Goal: Task Accomplishment & Management: Manage account settings

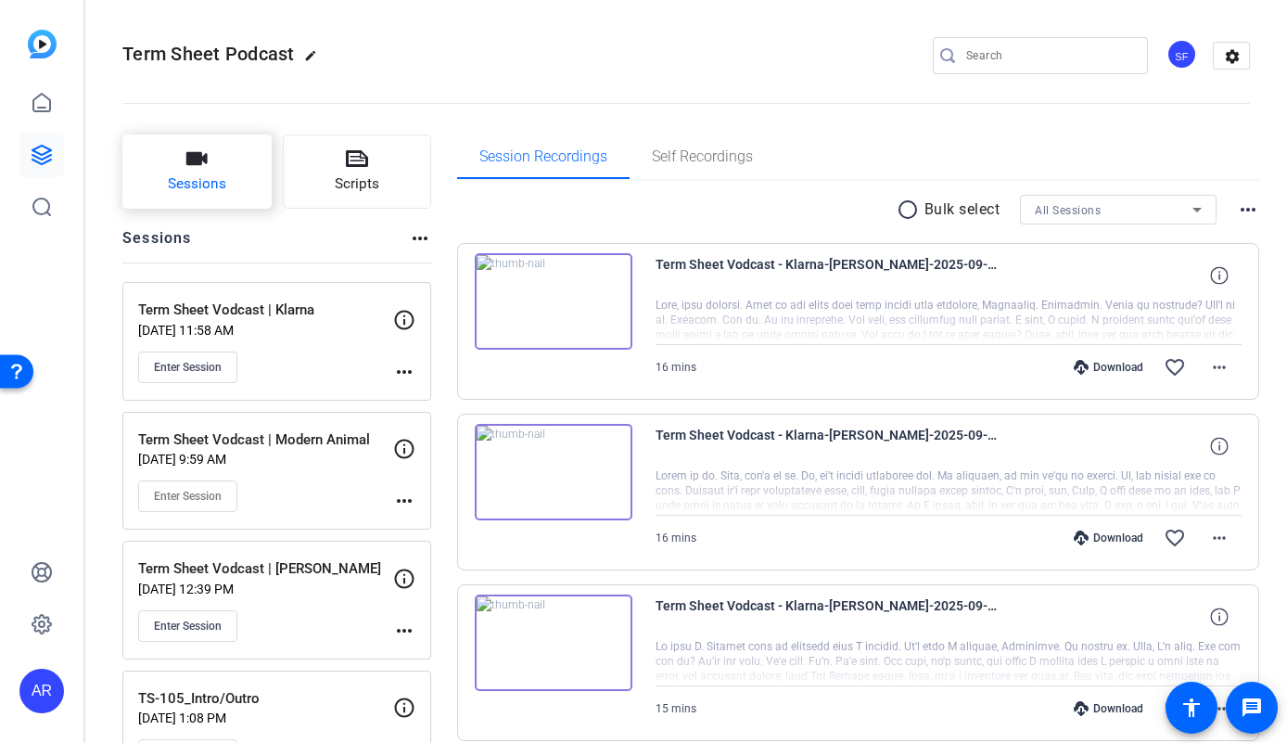
click at [235, 185] on button "Sessions" at bounding box center [196, 171] width 149 height 74
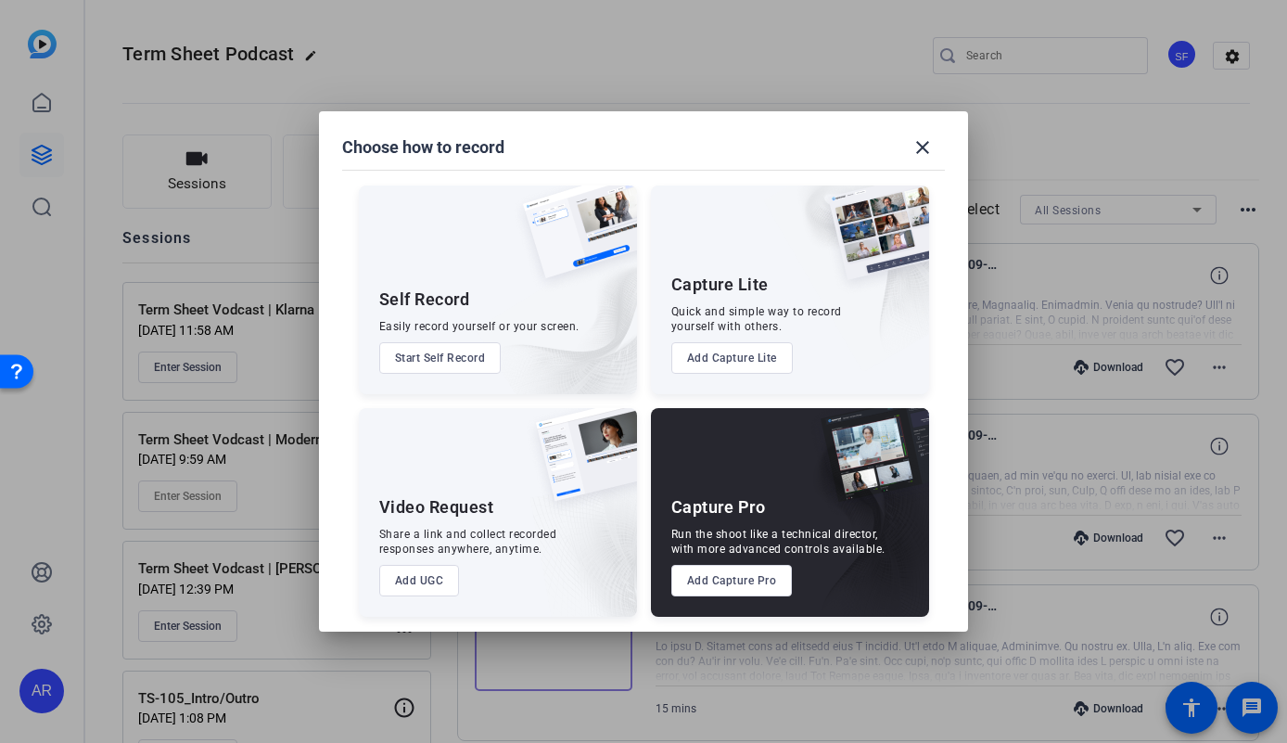
click at [248, 304] on div at bounding box center [643, 371] width 1287 height 743
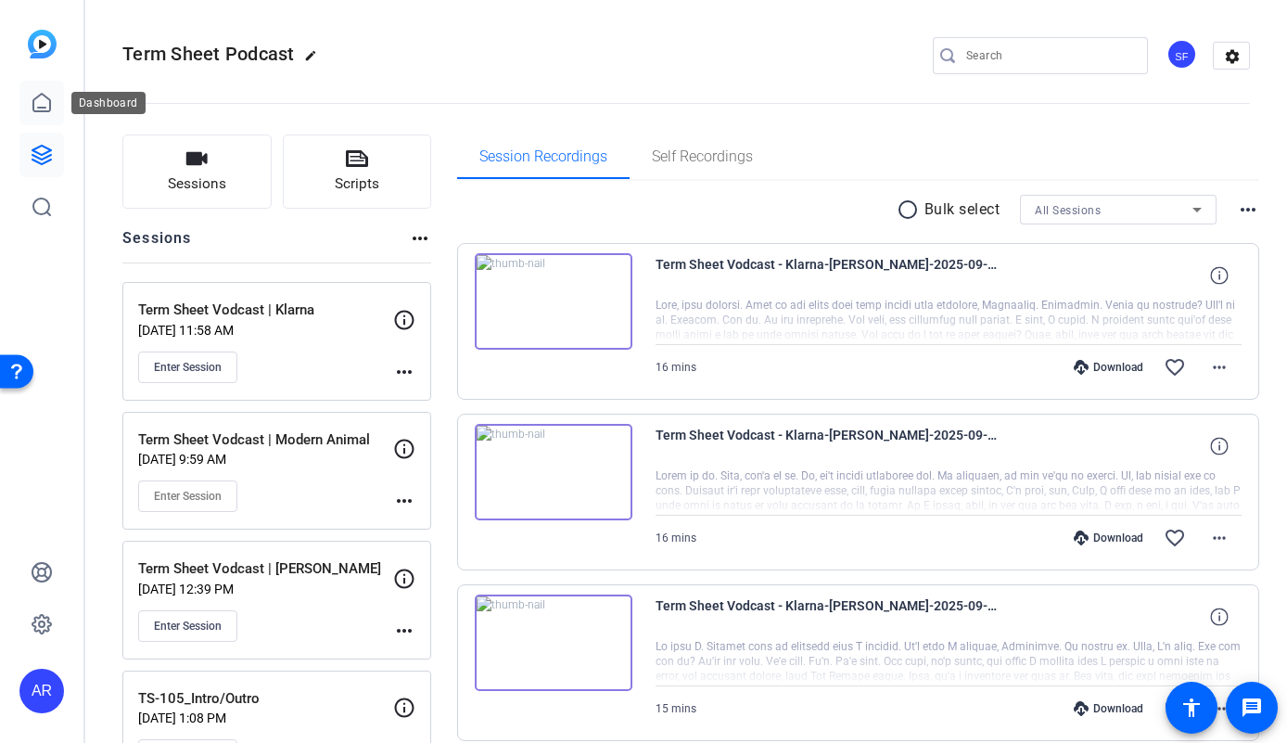
click at [46, 112] on icon at bounding box center [42, 103] width 22 height 22
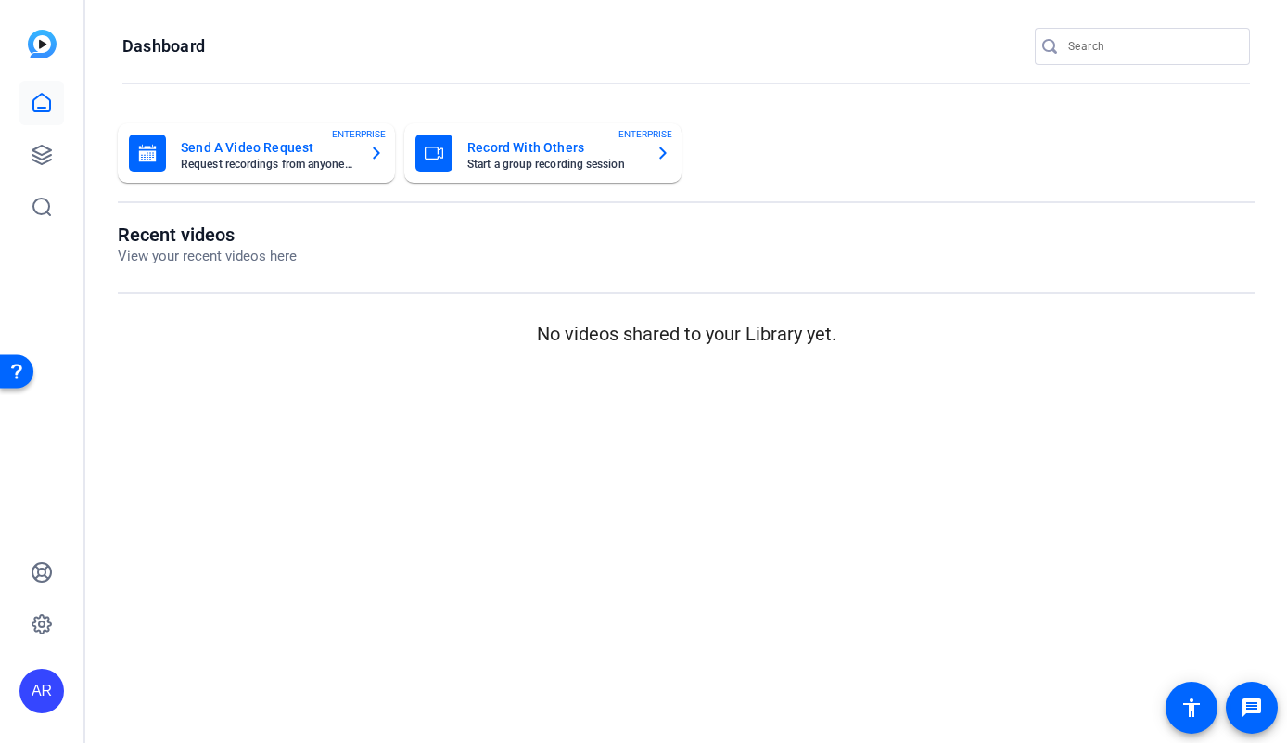
click at [481, 157] on mat-card-title "Record With Others" at bounding box center [553, 147] width 173 height 22
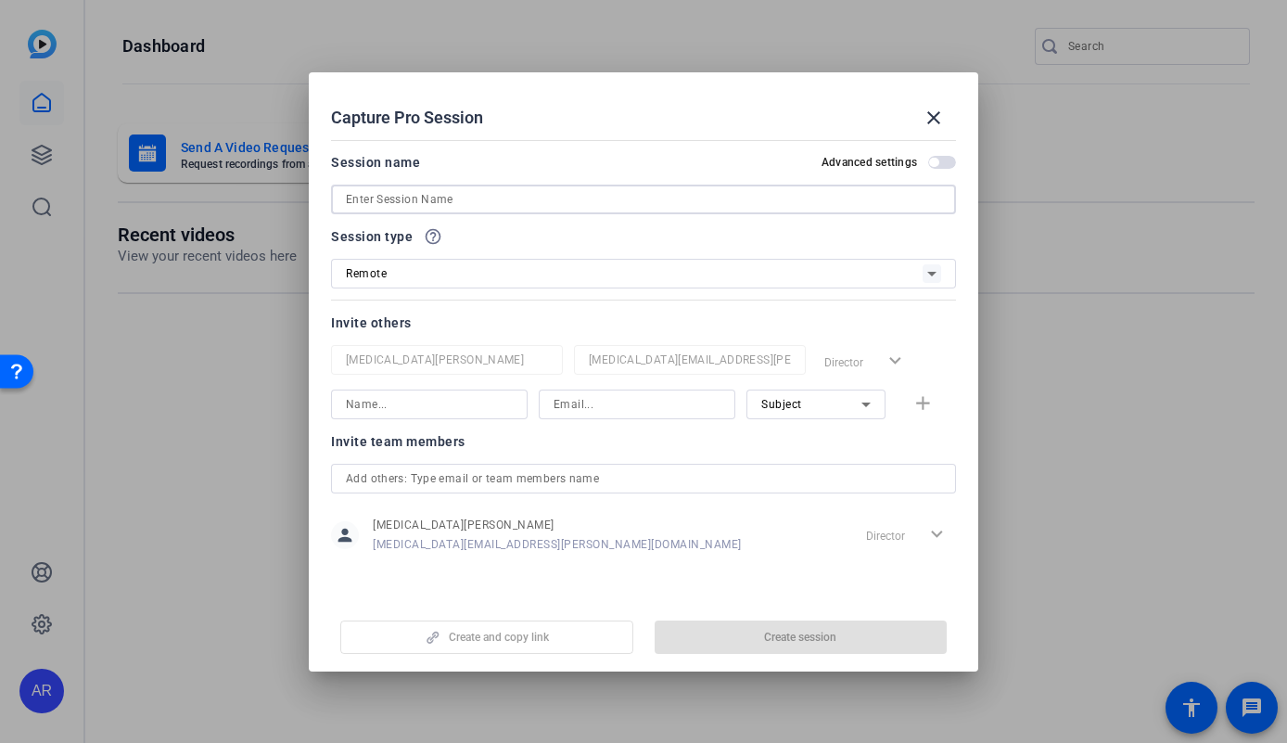
click at [481, 198] on input at bounding box center [643, 199] width 595 height 22
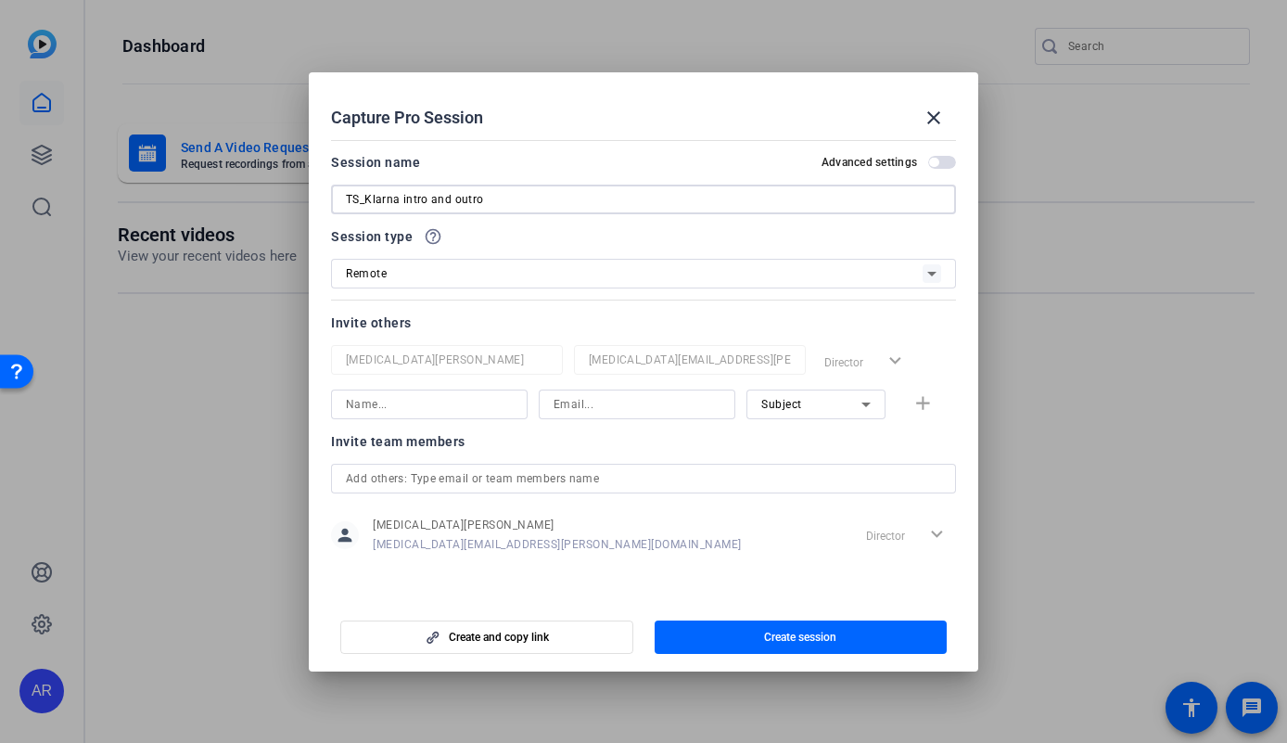
type input "TS_Klarna intro and outro"
click at [447, 407] on input at bounding box center [429, 404] width 167 height 22
type input "ale"
click at [427, 272] on div "Remote" at bounding box center [634, 272] width 577 height 23
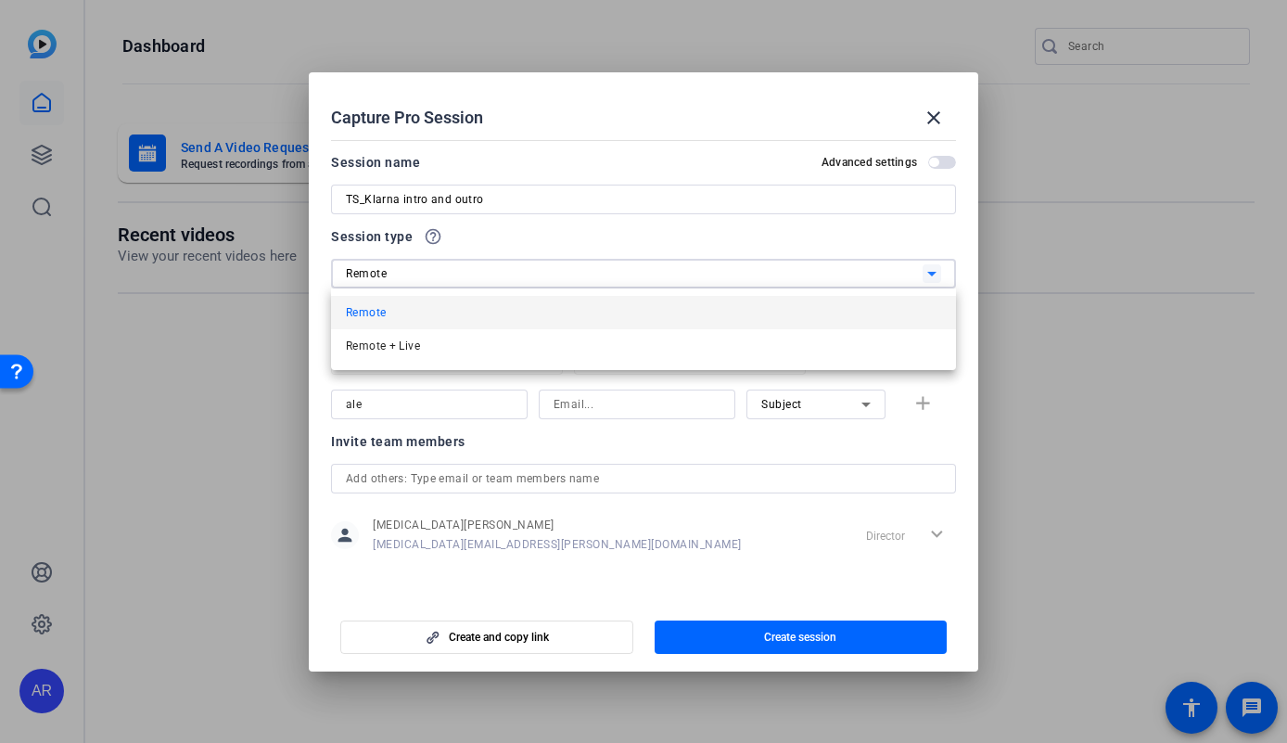
click at [415, 442] on div at bounding box center [643, 371] width 1287 height 743
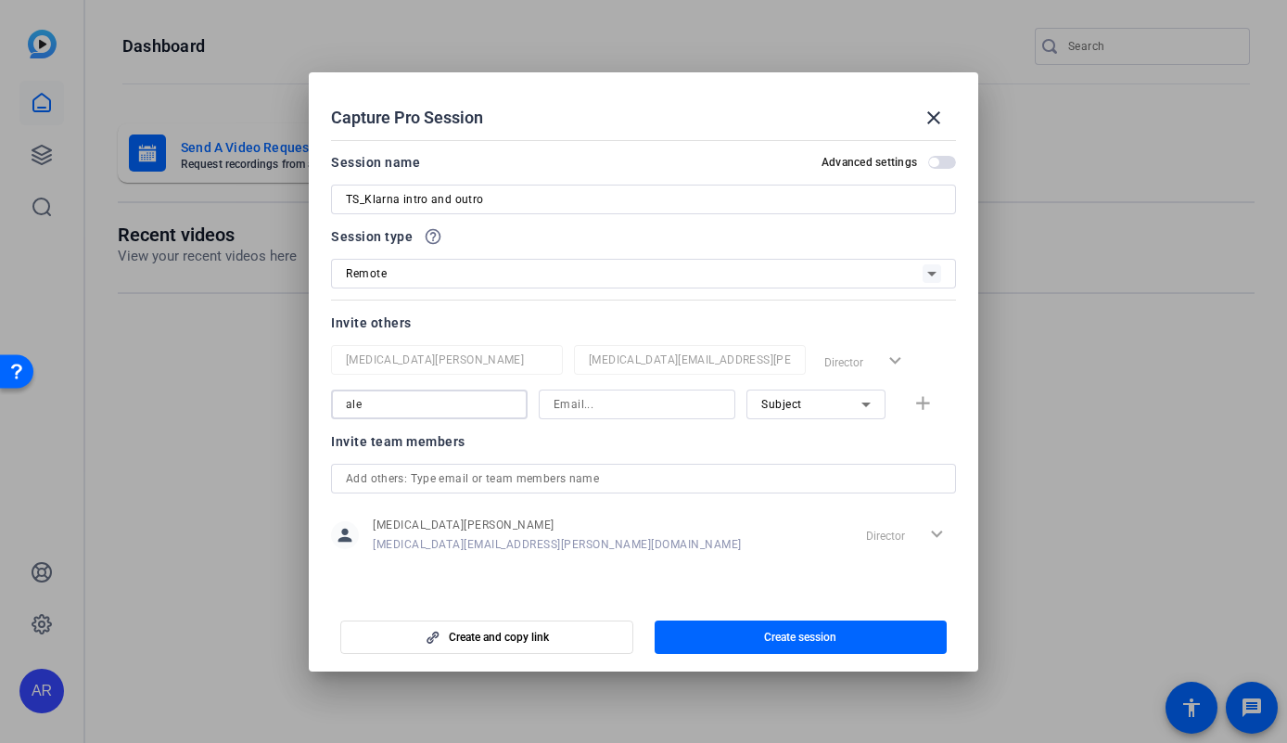
drag, startPoint x: 442, startPoint y: 397, endPoint x: 335, endPoint y: 391, distance: 107.7
click at [284, 393] on div "Capture Pro Session close Session name Advanced settings TS_Klarna intro and ou…" at bounding box center [643, 371] width 1287 height 743
click at [605, 400] on input at bounding box center [637, 404] width 167 height 22
paste input "[PERSON_NAME][EMAIL_ADDRESS][PERSON_NAME][DOMAIN_NAME]"
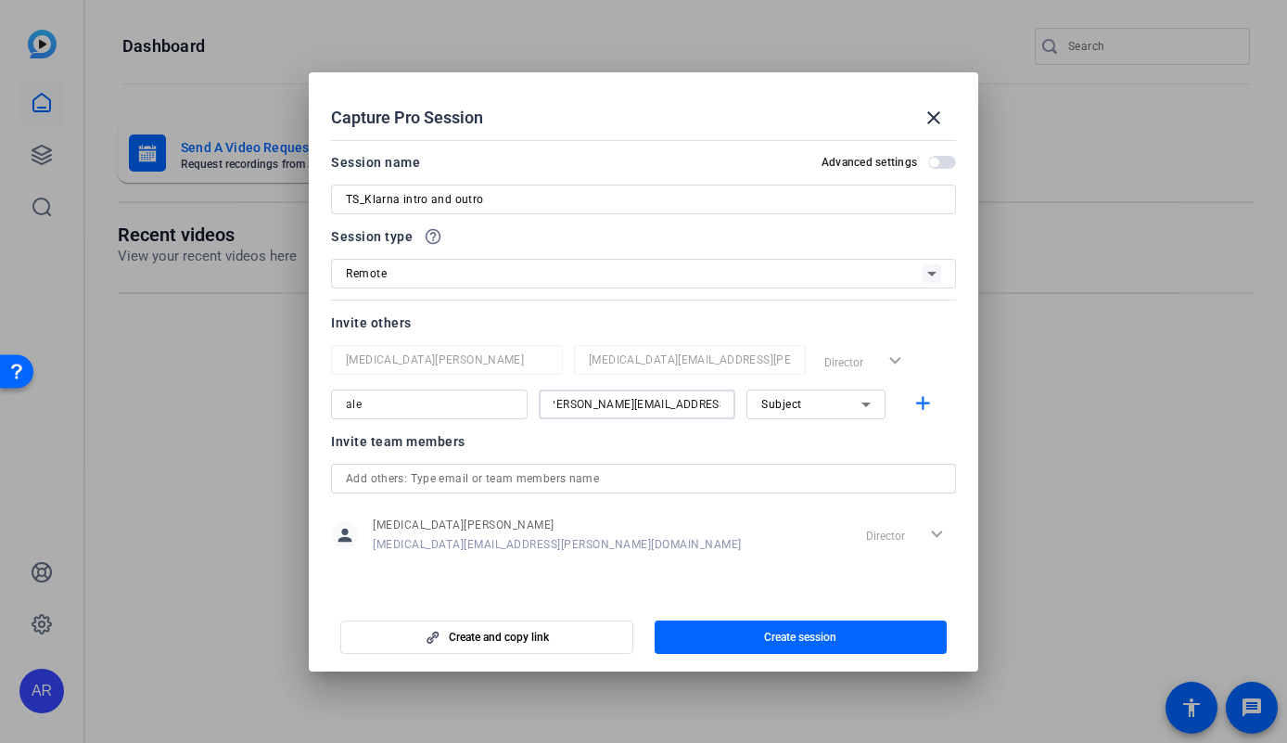
type input "[PERSON_NAME][EMAIL_ADDRESS][PERSON_NAME][DOMAIN_NAME]"
click at [462, 416] on div "ale" at bounding box center [429, 404] width 167 height 30
type input "a"
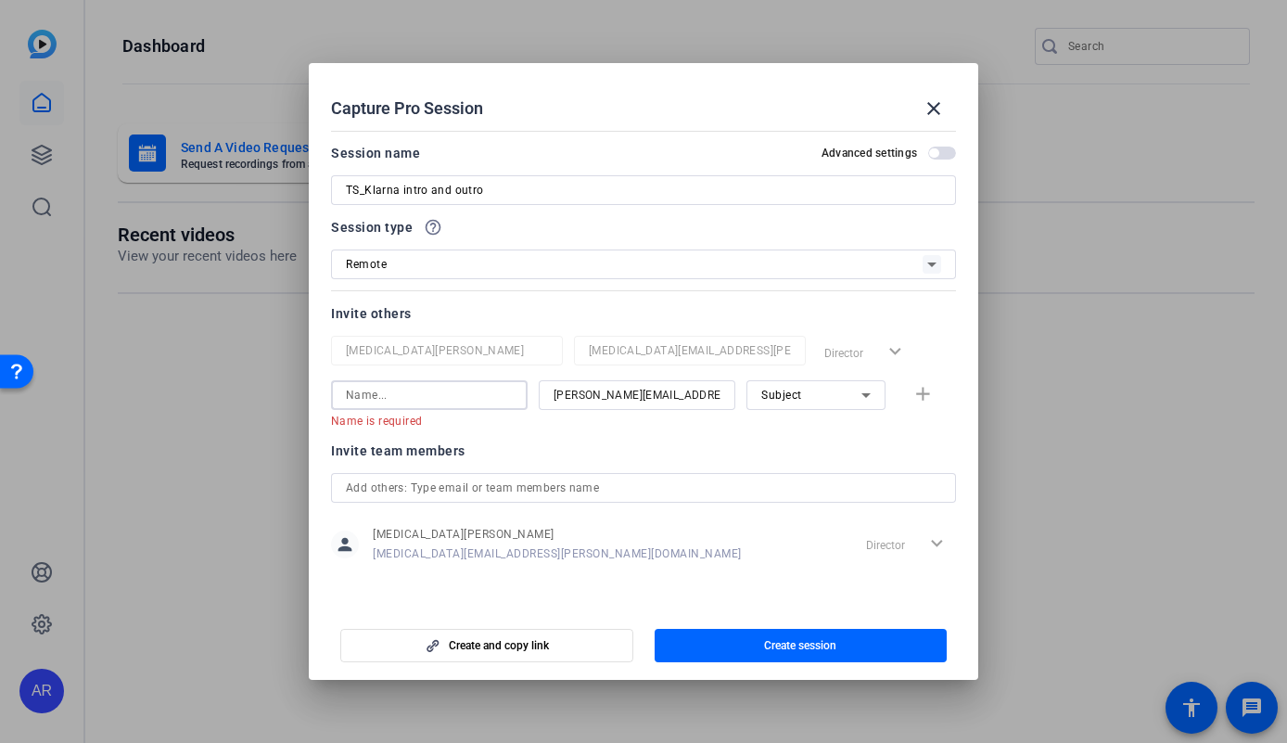
click at [452, 401] on input at bounding box center [429, 395] width 167 height 22
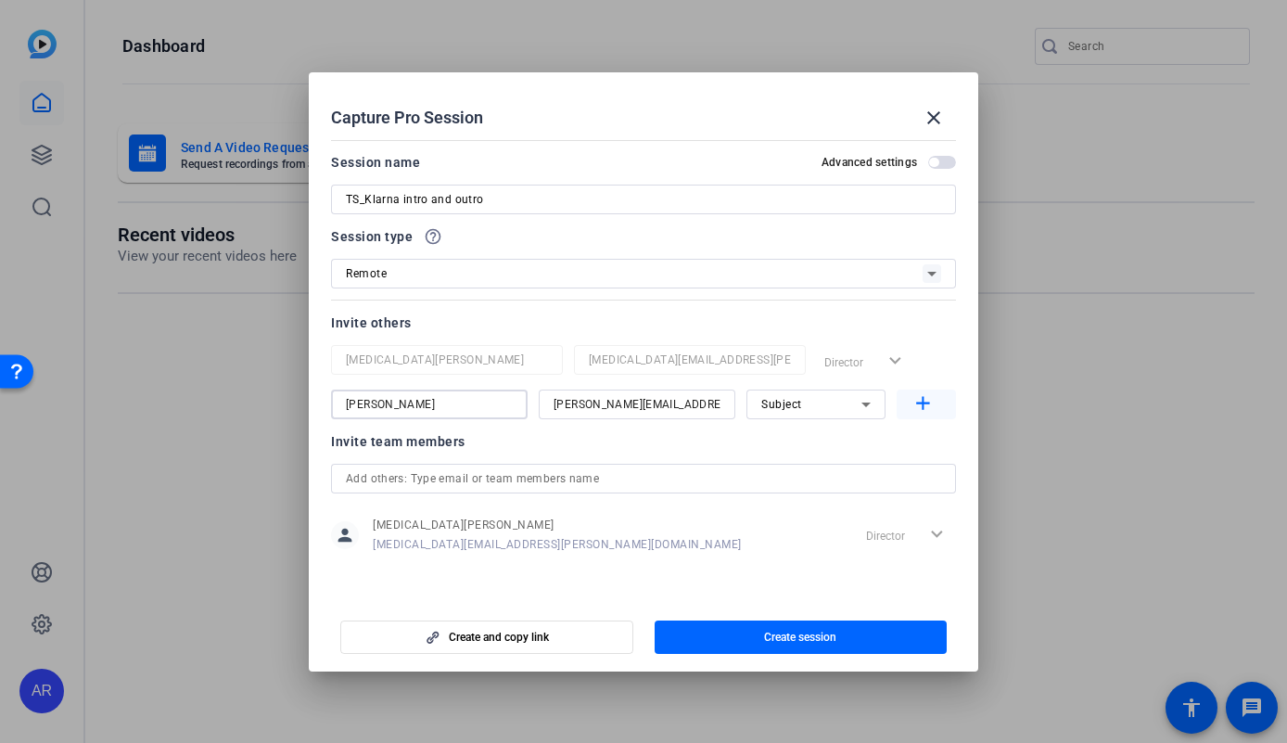
type input "[PERSON_NAME]"
click at [929, 409] on mat-icon "add" at bounding box center [922, 403] width 23 height 23
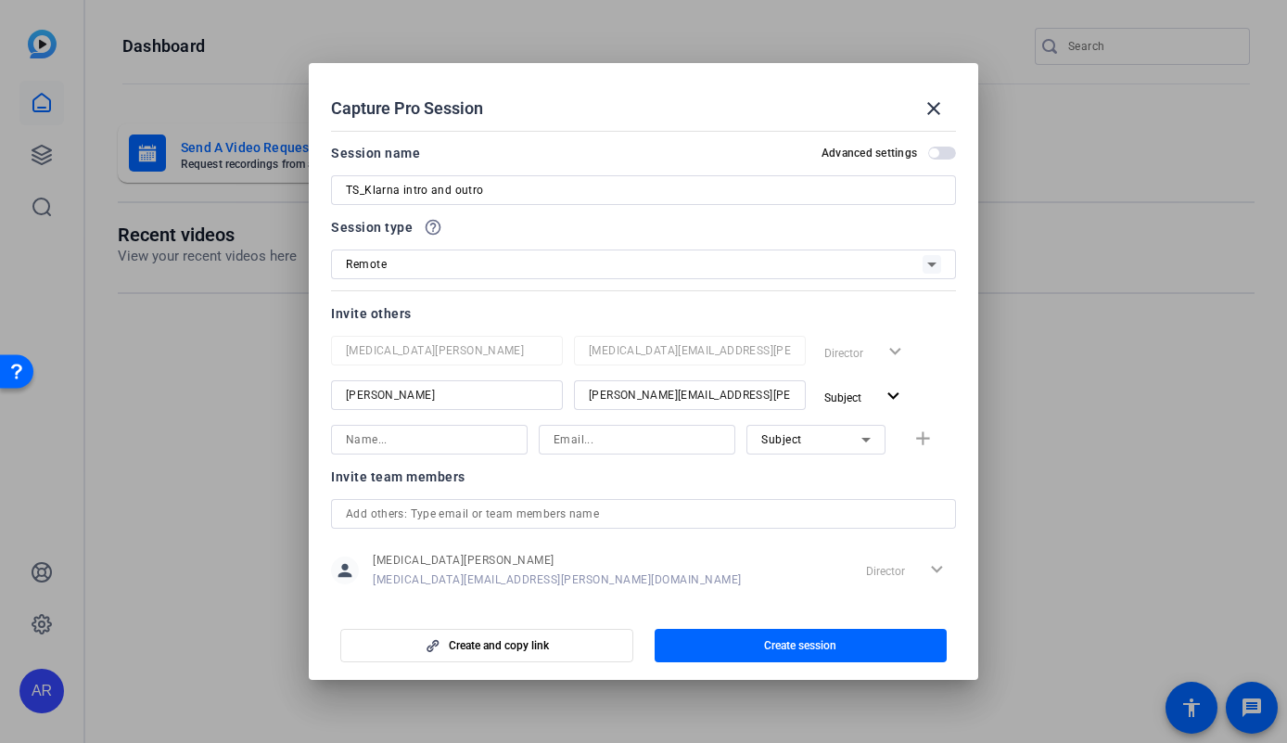
click at [441, 454] on div at bounding box center [429, 464] width 197 height 20
click at [427, 442] on input at bounding box center [429, 439] width 167 height 22
type input "Lydia"
click at [593, 449] on input at bounding box center [637, 439] width 167 height 22
type input "Lydia"
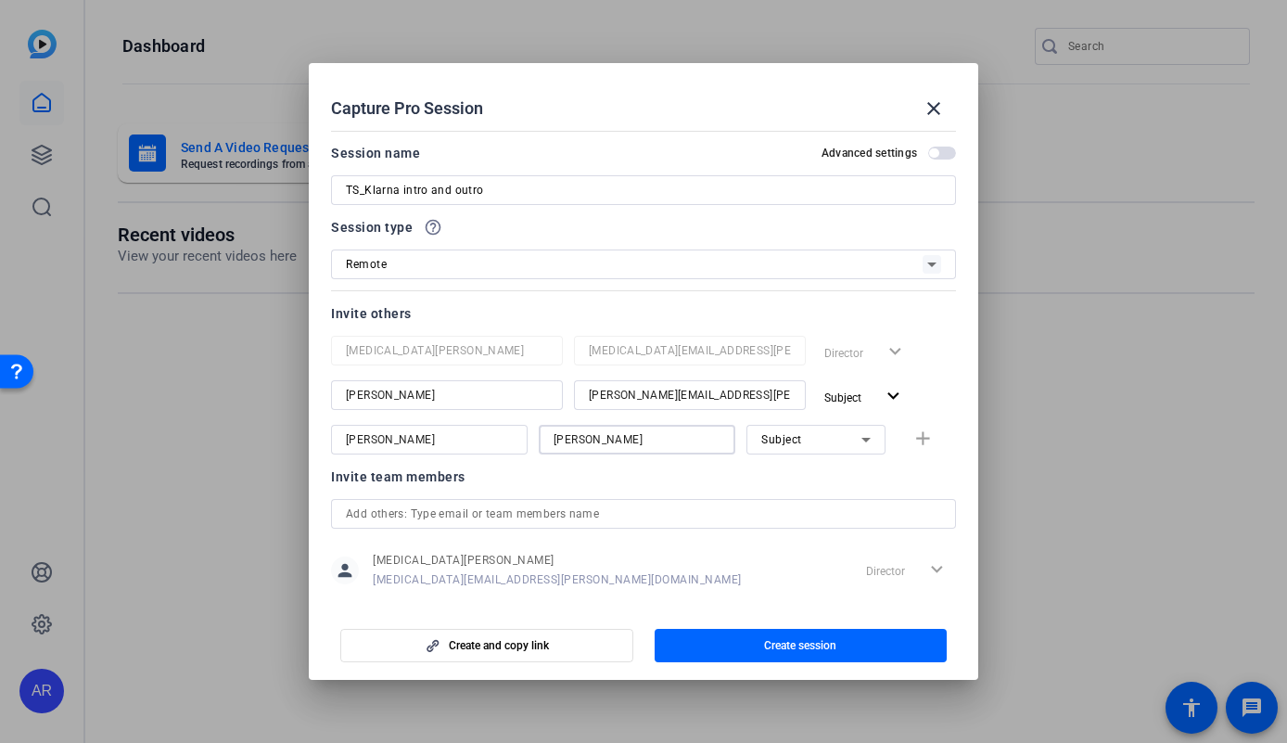
scroll to position [26, 0]
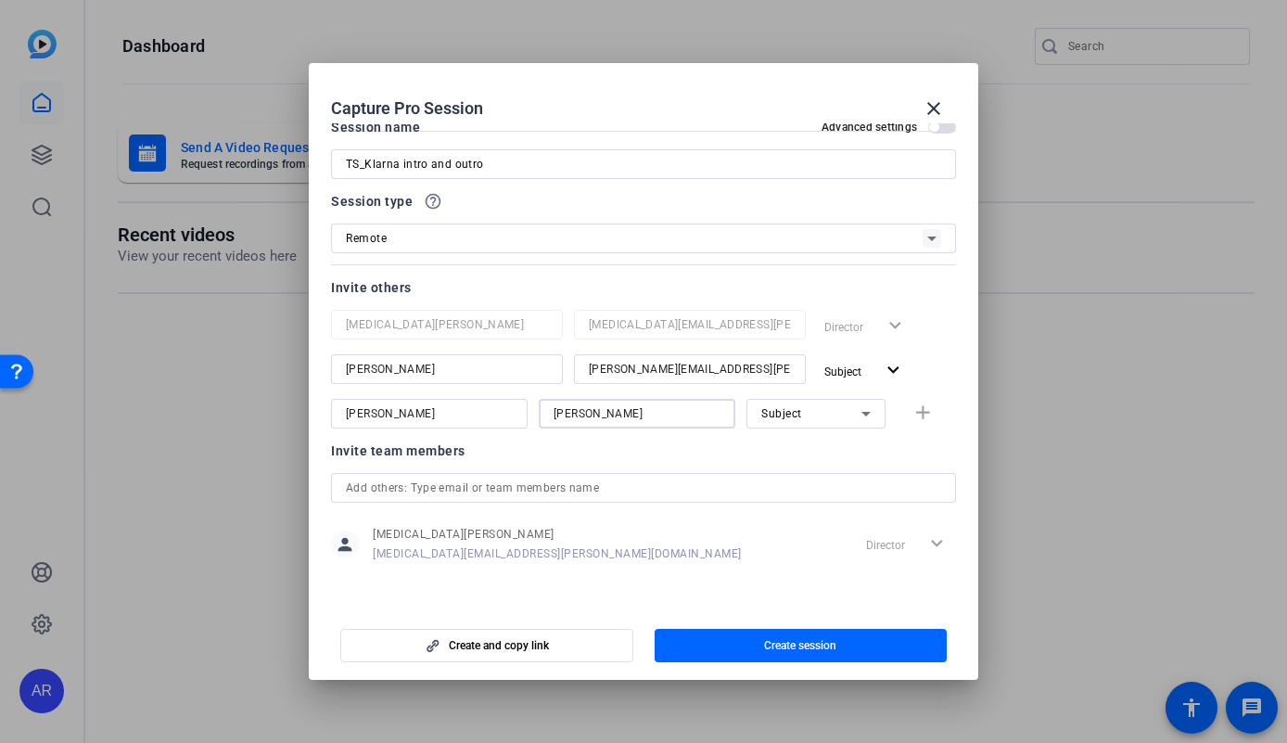
drag, startPoint x: 686, startPoint y: 418, endPoint x: 508, endPoint y: 368, distance: 184.9
click at [508, 368] on div "Alli Rodgers alli.rodgers@fortune.com Director expand_more Allie Garfinkle alex…" at bounding box center [643, 369] width 625 height 119
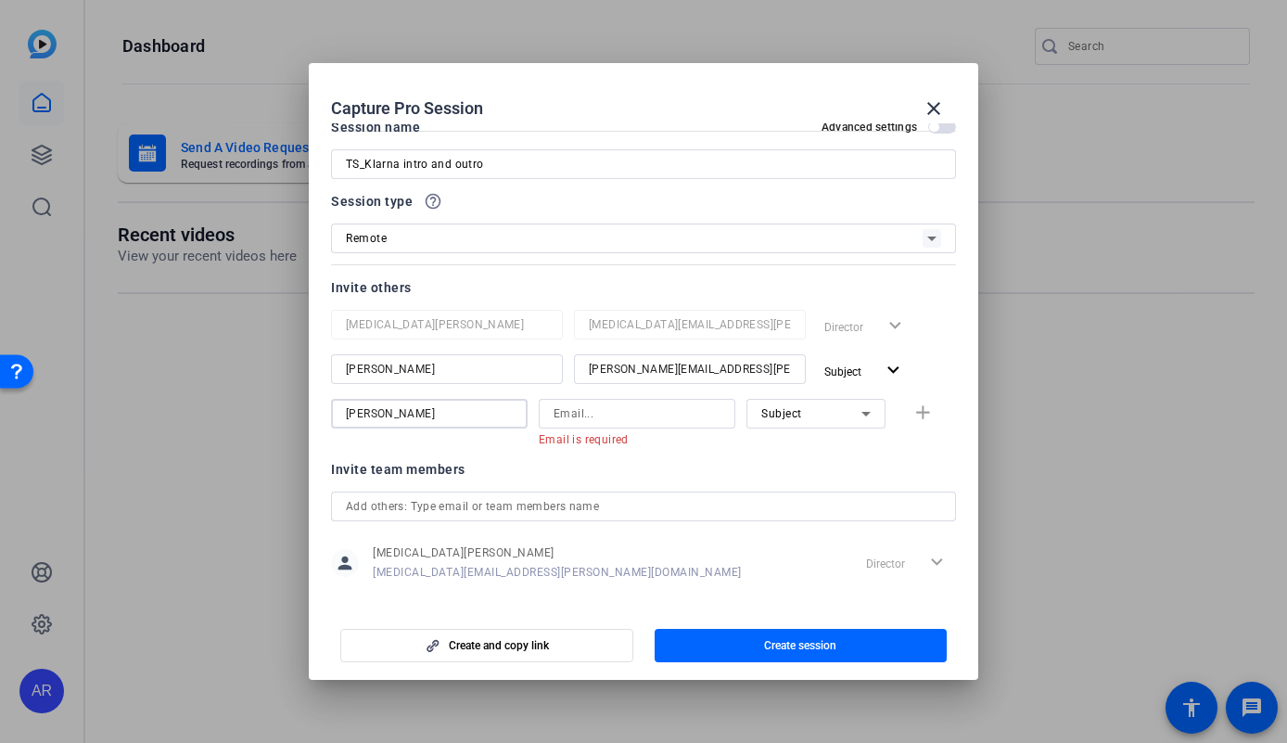
drag, startPoint x: 453, startPoint y: 416, endPoint x: 277, endPoint y: 394, distance: 177.6
click at [279, 395] on div "Capture Pro Session close Session name Advanced settings TS_Klarna intro and ou…" at bounding box center [643, 371] width 1287 height 743
click at [473, 526] on div at bounding box center [643, 531] width 625 height 20
click at [477, 507] on input "text" at bounding box center [643, 506] width 595 height 22
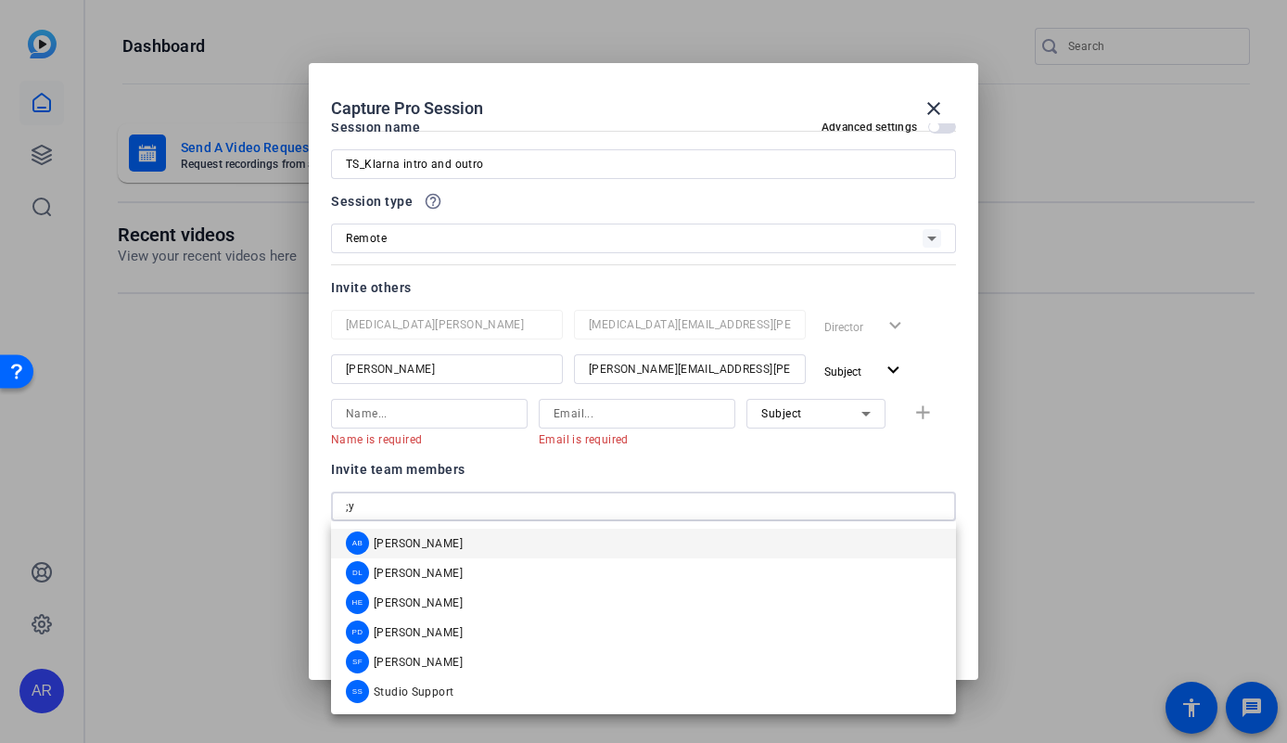
type input ";"
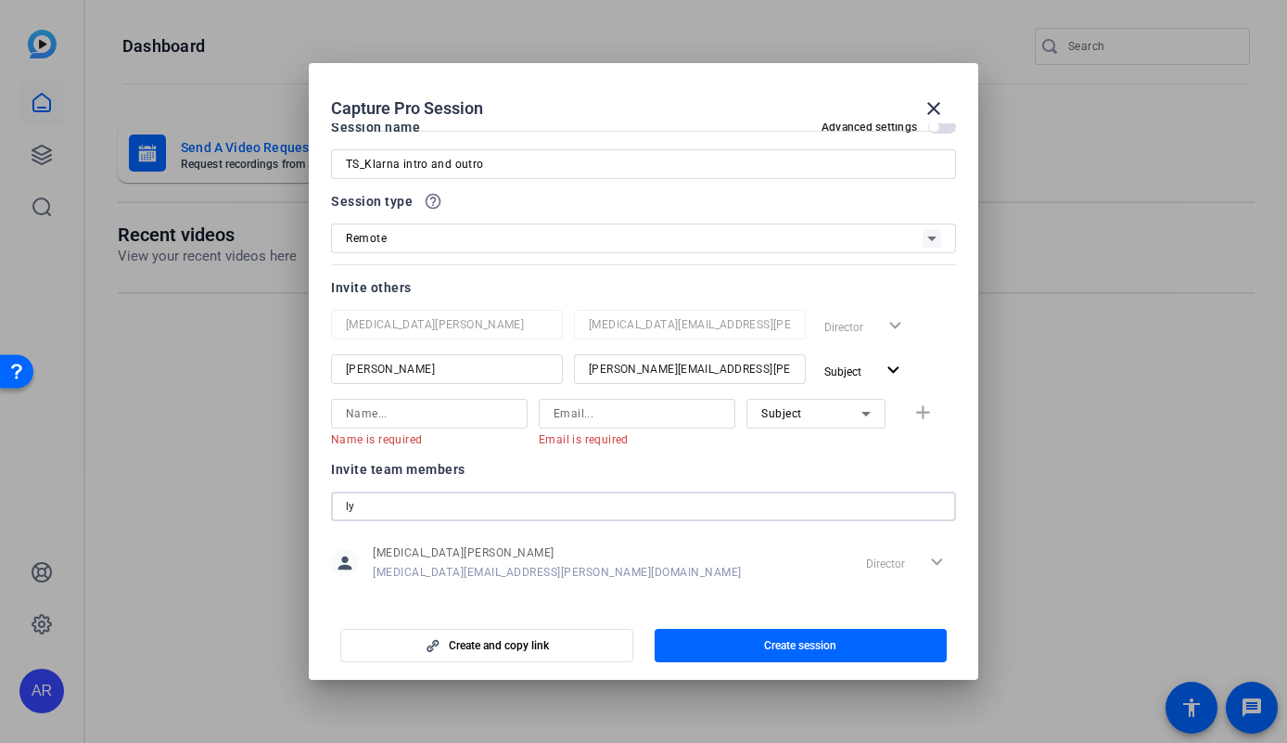
type input "l"
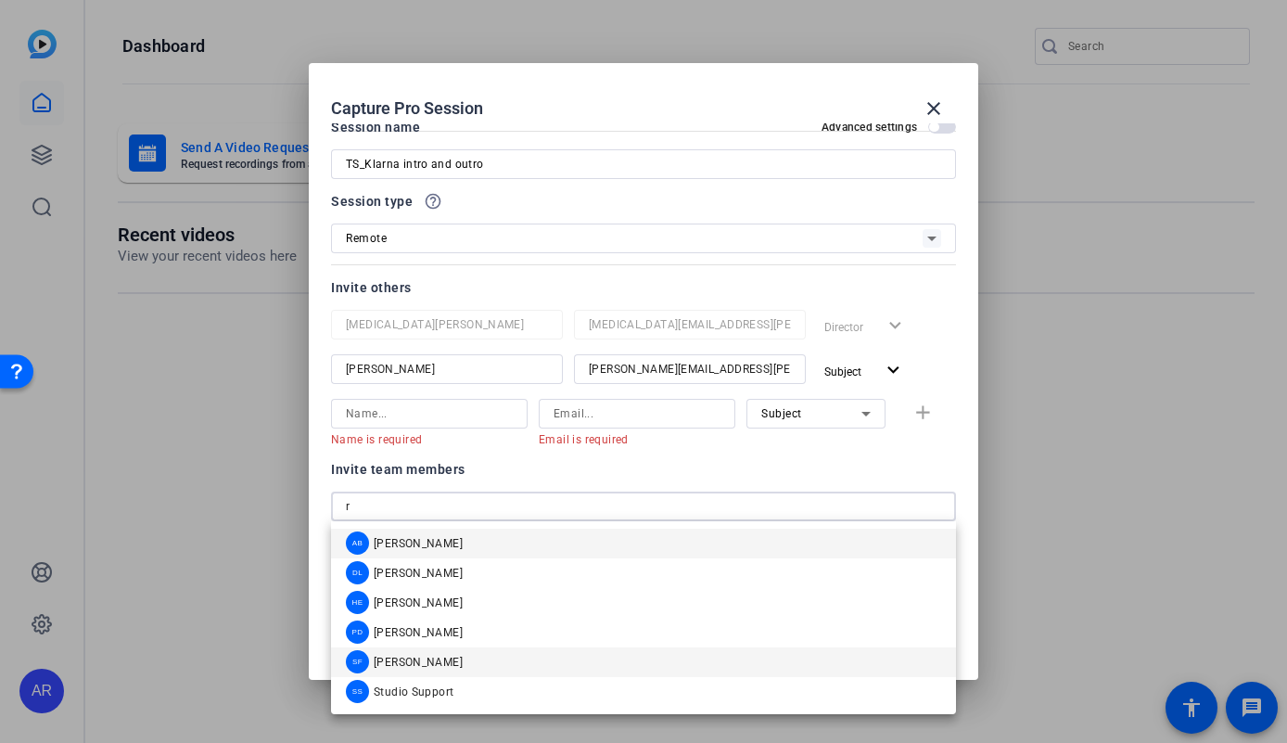
type input "r"
click at [426, 656] on span "[PERSON_NAME]" at bounding box center [418, 662] width 89 height 15
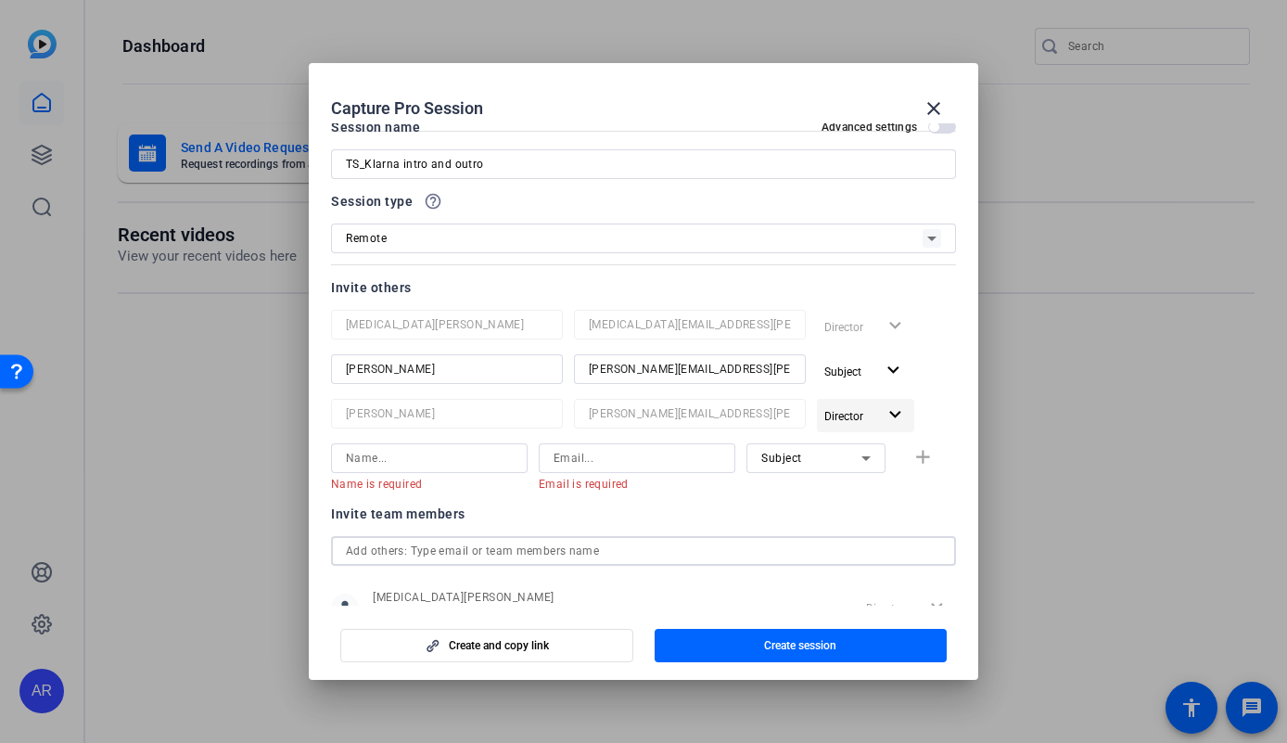
click at [855, 413] on span "Director" at bounding box center [843, 416] width 39 height 13
click at [494, 448] on div at bounding box center [643, 371] width 1287 height 743
click at [462, 448] on input at bounding box center [429, 458] width 167 height 22
type input "h"
click at [549, 546] on input "text" at bounding box center [643, 551] width 595 height 22
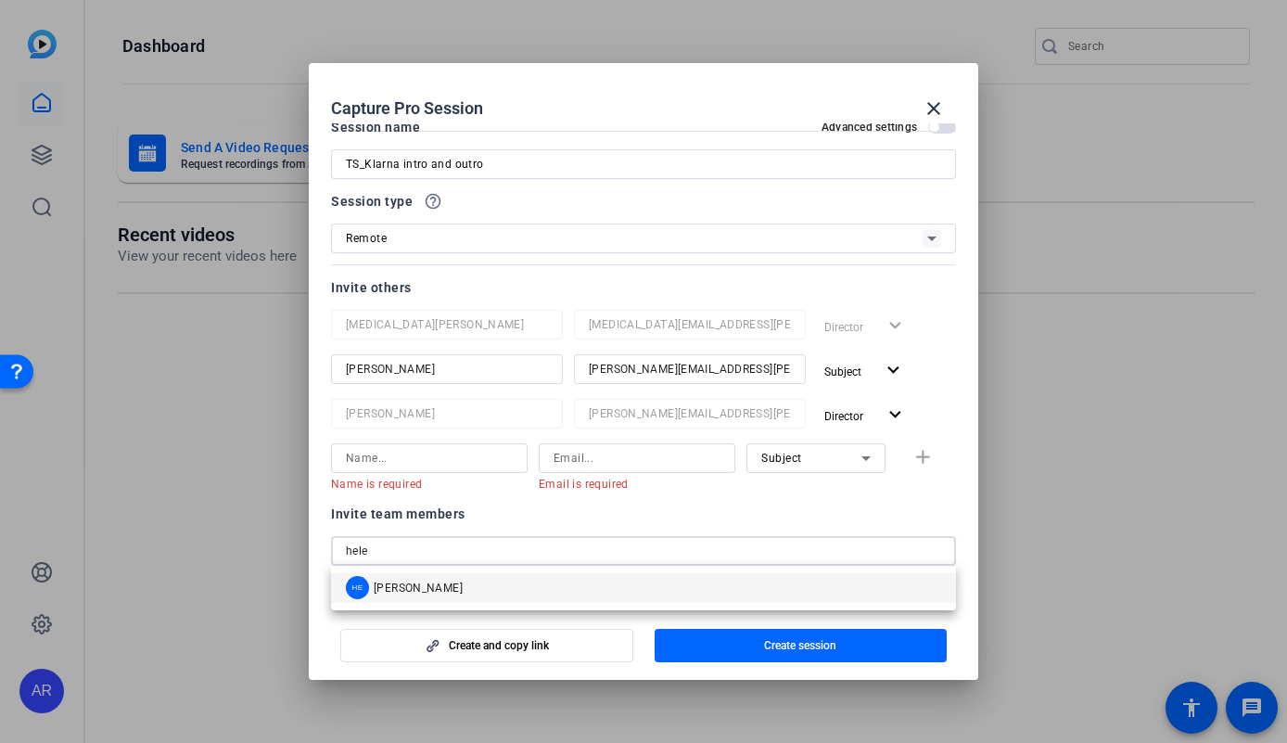
type input "hele"
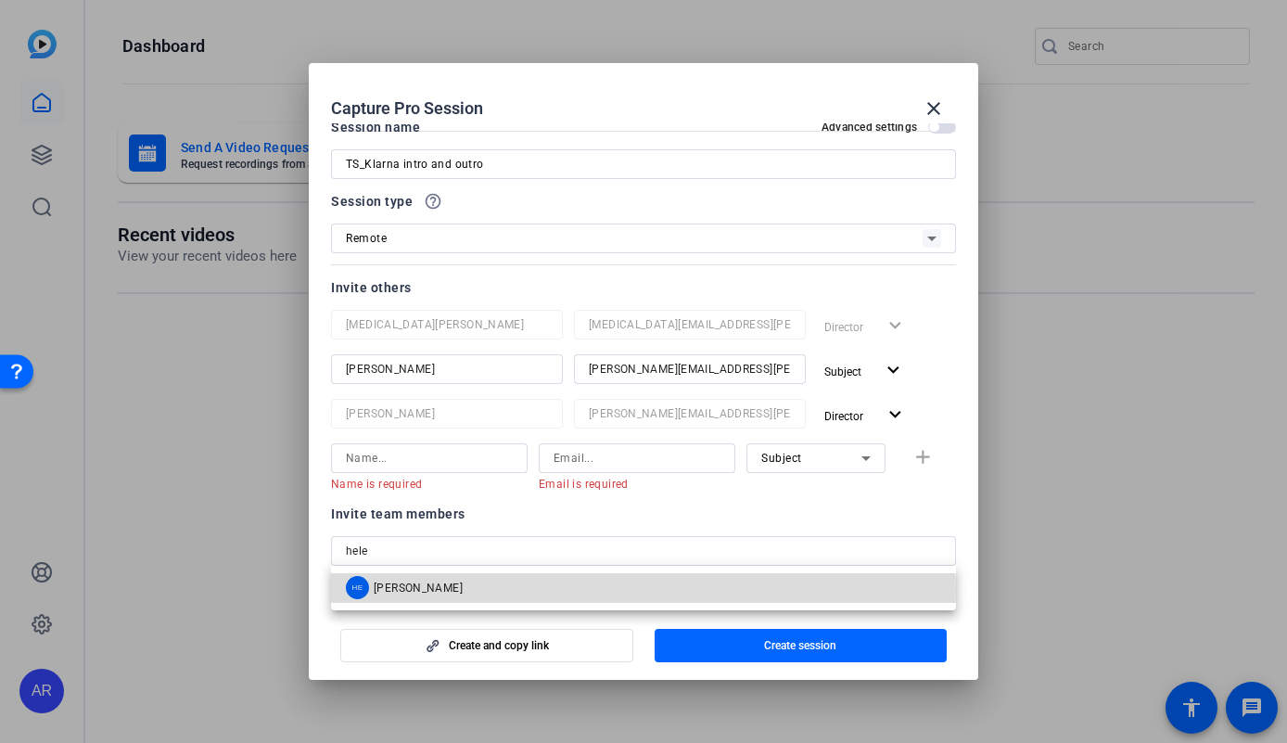
click at [531, 590] on mat-option "HE Hélène Estèves" at bounding box center [643, 588] width 625 height 30
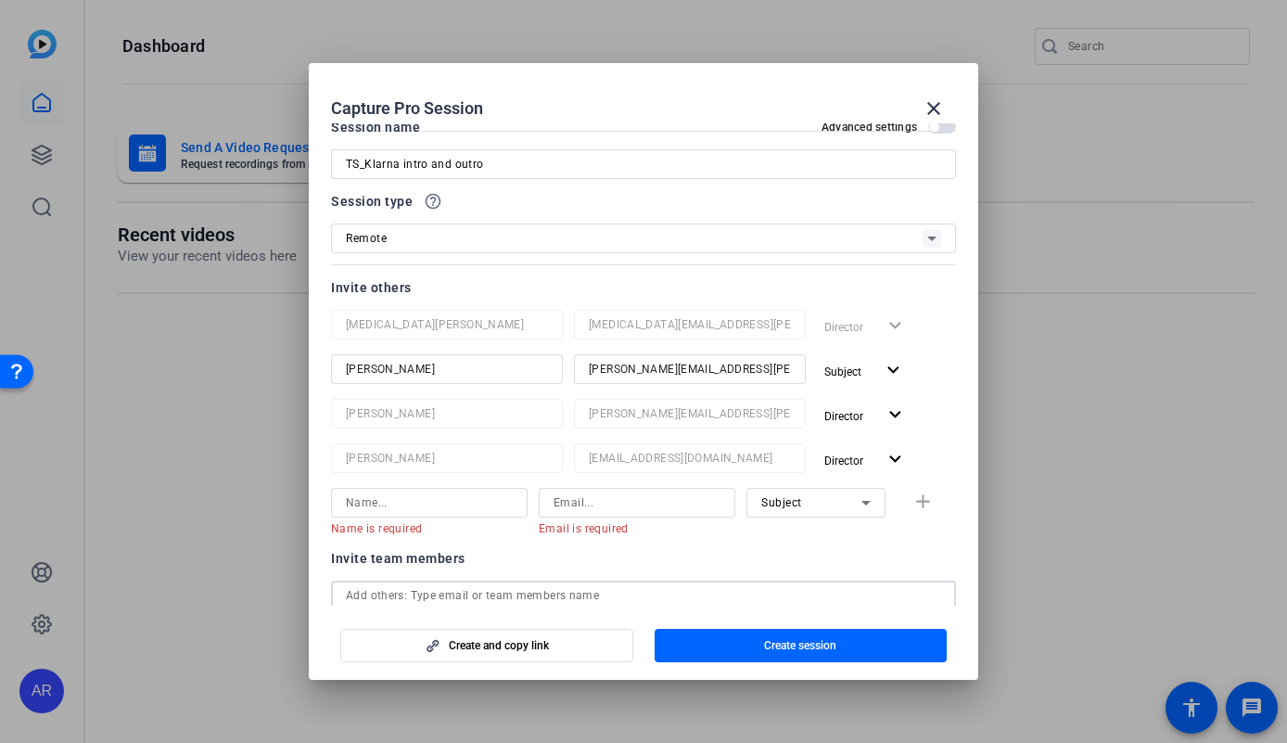
click at [845, 490] on div "Subject" at bounding box center [815, 503] width 109 height 30
click at [923, 488] on div at bounding box center [643, 371] width 1287 height 743
click at [855, 502] on icon at bounding box center [866, 502] width 22 height 22
click at [597, 539] on div at bounding box center [643, 371] width 1287 height 743
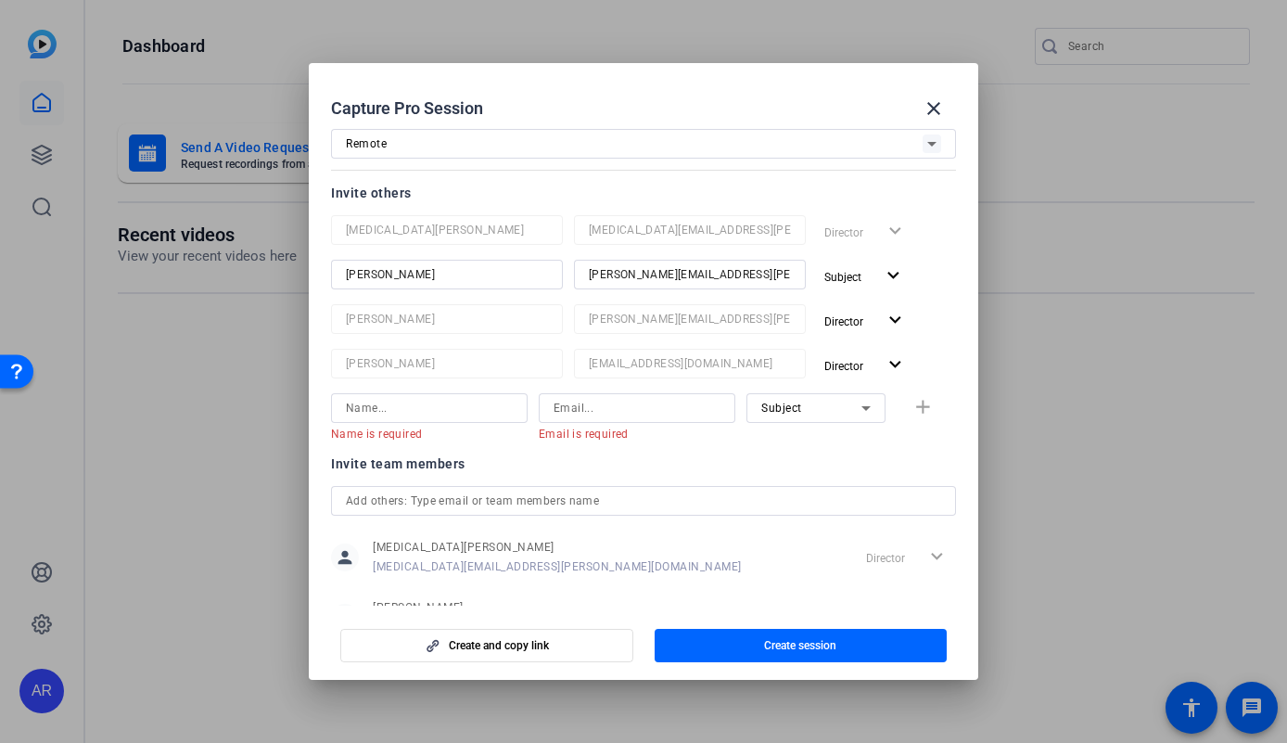
scroll to position [122, 0]
click at [819, 401] on div "Subject" at bounding box center [811, 405] width 100 height 23
click at [838, 369] on div at bounding box center [643, 371] width 1287 height 743
click at [541, 401] on div at bounding box center [637, 406] width 197 height 30
click at [472, 404] on input at bounding box center [429, 406] width 167 height 22
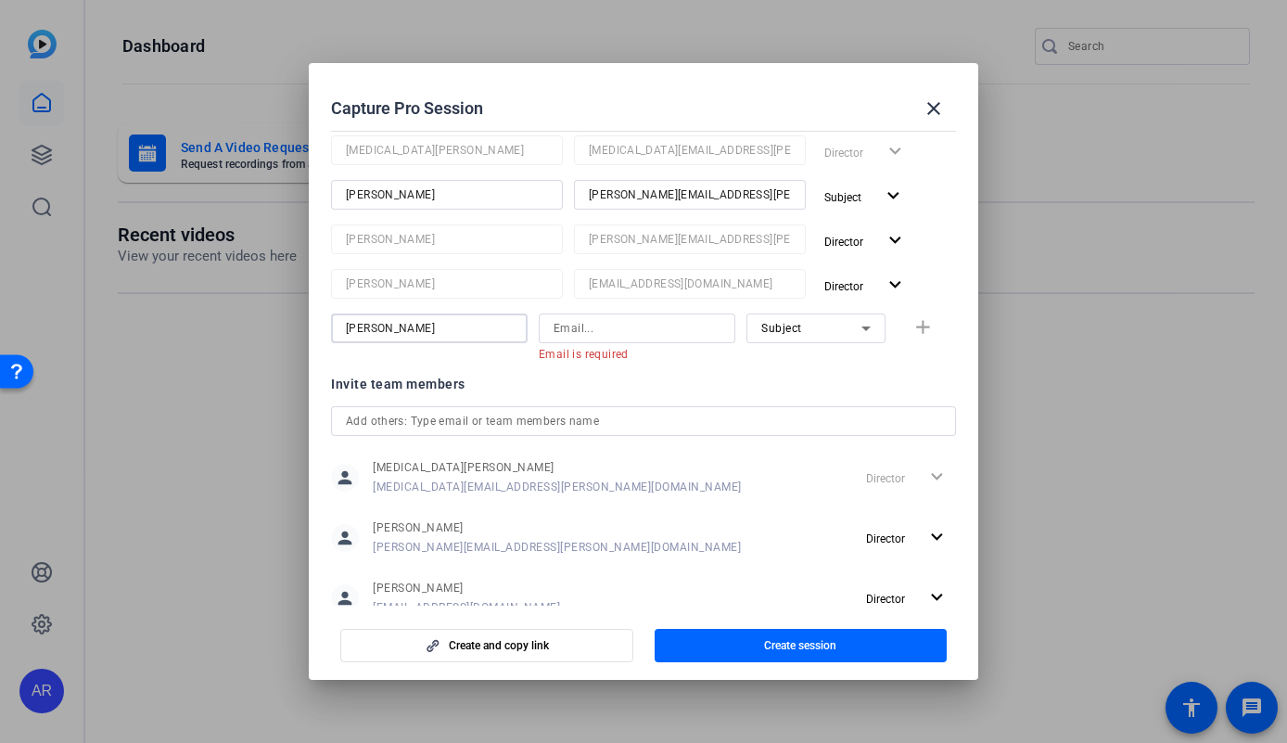
scroll to position [254, 0]
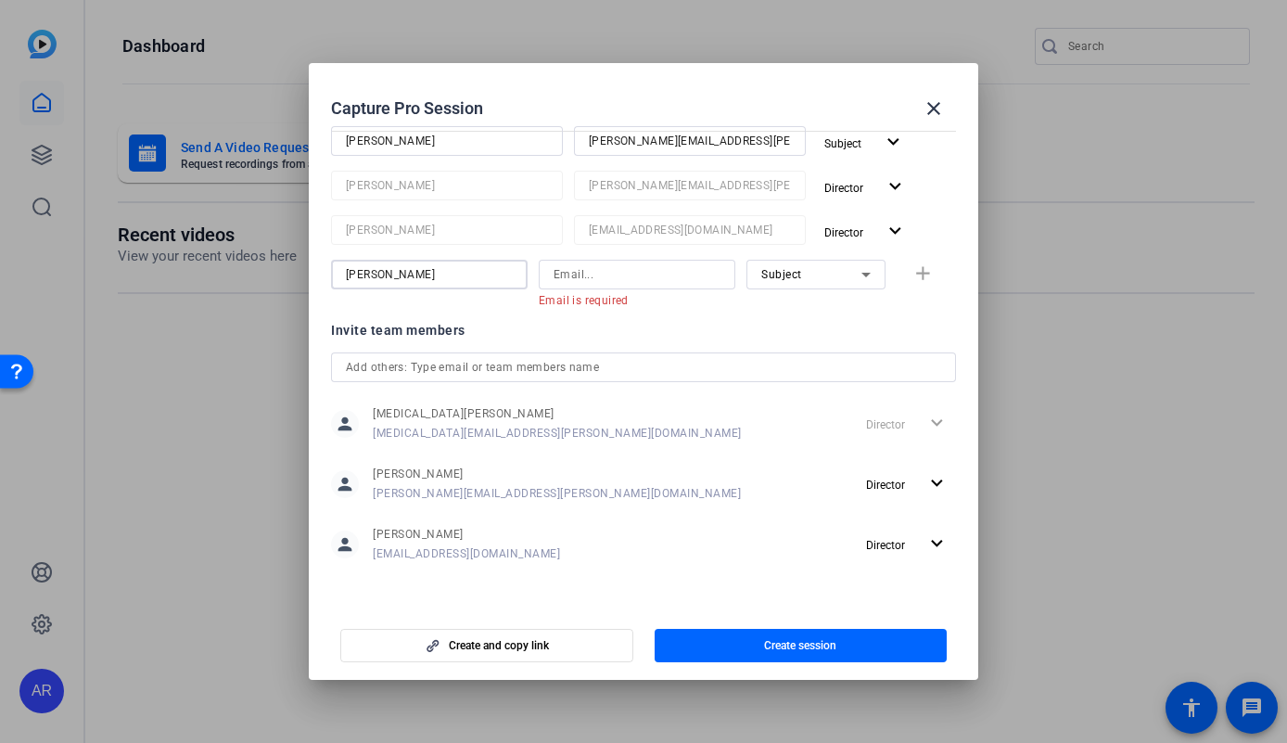
type input "Lydia"
click at [524, 353] on div at bounding box center [643, 367] width 595 height 30
type input "l"
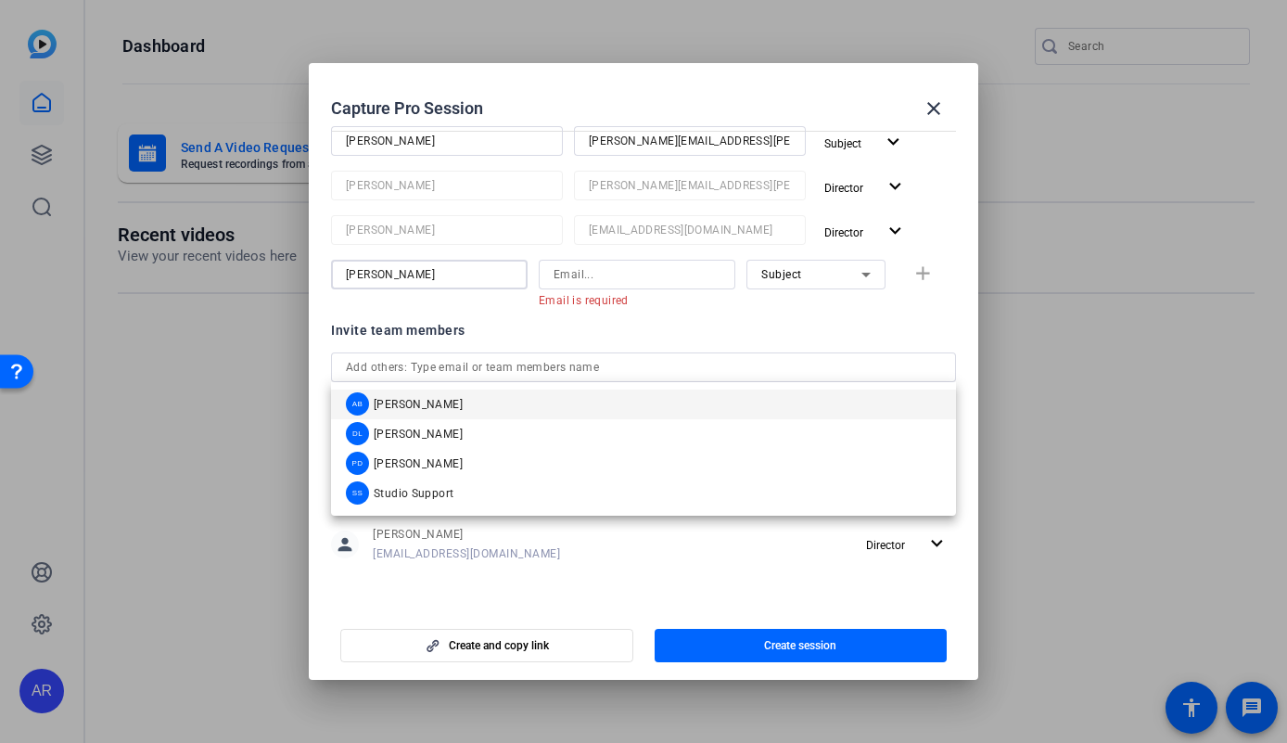
click at [447, 269] on input "Lydia" at bounding box center [429, 274] width 167 height 22
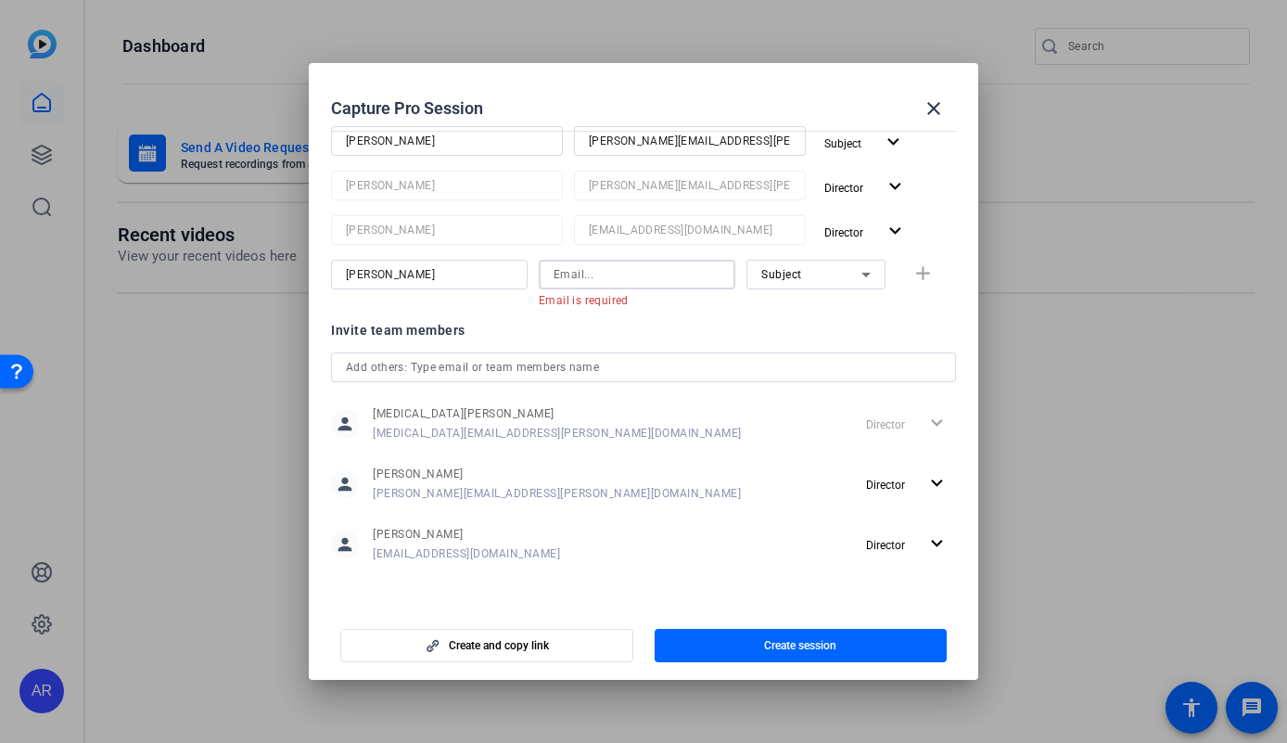
click at [616, 274] on input at bounding box center [637, 274] width 167 height 22
paste input "[PERSON_NAME][EMAIL_ADDRESS][PERSON_NAME][DOMAIN_NAME]"
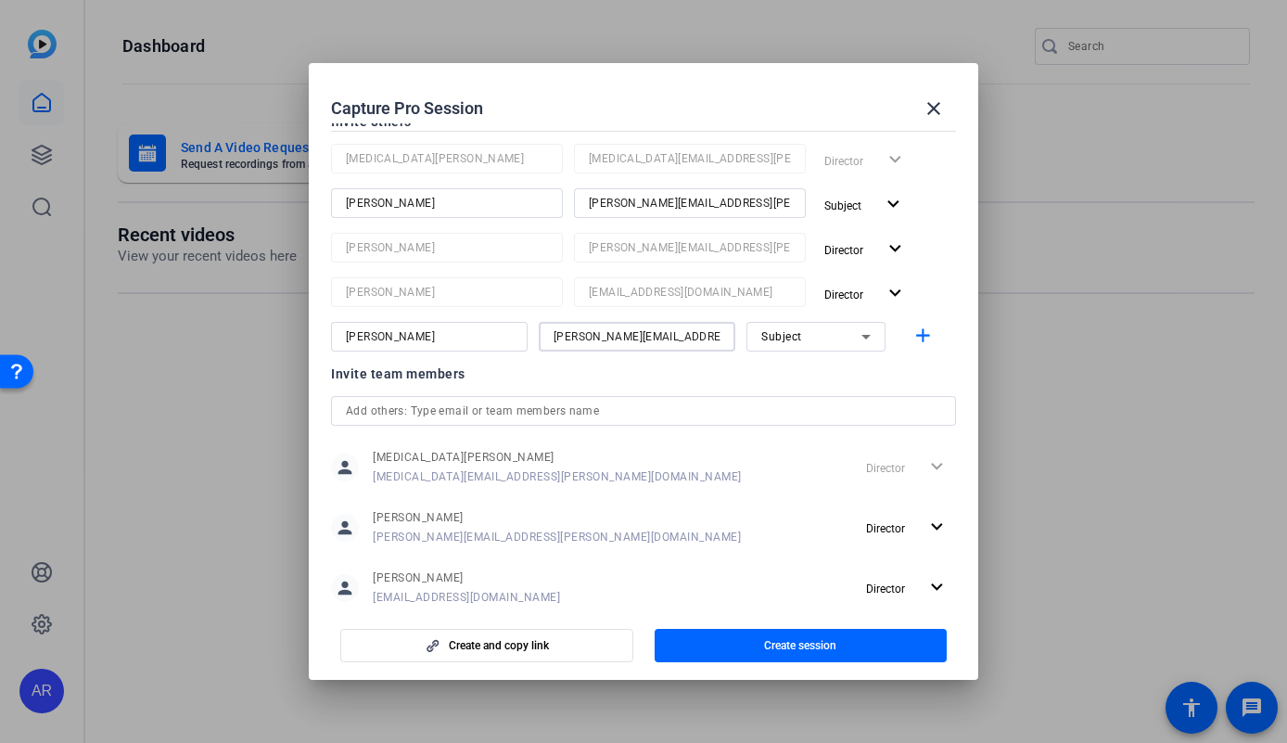
scroll to position [191, 0]
type input "[PERSON_NAME][EMAIL_ADDRESS][PERSON_NAME][DOMAIN_NAME]"
click at [794, 356] on div at bounding box center [815, 362] width 139 height 20
click at [797, 330] on div "Subject" at bounding box center [811, 336] width 100 height 23
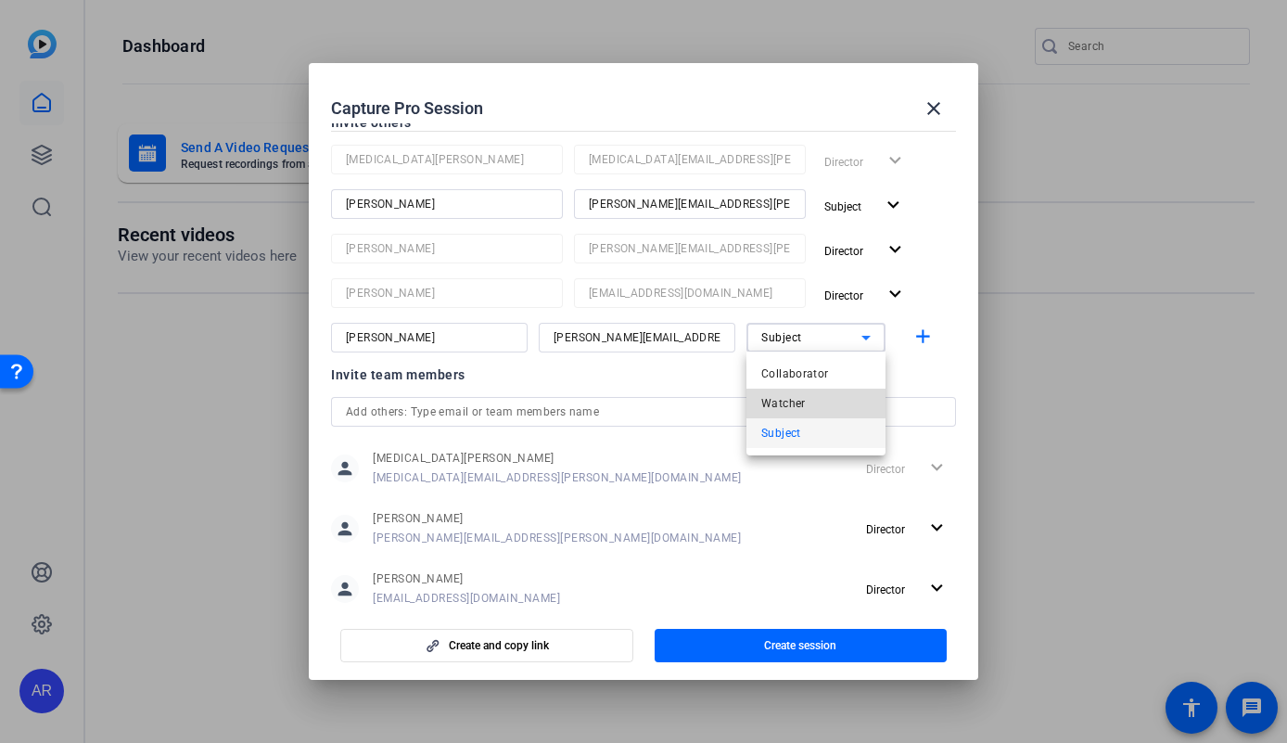
click at [798, 400] on span "Watcher" at bounding box center [783, 403] width 45 height 22
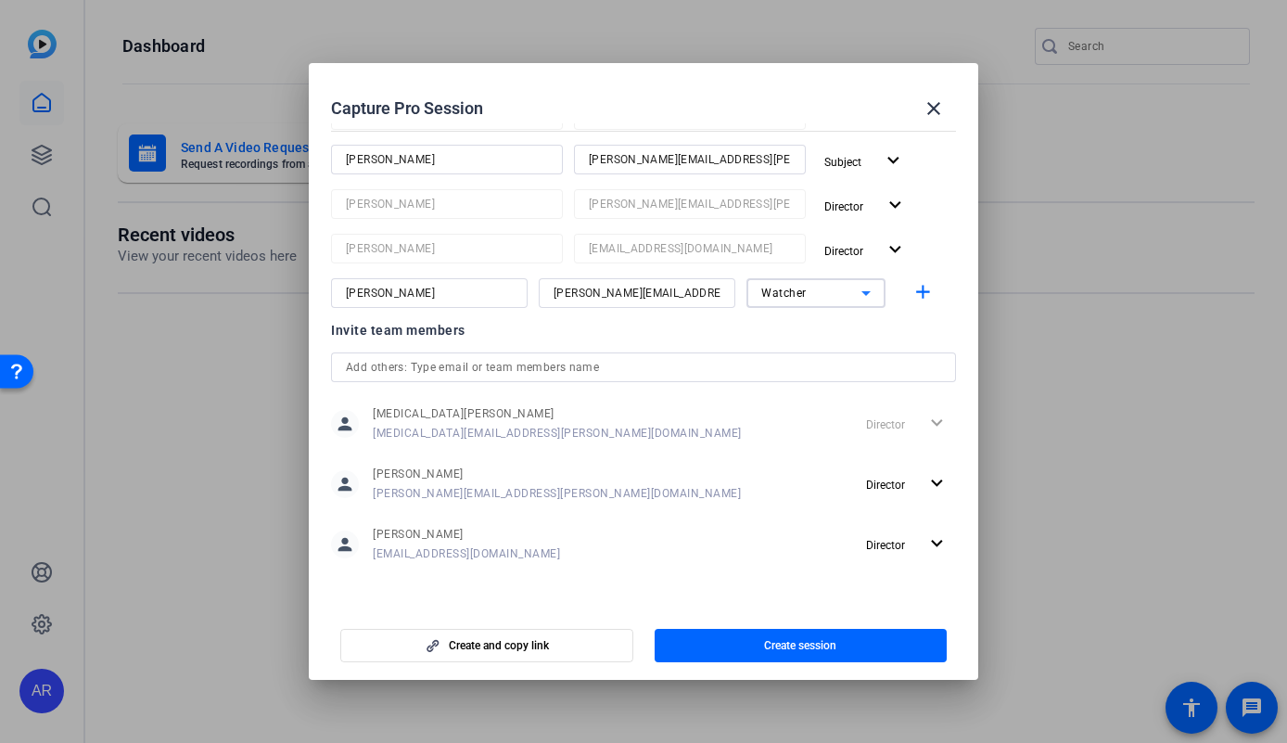
scroll to position [0, 0]
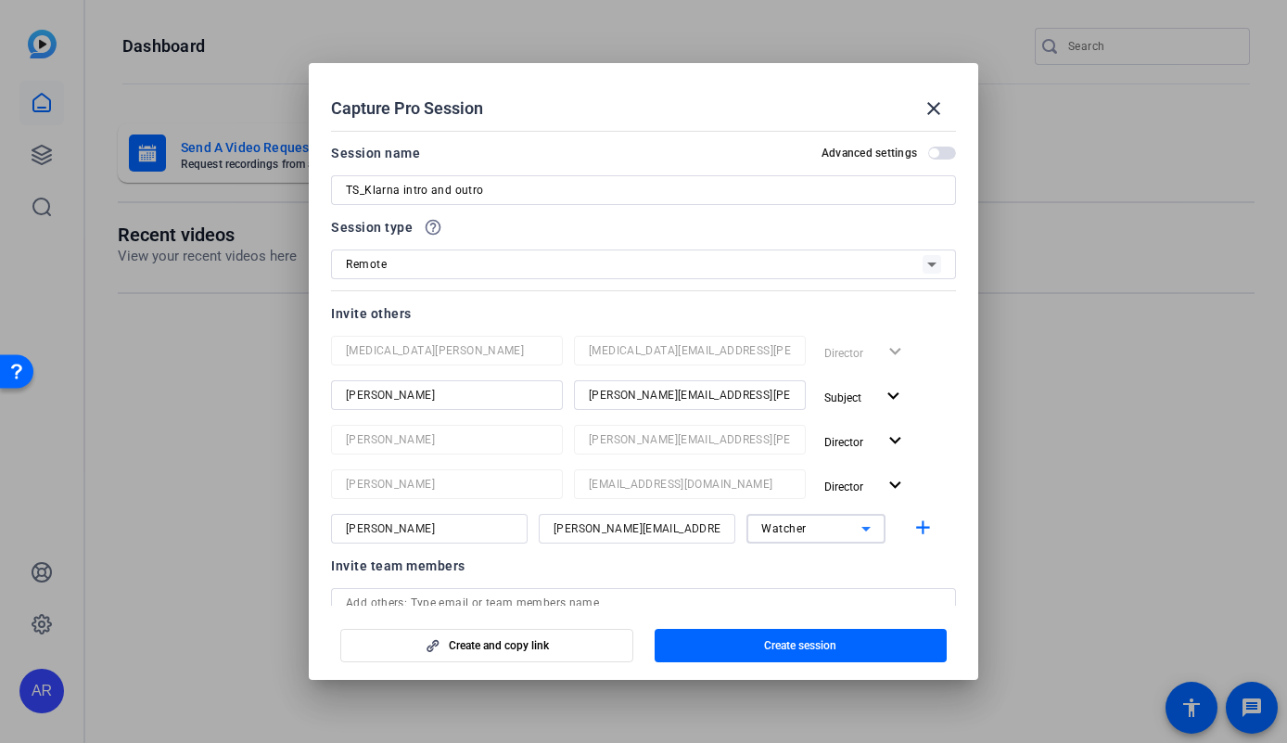
click at [938, 154] on span "button" at bounding box center [933, 152] width 9 height 9
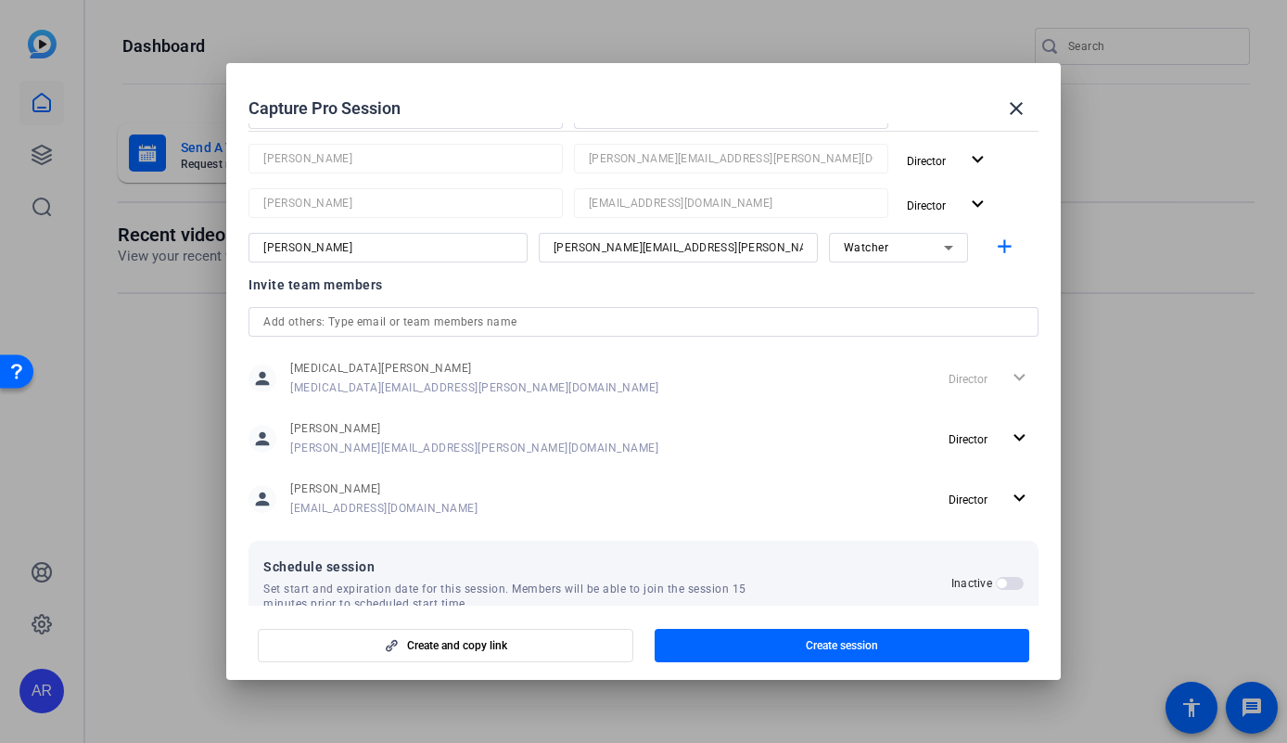
scroll to position [321, 0]
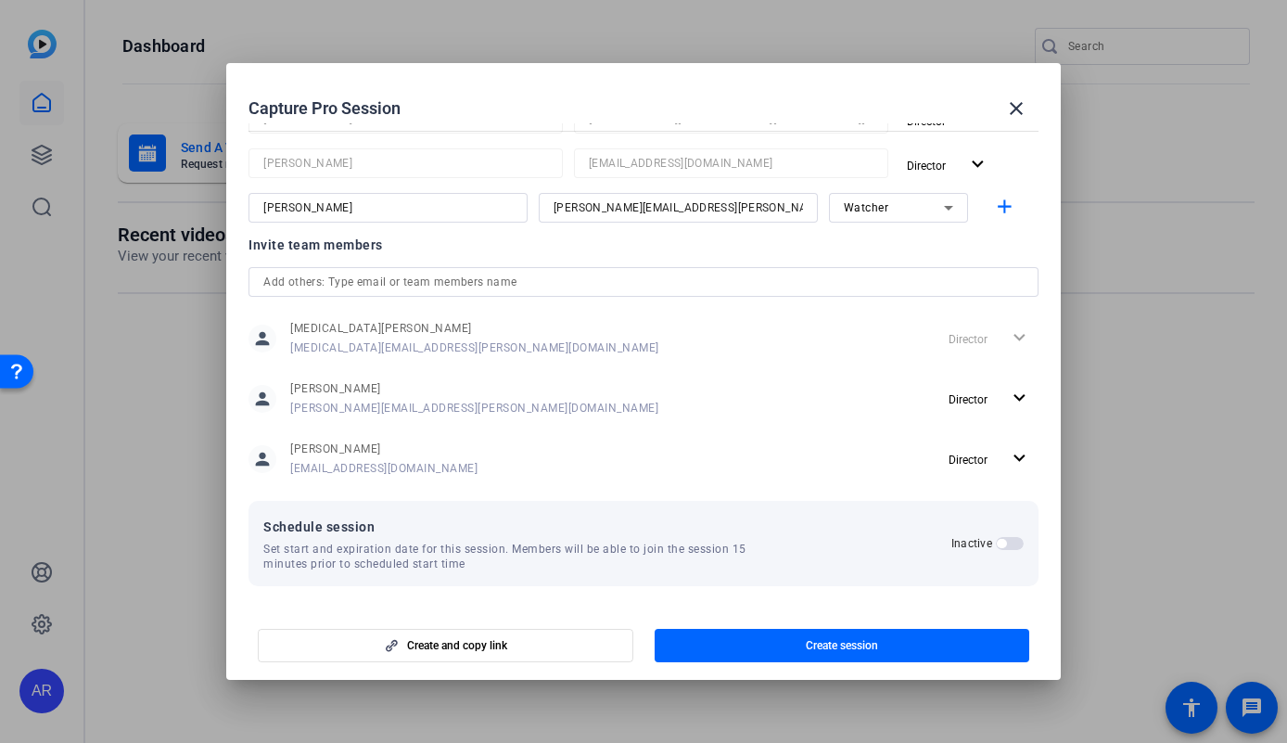
click at [998, 545] on span "button" at bounding box center [1001, 543] width 9 height 9
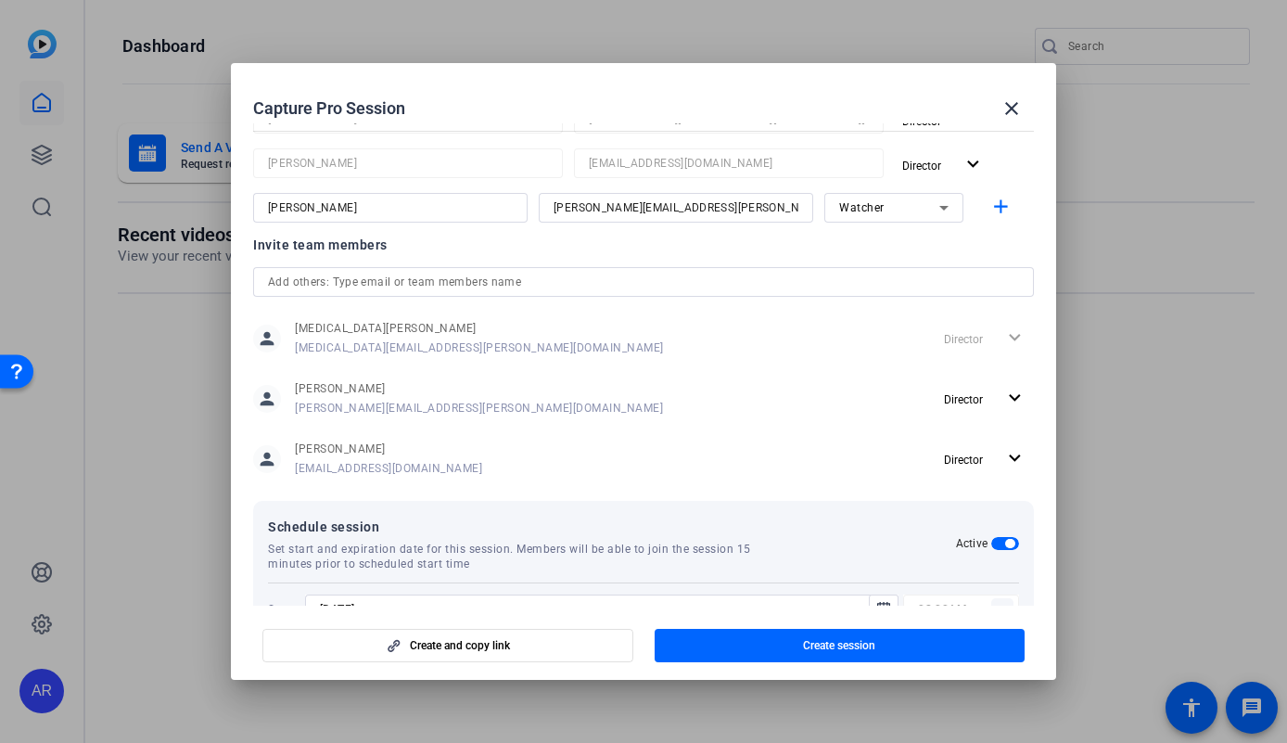
scroll to position [414, 0]
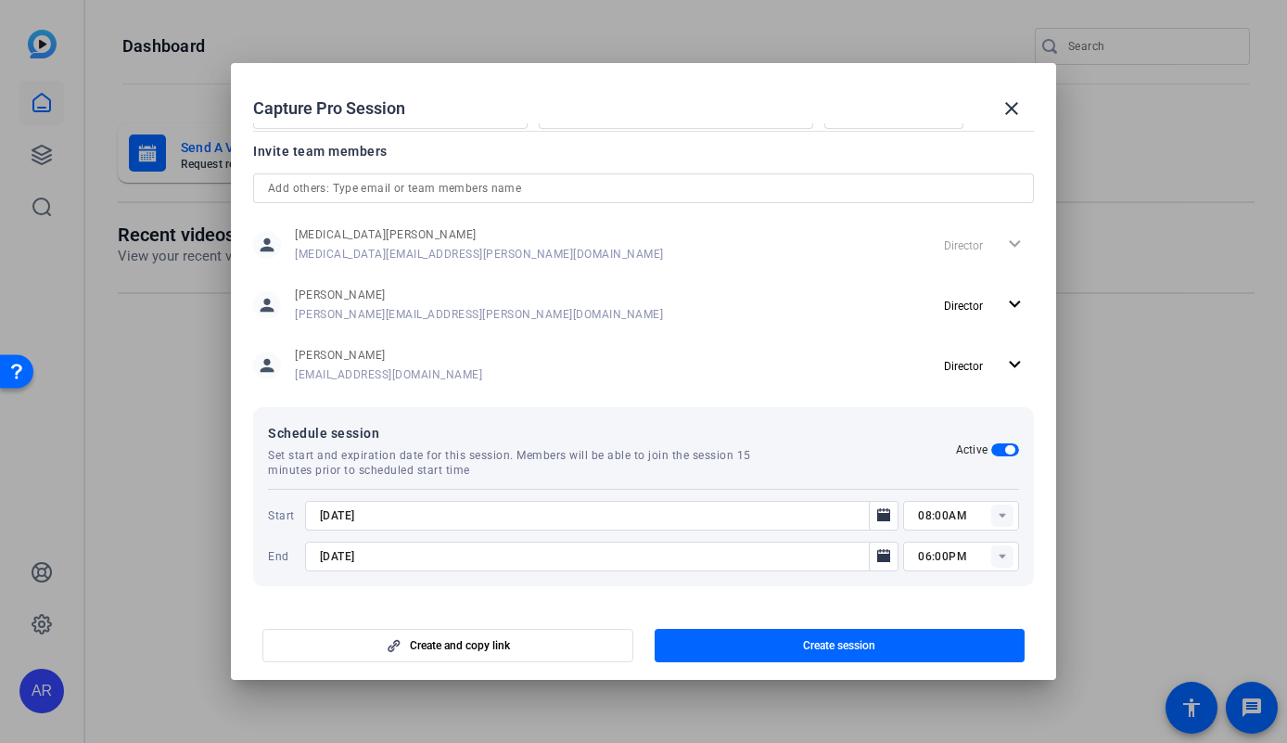
click at [556, 506] on input "[DATE]" at bounding box center [592, 515] width 545 height 22
click at [928, 522] on input "08:00AM" at bounding box center [968, 515] width 101 height 22
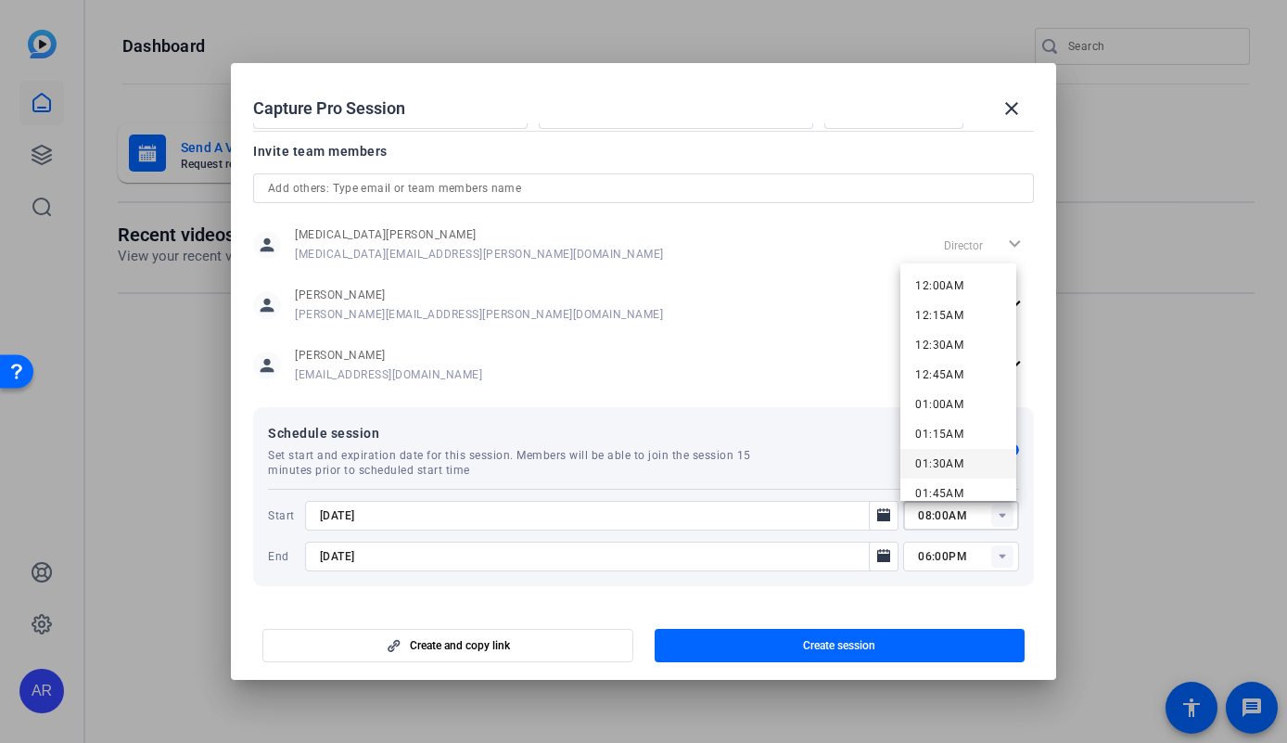
scroll to position [0, 0]
click at [976, 286] on mat-option "12:00AM" at bounding box center [958, 286] width 116 height 30
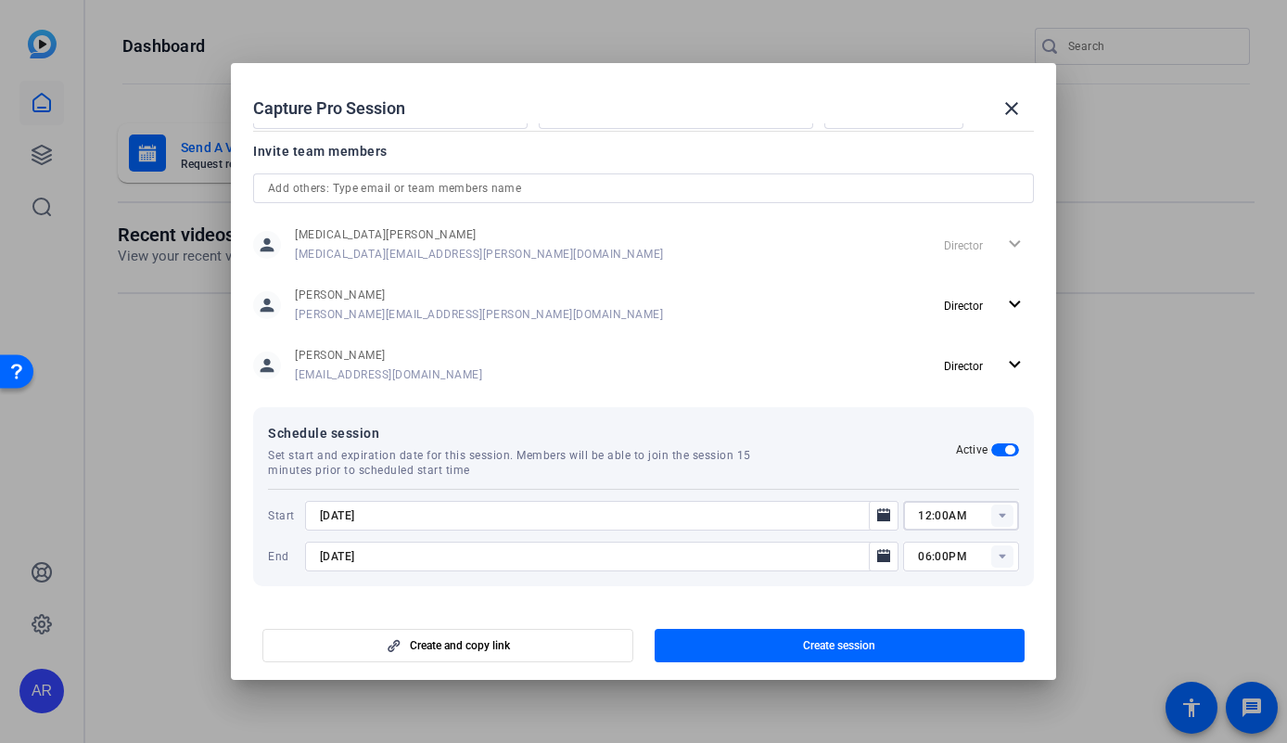
click at [997, 534] on div at bounding box center [961, 540] width 116 height 20
click at [997, 507] on rect at bounding box center [1002, 515] width 22 height 22
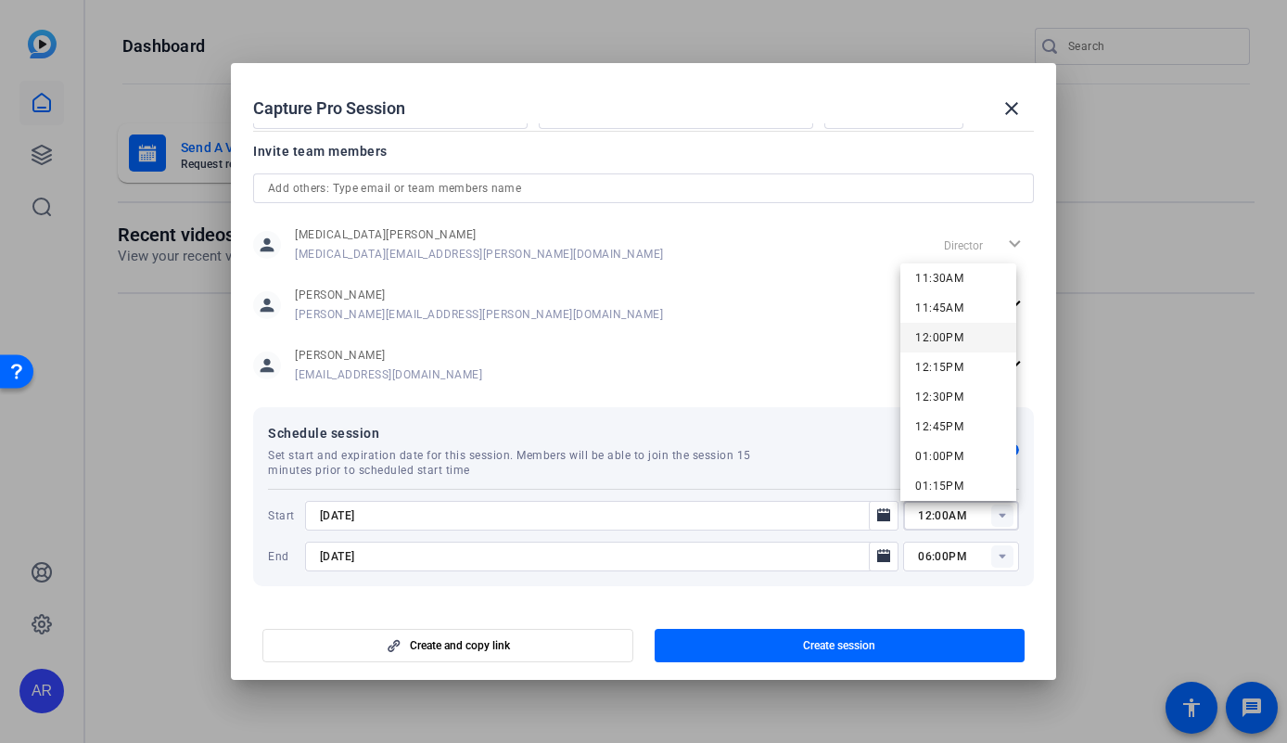
click at [955, 342] on span "12:00PM" at bounding box center [939, 337] width 48 height 13
type input "12:00PM"
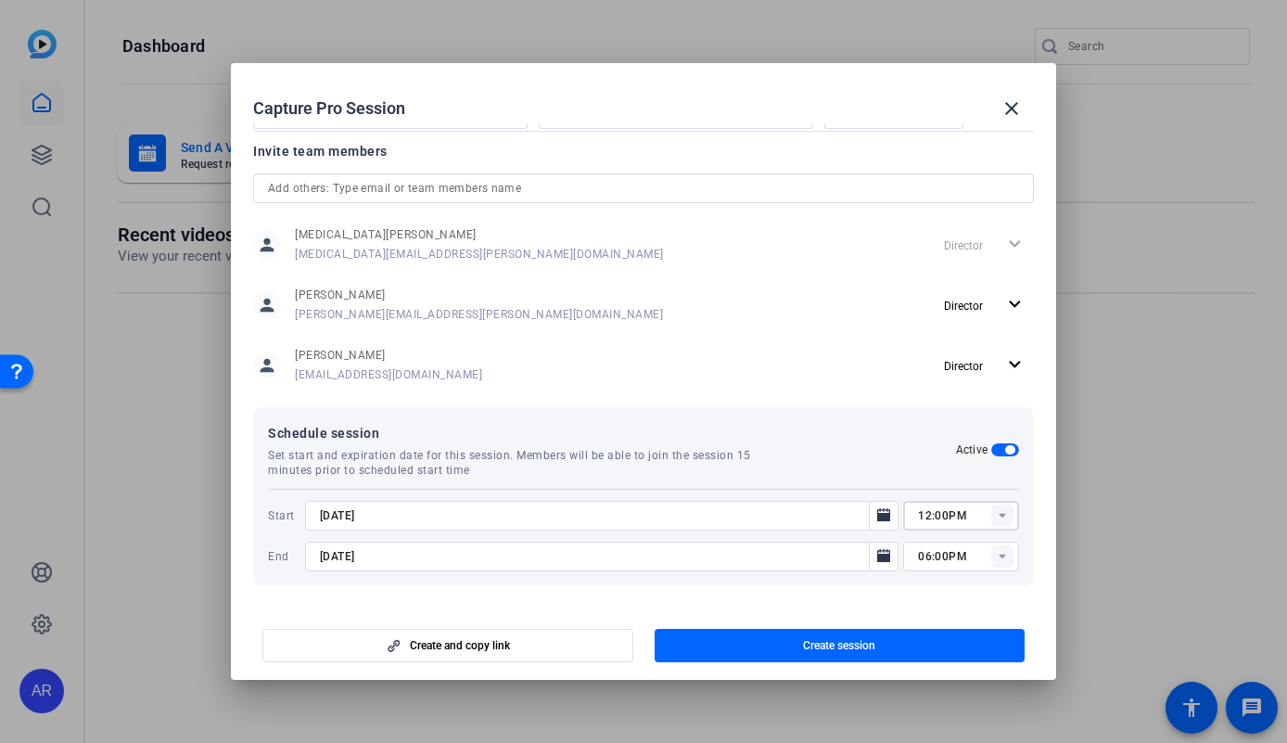
click at [992, 554] on rect at bounding box center [1002, 556] width 22 height 22
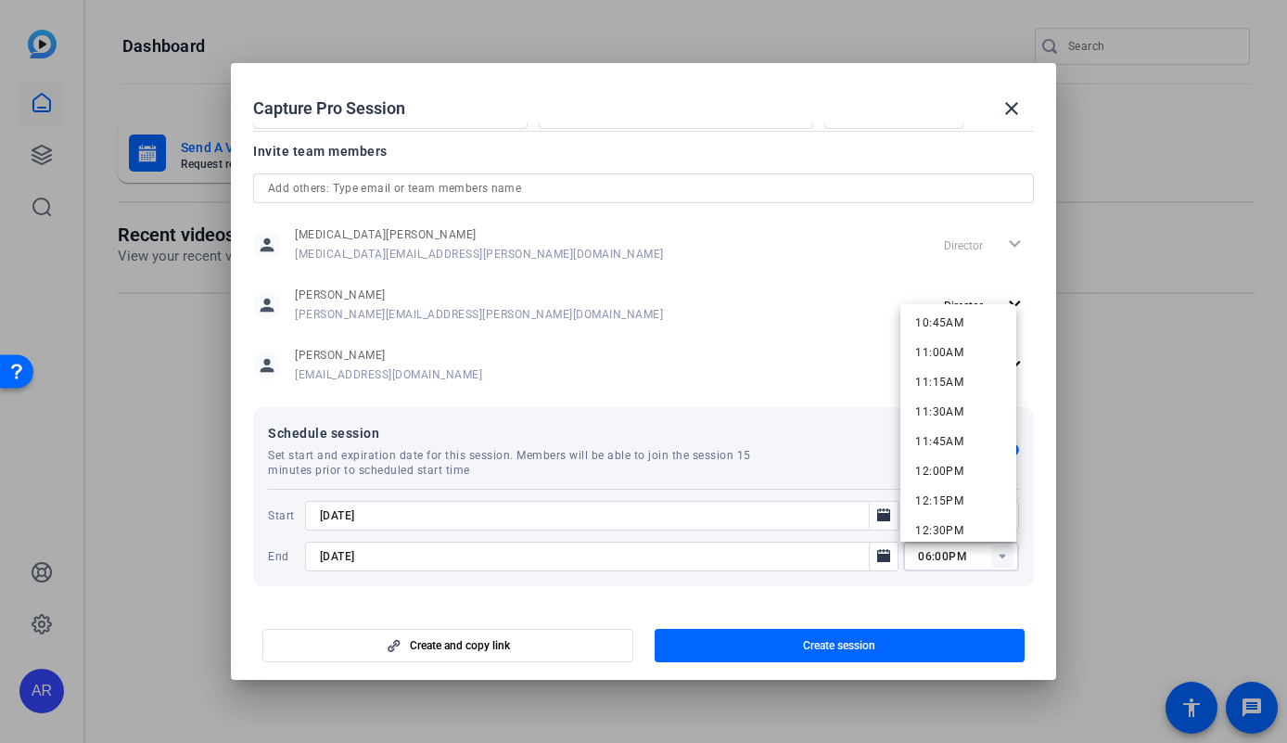
scroll to position [1522, 0]
click at [963, 352] on mat-option "01:00PM" at bounding box center [958, 347] width 116 height 30
type input "01:00PM"
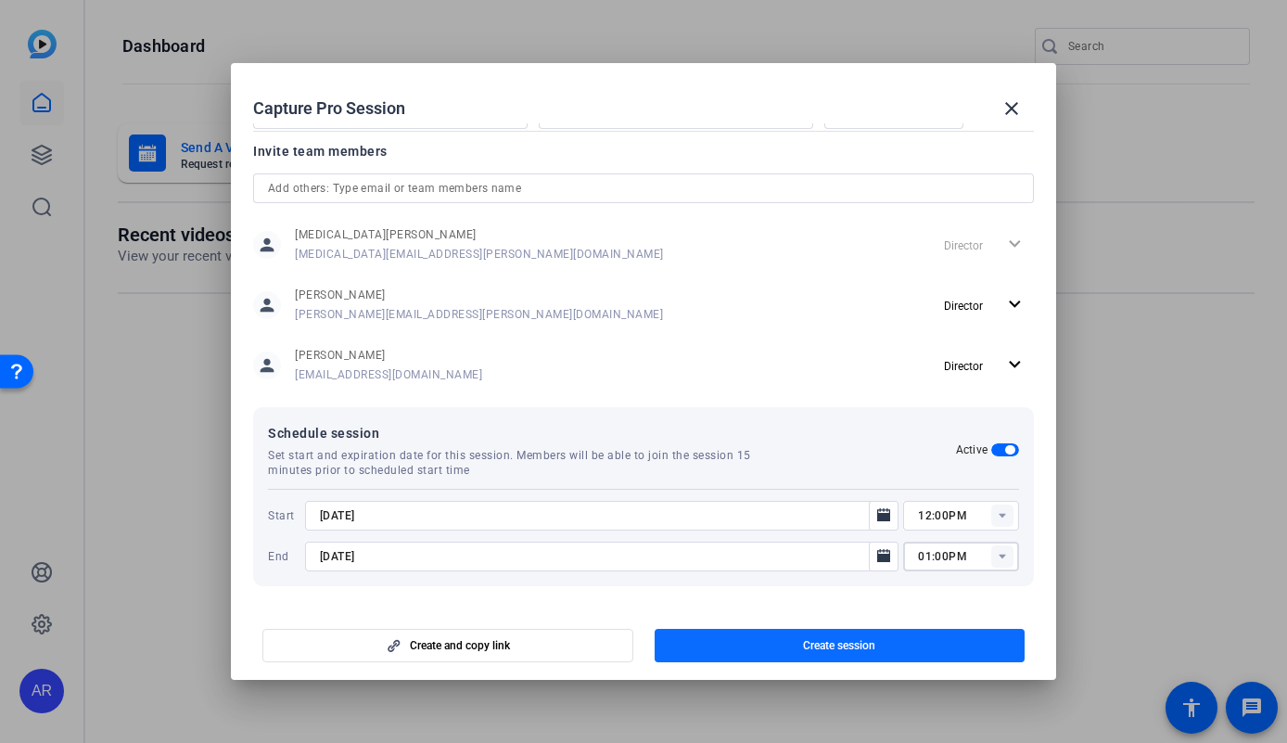
click at [808, 644] on span "Create session" at bounding box center [839, 645] width 72 height 15
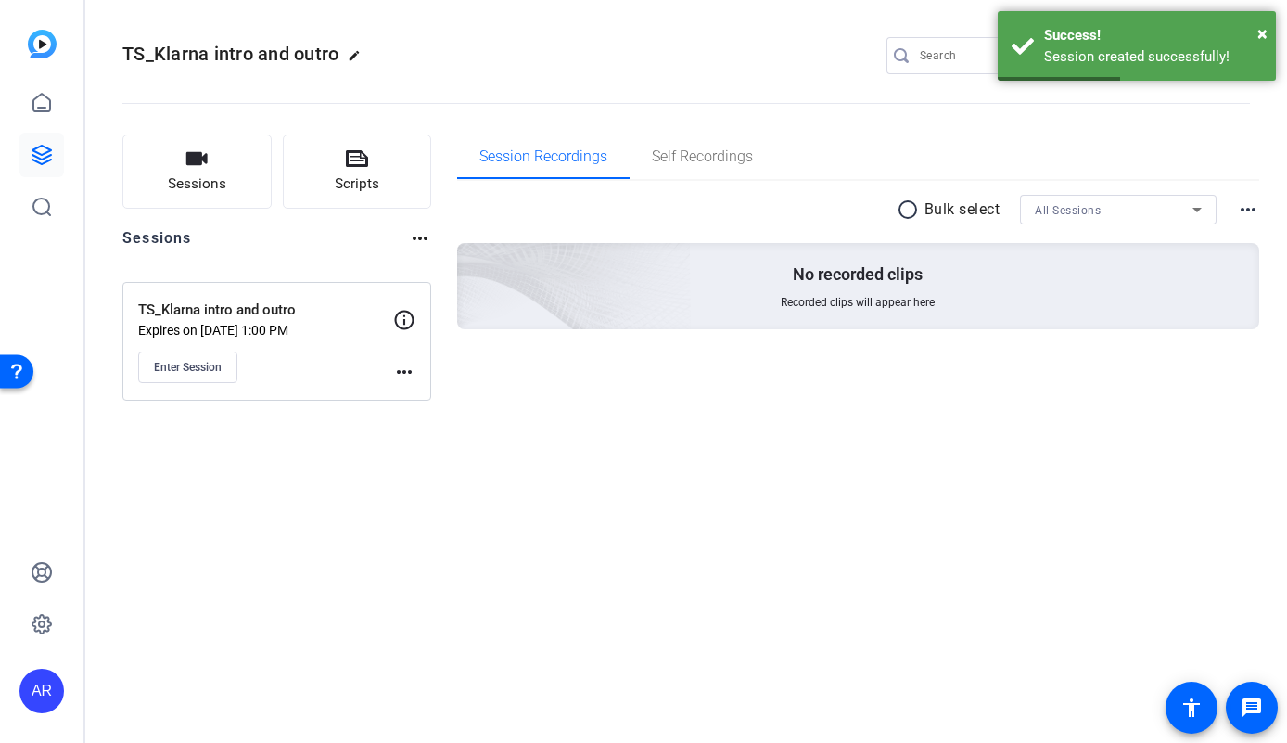
click at [339, 350] on div "TS_Klarna intro and outro Expires on Sep 15, 2025 @ 1:00 PM Enter Session" at bounding box center [265, 340] width 255 height 83
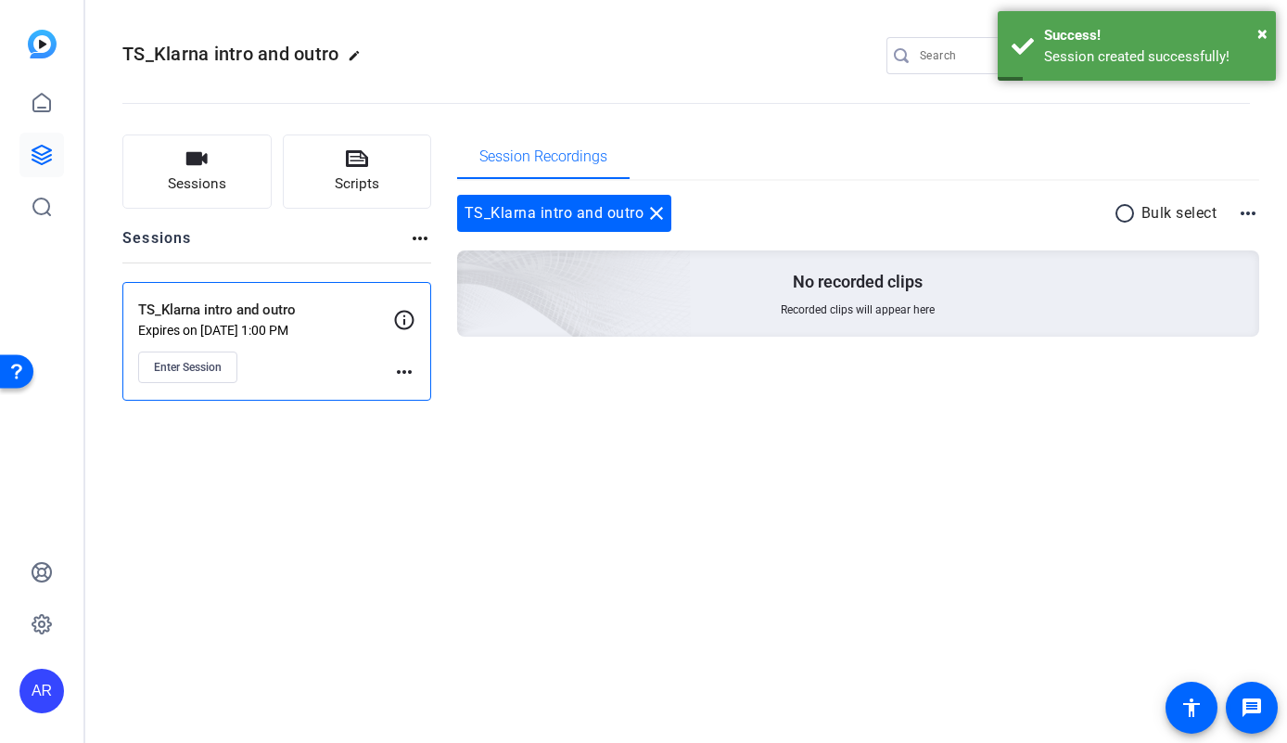
click at [400, 371] on mat-icon "more_horiz" at bounding box center [404, 372] width 22 height 22
click at [360, 368] on div at bounding box center [643, 371] width 1287 height 743
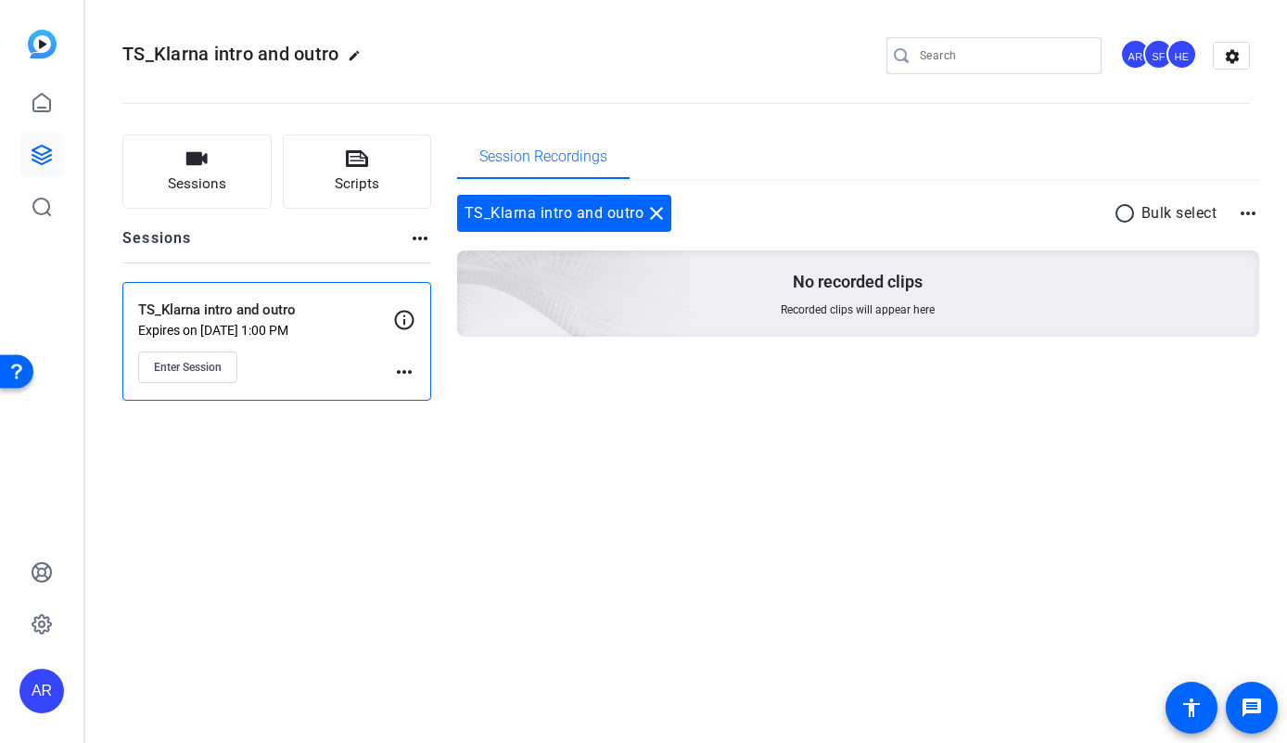
click at [410, 332] on div "more_horiz" at bounding box center [404, 346] width 22 height 74
click at [401, 316] on icon at bounding box center [404, 320] width 22 height 22
click at [408, 370] on mat-icon "more_horiz" at bounding box center [404, 372] width 22 height 22
click at [411, 396] on span "Edit Session" at bounding box center [450, 399] width 84 height 22
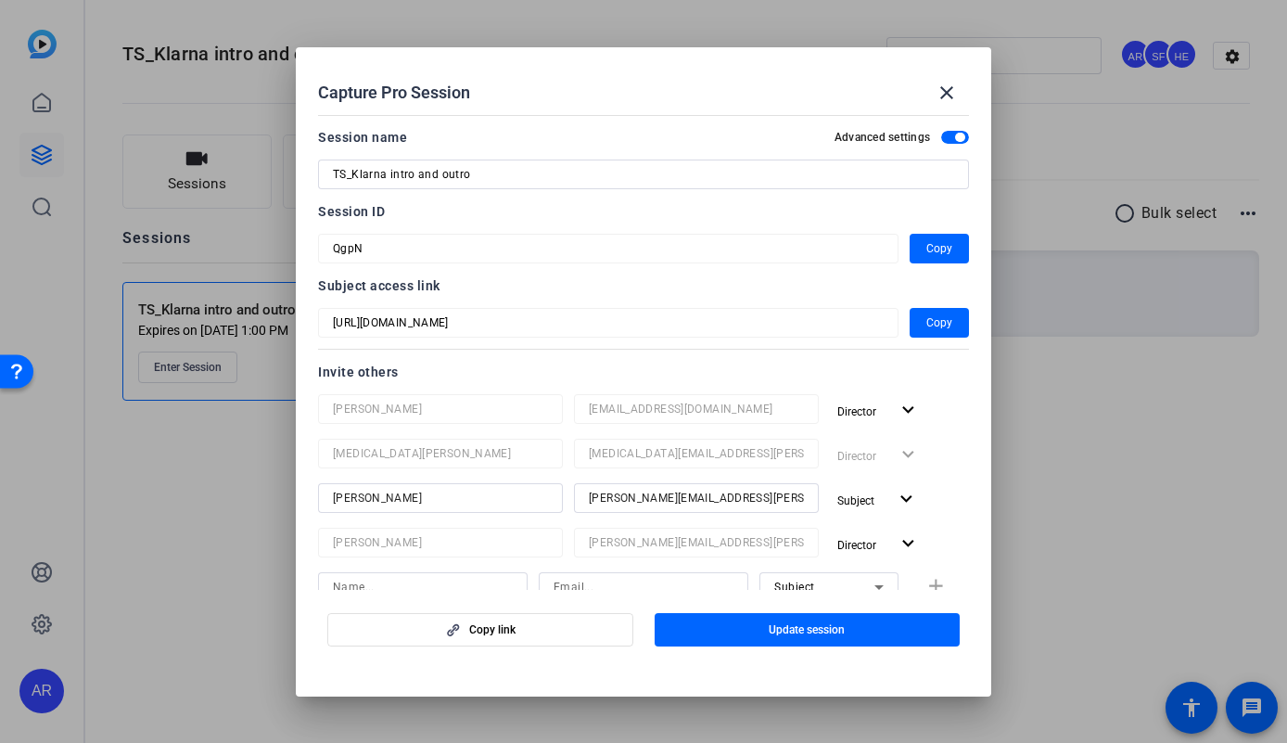
scroll to position [489, 0]
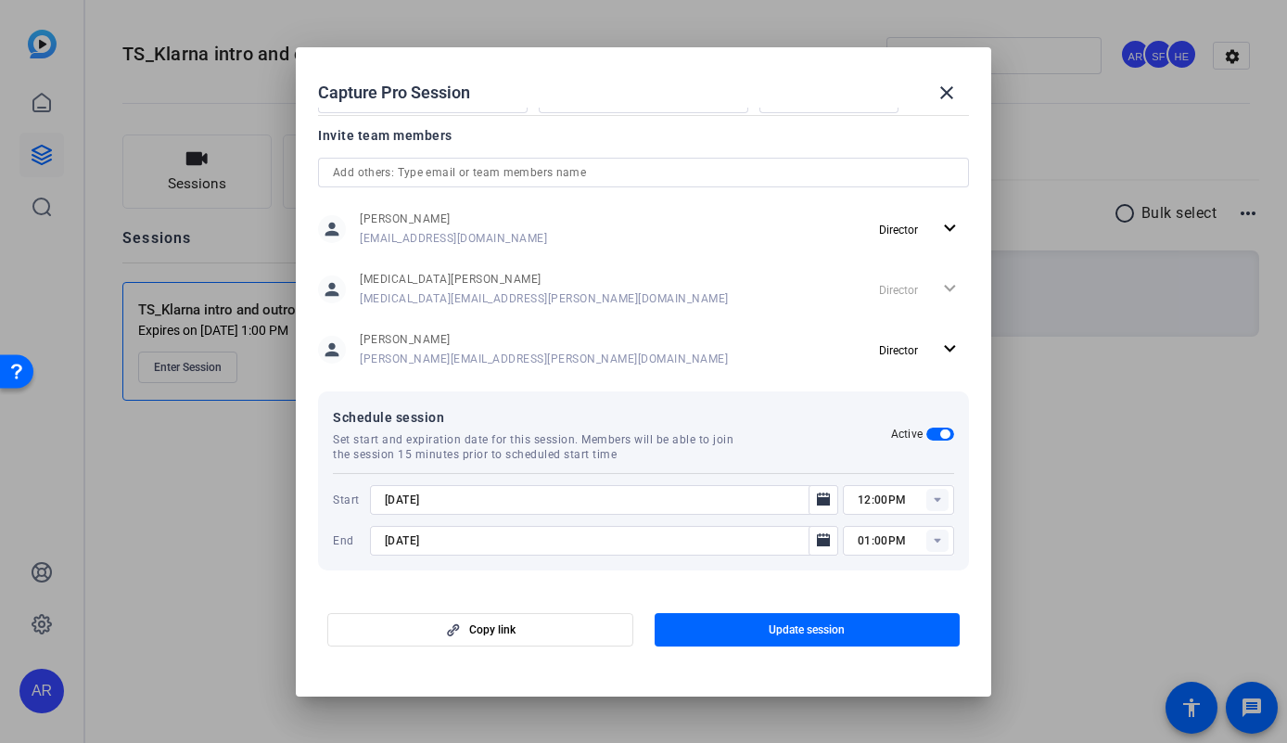
click at [776, 538] on input "9/15/2025" at bounding box center [595, 540] width 420 height 22
click at [816, 542] on icon "Open calendar" at bounding box center [823, 540] width 15 height 22
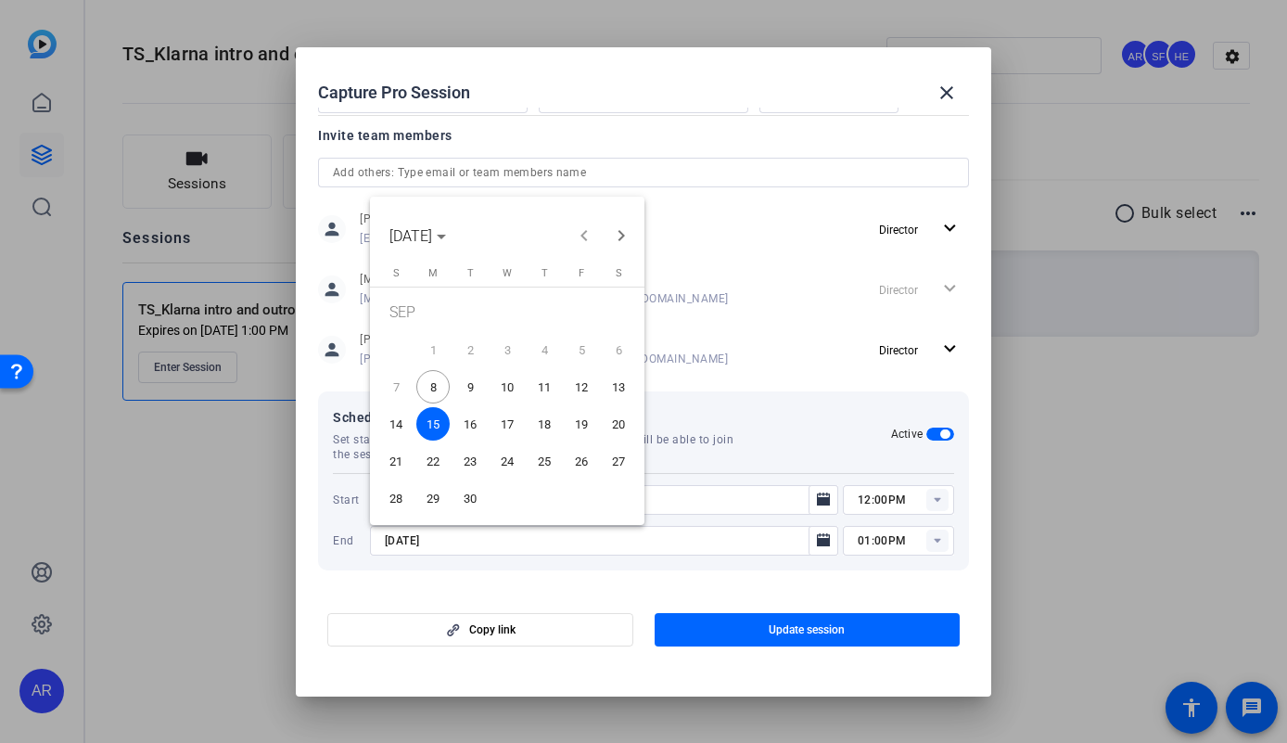
click at [433, 387] on span "8" at bounding box center [432, 386] width 33 height 33
type input "9/8/2025"
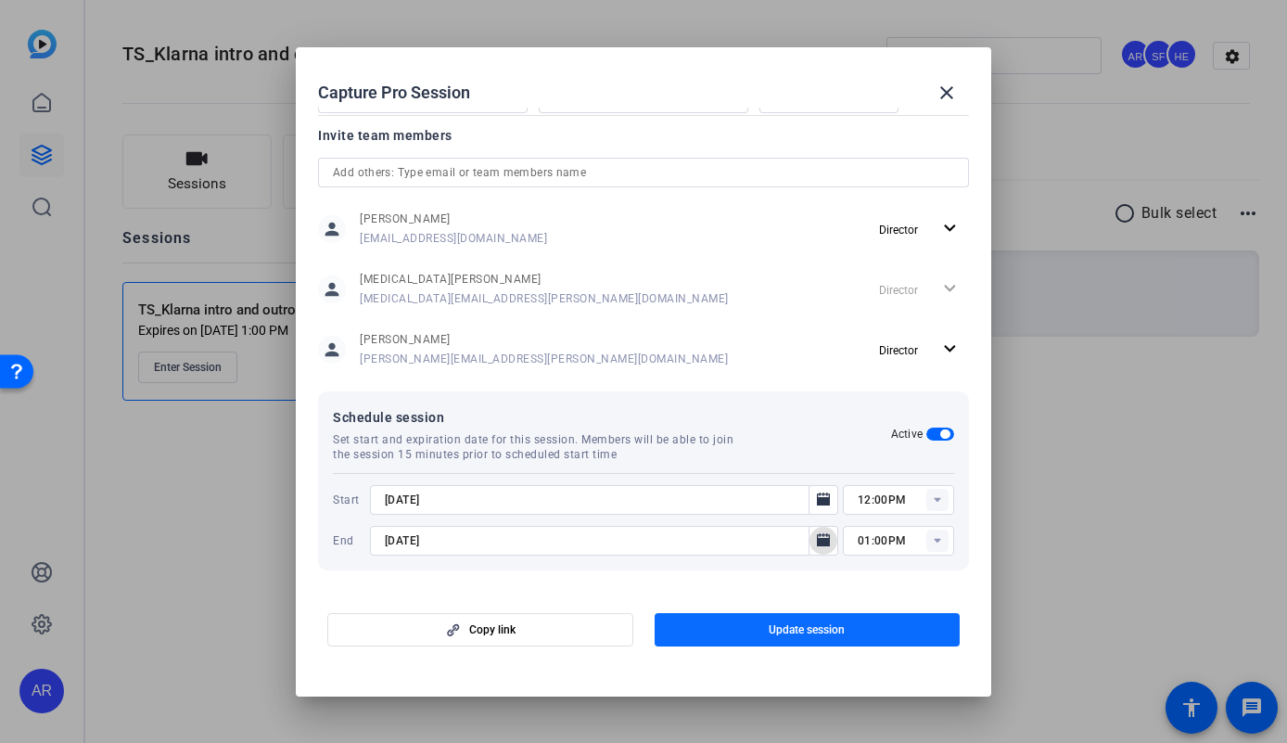
click at [802, 626] on span "Update session" at bounding box center [807, 629] width 76 height 15
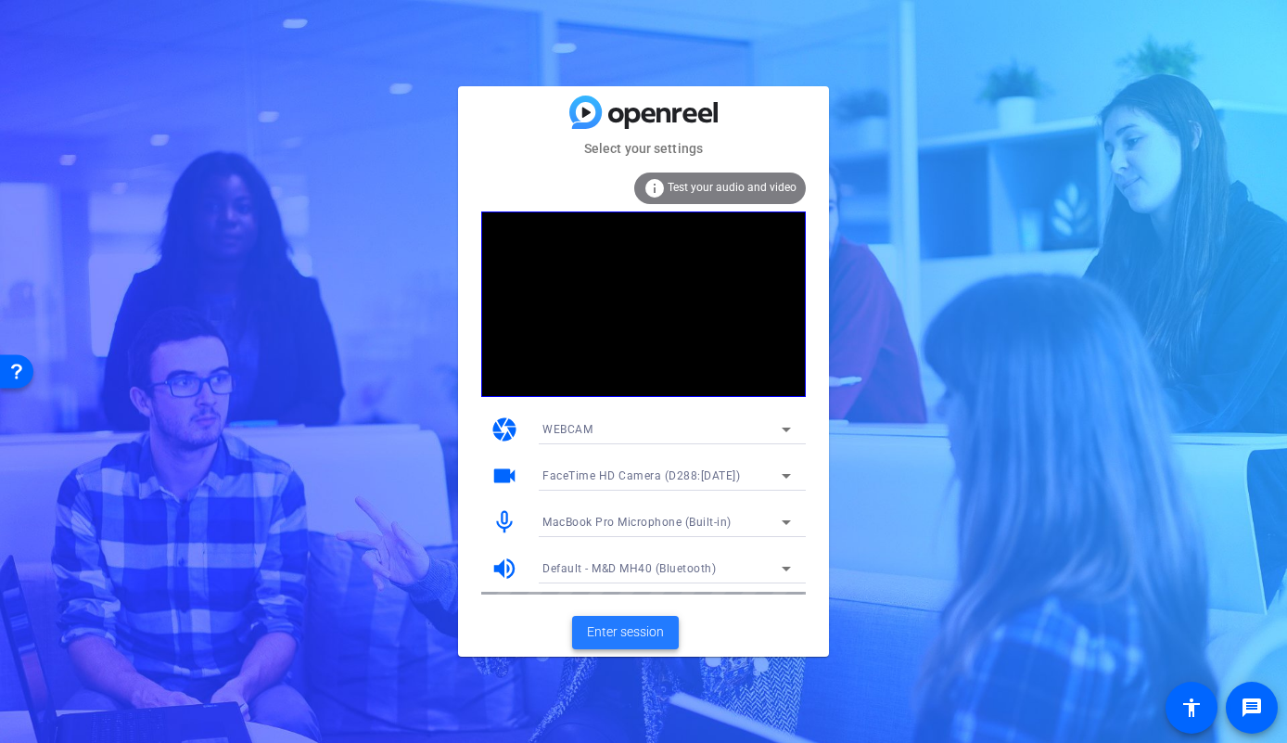
click at [635, 628] on span "Enter session" at bounding box center [625, 631] width 77 height 19
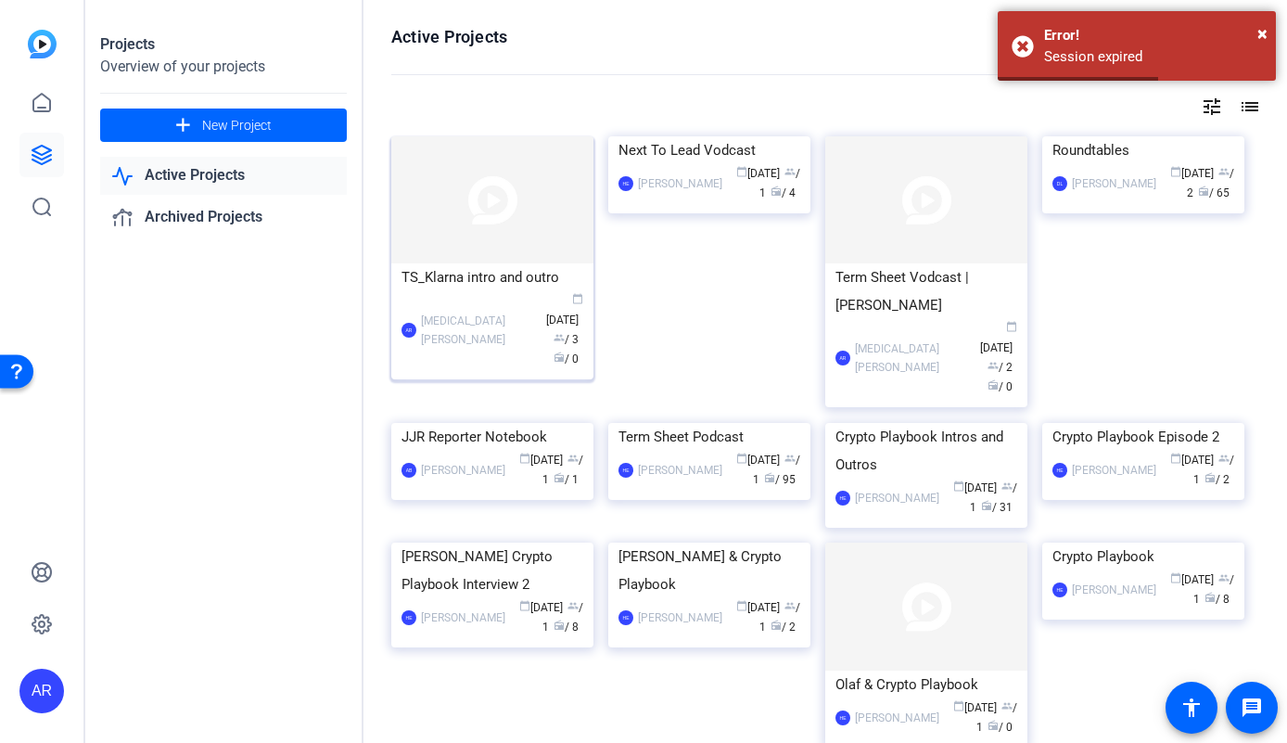
click at [471, 249] on img at bounding box center [492, 199] width 202 height 127
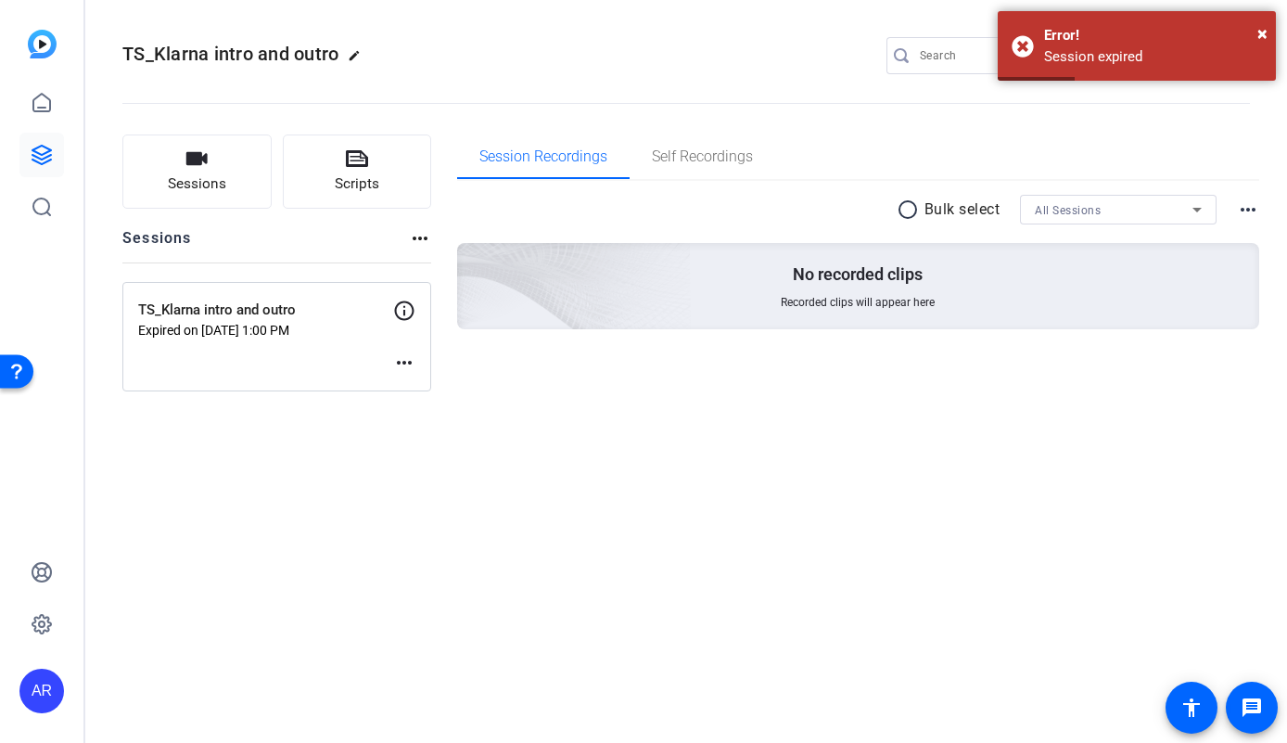
click at [323, 344] on div "TS_Klarna intro and outro Expired on Sep 08, 2025 @ 1:00 PM more_horiz" at bounding box center [276, 336] width 309 height 109
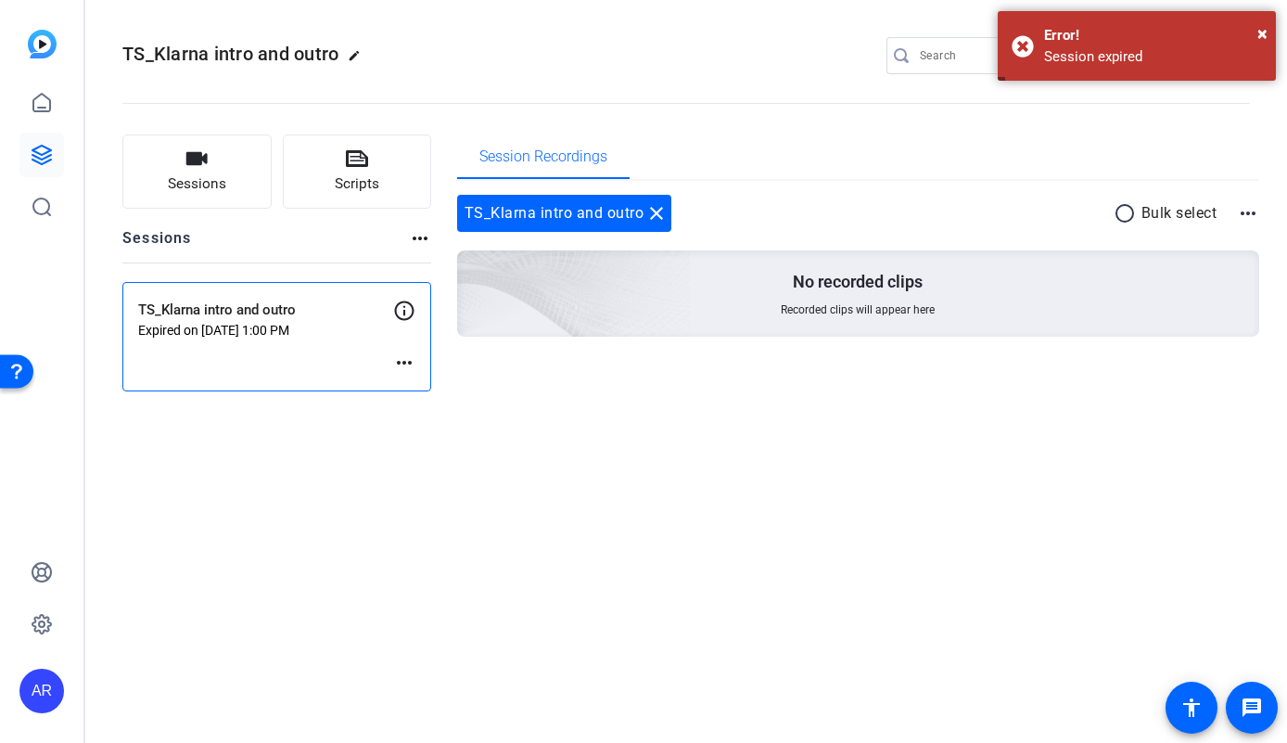
click at [406, 364] on mat-icon "more_horiz" at bounding box center [404, 362] width 22 height 22
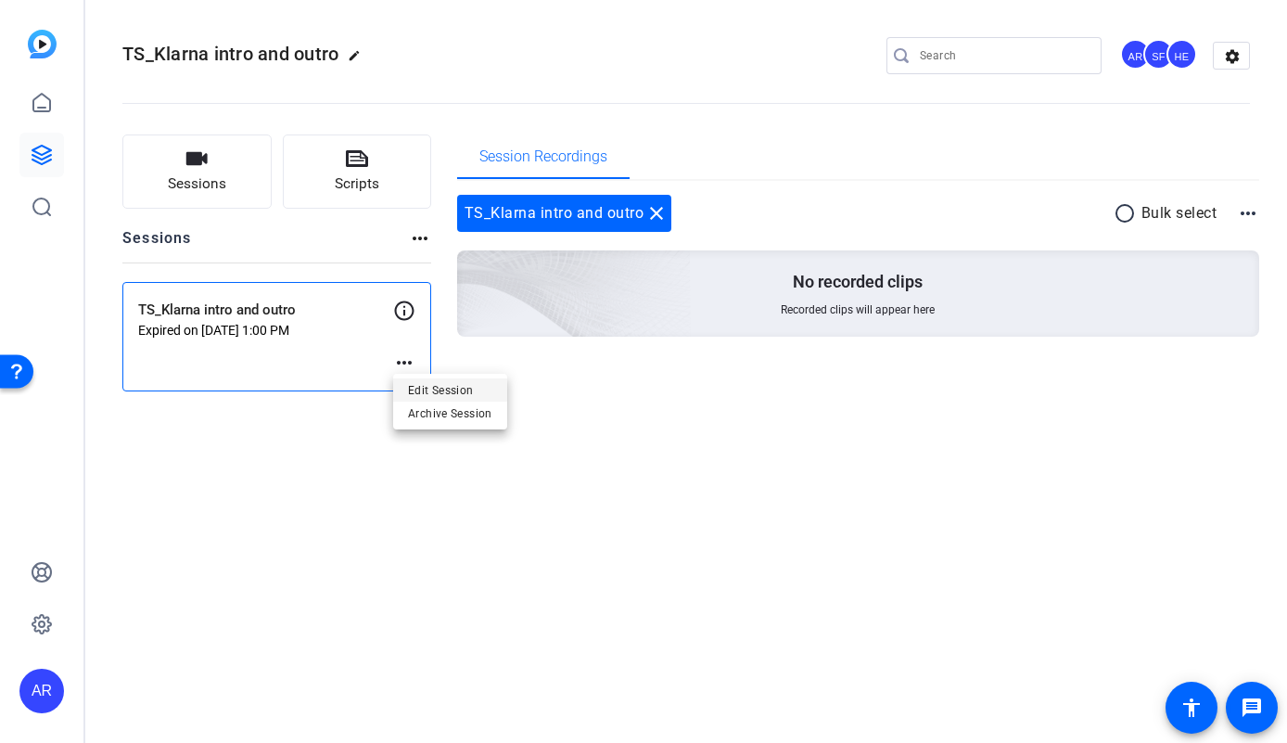
click at [418, 386] on span "Edit Session" at bounding box center [450, 390] width 84 height 22
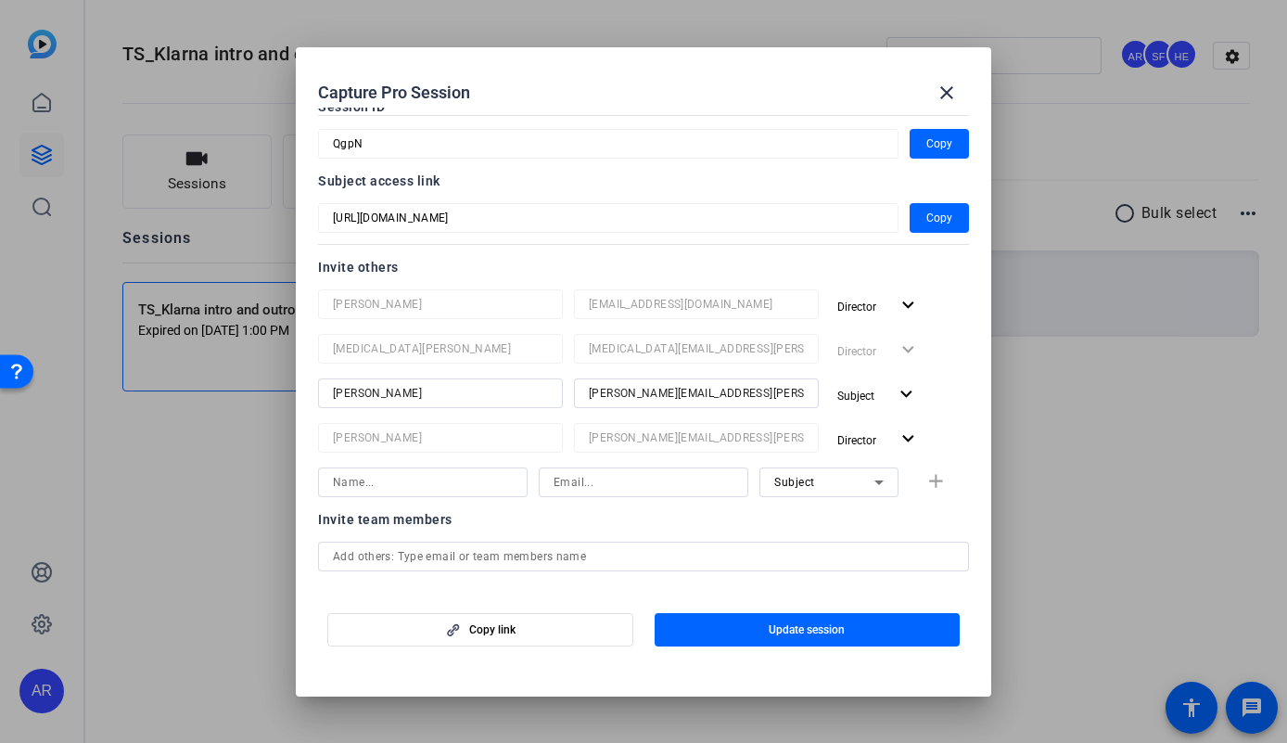
scroll to position [489, 0]
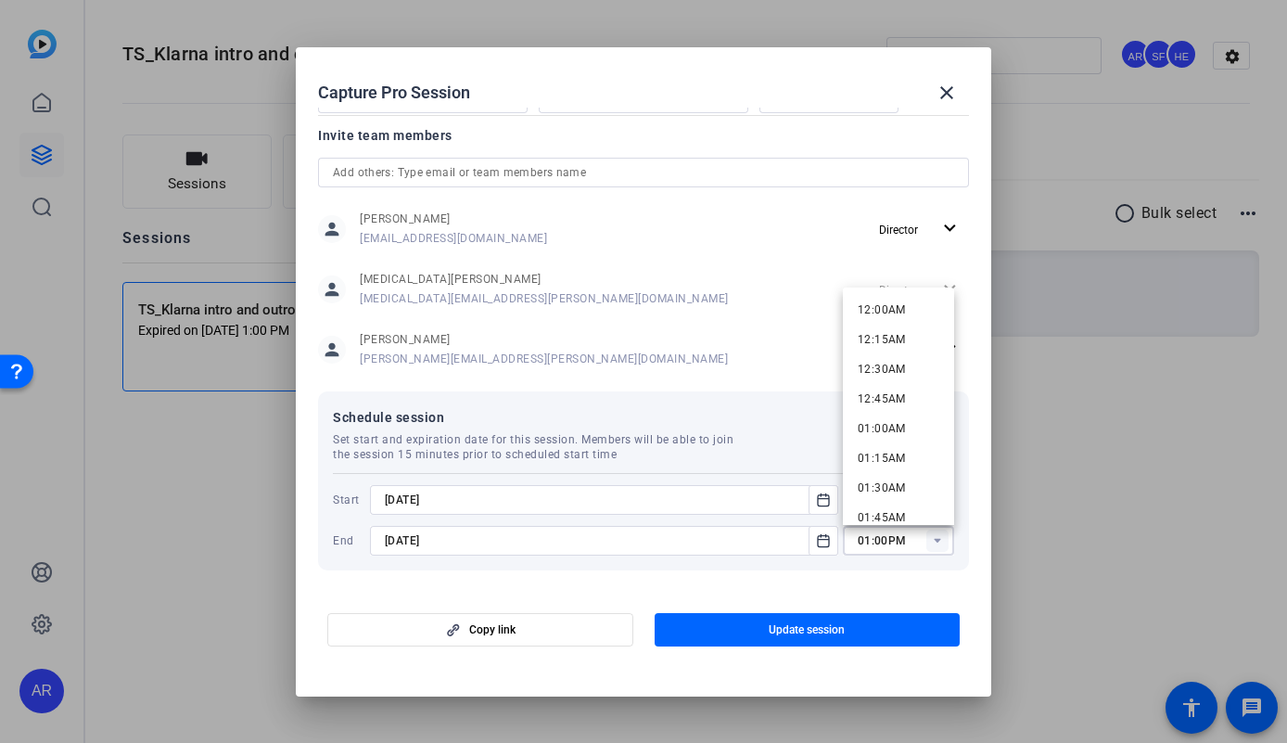
click at [891, 541] on input "01:00PM" at bounding box center [906, 540] width 96 height 22
click at [0, 0] on mat-dialog-content "Session name Advanced settings TS_Klarna intro and outro Session ID QgpN Copy S…" at bounding box center [0, 0] width 0 height 0
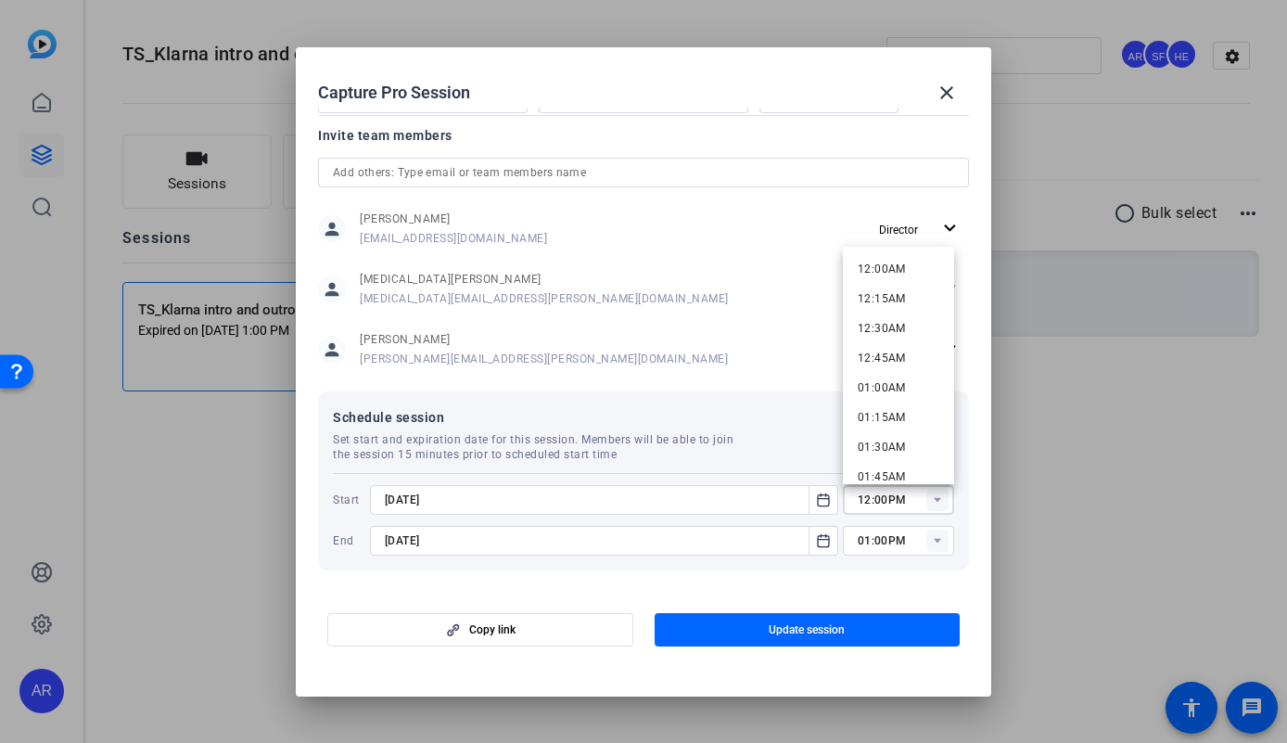
click at [906, 503] on input "12:00PM" at bounding box center [906, 500] width 96 height 22
click at [895, 412] on span "02:00AM" at bounding box center [882, 420] width 48 height 22
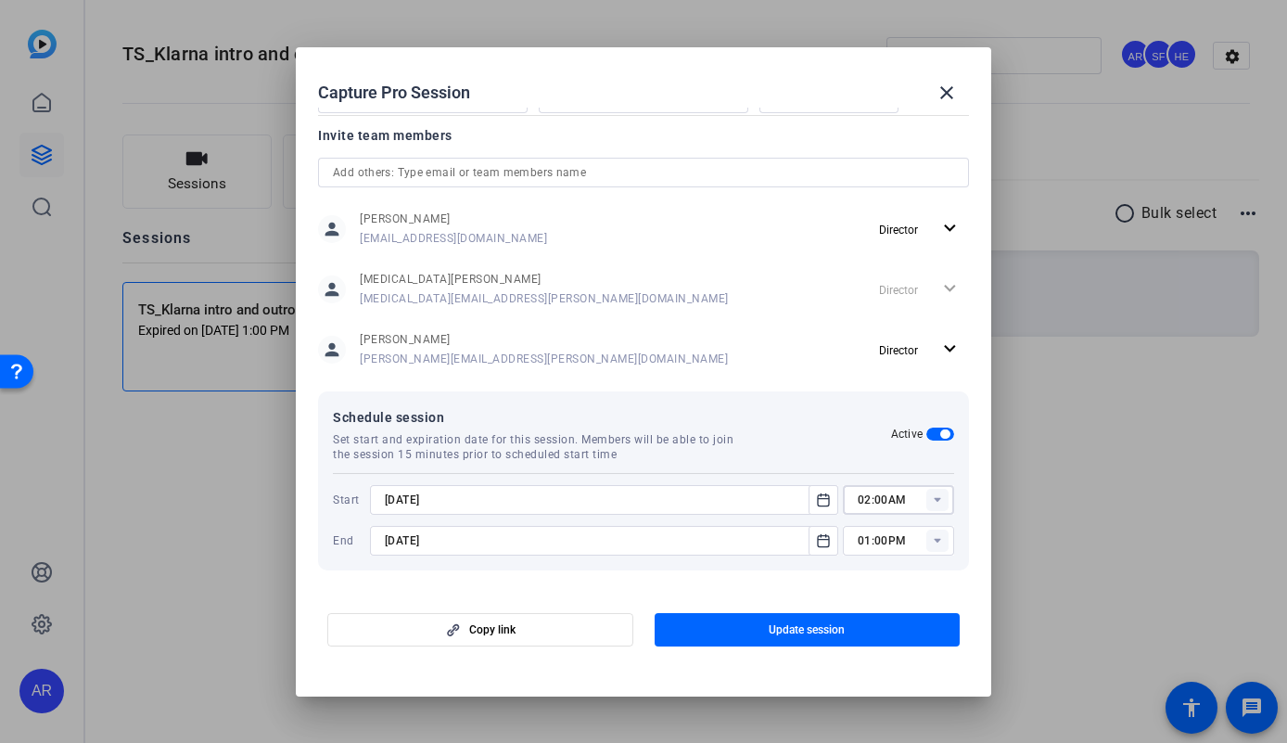
click at [931, 502] on rect at bounding box center [937, 500] width 22 height 22
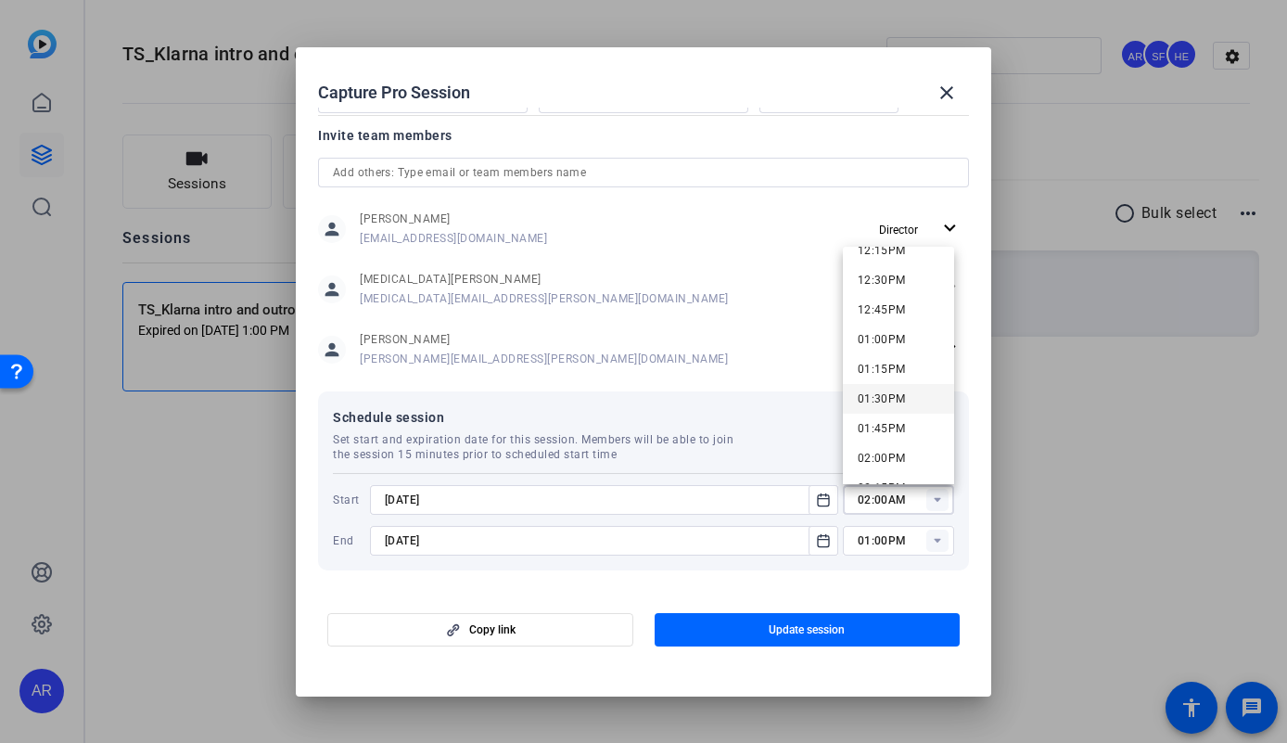
scroll to position [1519, 0]
click at [895, 414] on span "02:00PM" at bounding box center [882, 411] width 48 height 13
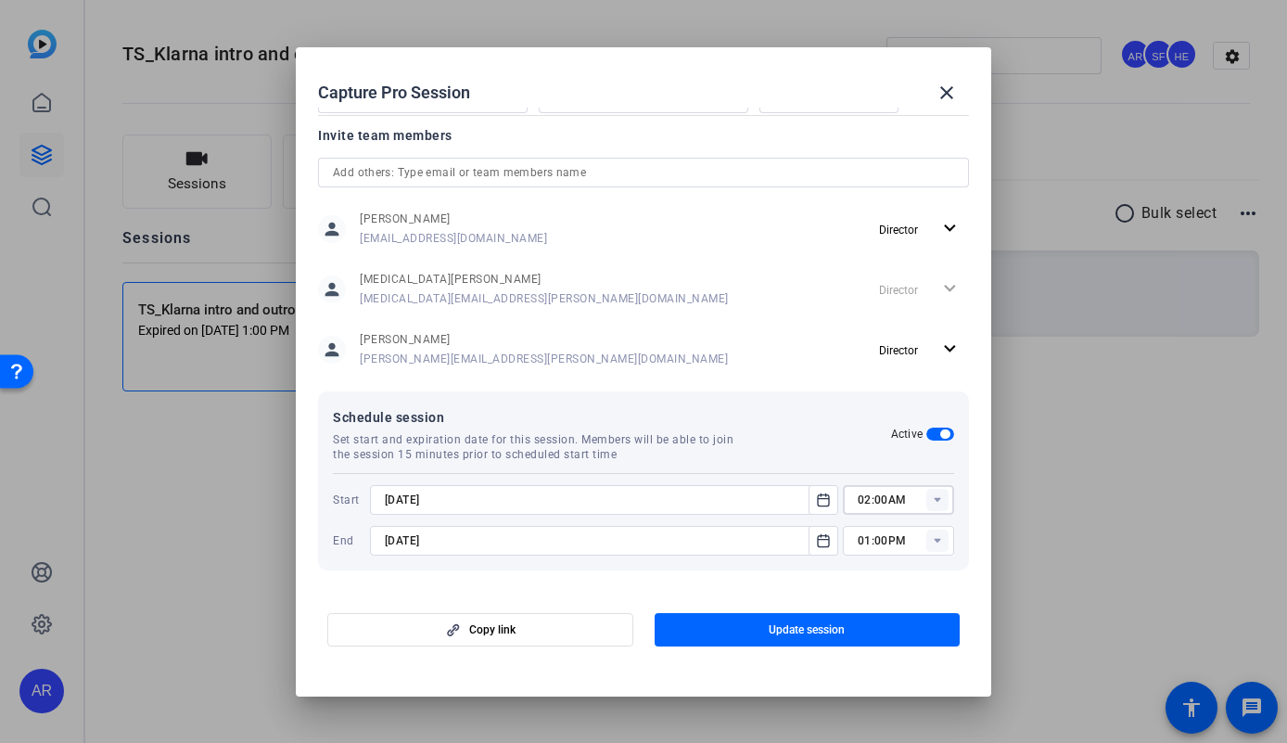
type input "02:00PM"
click at [926, 545] on rect at bounding box center [937, 540] width 22 height 22
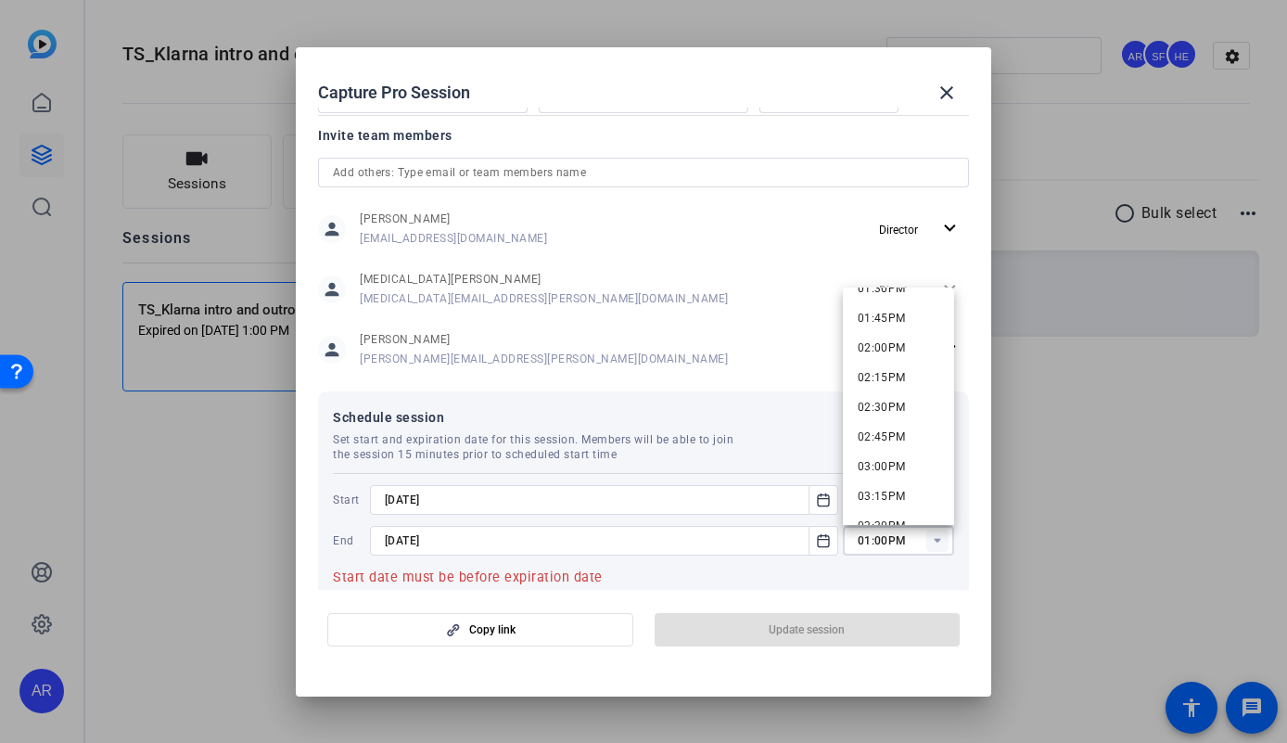
scroll to position [1622, 0]
click at [909, 473] on mat-option "03:00PM" at bounding box center [898, 468] width 111 height 30
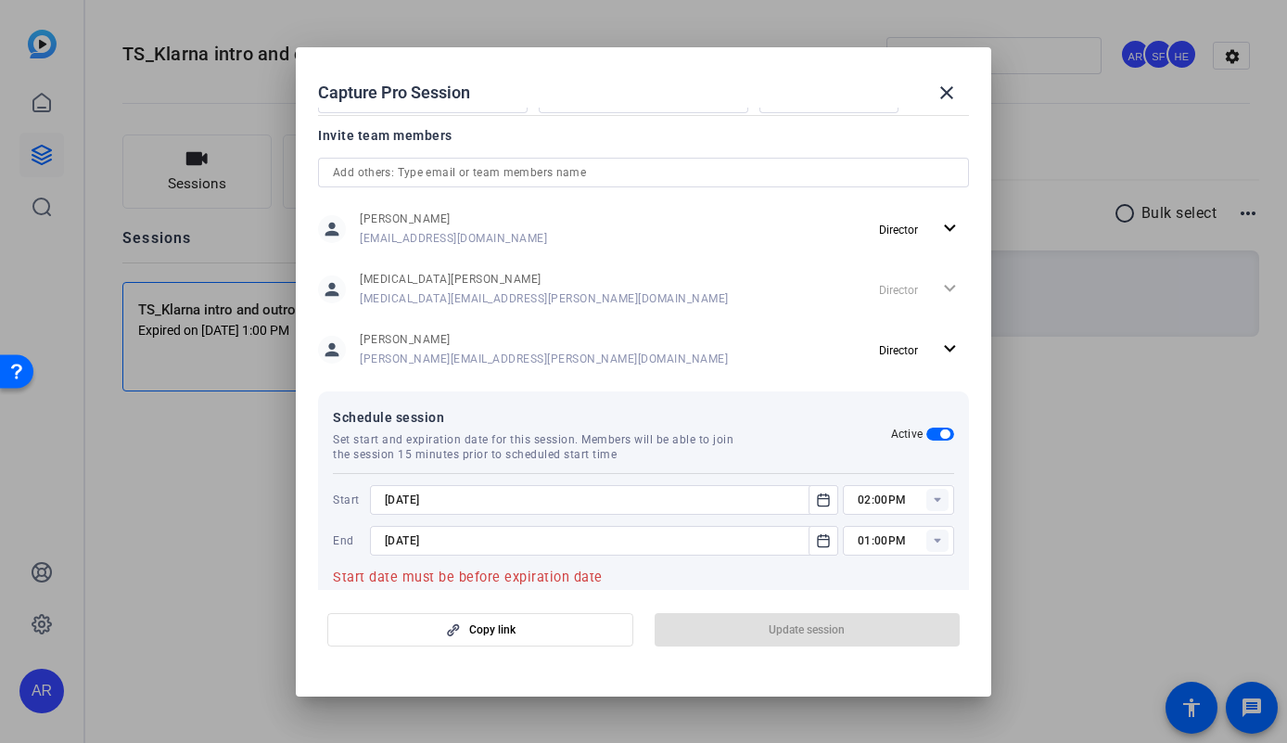
type input "03:00PM"
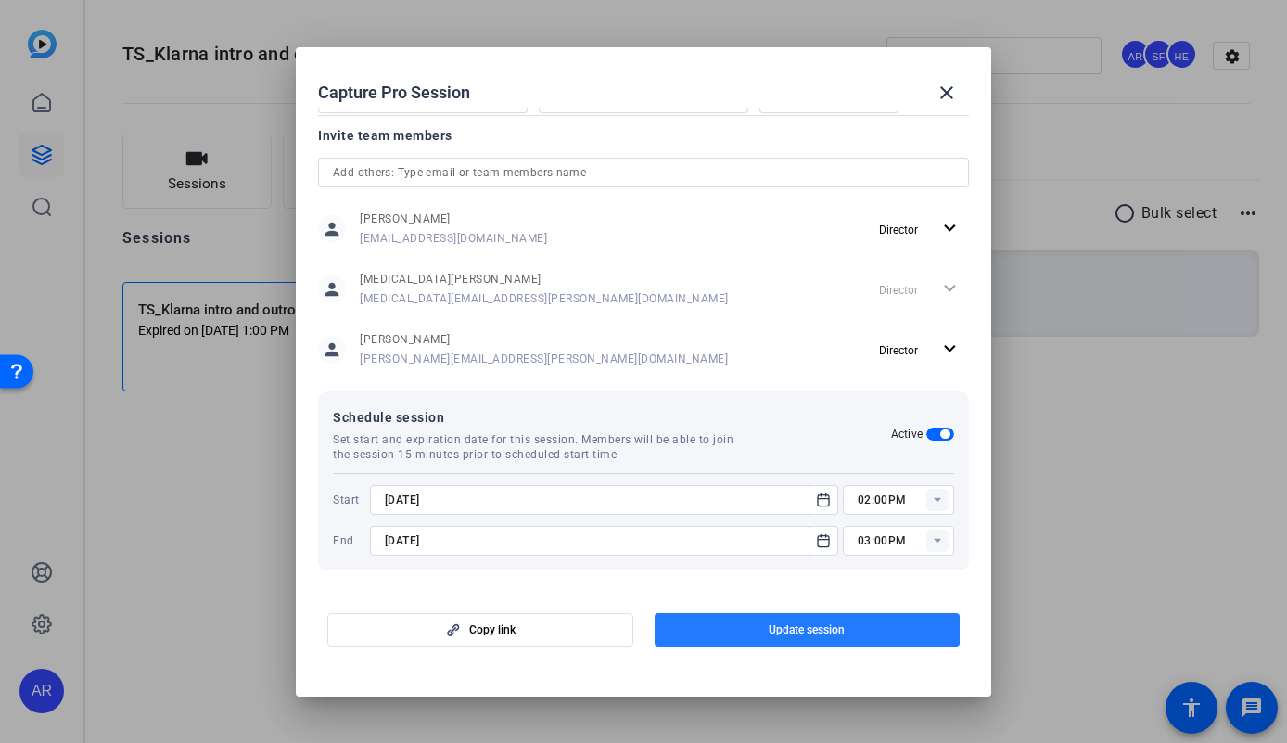
click at [837, 623] on span "Update session" at bounding box center [807, 629] width 76 height 15
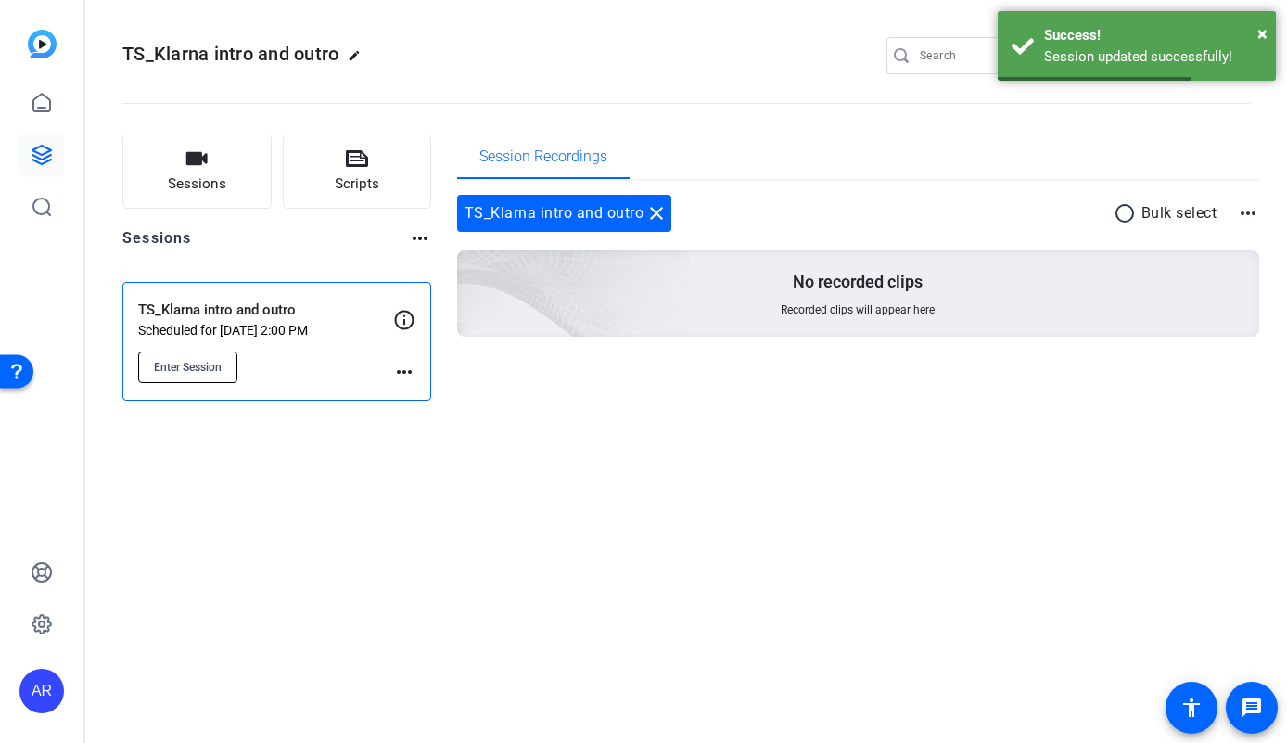
click at [227, 372] on button "Enter Session" at bounding box center [187, 367] width 99 height 32
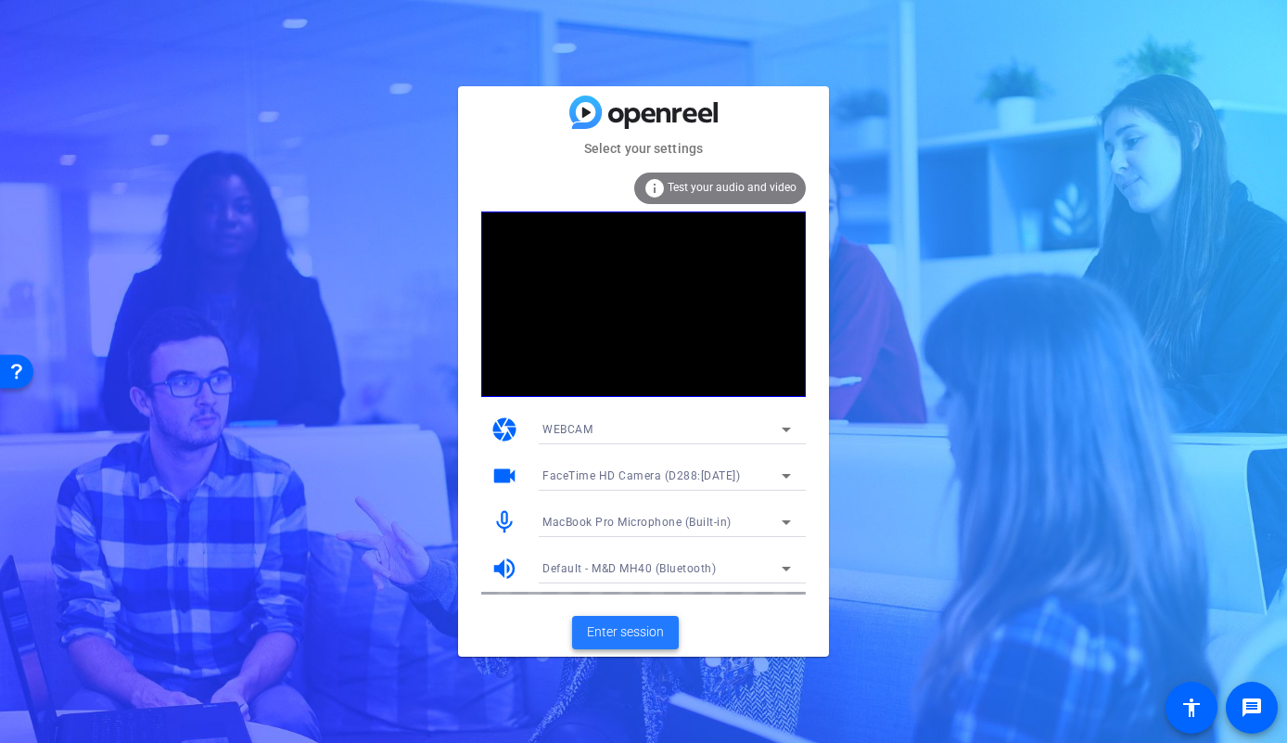
click at [631, 633] on span "Enter session" at bounding box center [625, 631] width 77 height 19
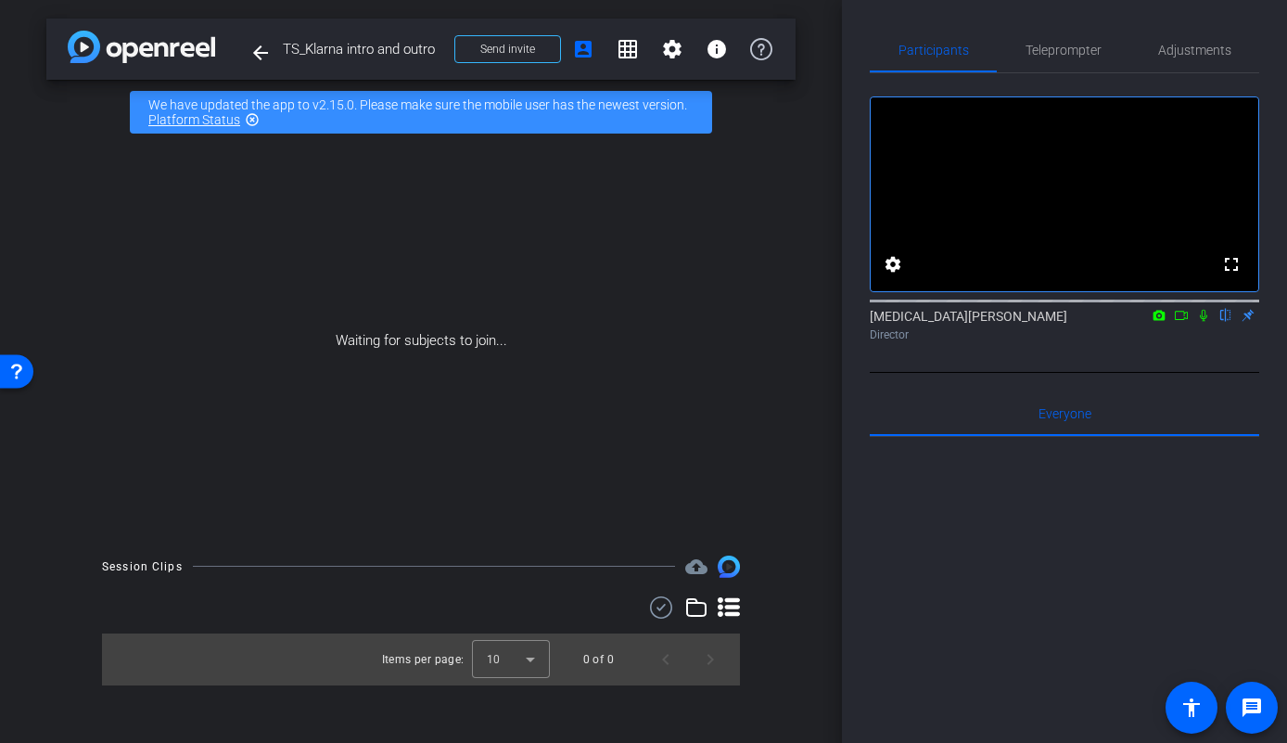
click at [1204, 322] on icon at bounding box center [1203, 315] width 15 height 13
click at [1186, 322] on icon at bounding box center [1181, 315] width 15 height 13
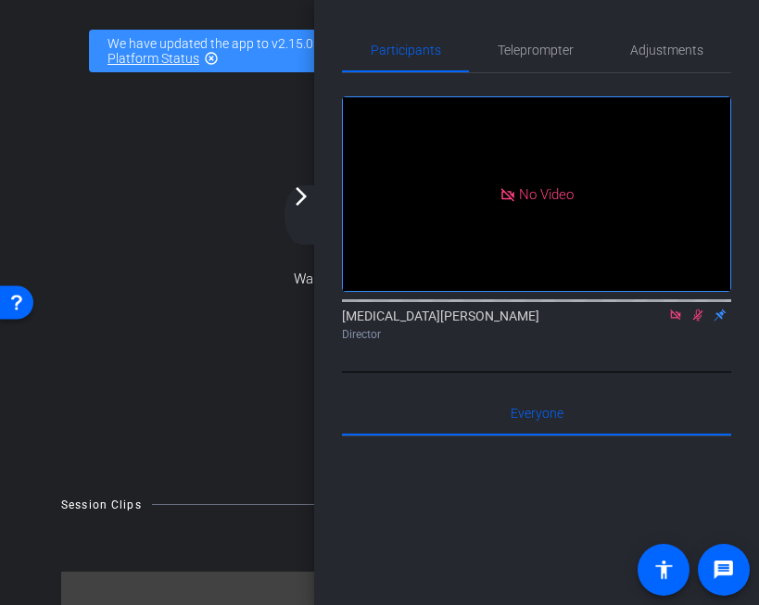
click at [308, 196] on mat-icon "arrow_forward_ios" at bounding box center [301, 196] width 22 height 22
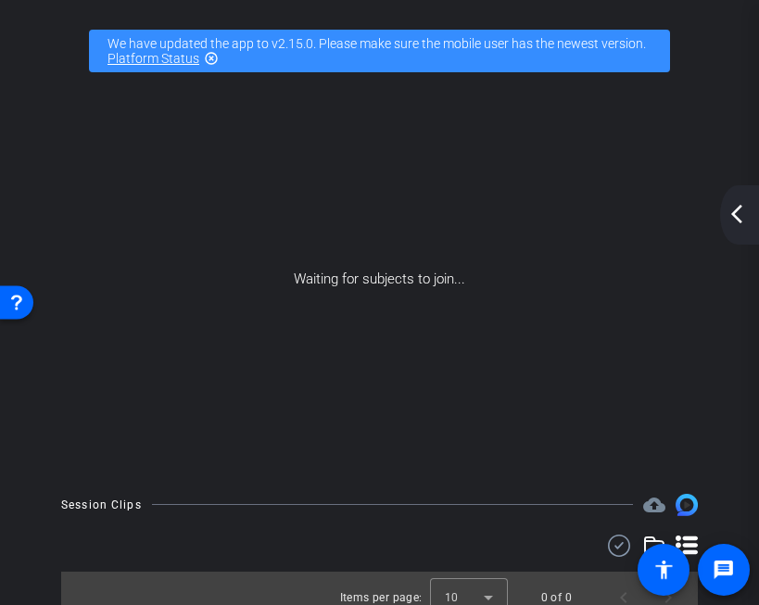
click at [739, 194] on div "arrow_back_ios_new arrow_forward_ios" at bounding box center [739, 214] width 39 height 59
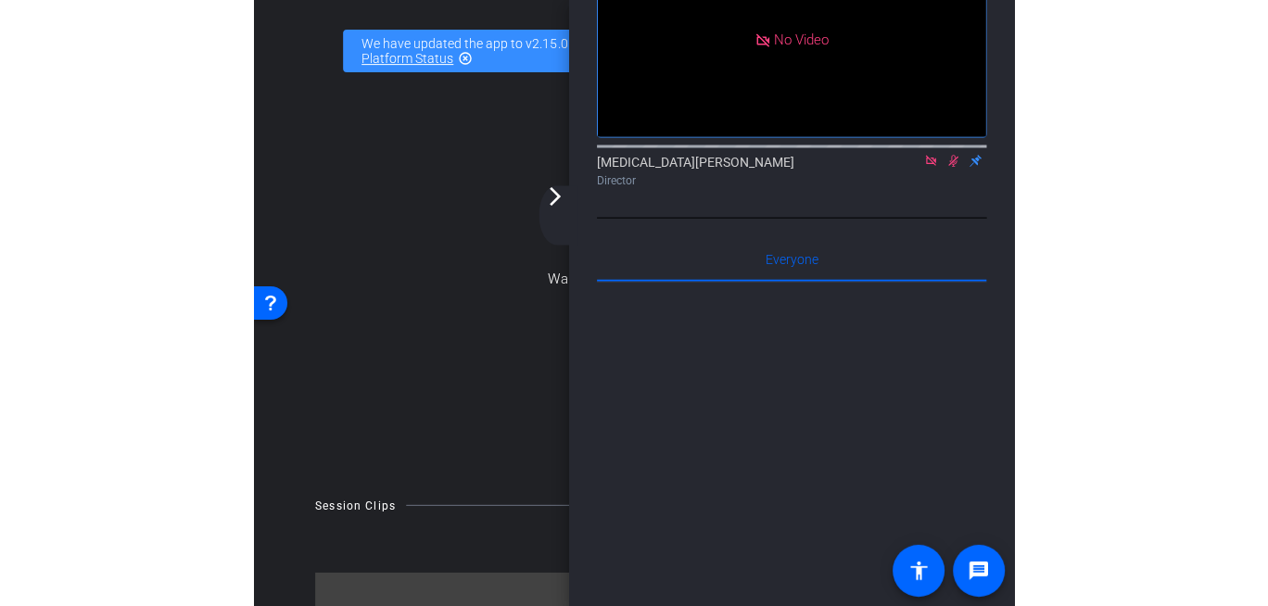
scroll to position [230, 0]
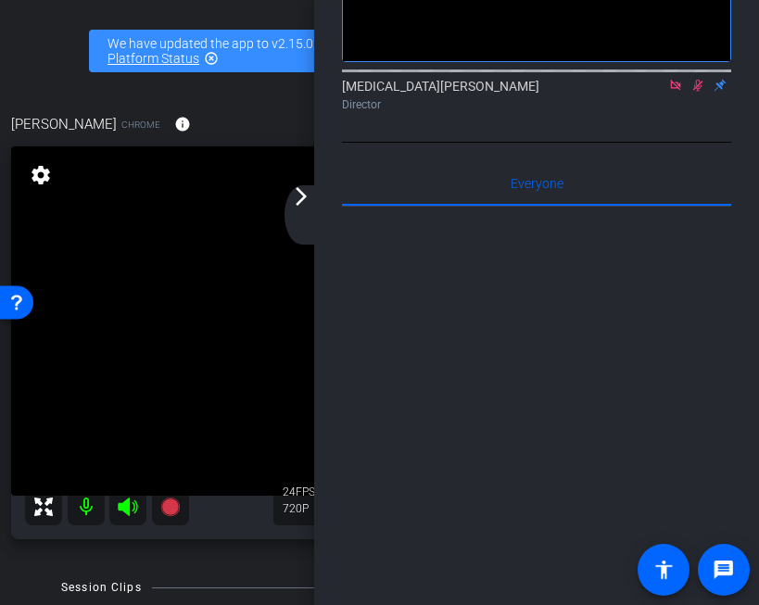
click at [677, 92] on icon at bounding box center [676, 85] width 15 height 13
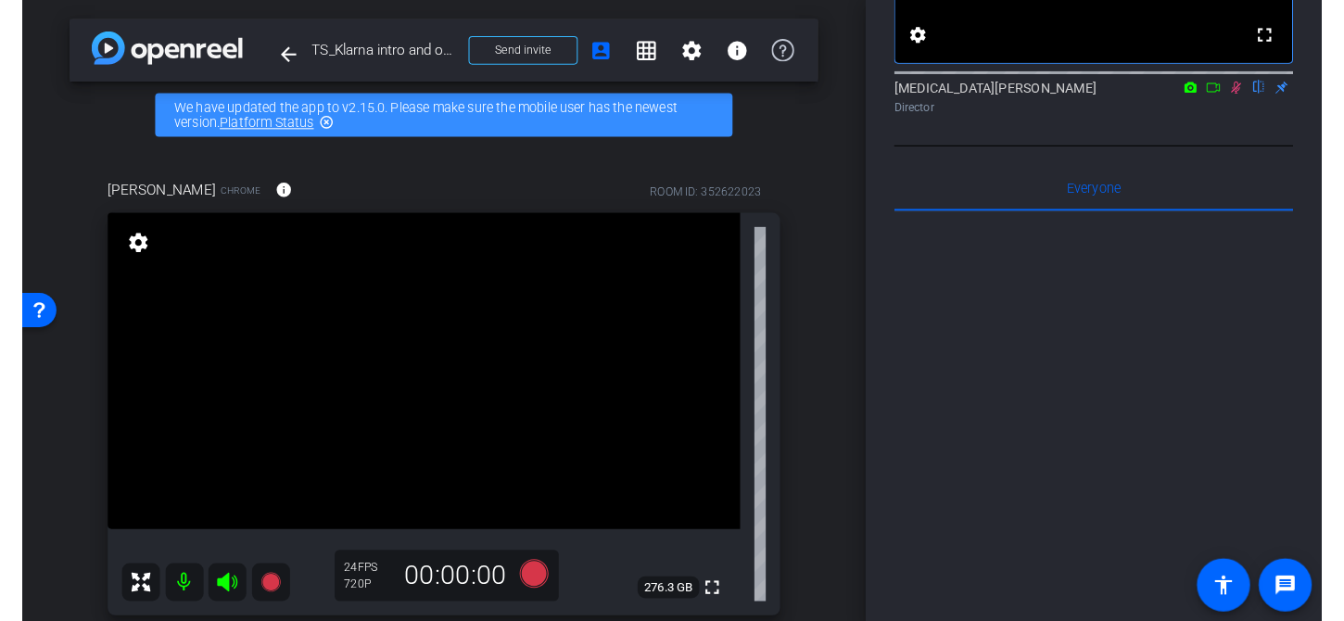
scroll to position [0, 0]
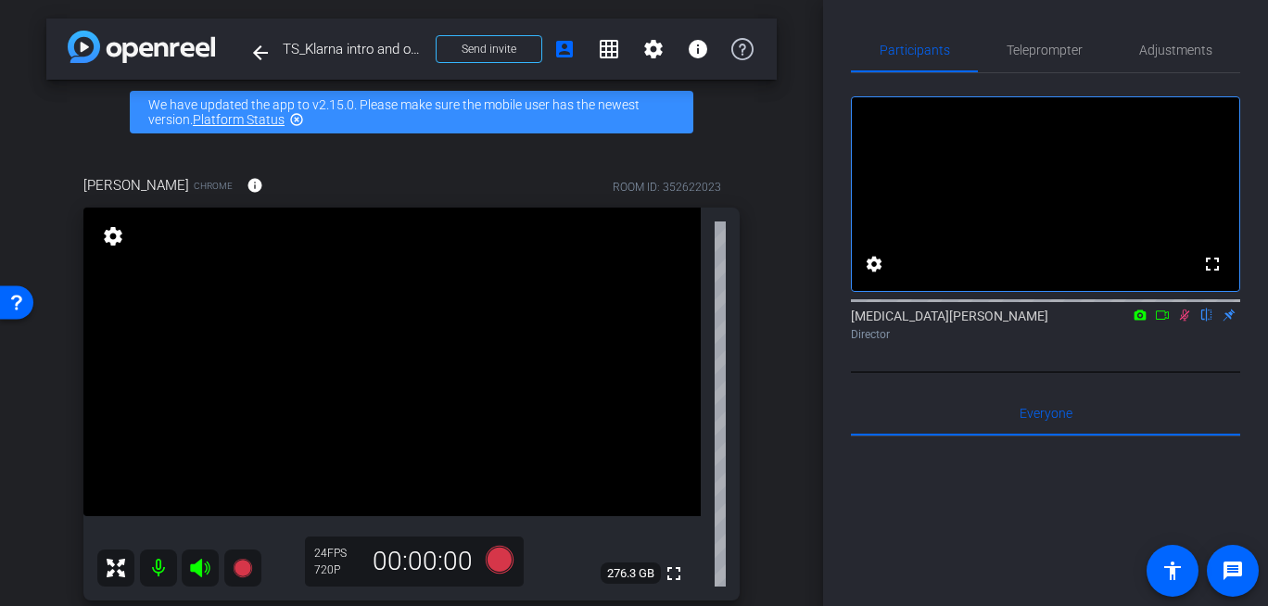
click at [1190, 322] on icon at bounding box center [1185, 315] width 15 height 13
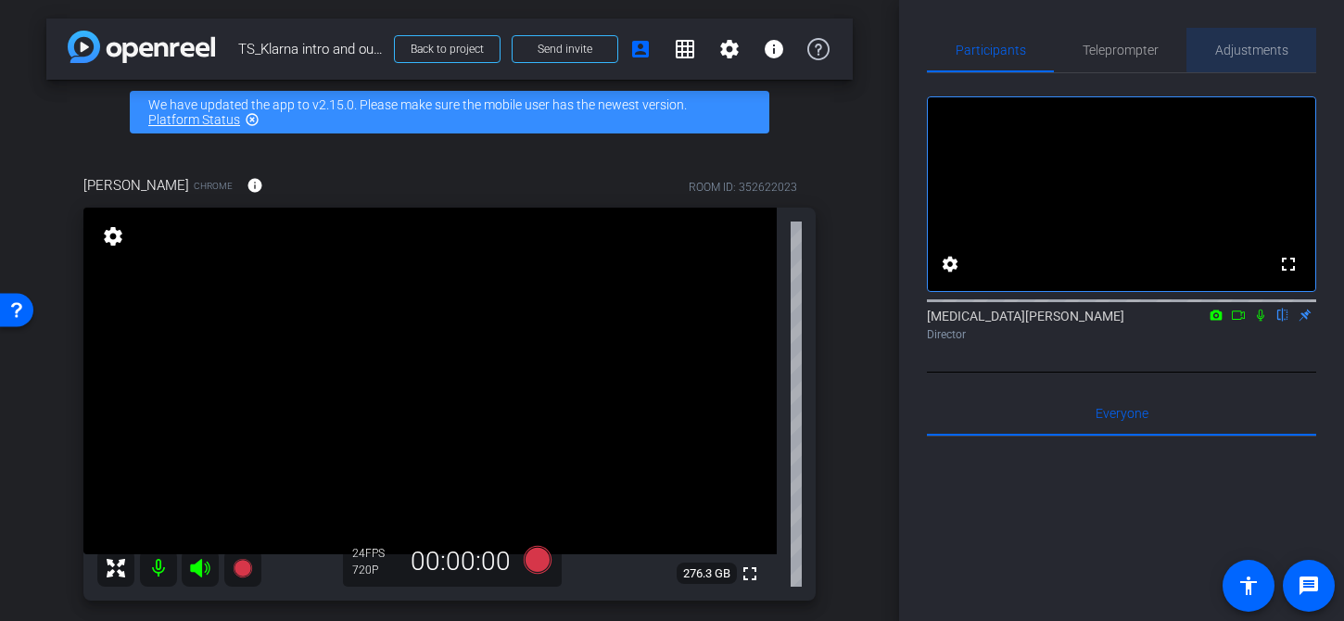
click at [1286, 47] on span "Adjustments" at bounding box center [1252, 50] width 73 height 13
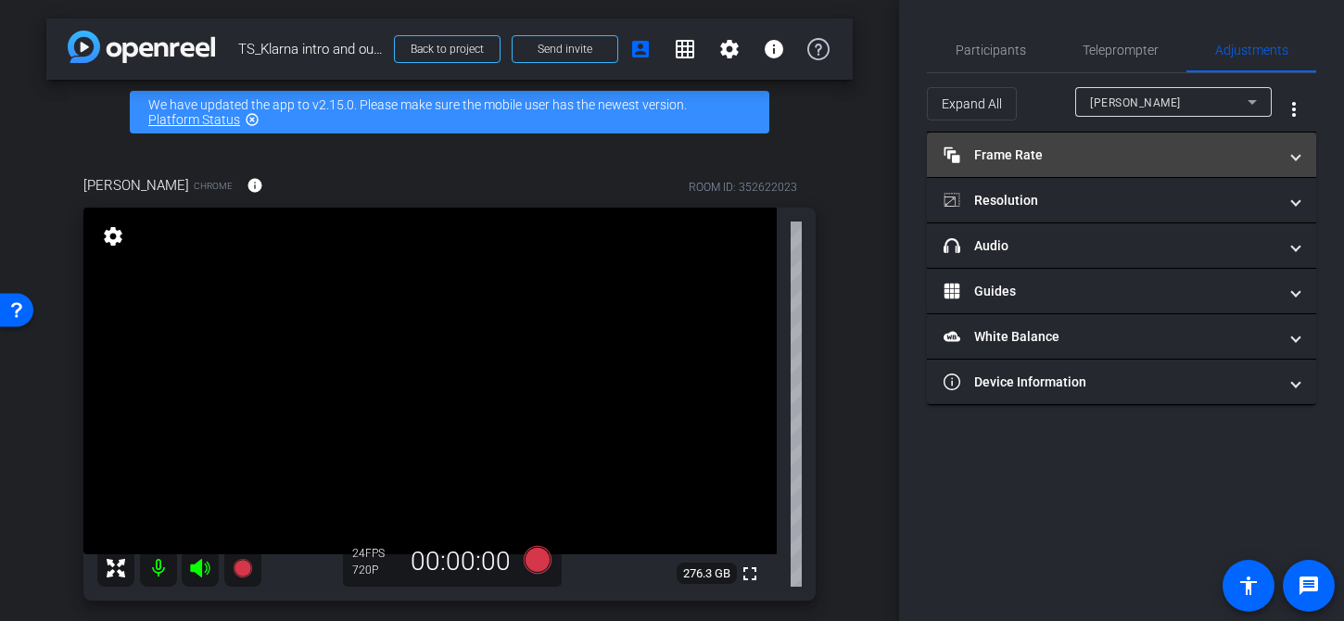
click at [1126, 150] on mat-panel-title "Frame Rate Frame Rate" at bounding box center [1111, 155] width 334 height 19
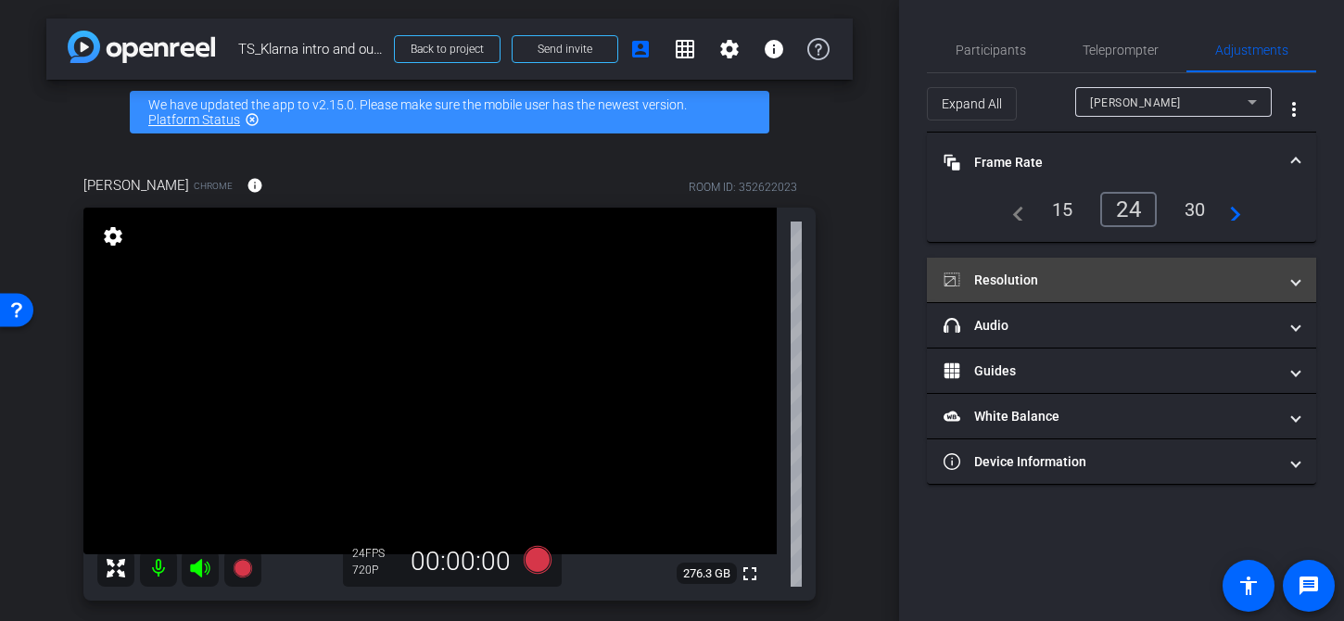
click at [1150, 290] on mat-expansion-panel-header "Resolution" at bounding box center [1121, 280] width 389 height 45
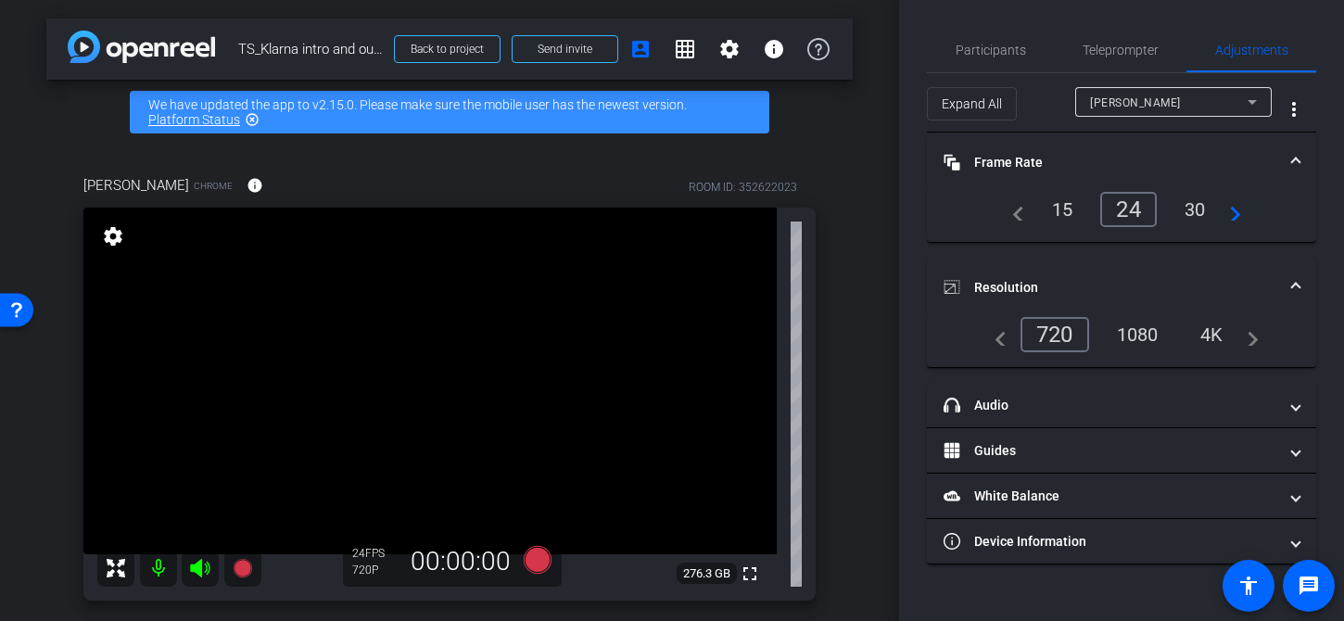
click at [1134, 338] on div "1080" at bounding box center [1138, 335] width 70 height 32
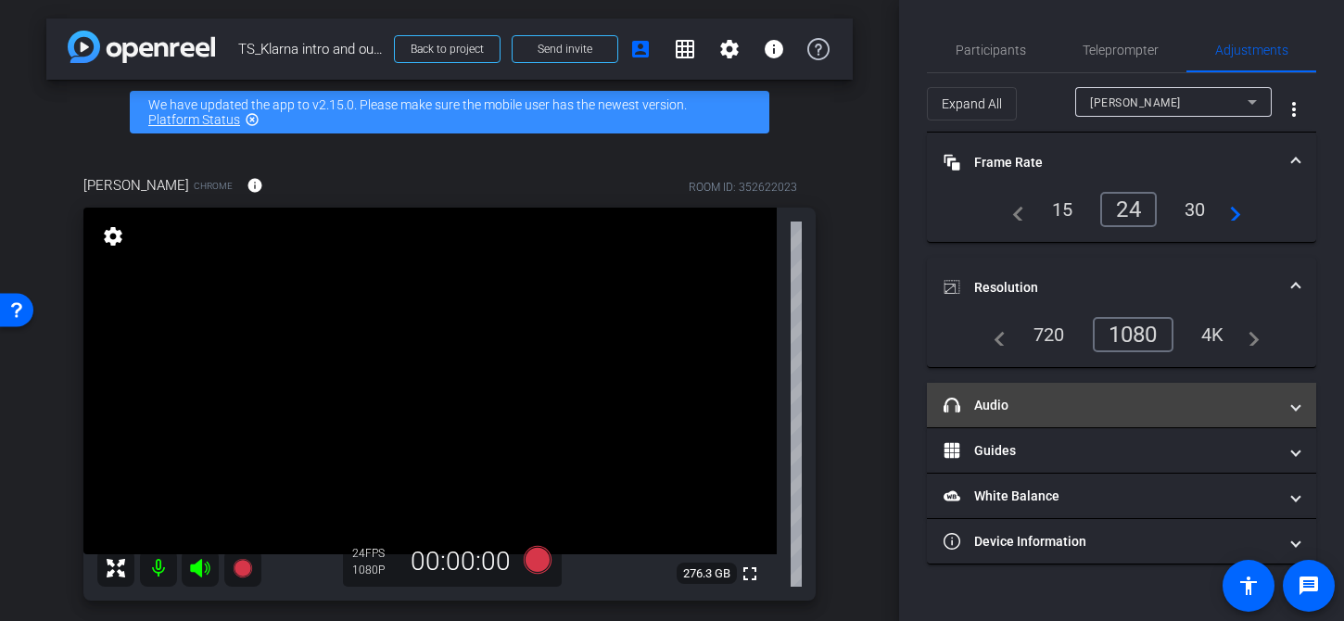
click at [1081, 397] on mat-panel-title "headphone icon Audio" at bounding box center [1111, 405] width 334 height 19
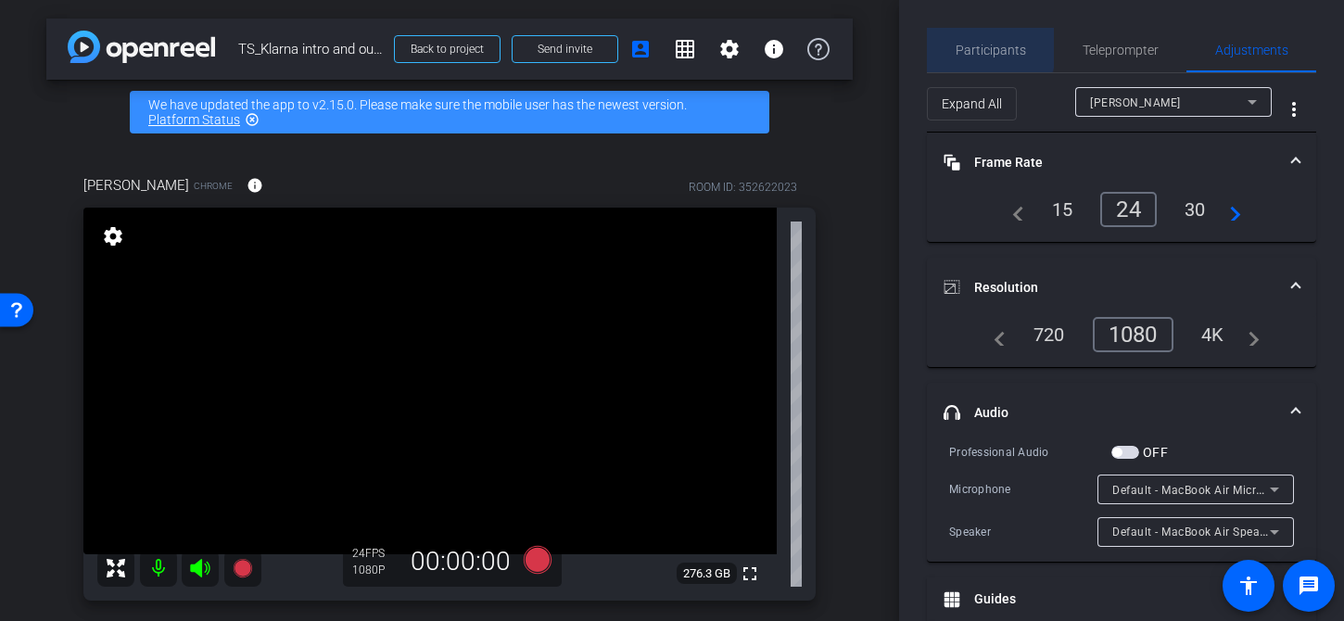
click at [979, 47] on span "Participants" at bounding box center [991, 50] width 70 height 13
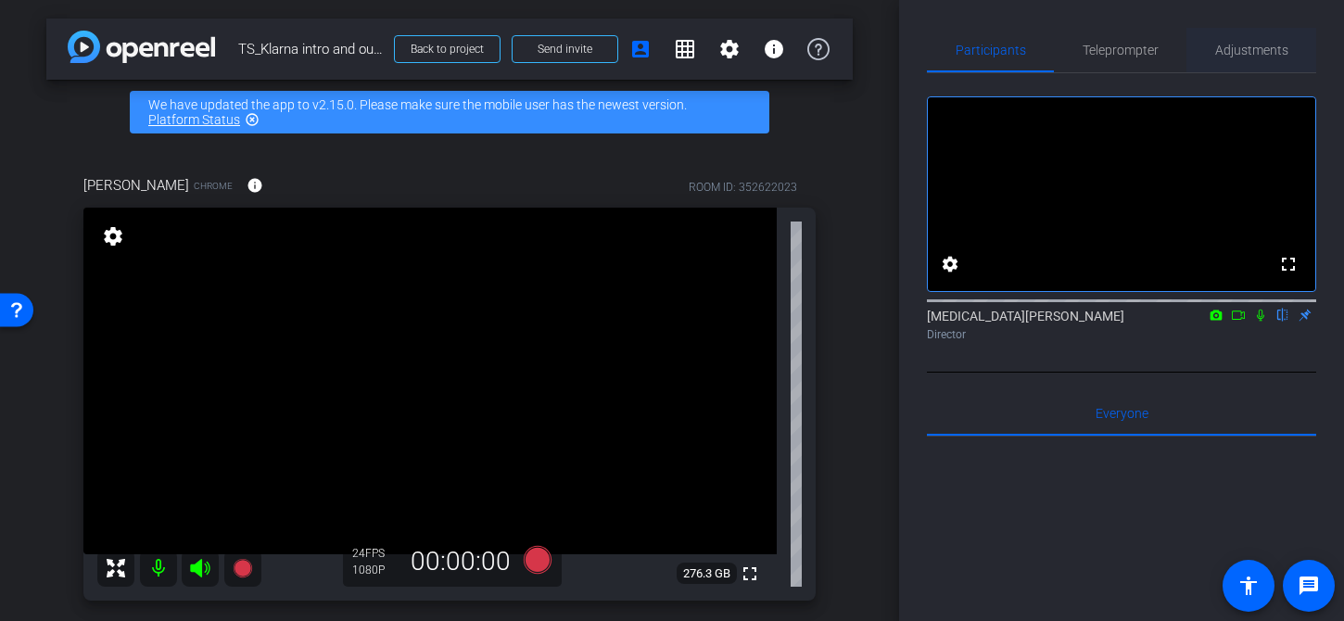
click at [1267, 59] on span "Adjustments" at bounding box center [1252, 50] width 73 height 45
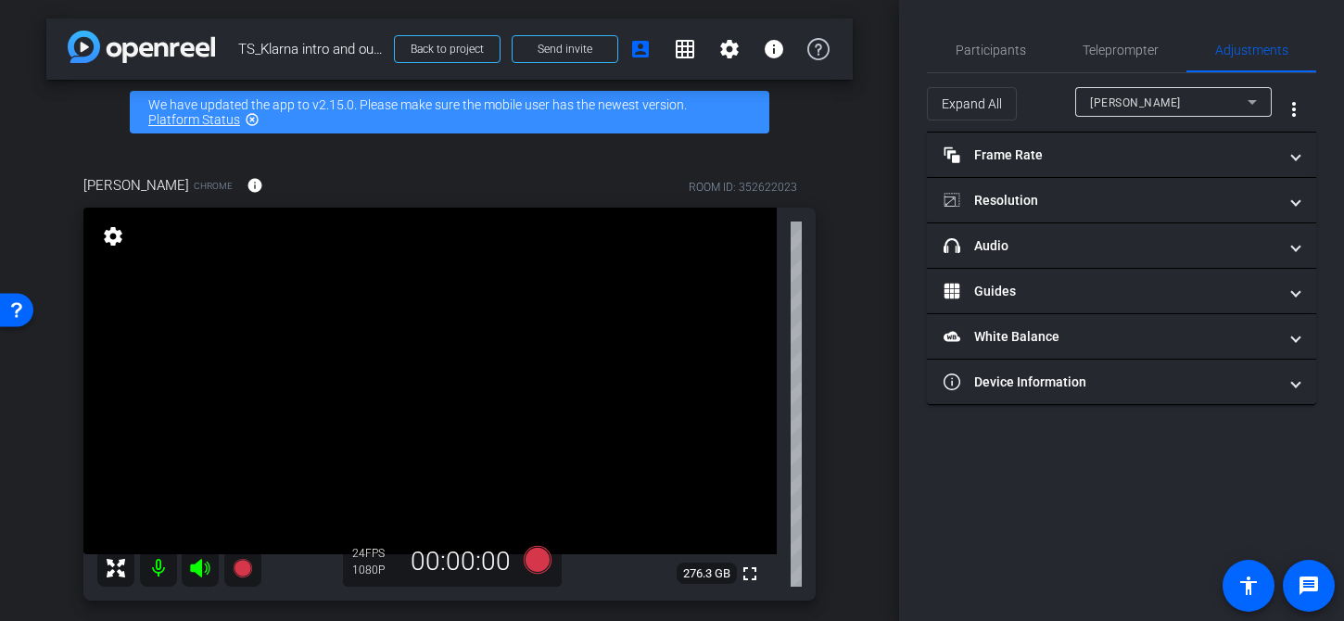
click at [1163, 120] on div at bounding box center [1174, 127] width 197 height 20
click at [1161, 112] on div "[PERSON_NAME]" at bounding box center [1169, 102] width 158 height 23
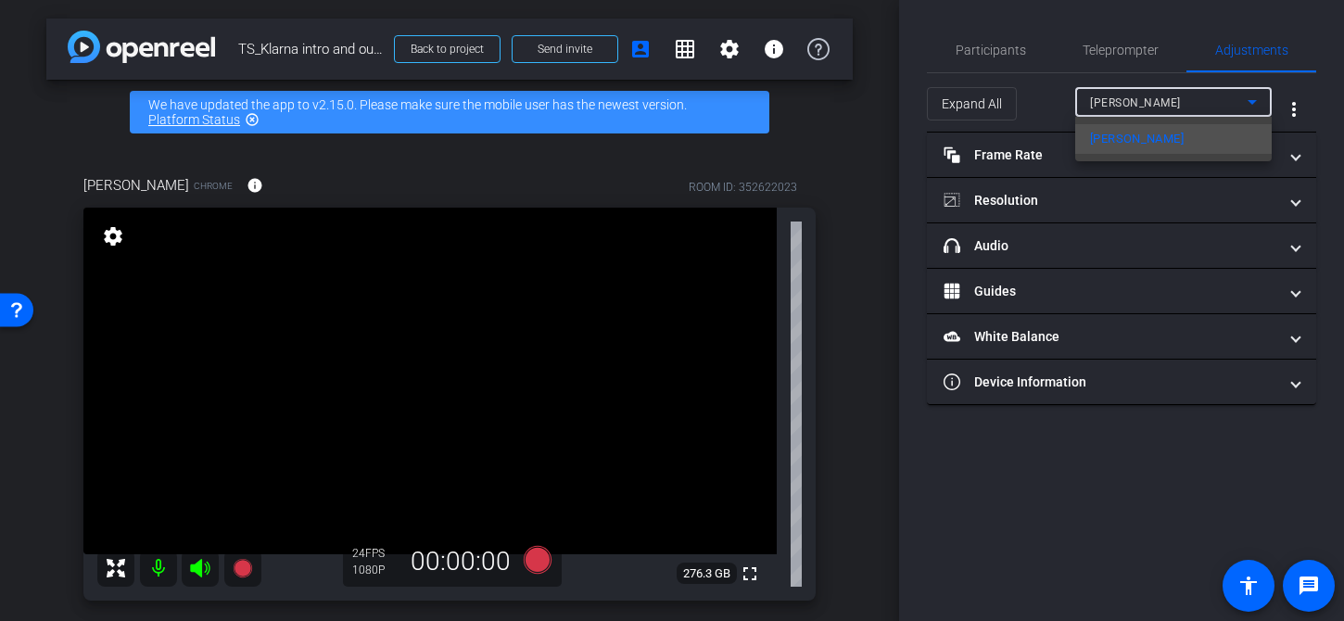
click at [1153, 116] on div "[PERSON_NAME]" at bounding box center [672, 310] width 1344 height 621
click at [1089, 94] on div at bounding box center [672, 310] width 1344 height 621
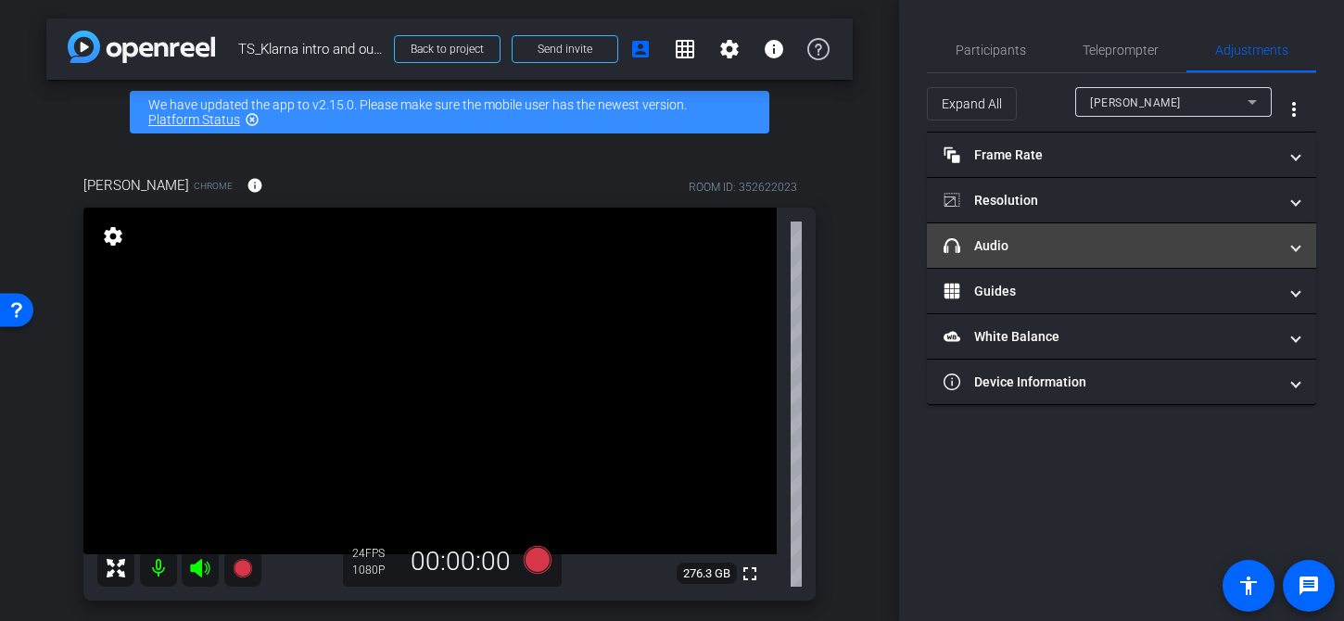
click at [1051, 245] on mat-panel-title "headphone icon Audio" at bounding box center [1111, 245] width 334 height 19
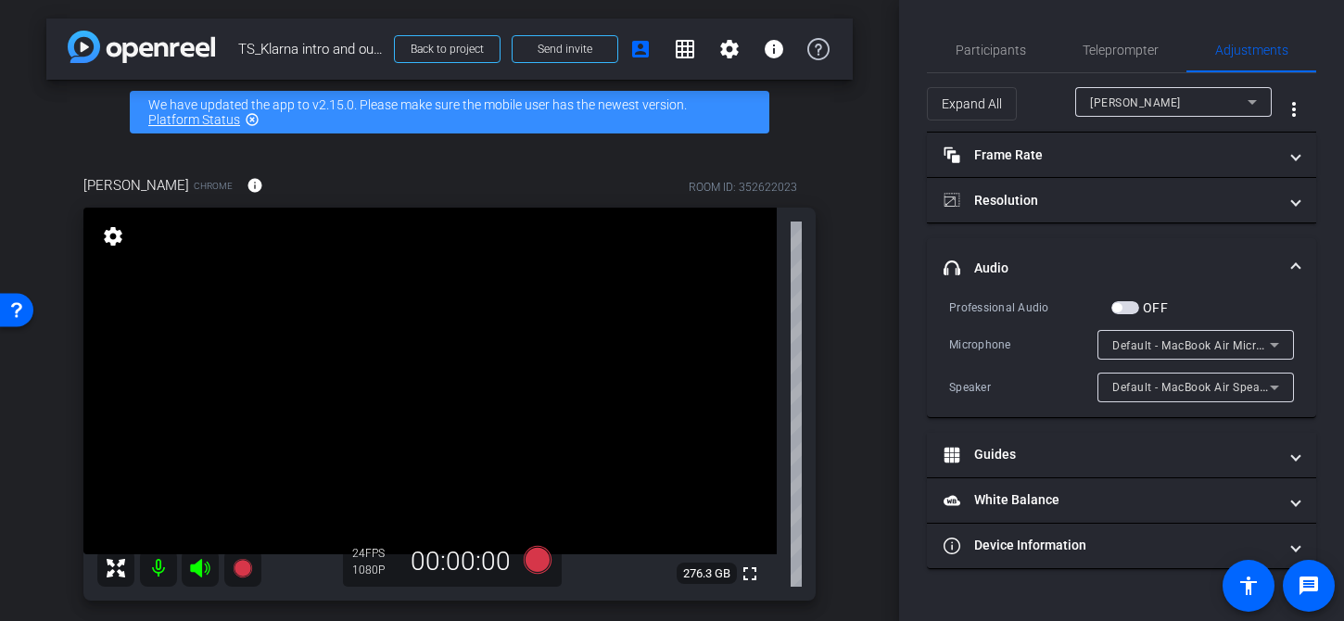
click at [1118, 302] on button "OFF" at bounding box center [1126, 307] width 28 height 13
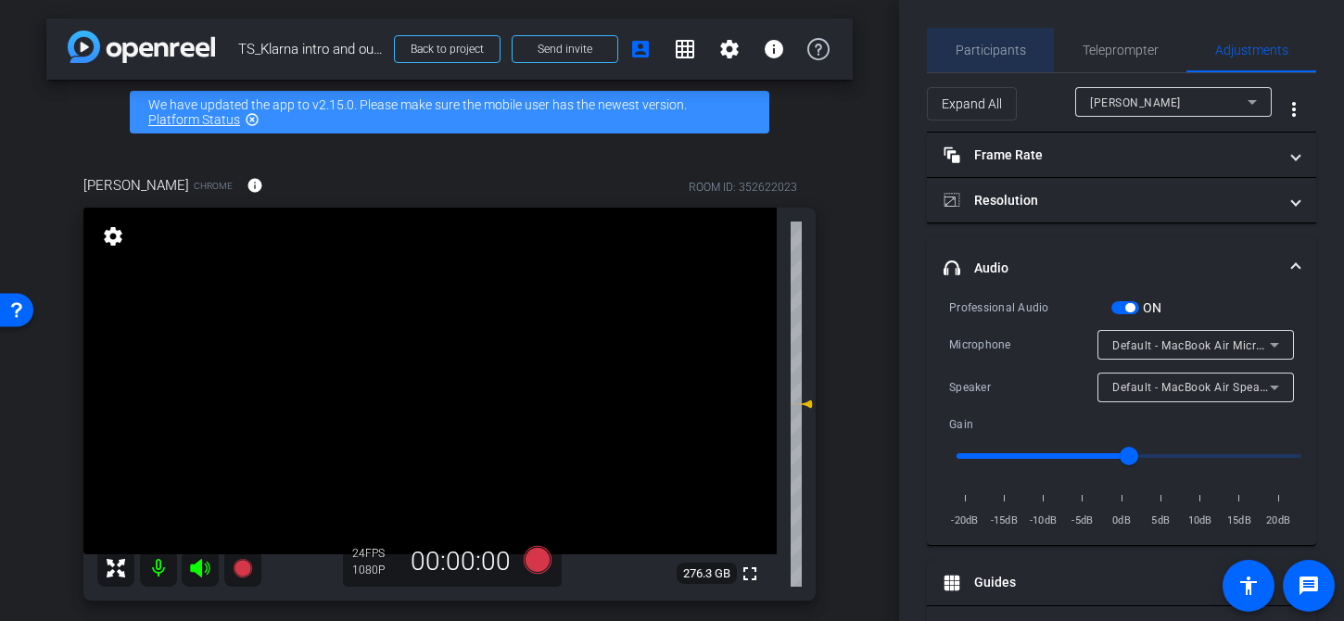
click at [986, 56] on span "Participants" at bounding box center [991, 50] width 70 height 13
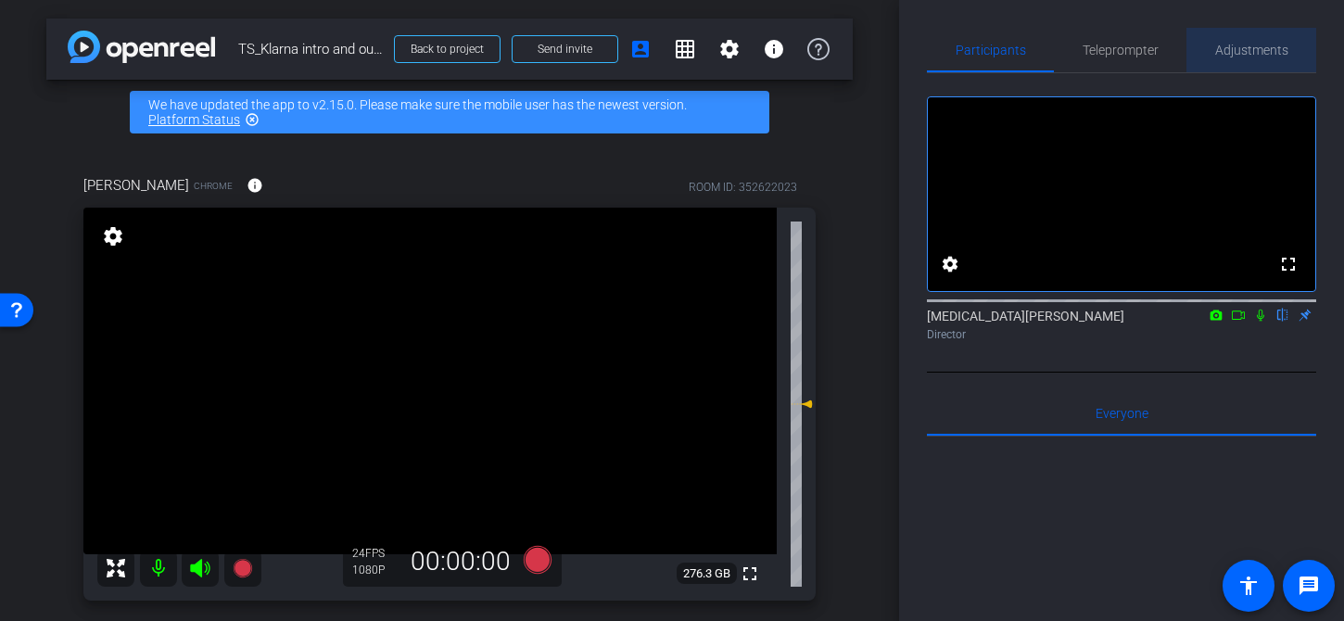
click at [1235, 40] on span "Adjustments" at bounding box center [1252, 50] width 73 height 45
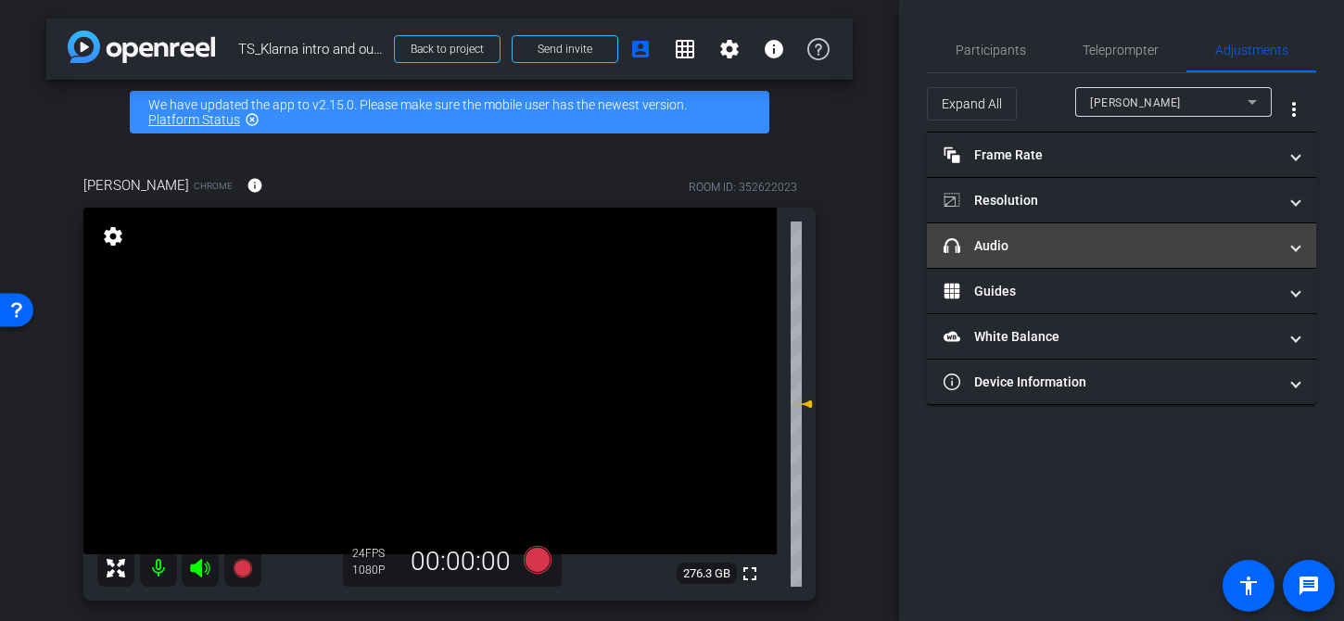
click at [1147, 245] on mat-panel-title "headphone icon Audio" at bounding box center [1111, 245] width 334 height 19
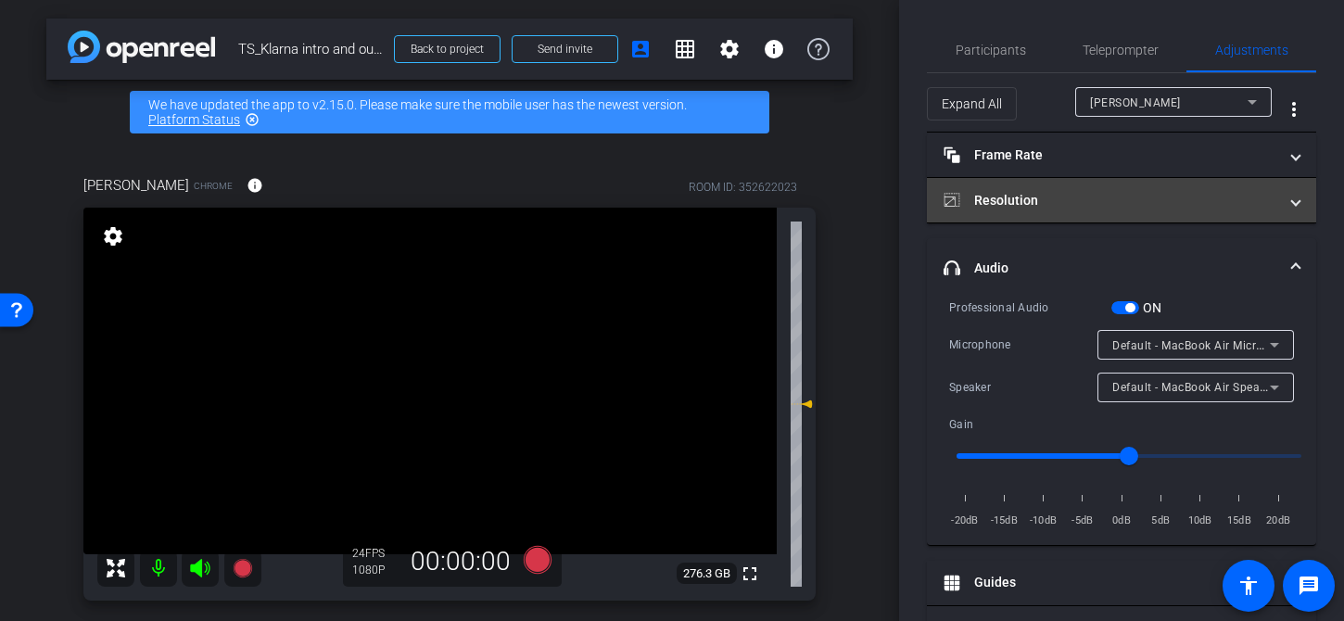
click at [1043, 213] on mat-expansion-panel-header "Resolution" at bounding box center [1121, 200] width 389 height 45
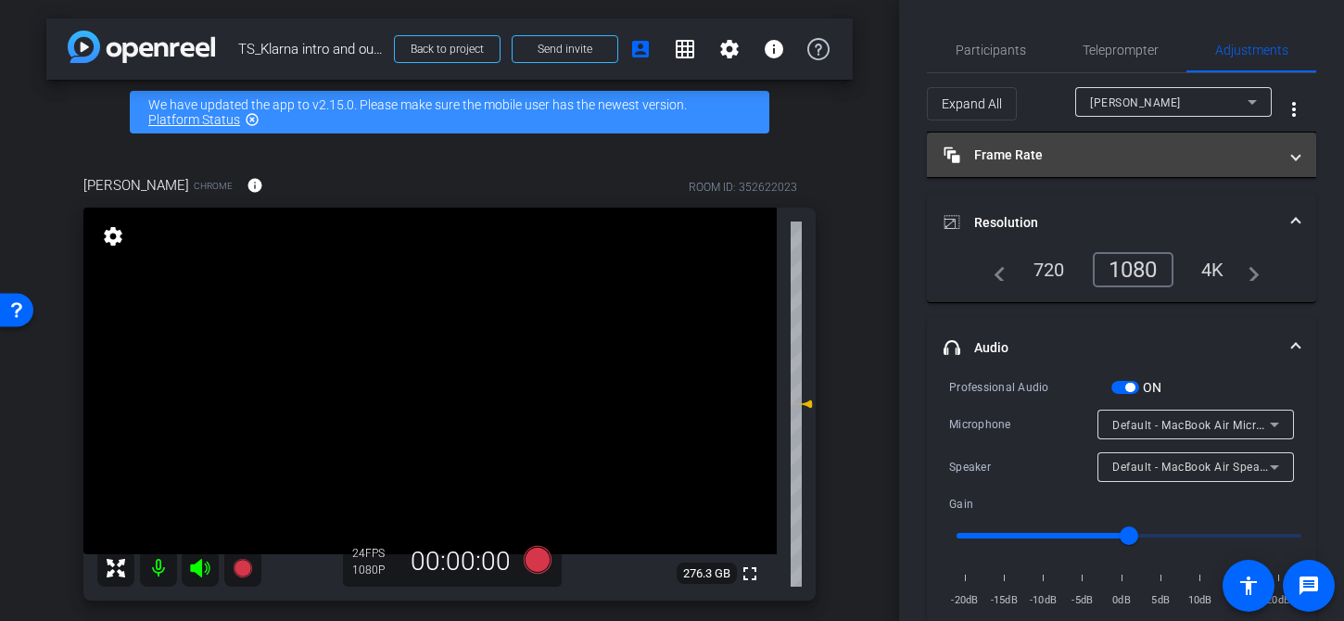
click at [1097, 155] on mat-panel-title "Frame Rate Frame Rate" at bounding box center [1111, 155] width 334 height 19
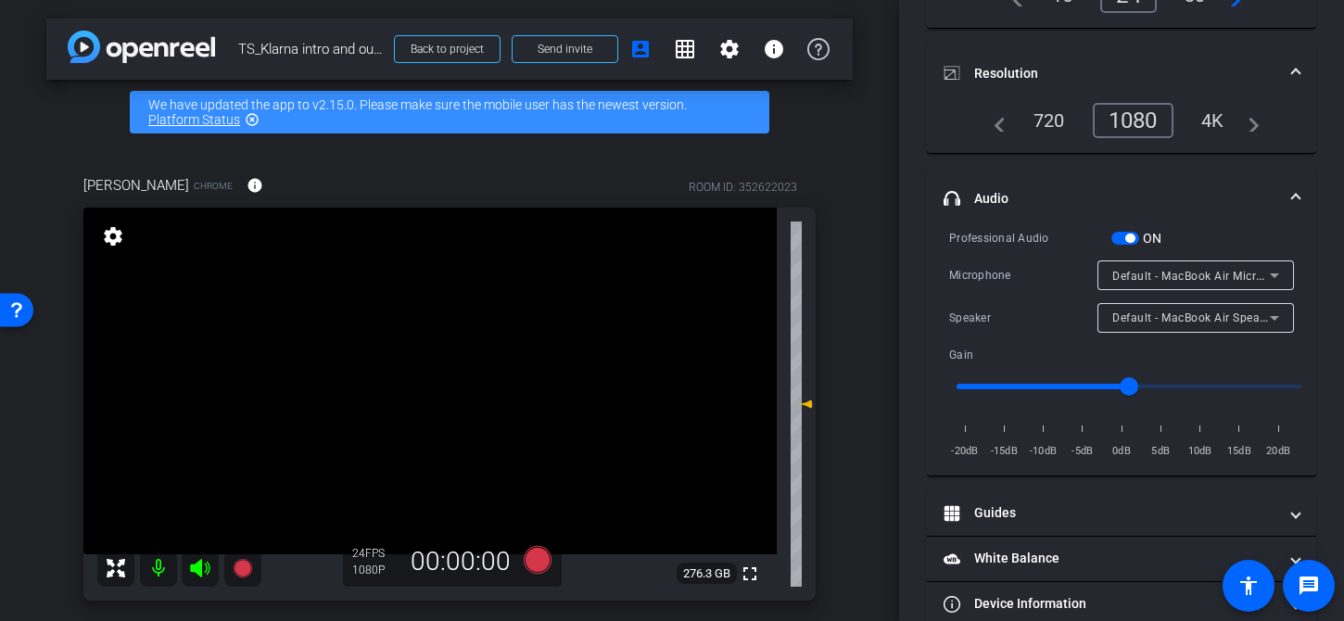
scroll to position [219, 0]
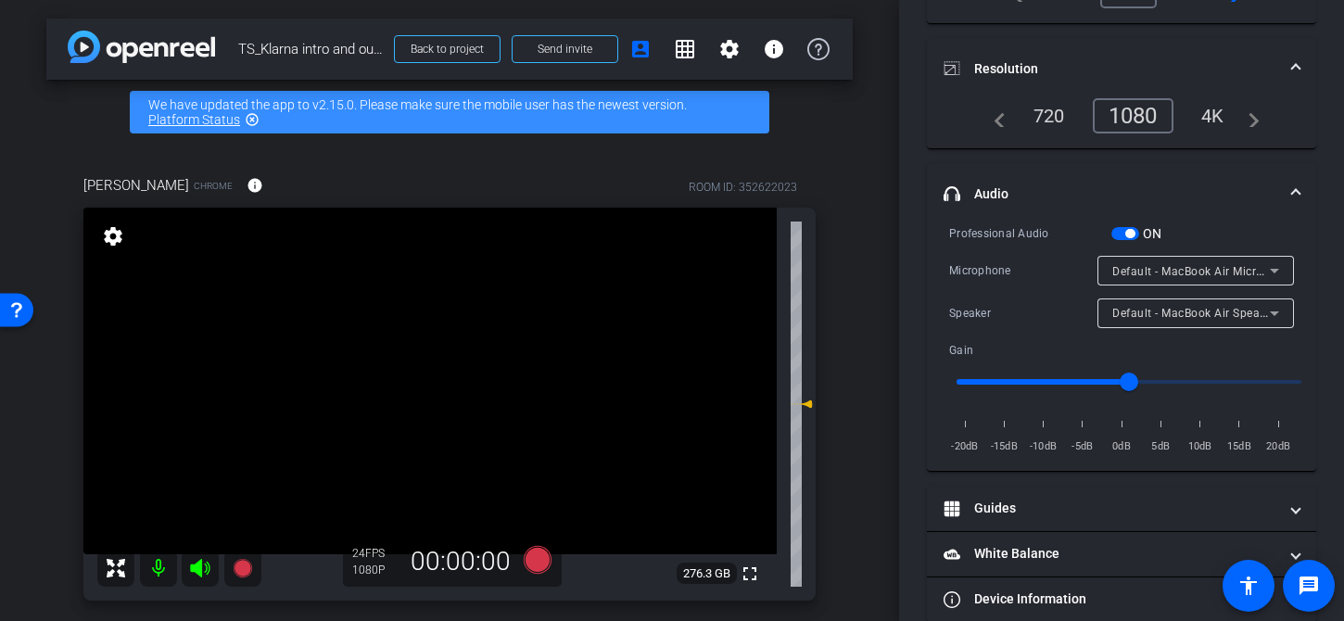
click at [1176, 271] on span "Default - MacBook Air Microphone (Built-in)" at bounding box center [1230, 270] width 235 height 15
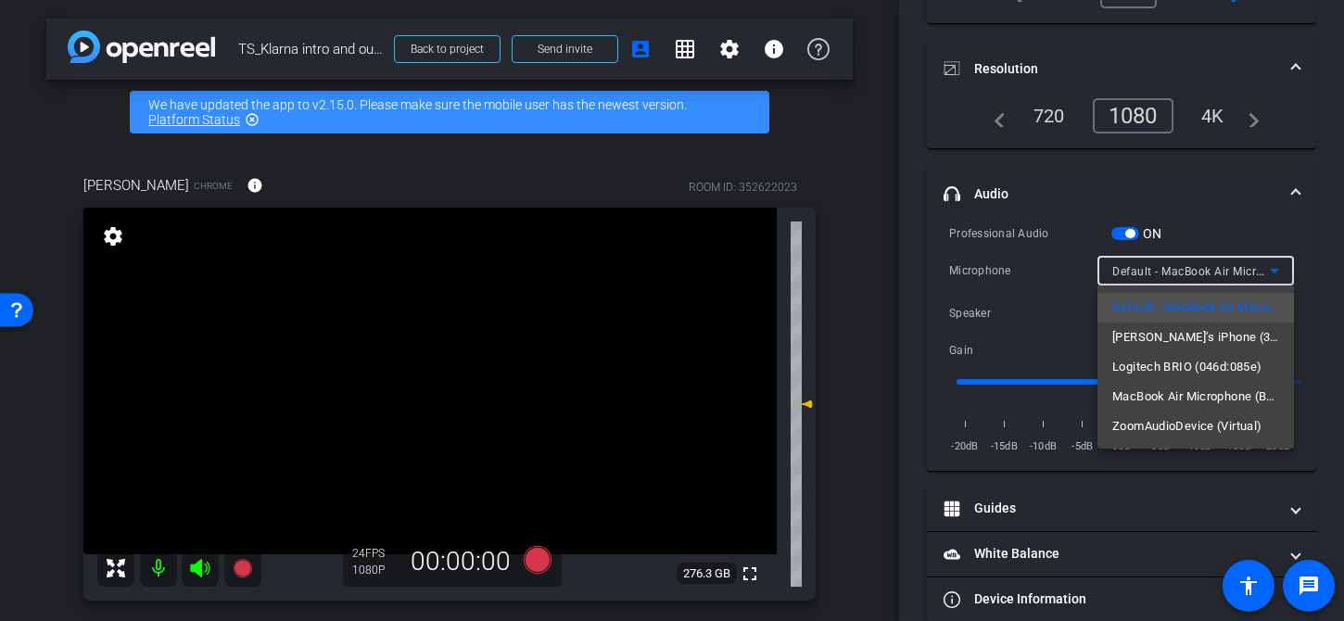
click at [984, 324] on div at bounding box center [672, 310] width 1344 height 621
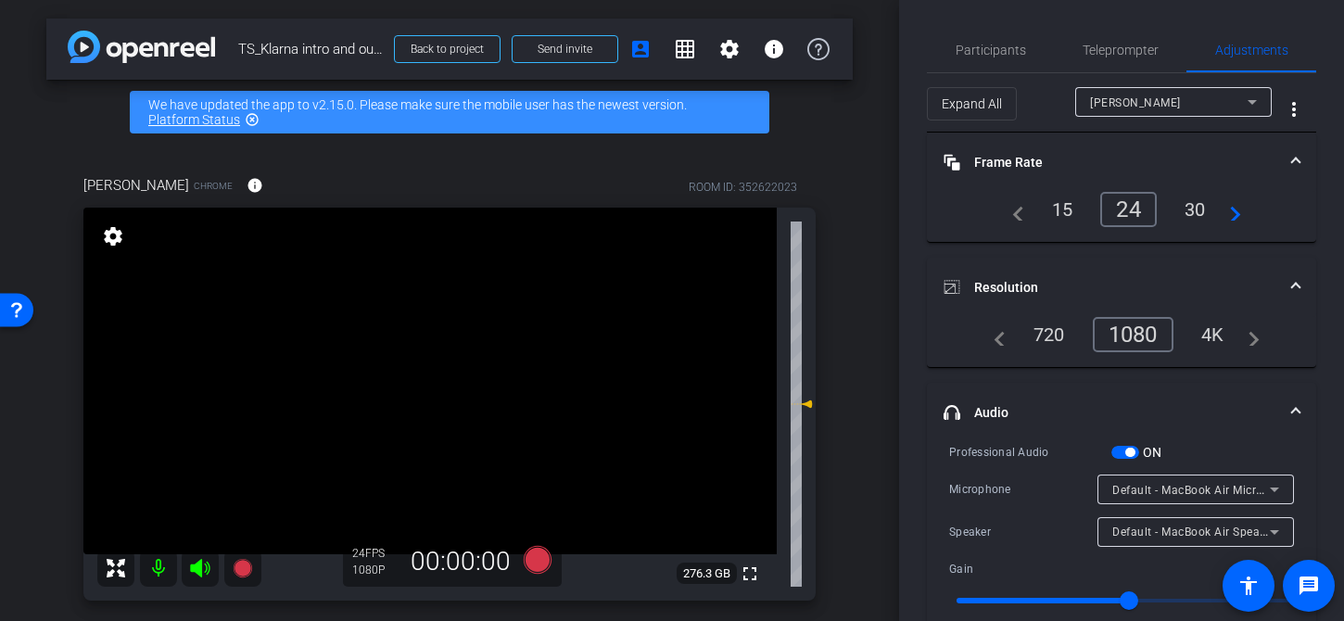
scroll to position [248, 0]
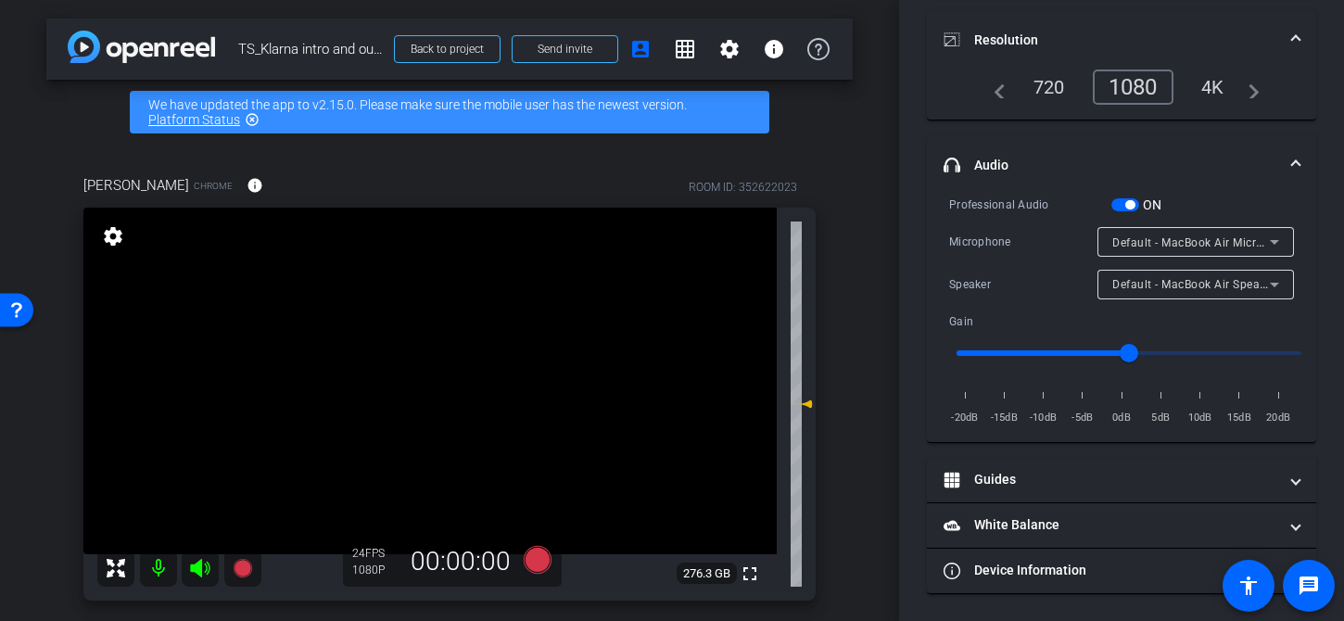
click at [1165, 243] on span "Default - MacBook Air Microphone (Built-in)" at bounding box center [1230, 242] width 235 height 15
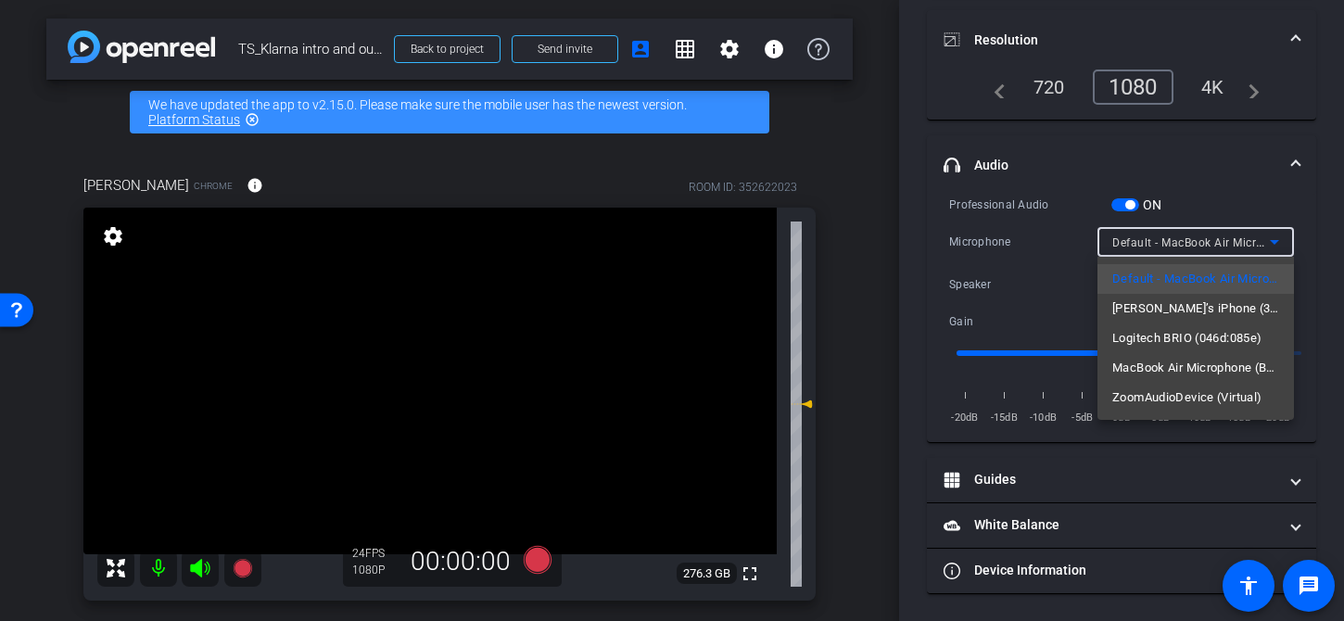
click at [1051, 293] on div at bounding box center [672, 310] width 1344 height 621
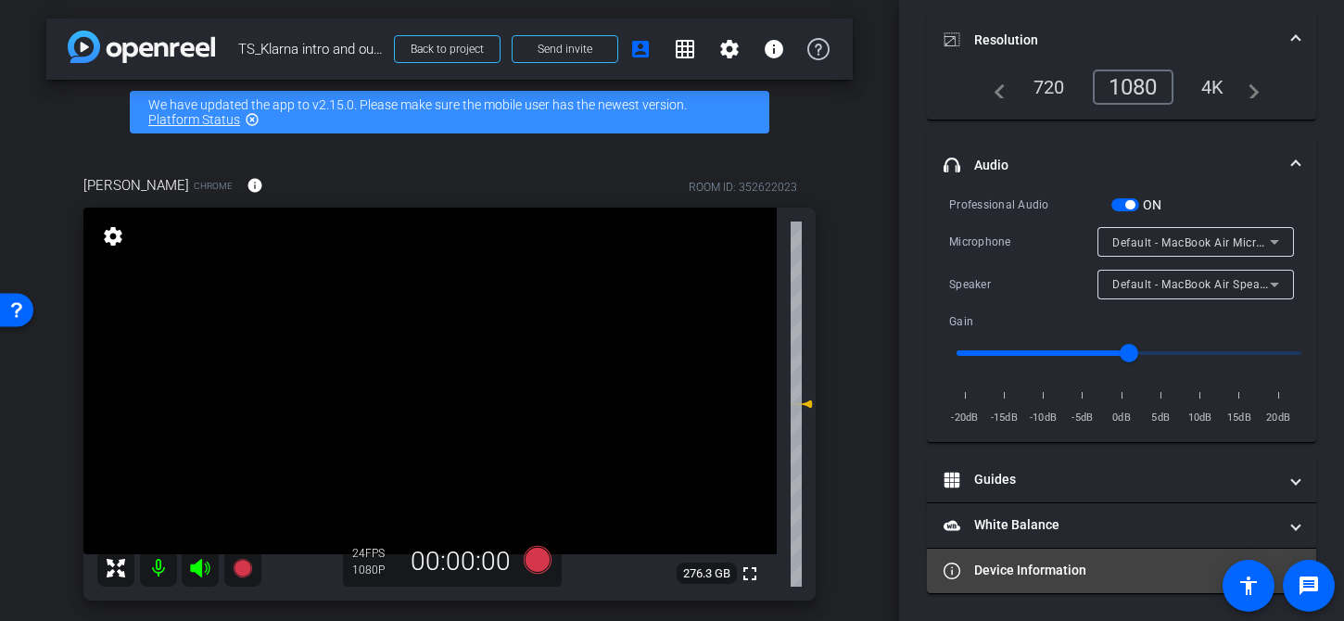
click at [1084, 583] on mat-expansion-panel-header "Device Information" at bounding box center [1121, 571] width 389 height 45
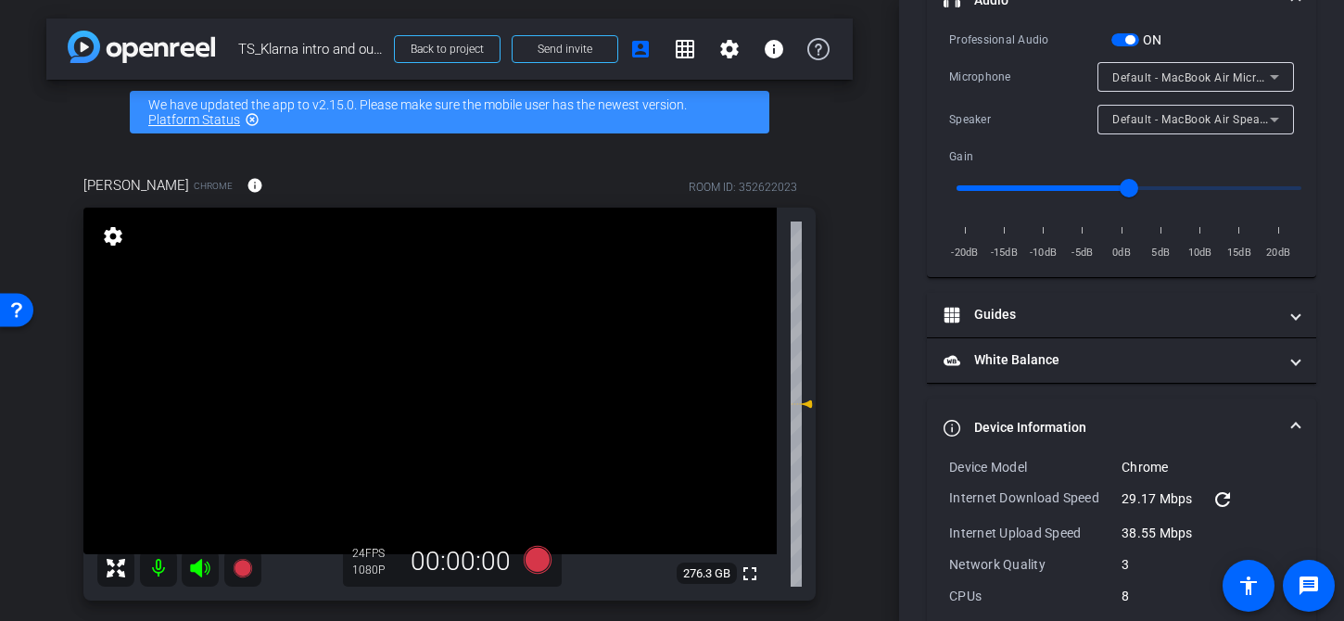
scroll to position [379, 0]
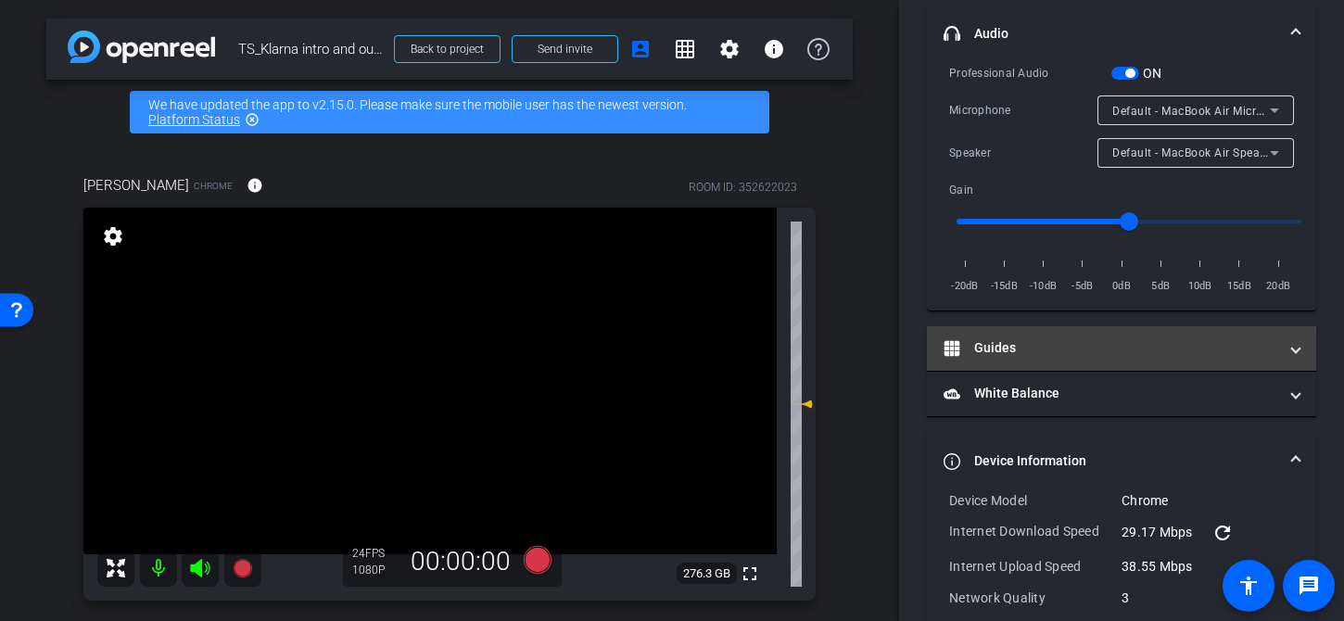
click at [1119, 343] on mat-panel-title "Guides" at bounding box center [1111, 347] width 334 height 19
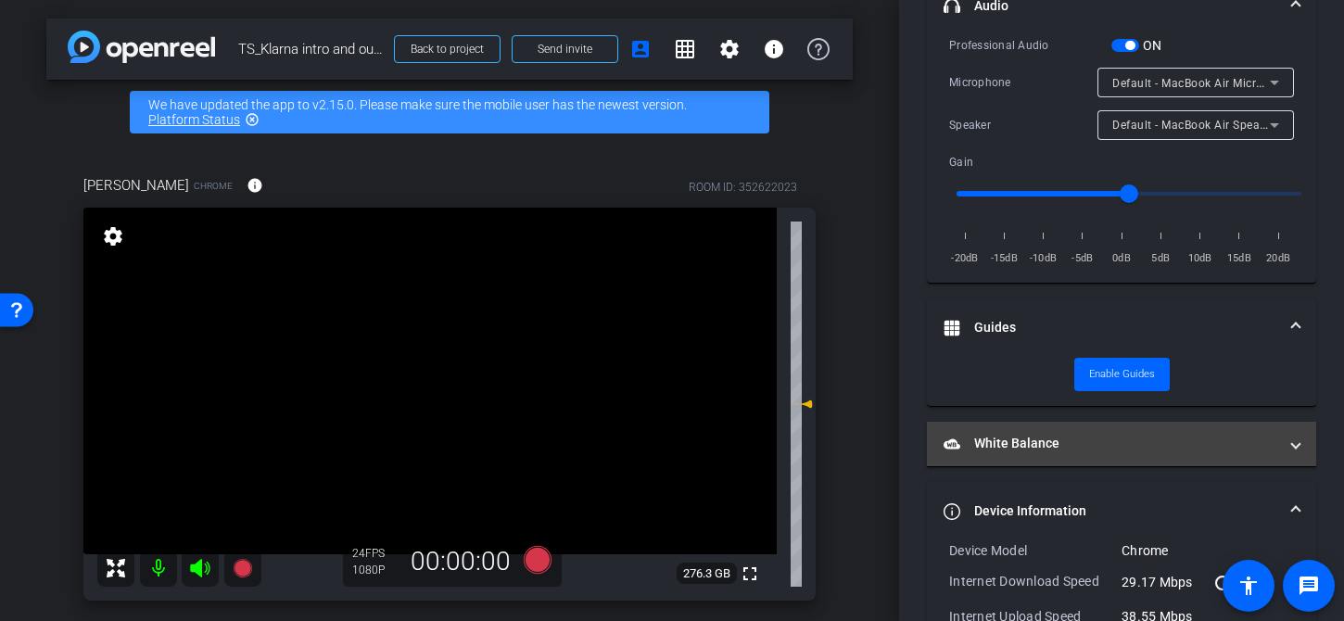
click at [1102, 457] on mat-expansion-panel-header "White Balance White Balance" at bounding box center [1121, 444] width 389 height 45
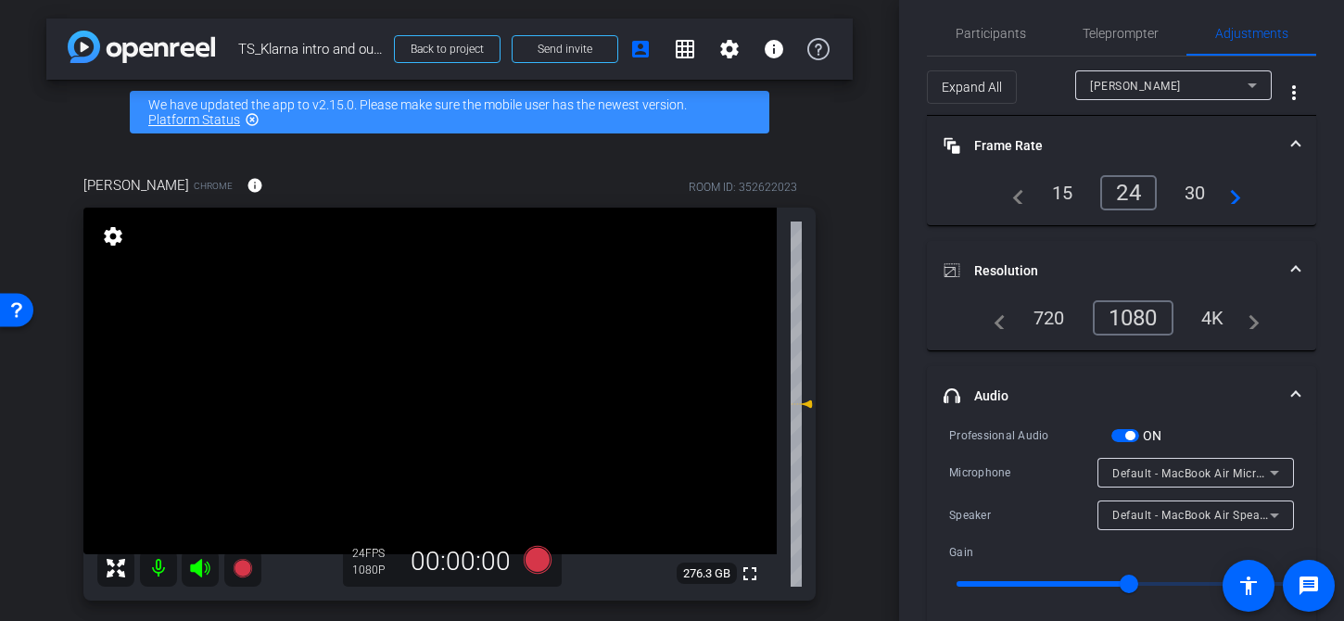
scroll to position [14, 0]
click at [1216, 325] on div "4K" at bounding box center [1213, 321] width 51 height 32
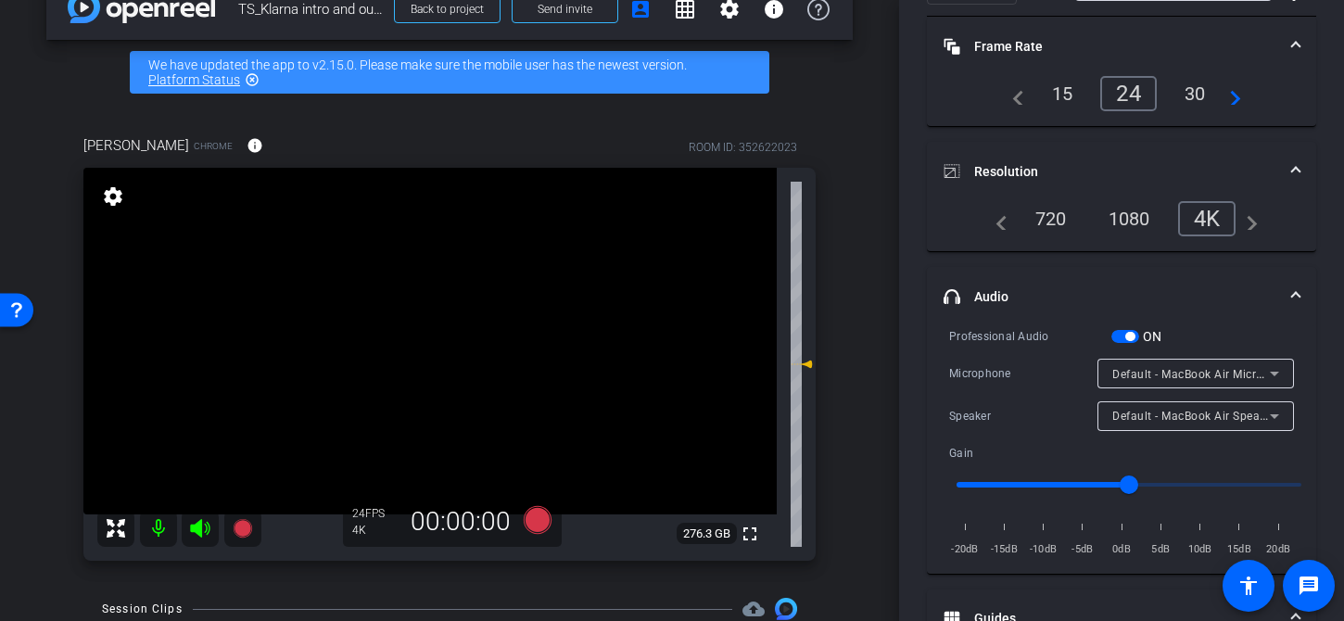
scroll to position [0, 0]
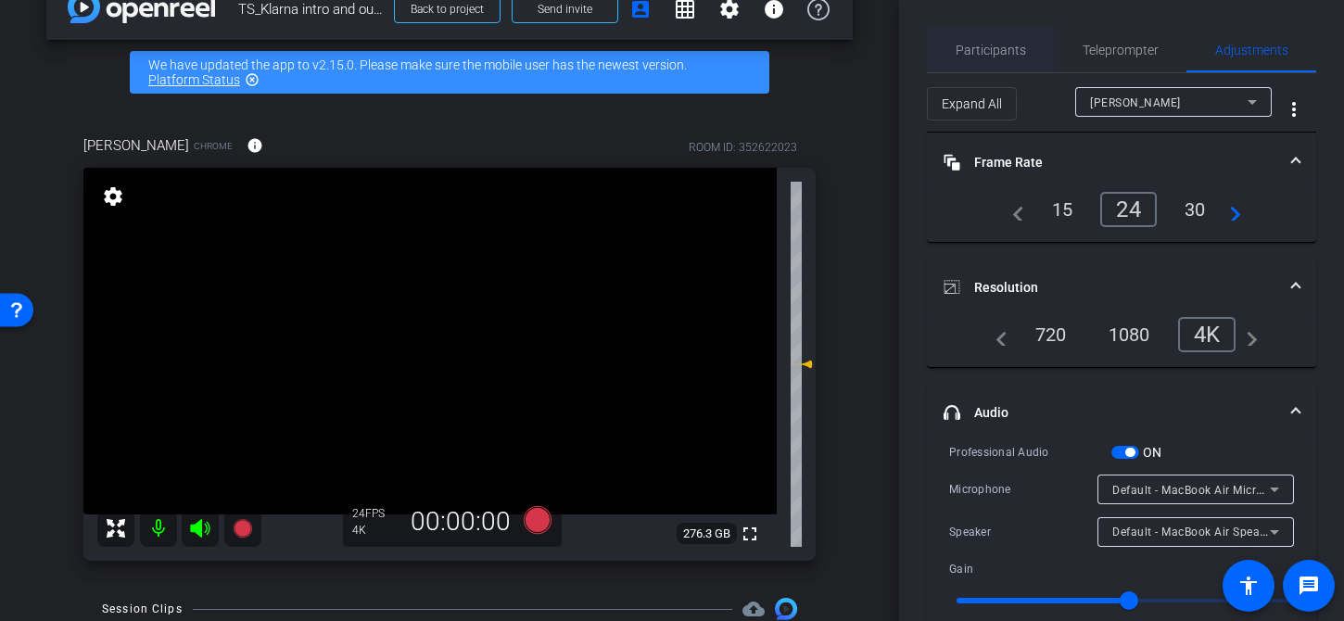
click at [967, 50] on span "Participants" at bounding box center [991, 50] width 70 height 13
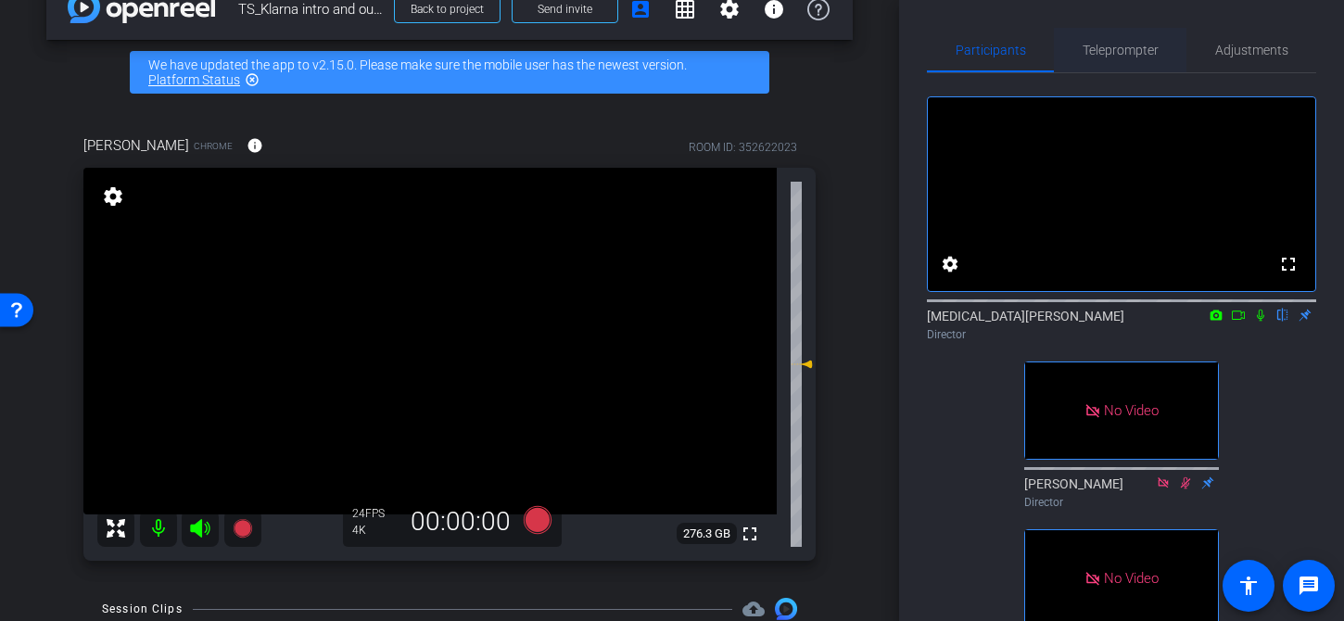
click at [1122, 36] on span "Teleprompter" at bounding box center [1121, 50] width 76 height 45
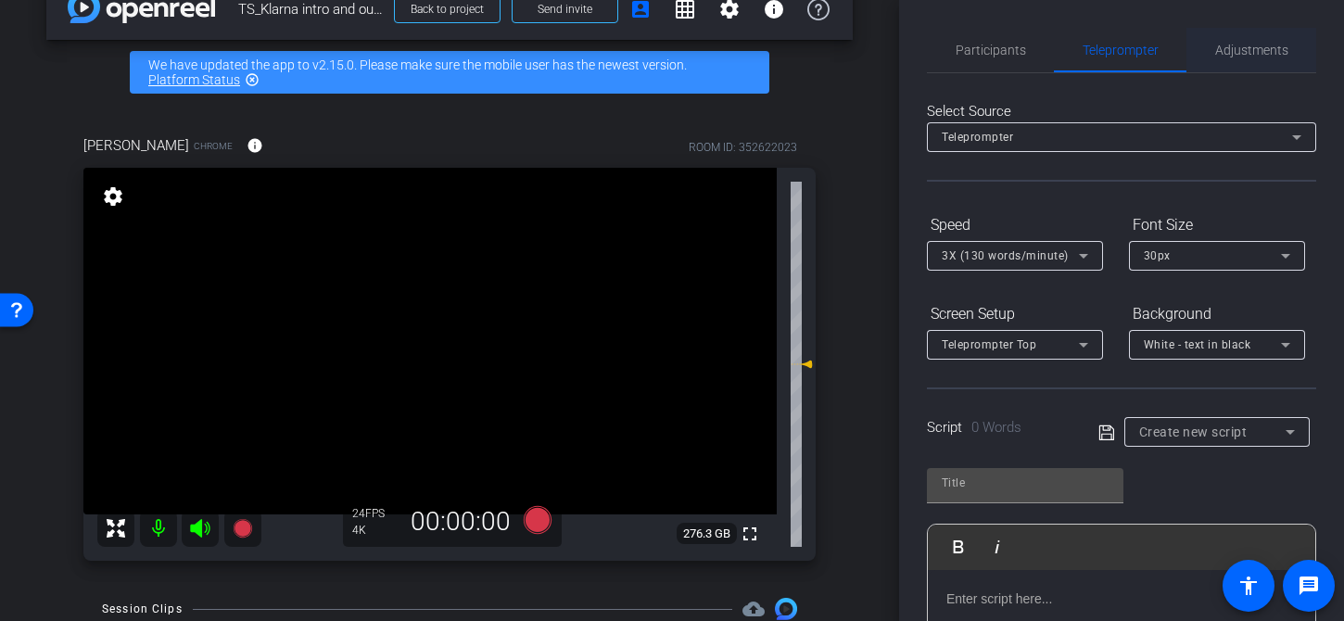
click at [1243, 41] on span "Adjustments" at bounding box center [1252, 50] width 73 height 45
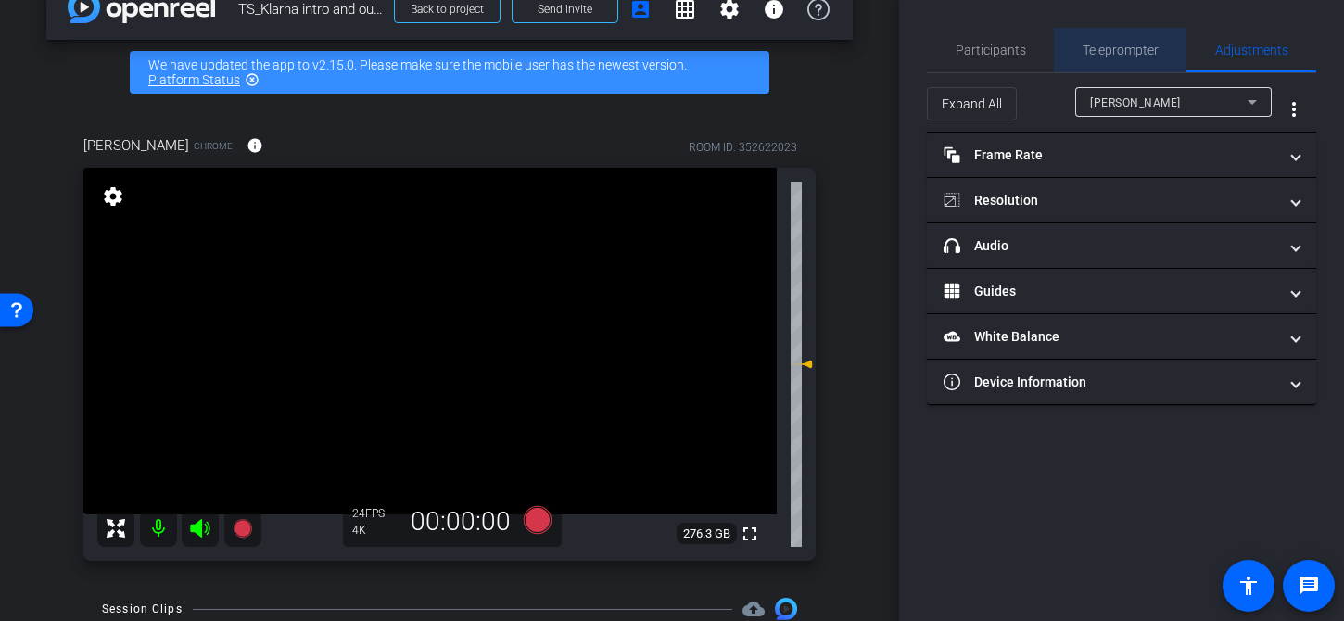
click at [1131, 45] on span "Teleprompter" at bounding box center [1121, 50] width 76 height 13
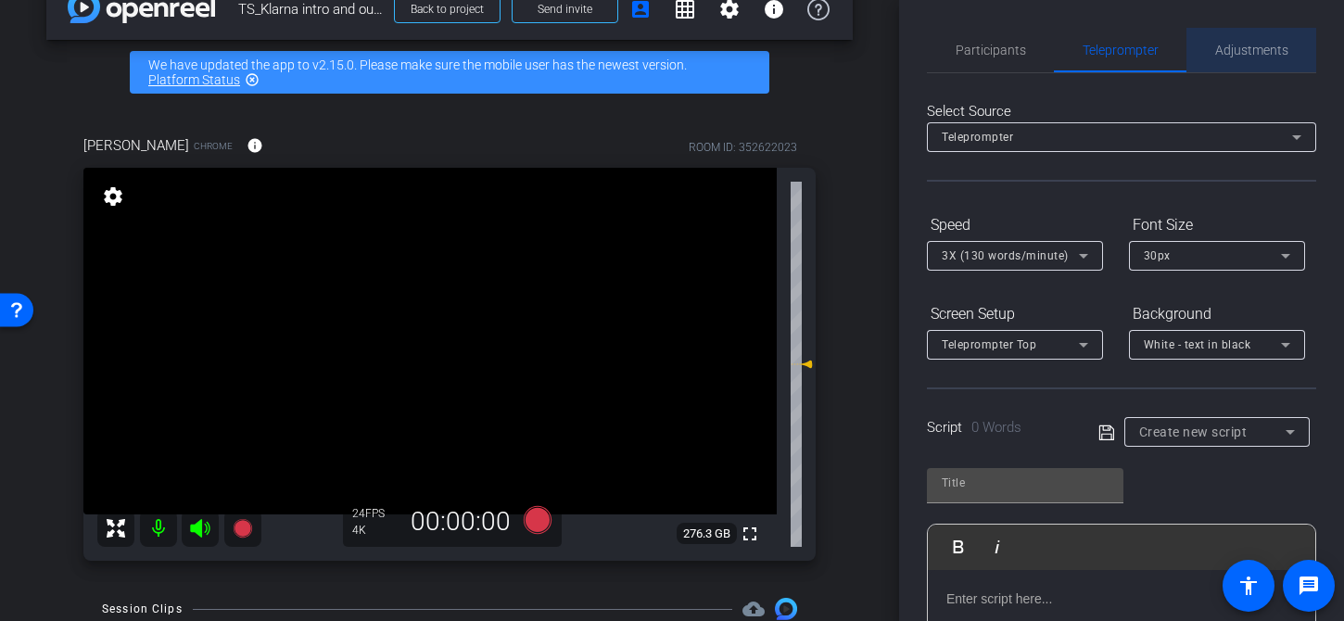
click at [1244, 47] on span "Adjustments" at bounding box center [1252, 50] width 73 height 13
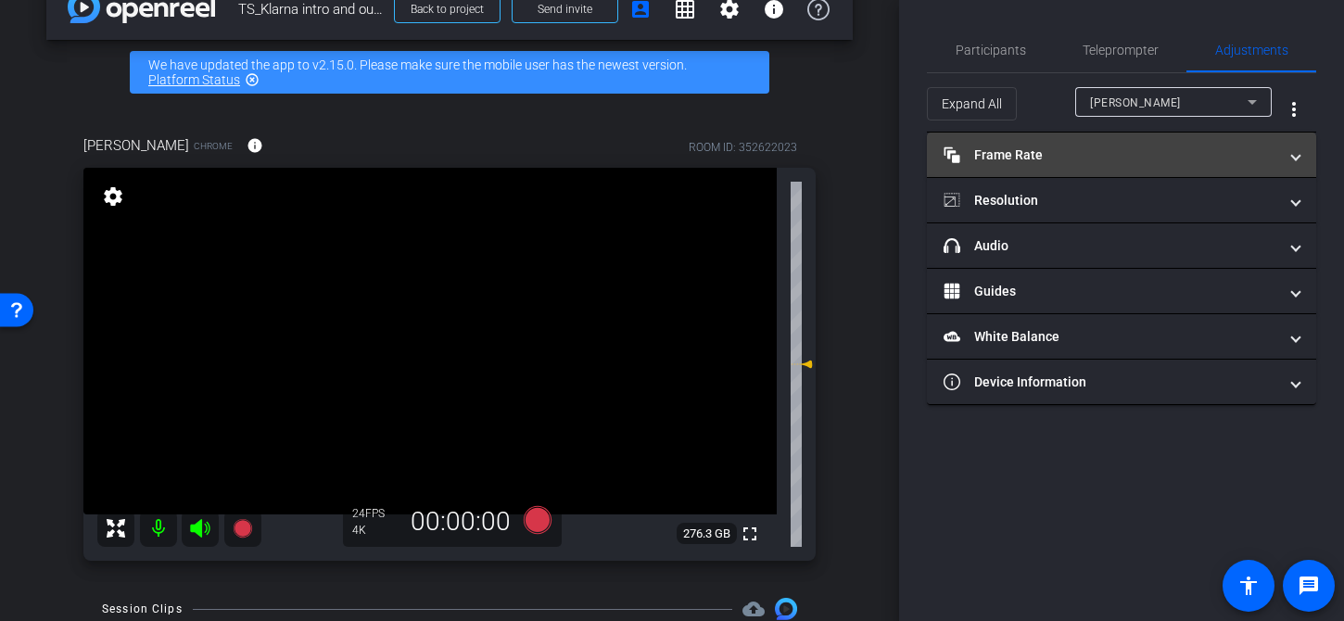
click at [1065, 144] on mat-expansion-panel-header "Frame Rate Frame Rate" at bounding box center [1121, 155] width 389 height 45
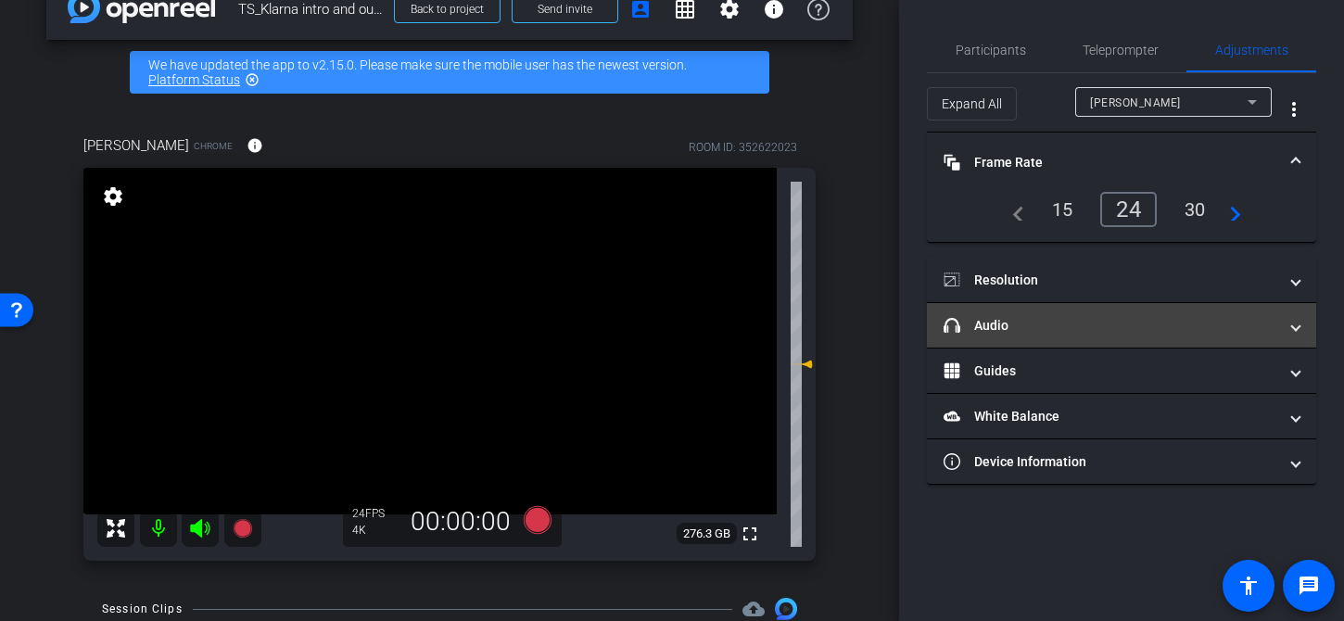
click at [1061, 322] on mat-panel-title "headphone icon Audio" at bounding box center [1111, 325] width 334 height 19
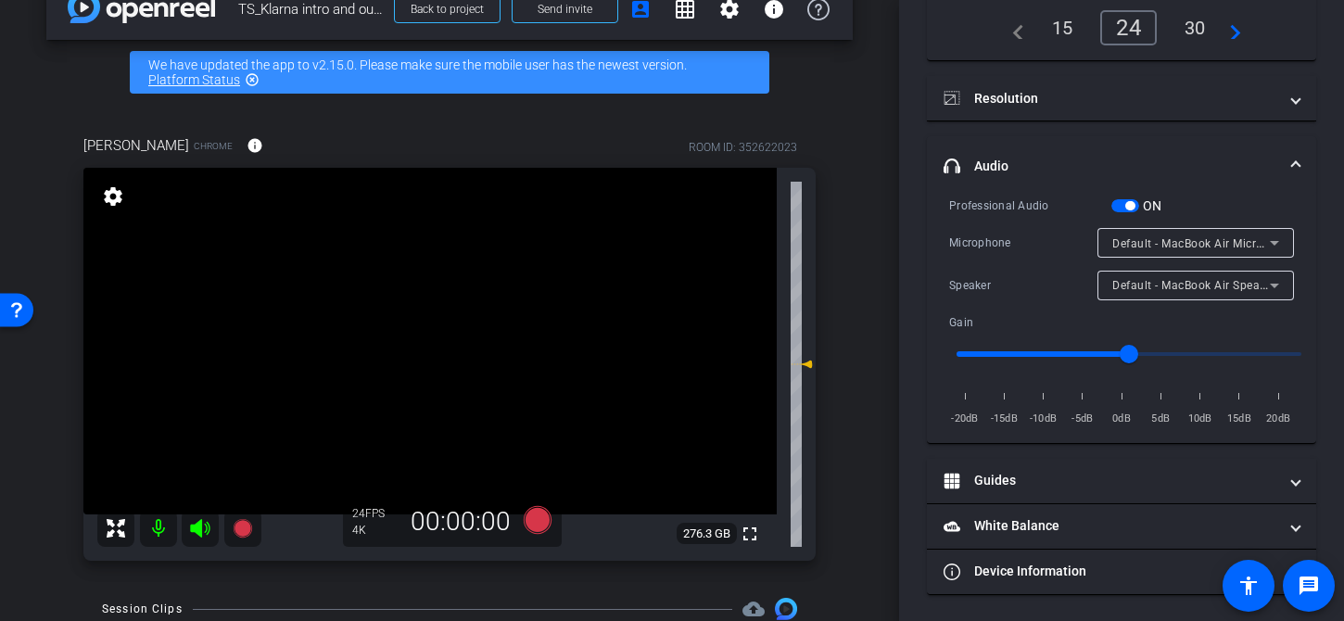
scroll to position [183, 0]
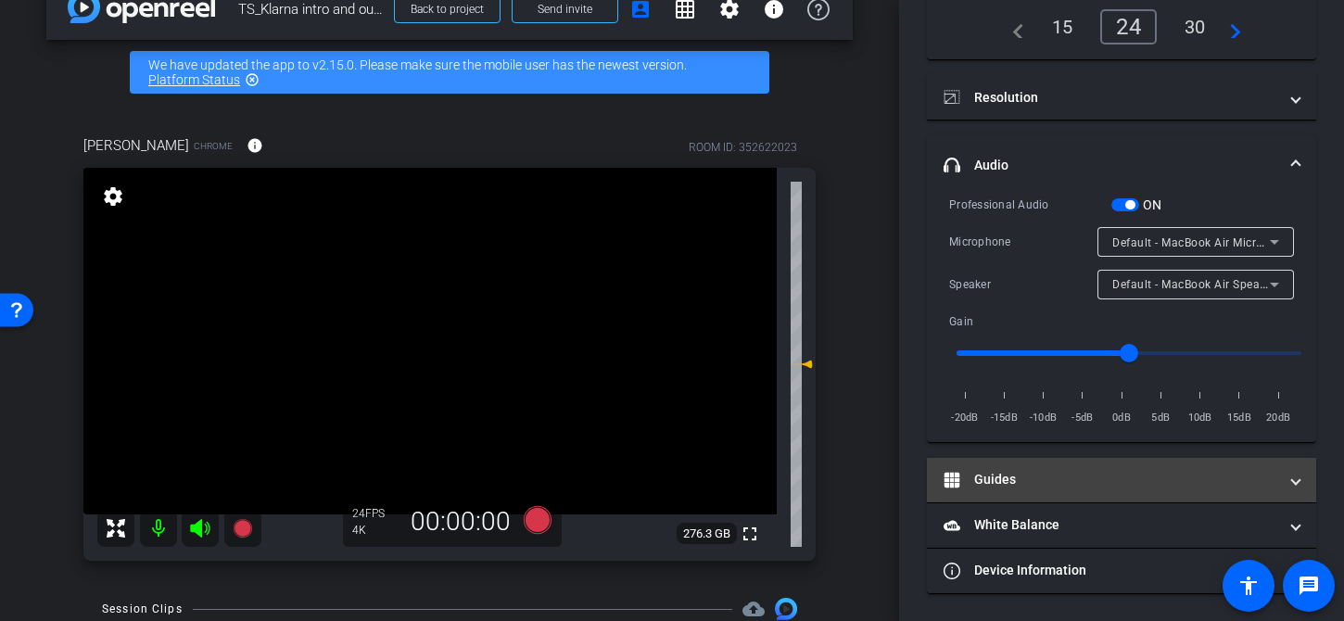
click at [1070, 482] on mat-panel-title "Guides" at bounding box center [1111, 479] width 334 height 19
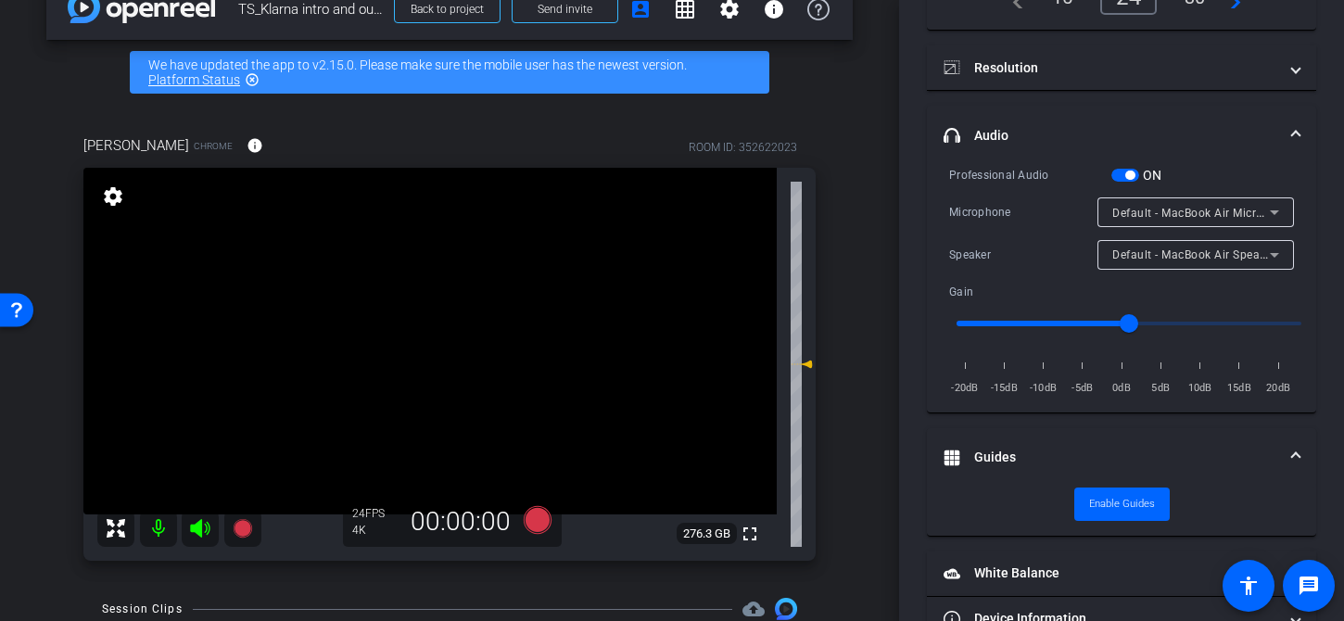
scroll to position [248, 0]
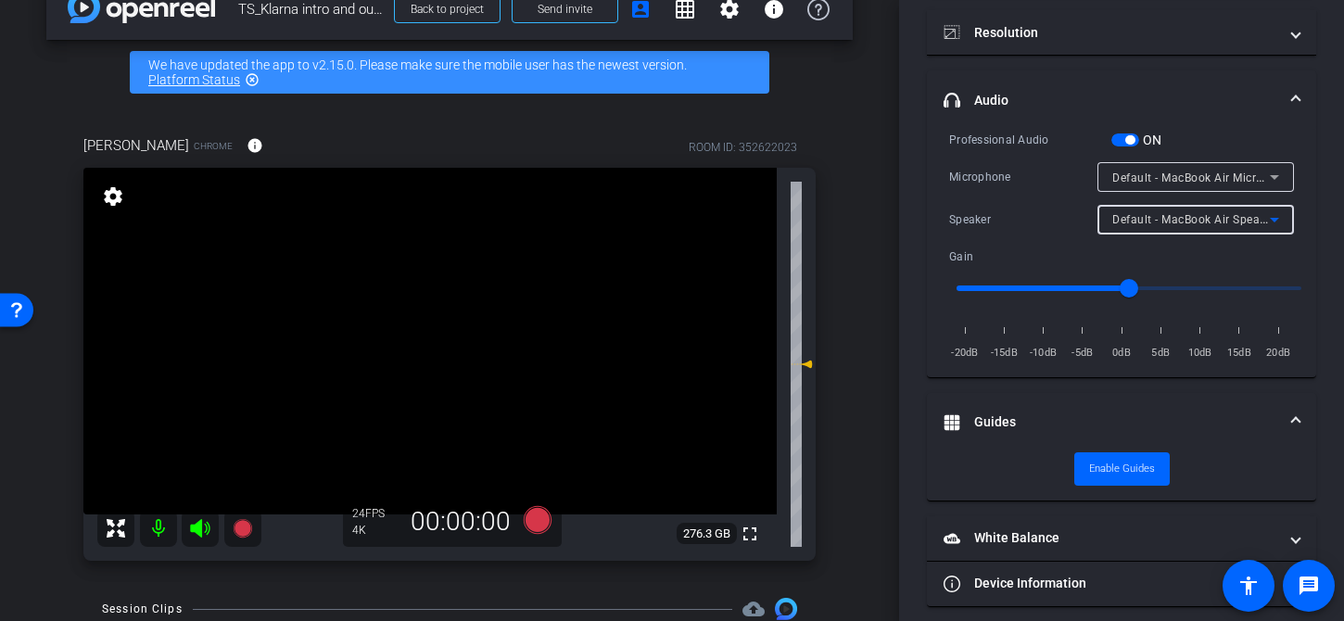
click at [1142, 224] on span "Default - MacBook Air Speakers (Built-in)" at bounding box center [1223, 218] width 220 height 15
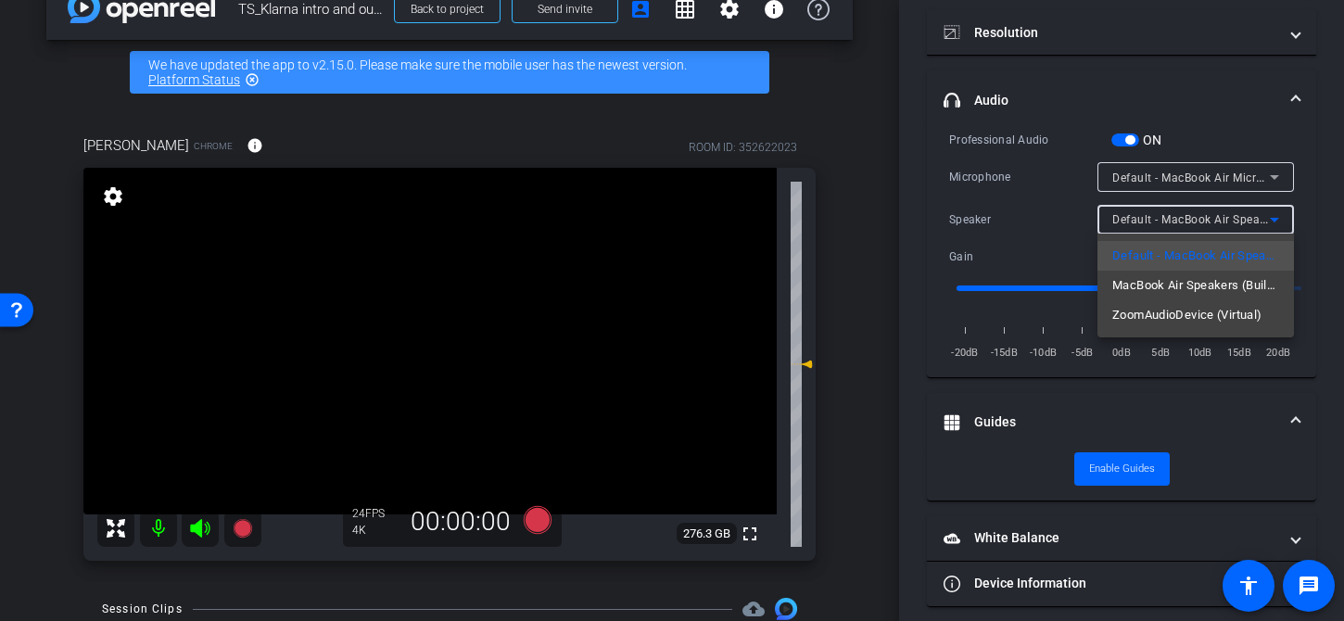
click at [975, 226] on div at bounding box center [672, 310] width 1344 height 621
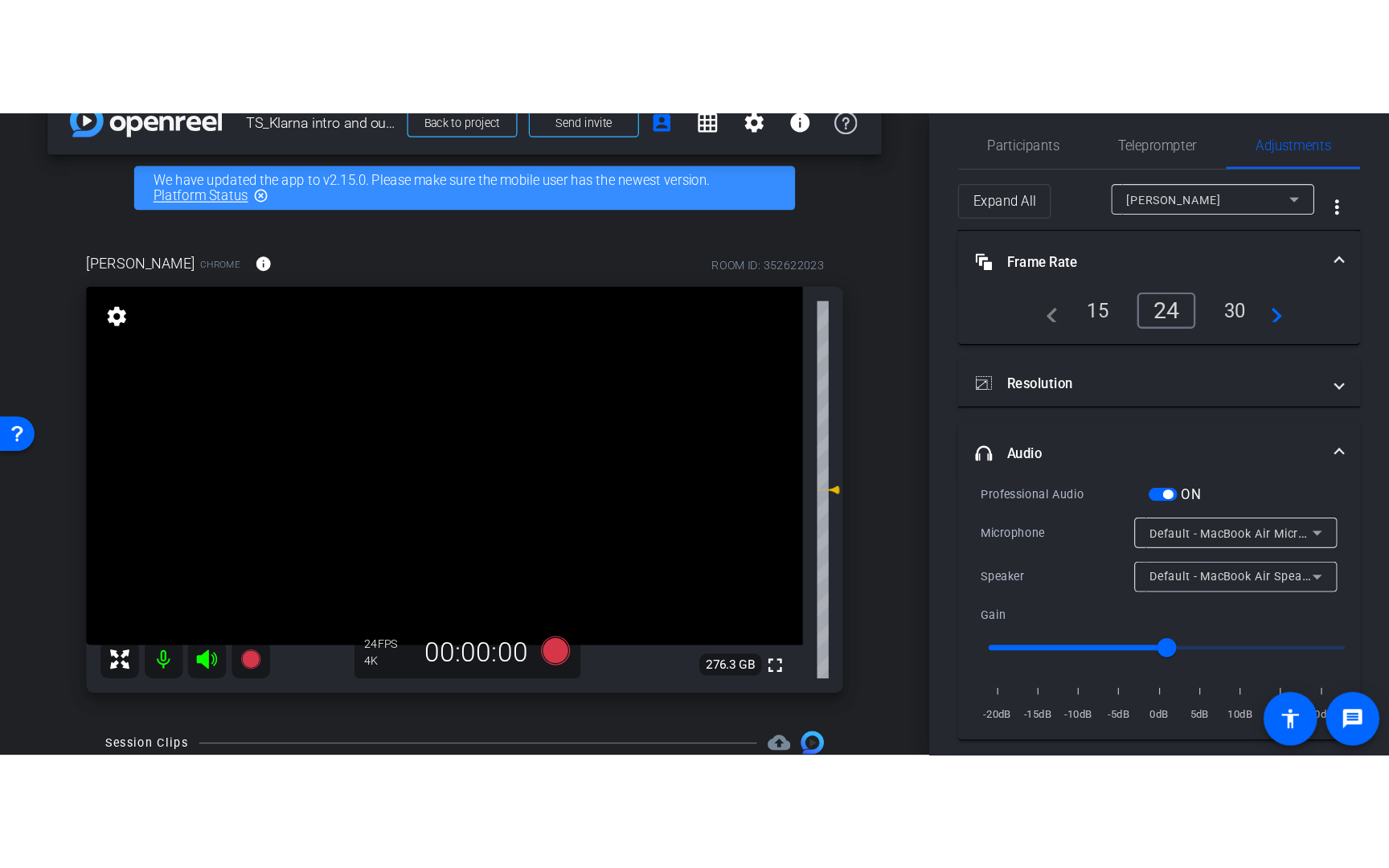
scroll to position [0, 0]
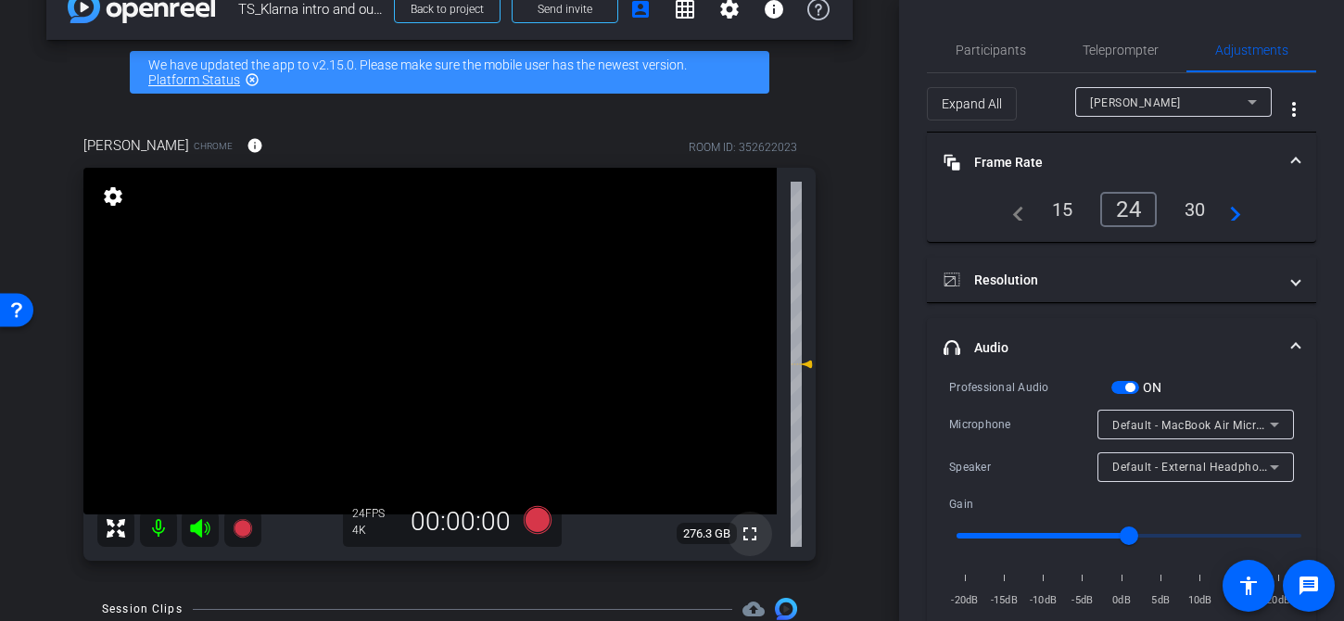
click at [753, 531] on mat-icon "fullscreen" at bounding box center [750, 534] width 22 height 22
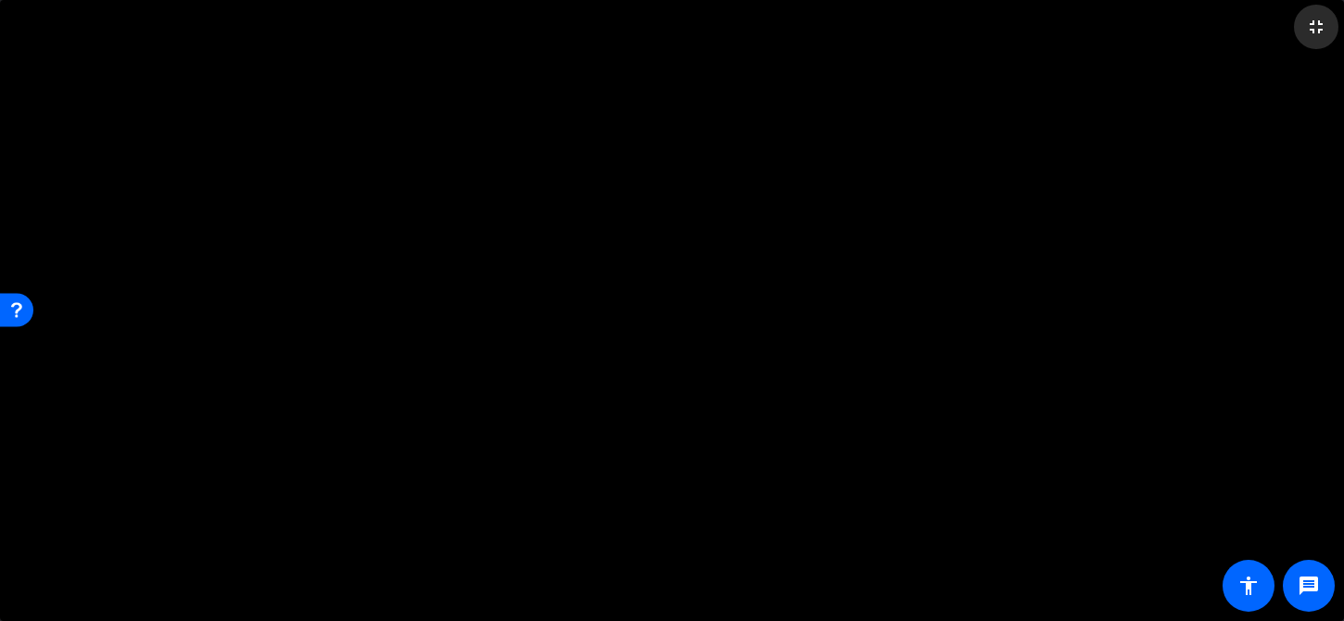
click at [1286, 24] on mat-icon "fullscreen_exit" at bounding box center [1317, 27] width 22 height 22
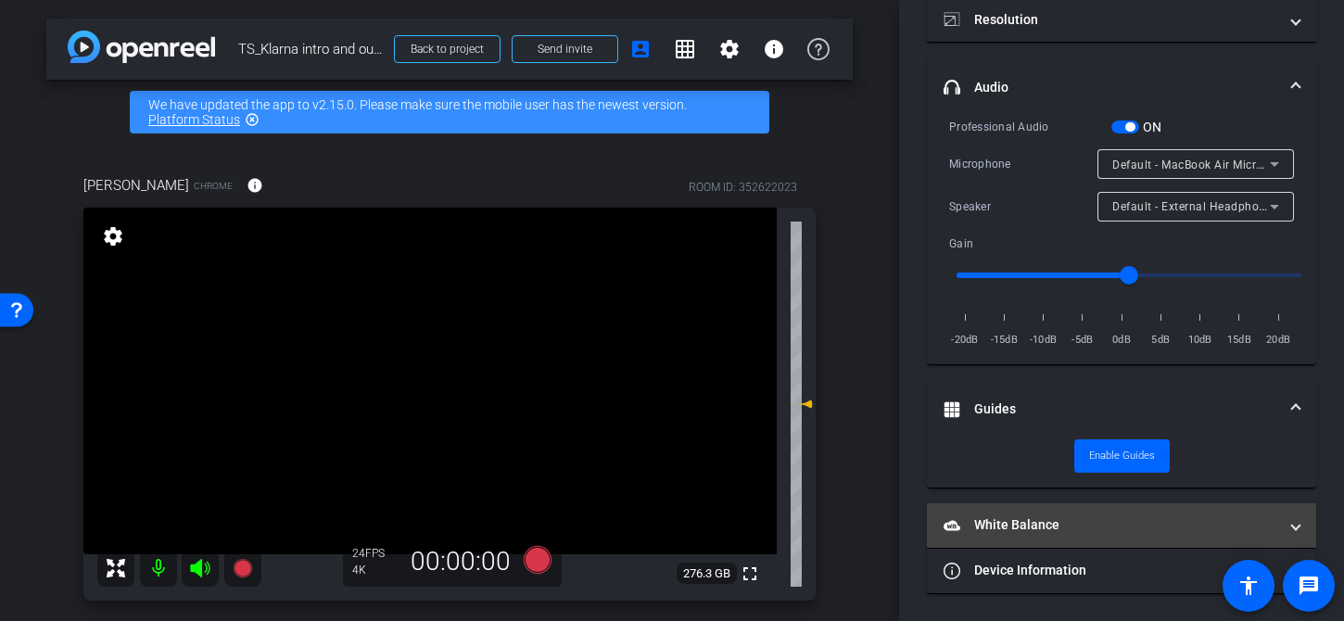
click at [1022, 518] on mat-panel-title "White Balance White Balance" at bounding box center [1111, 525] width 334 height 19
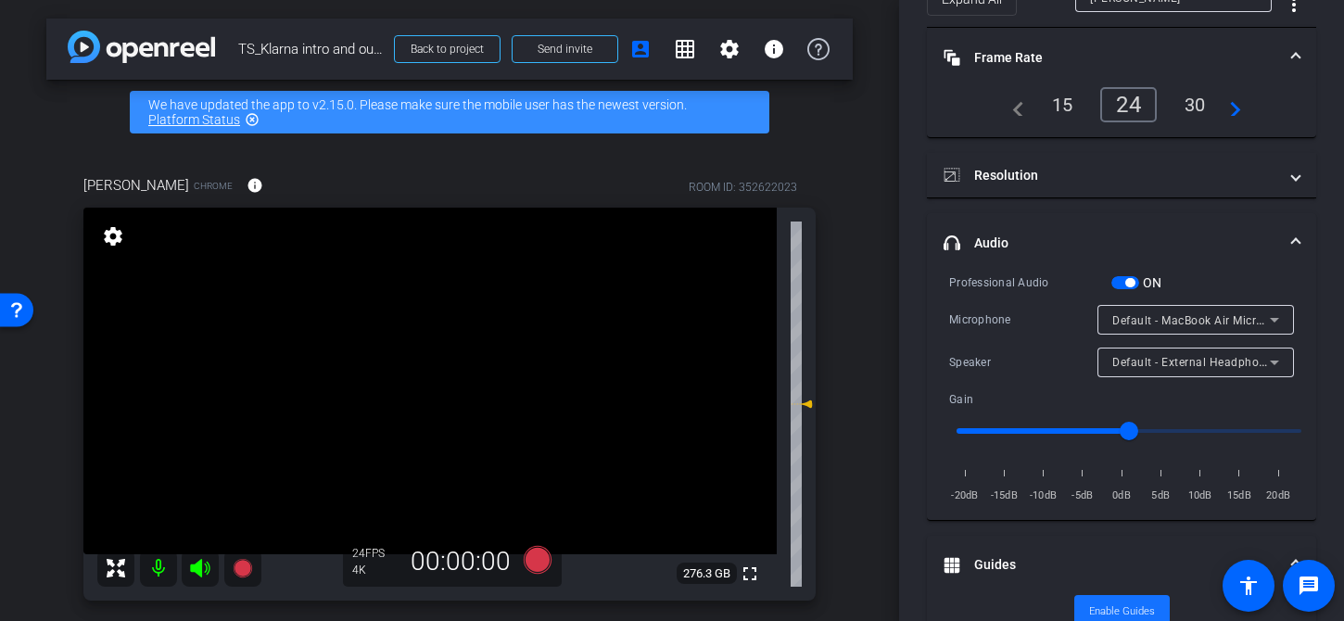
scroll to position [45, 0]
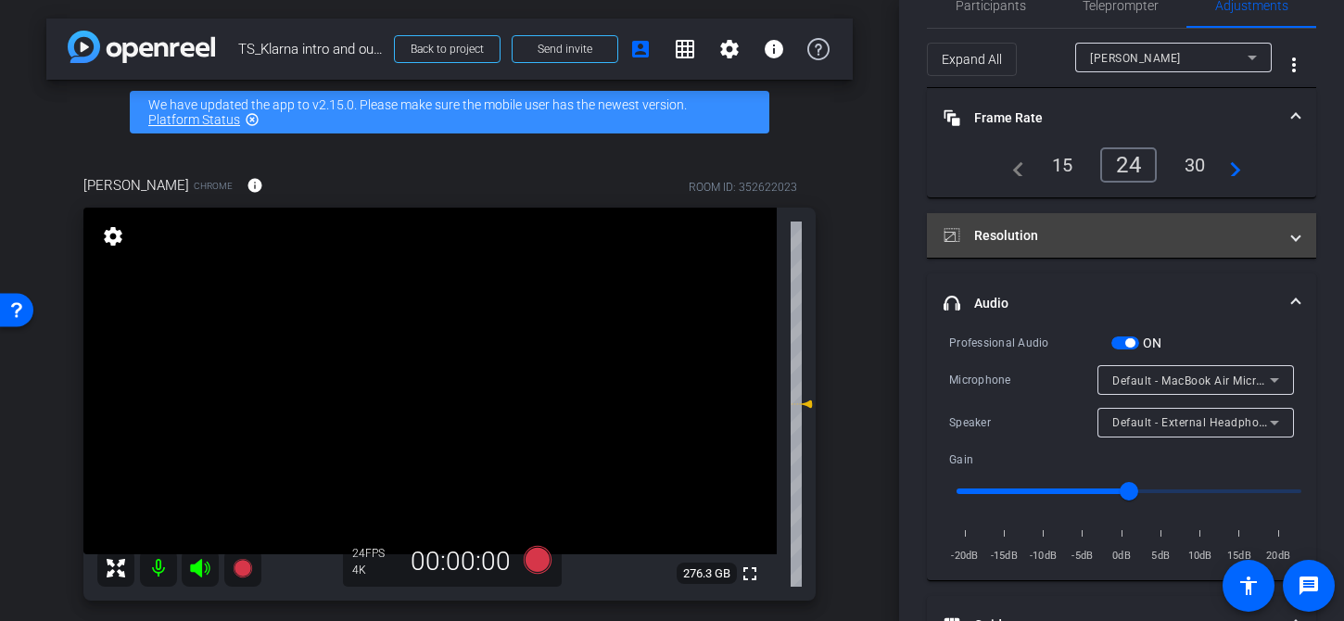
click at [1057, 223] on mat-expansion-panel-header "Resolution" at bounding box center [1121, 235] width 389 height 45
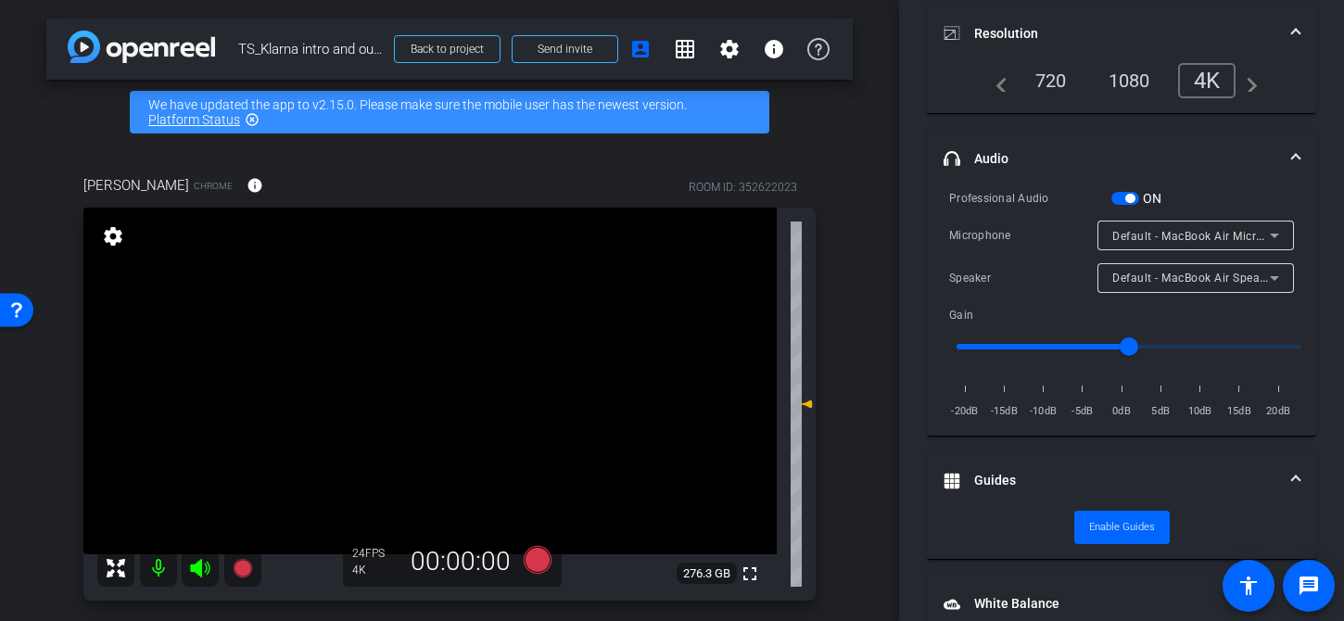
scroll to position [389, 0]
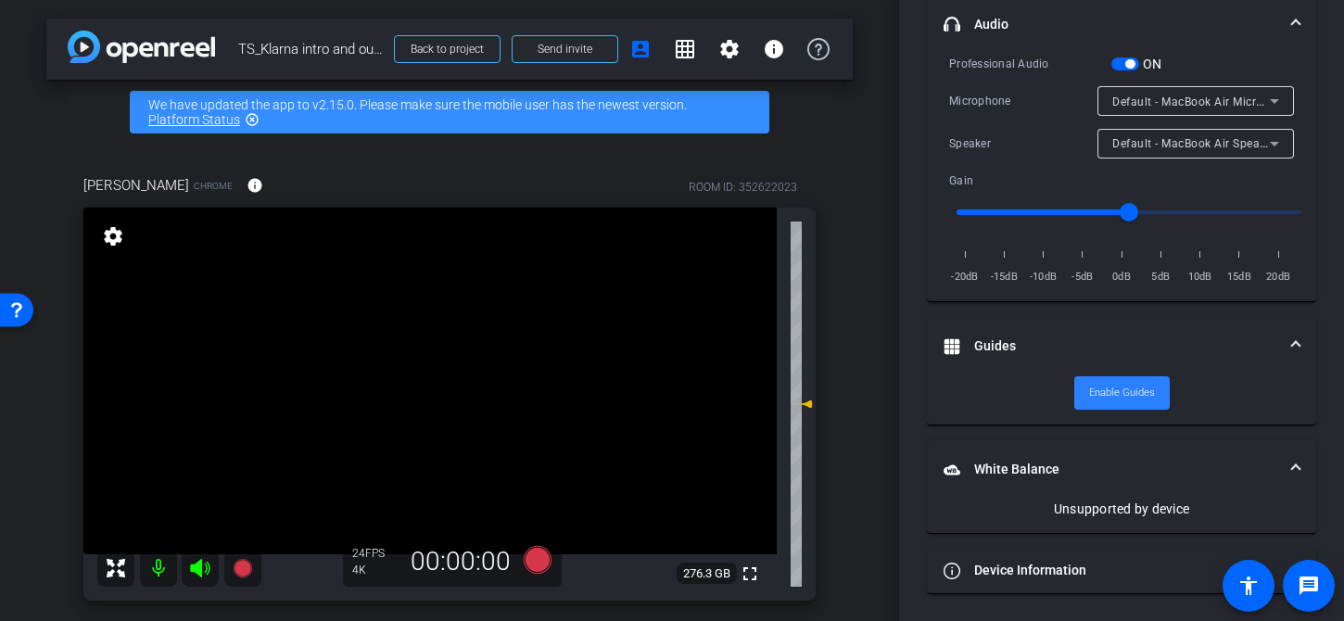
click at [1119, 393] on span "Enable Guides" at bounding box center [1122, 393] width 66 height 28
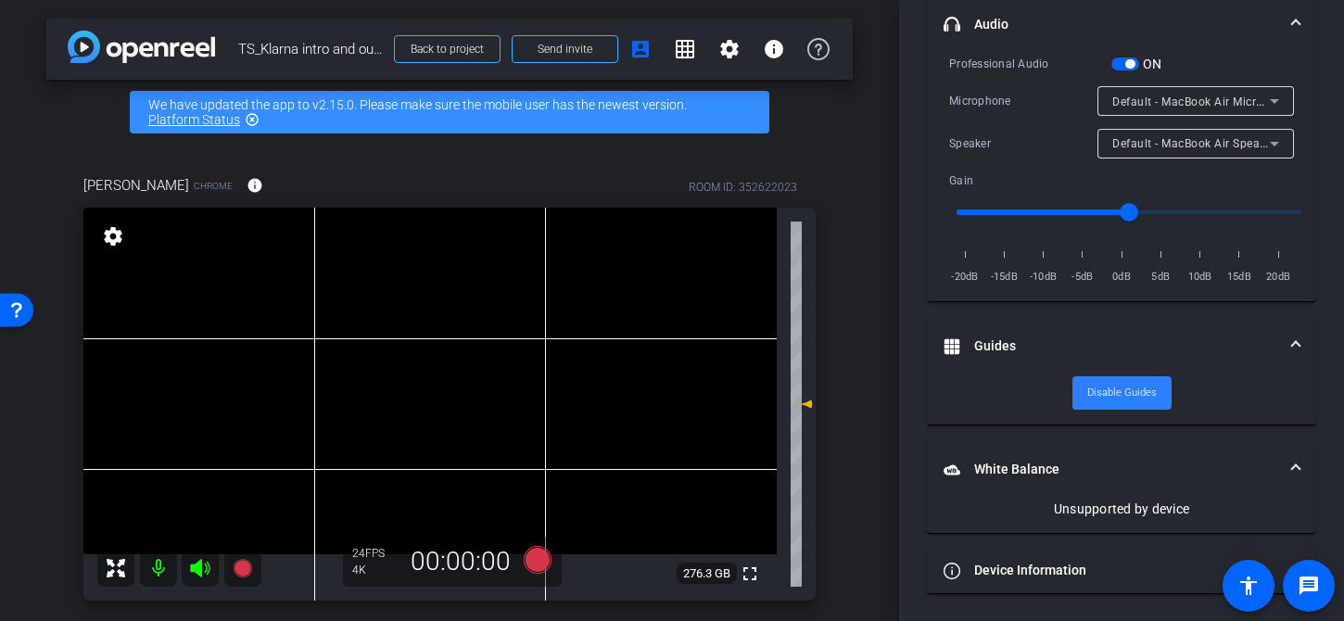
click at [1119, 393] on span "Disable Guides" at bounding box center [1123, 393] width 70 height 28
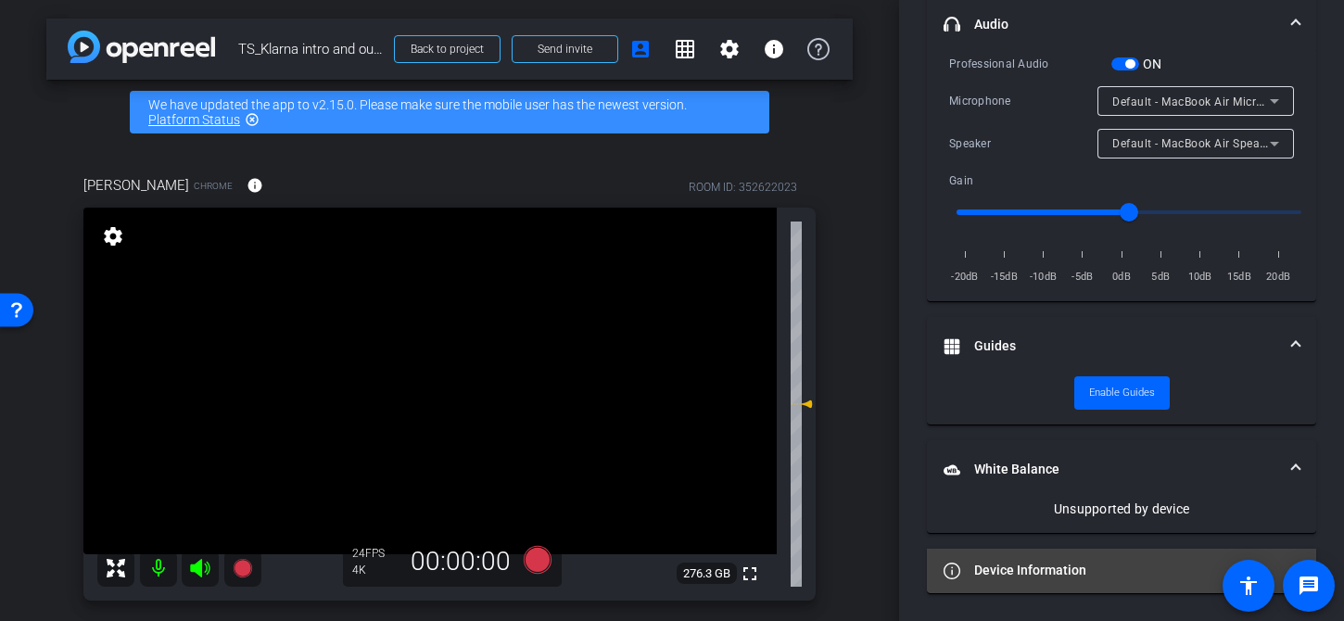
click at [1085, 550] on mat-expansion-panel-header "Device Information" at bounding box center [1121, 571] width 389 height 45
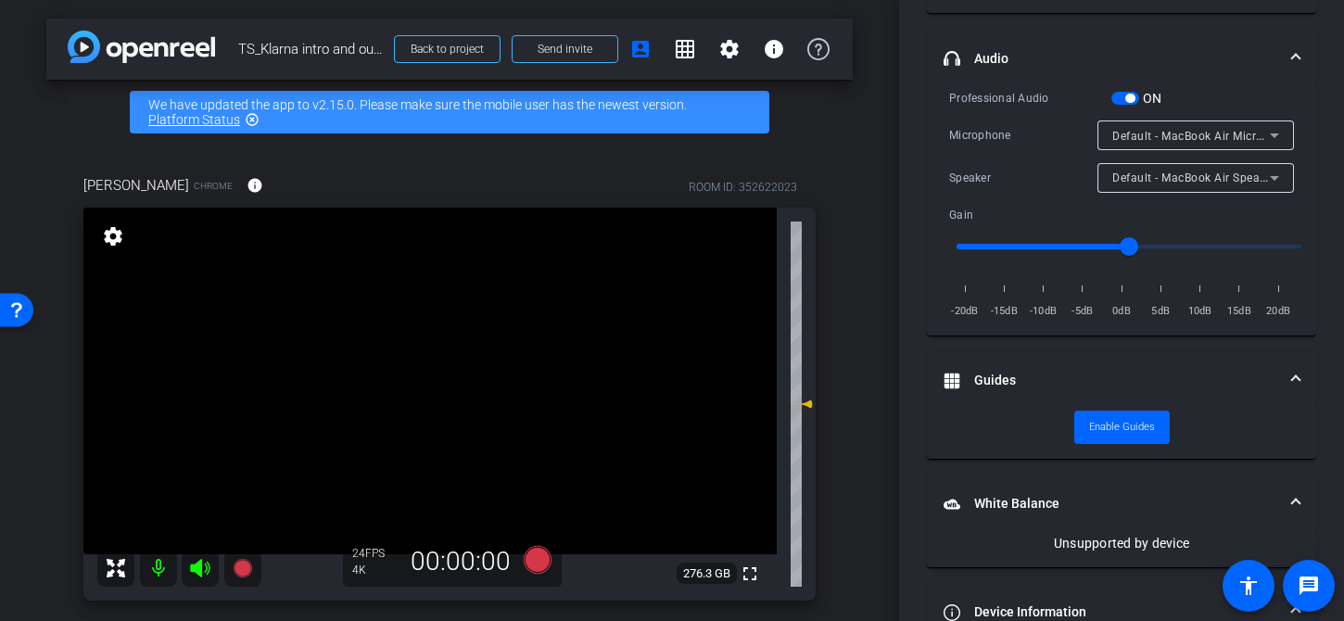
scroll to position [0, 0]
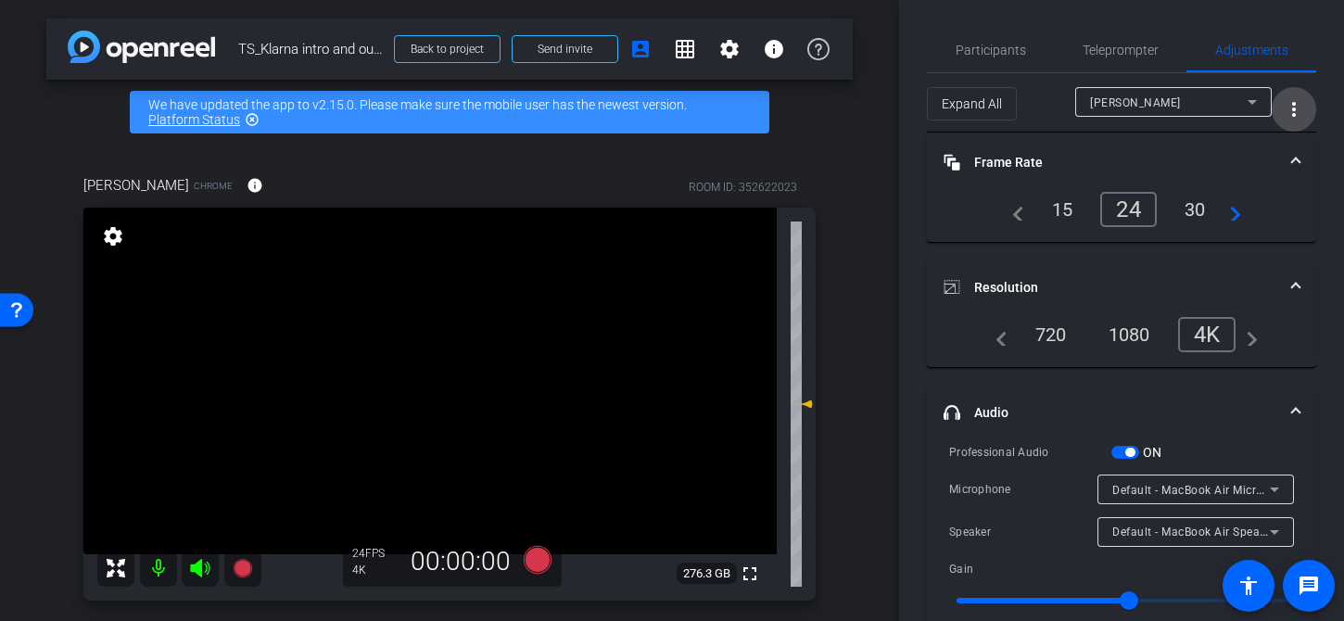
click at [1286, 119] on mat-icon "more_vert" at bounding box center [1294, 109] width 22 height 22
click at [1286, 119] on div at bounding box center [672, 310] width 1344 height 621
click at [1286, 119] on mat-icon "more_vert" at bounding box center [1294, 109] width 22 height 22
click at [1253, 151] on span "Open Floating Panel" at bounding box center [1247, 148] width 108 height 13
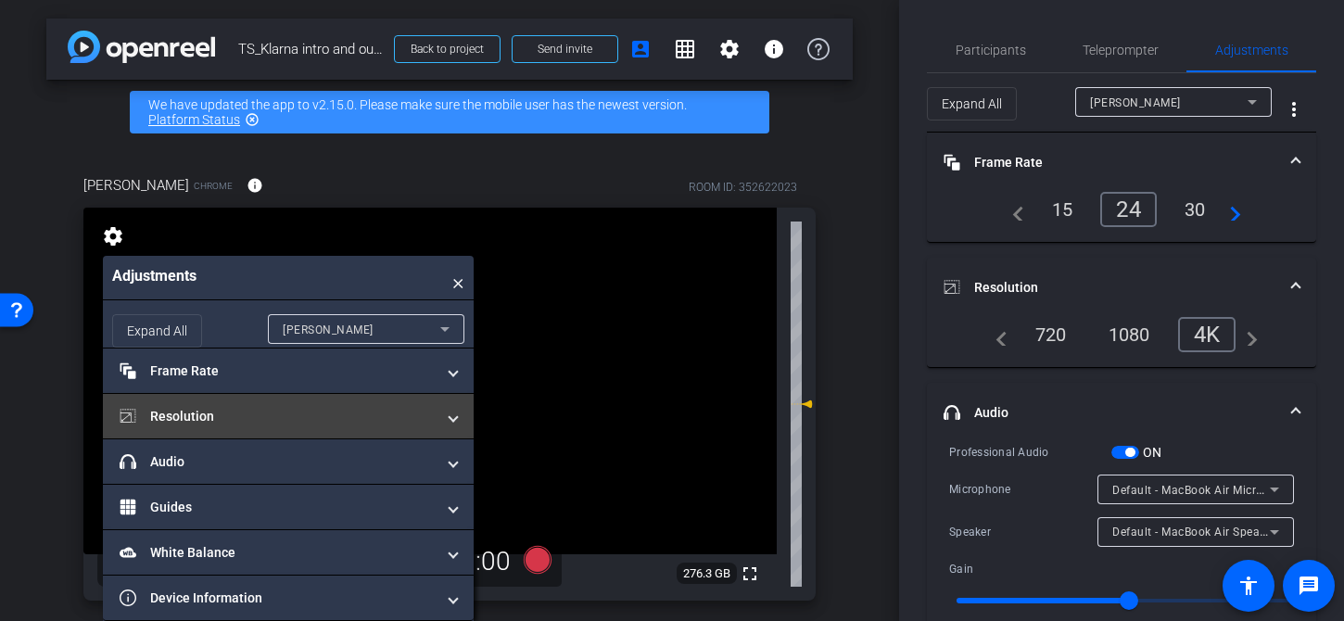
drag, startPoint x: 332, startPoint y: 282, endPoint x: 260, endPoint y: 395, distance: 134.3
click at [236, 395] on div "Adjustments × Expand All lydia Frame Rate Frame Rate navigate_before 15 24 30 n…" at bounding box center [288, 438] width 371 height 365
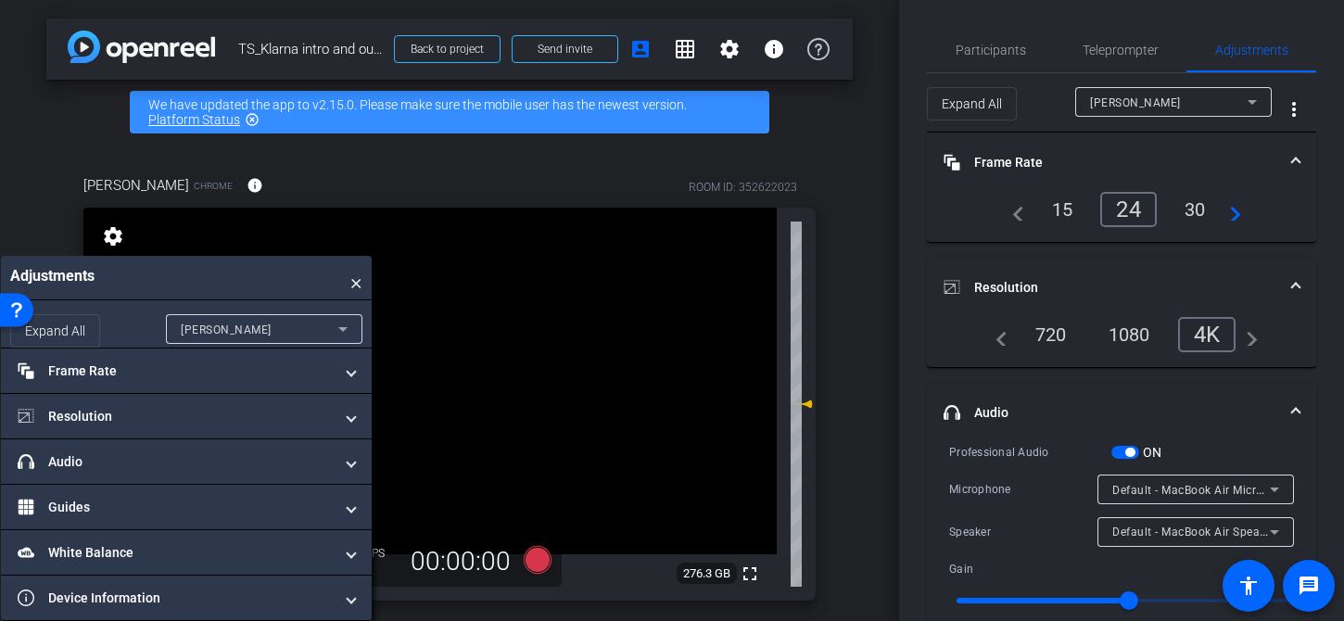
click at [352, 280] on span "×" at bounding box center [356, 277] width 12 height 25
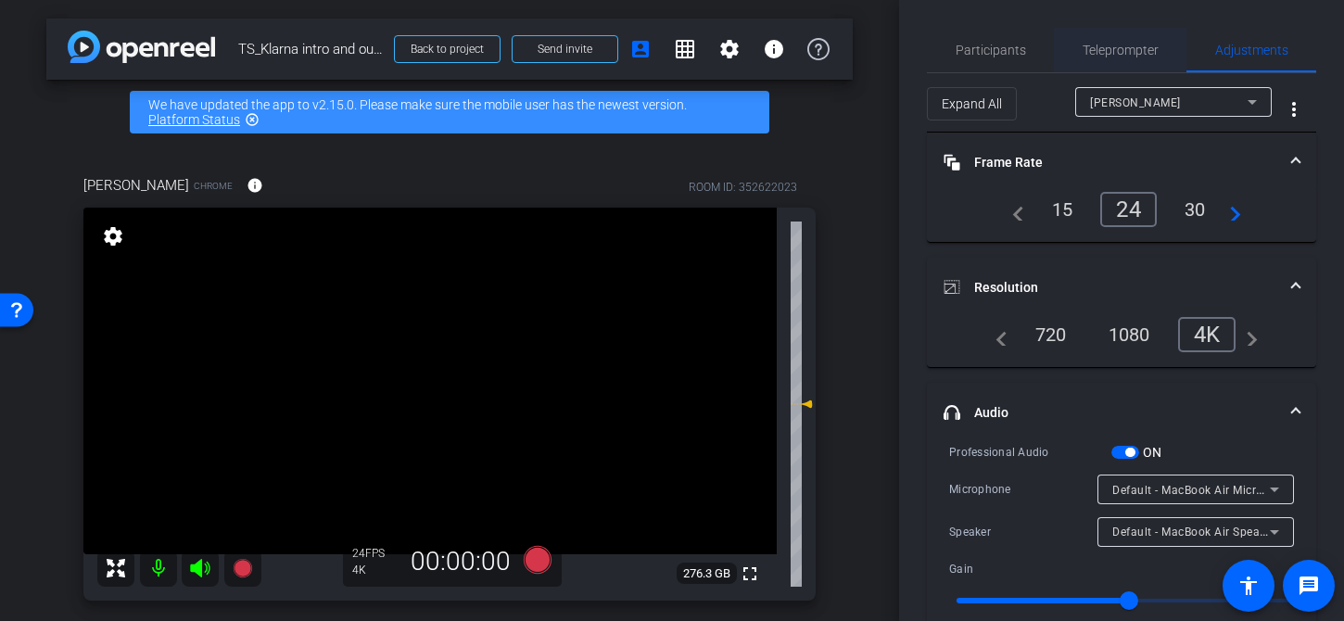
click at [1099, 51] on span "Teleprompter" at bounding box center [1121, 50] width 76 height 13
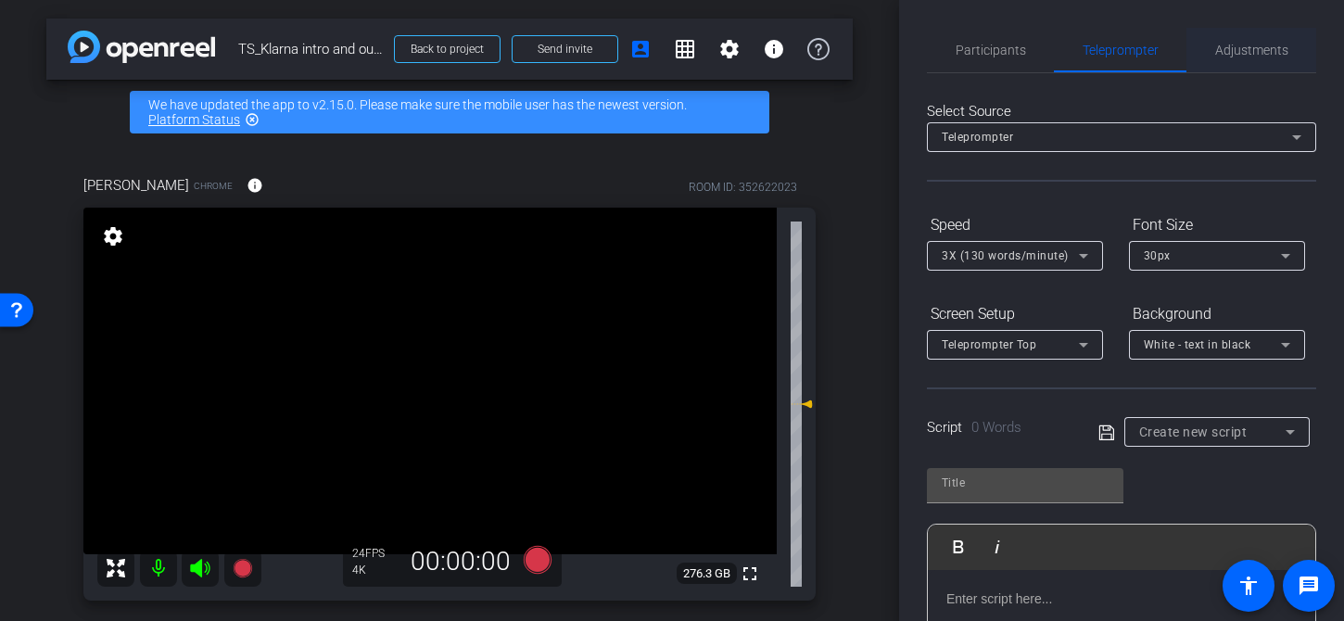
click at [1264, 47] on span "Adjustments" at bounding box center [1252, 50] width 73 height 13
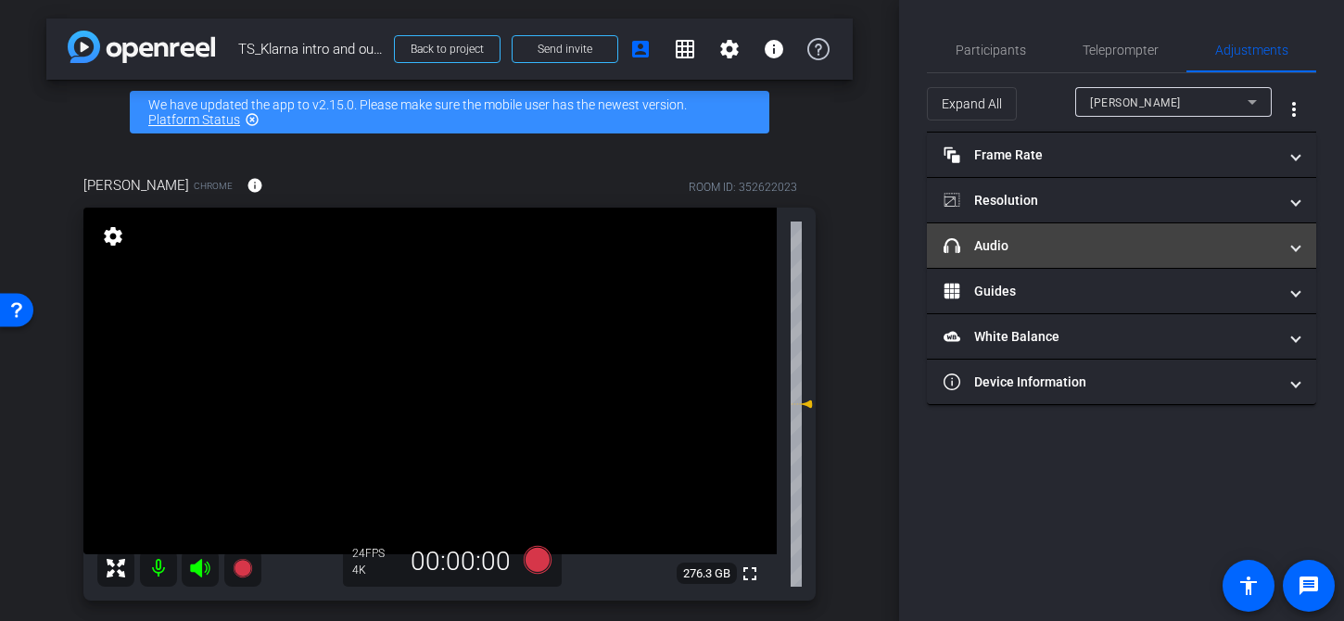
click at [1095, 239] on mat-panel-title "headphone icon Audio" at bounding box center [1111, 245] width 334 height 19
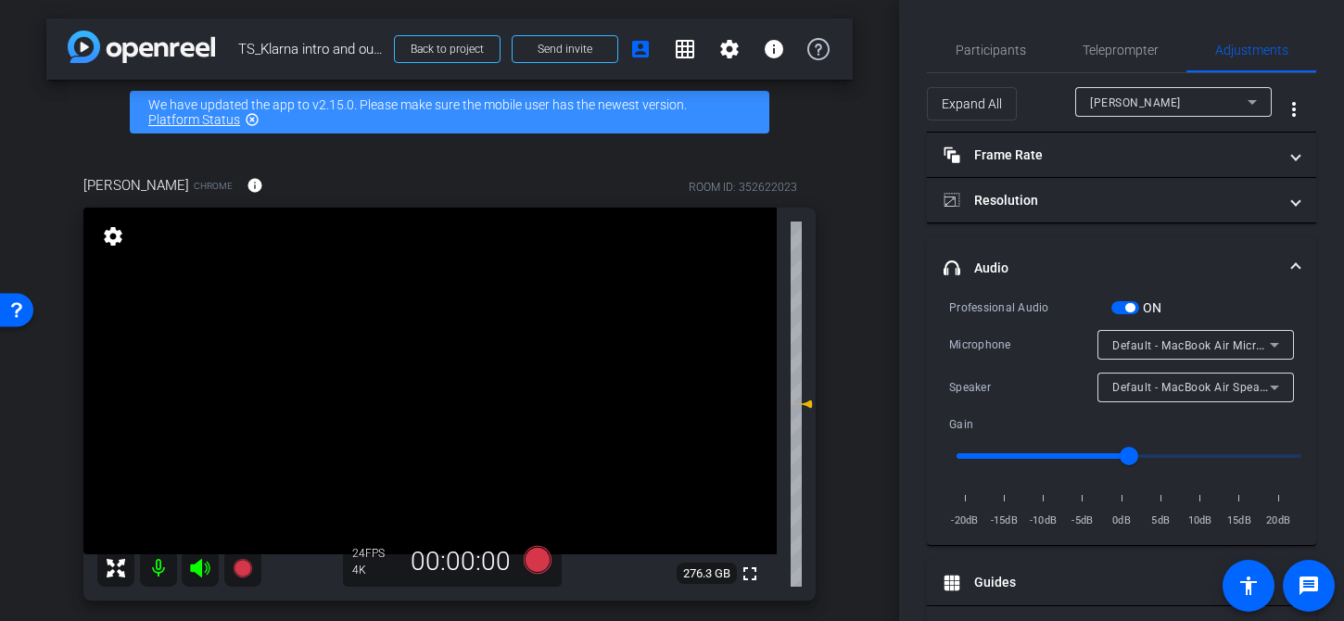
click at [1132, 299] on div "ON" at bounding box center [1137, 308] width 51 height 19
click at [1129, 306] on span "button" at bounding box center [1130, 307] width 9 height 9
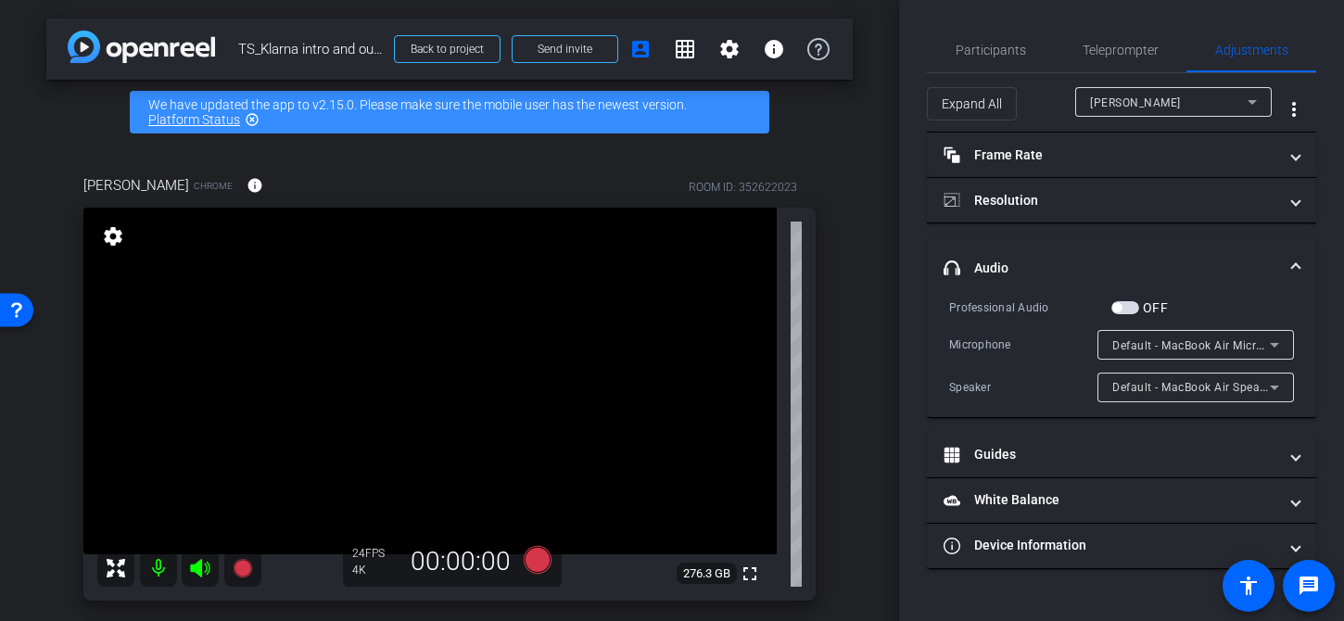
click at [1195, 355] on div "Default - MacBook Air Microphone (Built-in)" at bounding box center [1192, 345] width 158 height 23
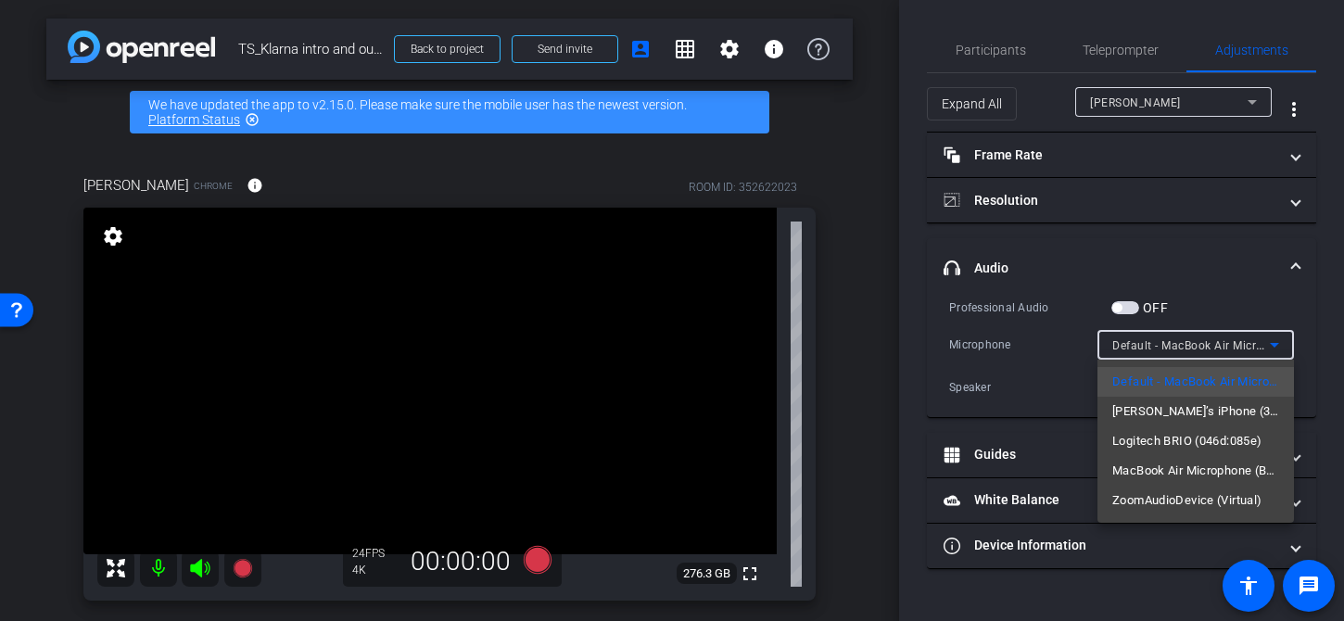
click at [1242, 274] on div at bounding box center [672, 310] width 1344 height 621
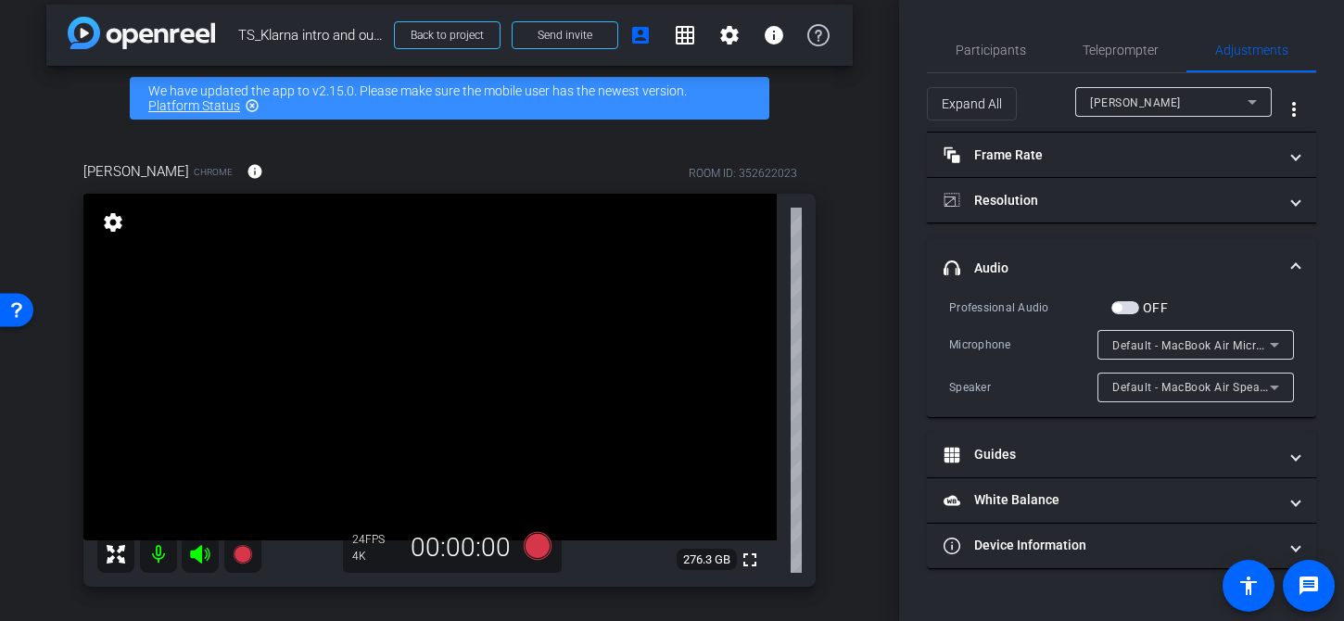
scroll to position [19, 0]
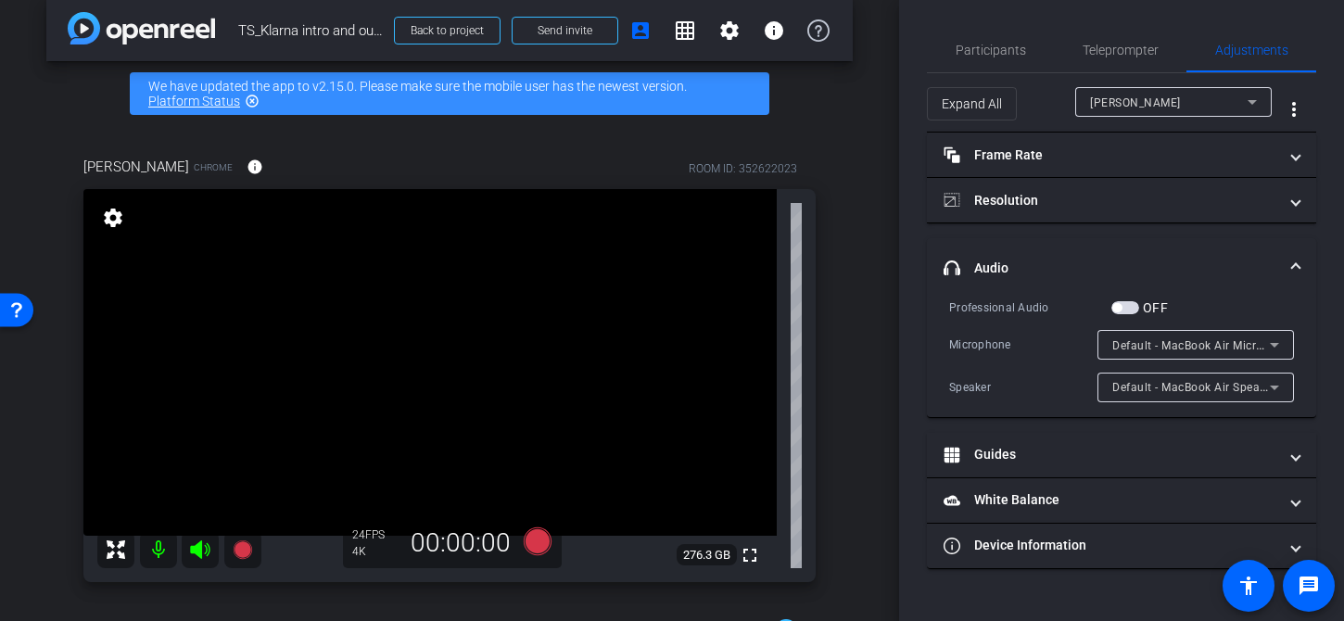
click at [783, 495] on div "fullscreen settings 276.3 GB" at bounding box center [449, 385] width 732 height 393
click at [541, 545] on icon at bounding box center [538, 542] width 28 height 28
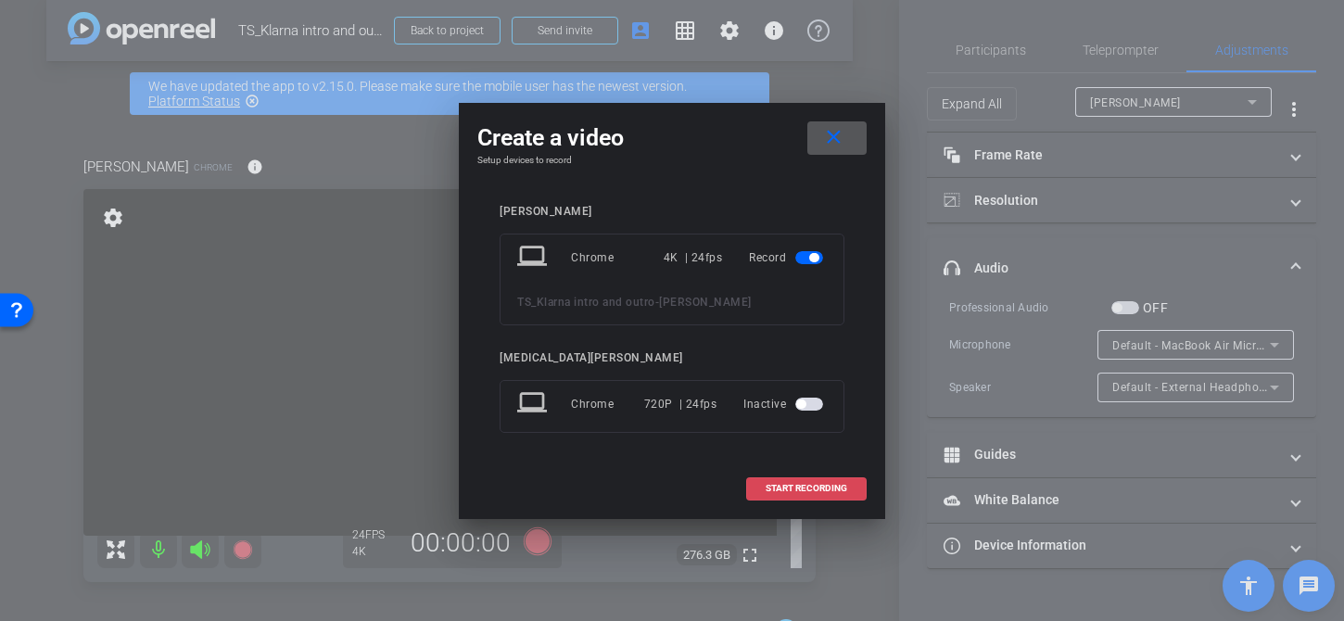
click at [776, 491] on span "START RECORDING" at bounding box center [807, 488] width 82 height 9
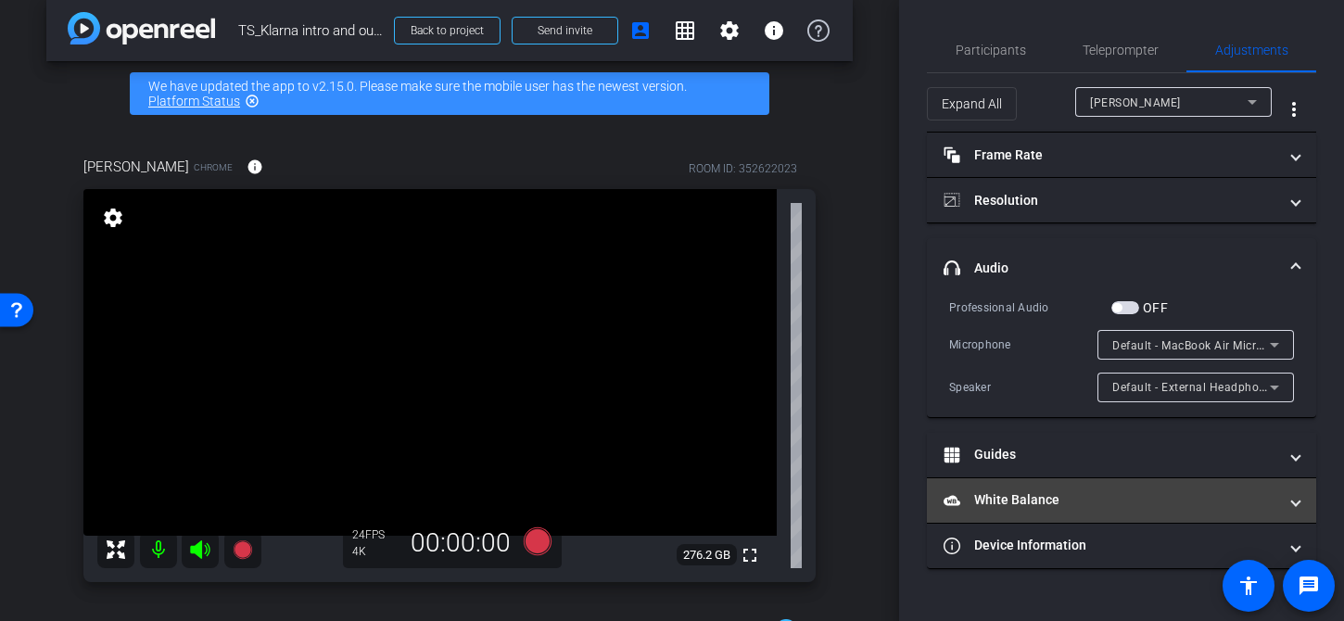
click at [1132, 503] on mat-panel-title "White Balance White Balance" at bounding box center [1111, 499] width 334 height 19
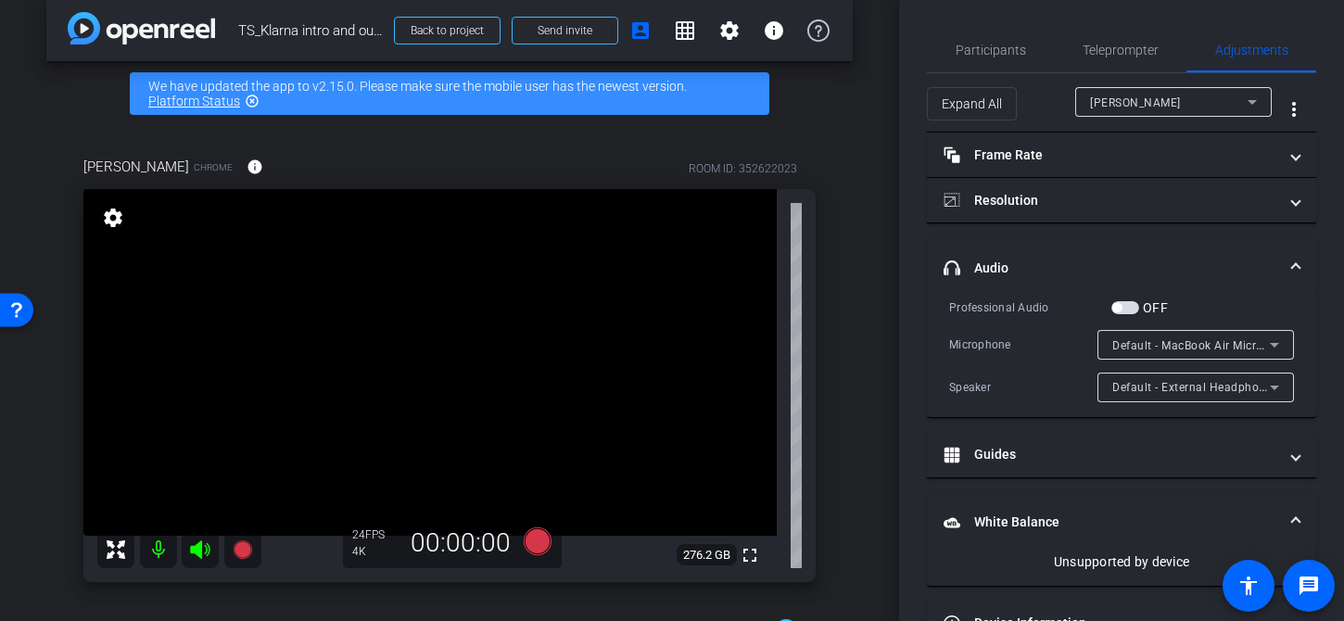
scroll to position [53, 0]
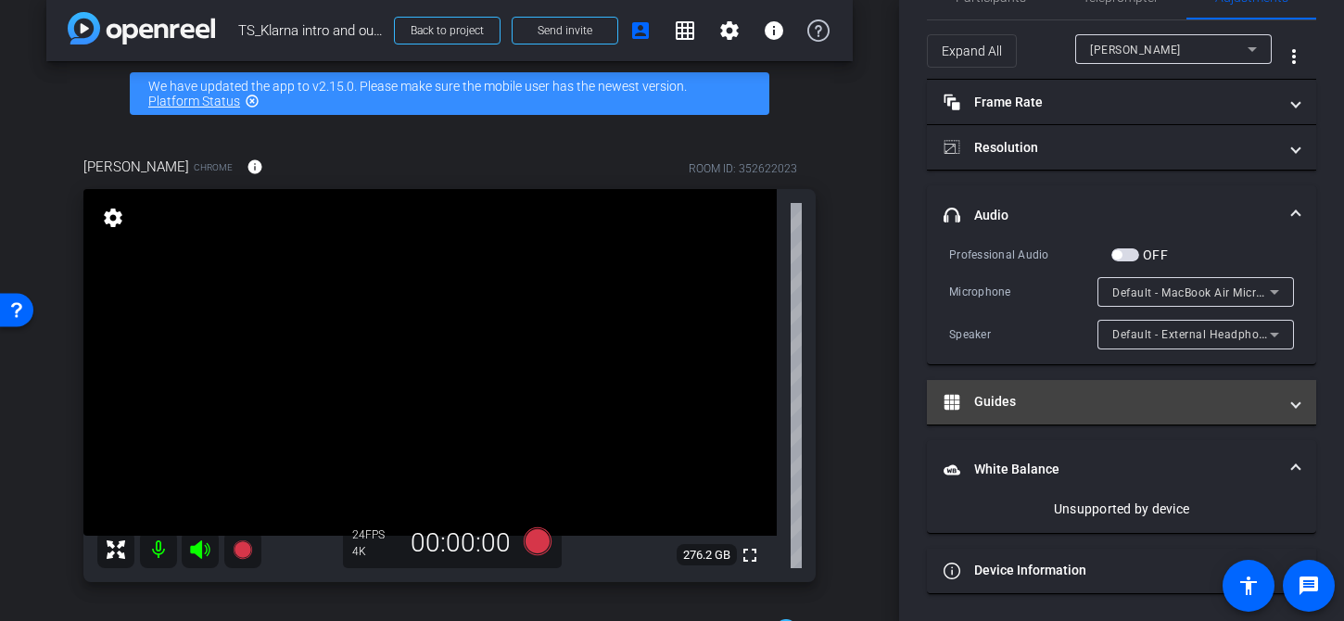
click at [1227, 392] on mat-panel-title "Guides" at bounding box center [1111, 401] width 334 height 19
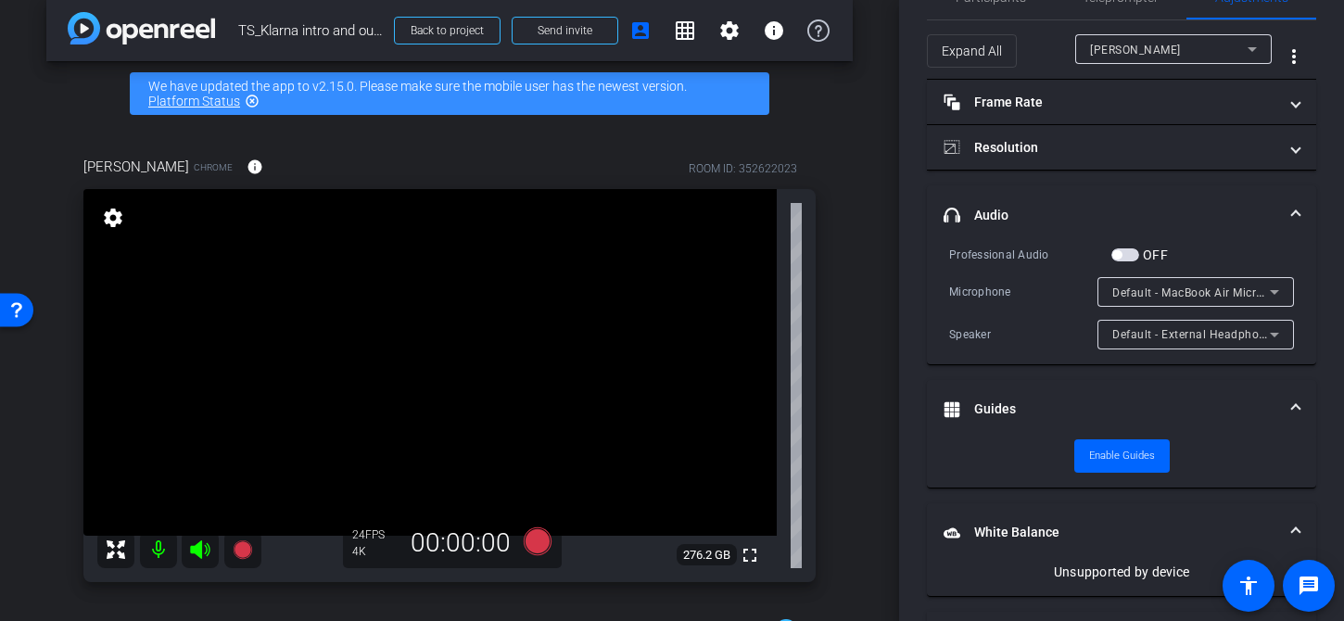
scroll to position [116, 0]
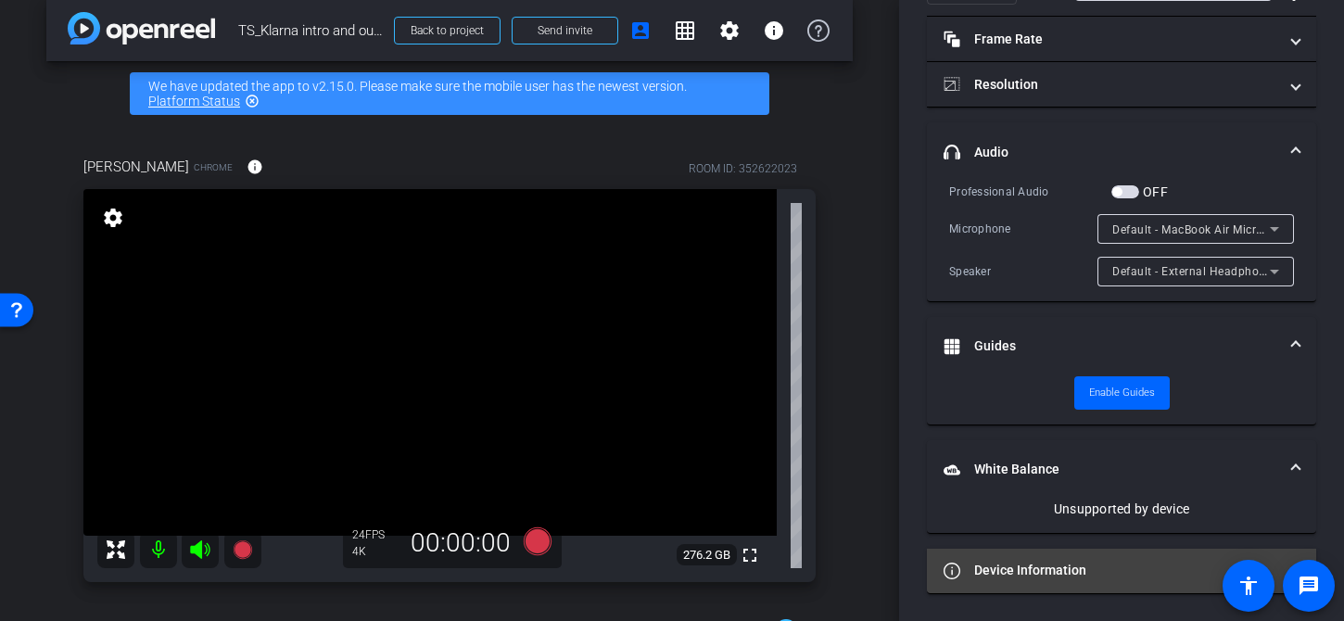
click at [1177, 555] on mat-expansion-panel-header "Device Information" at bounding box center [1121, 571] width 389 height 45
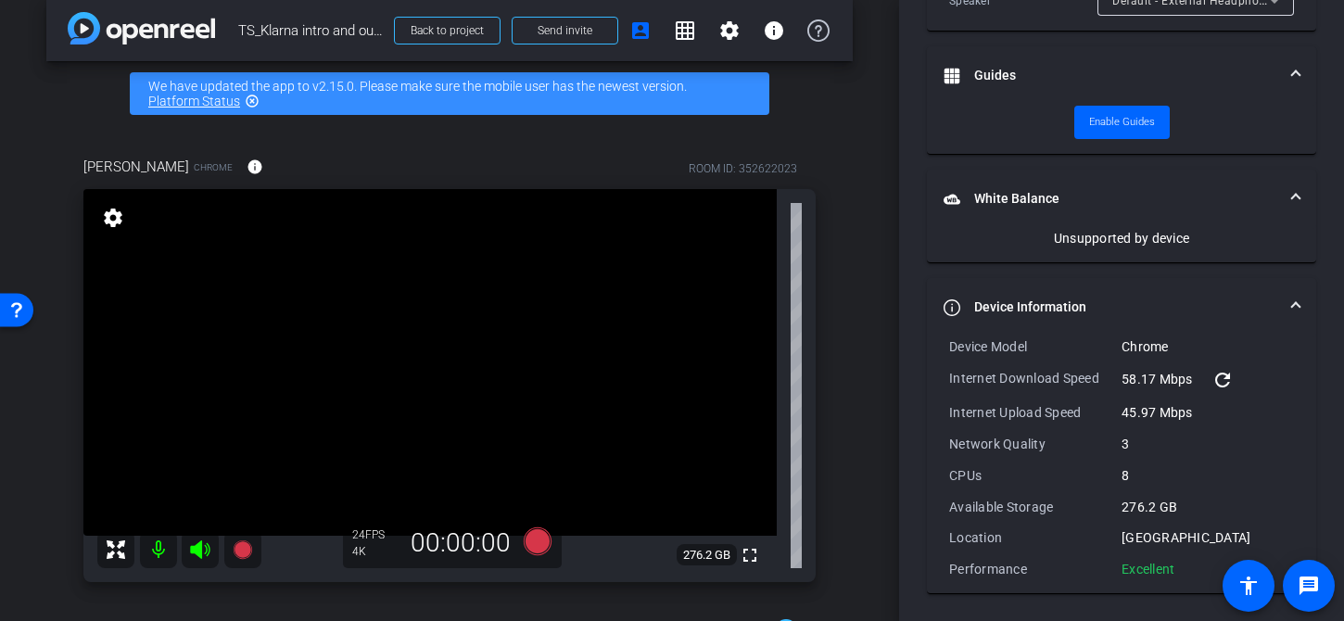
scroll to position [0, 0]
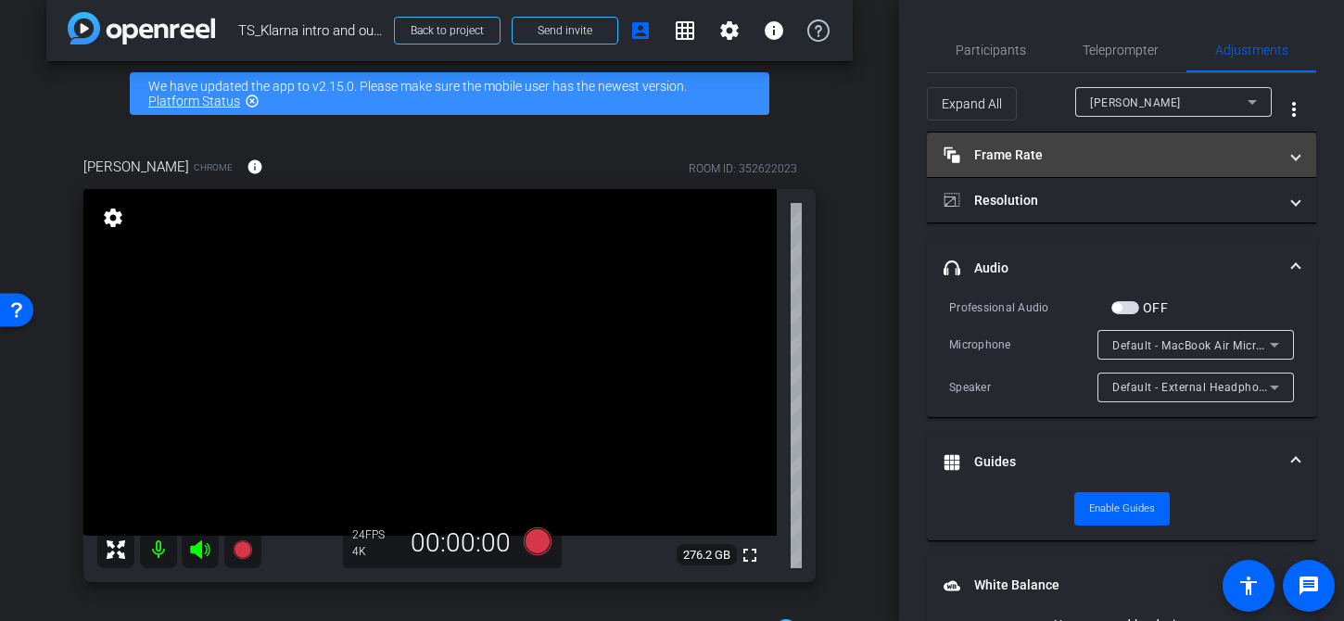
click at [1029, 176] on mat-expansion-panel-header "Frame Rate Frame Rate" at bounding box center [1121, 155] width 389 height 45
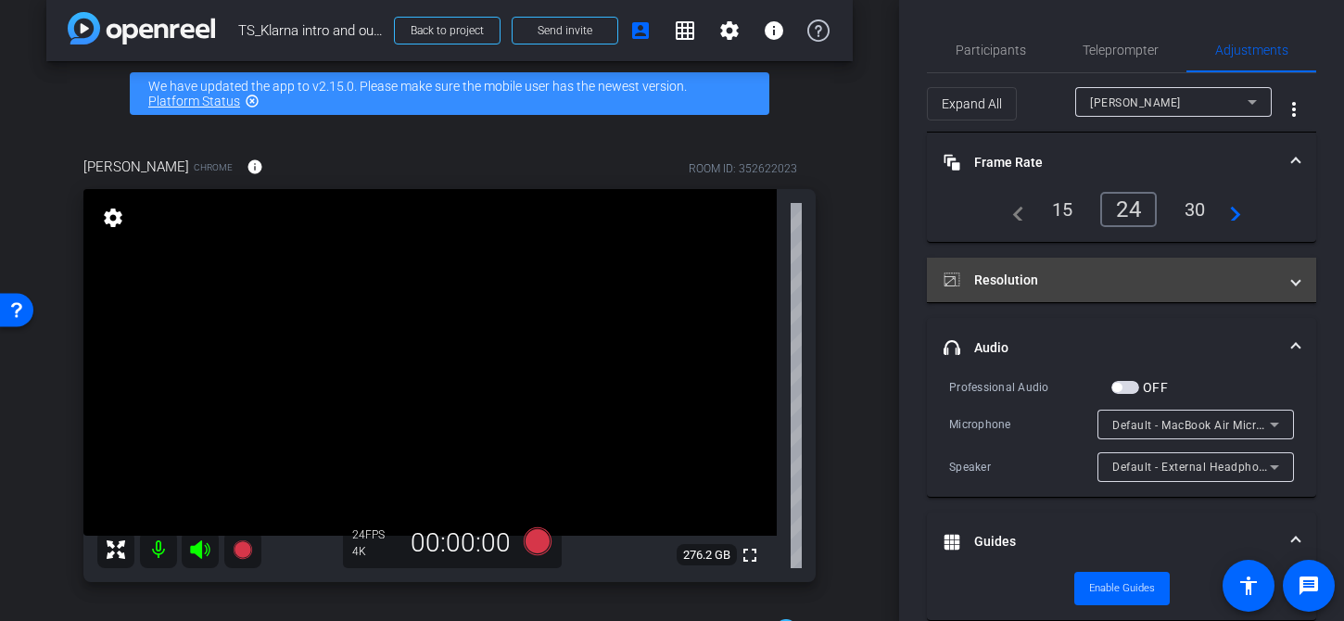
click at [1028, 290] on mat-expansion-panel-header "Resolution" at bounding box center [1121, 280] width 389 height 45
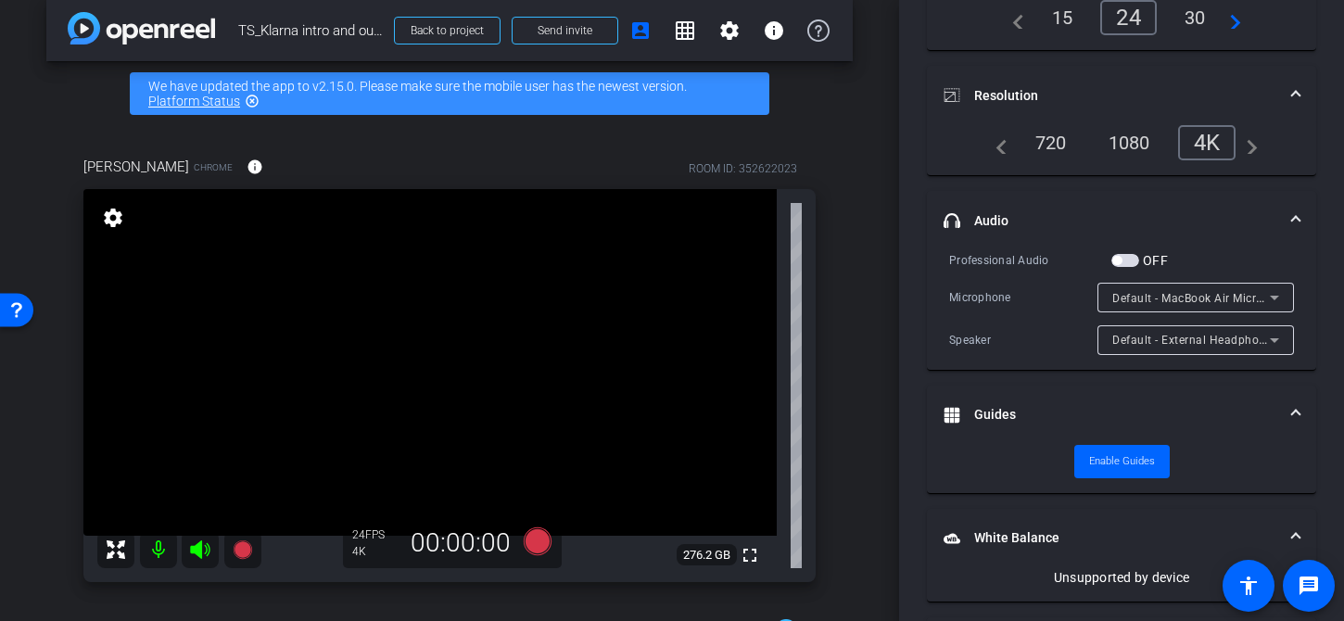
scroll to position [196, 0]
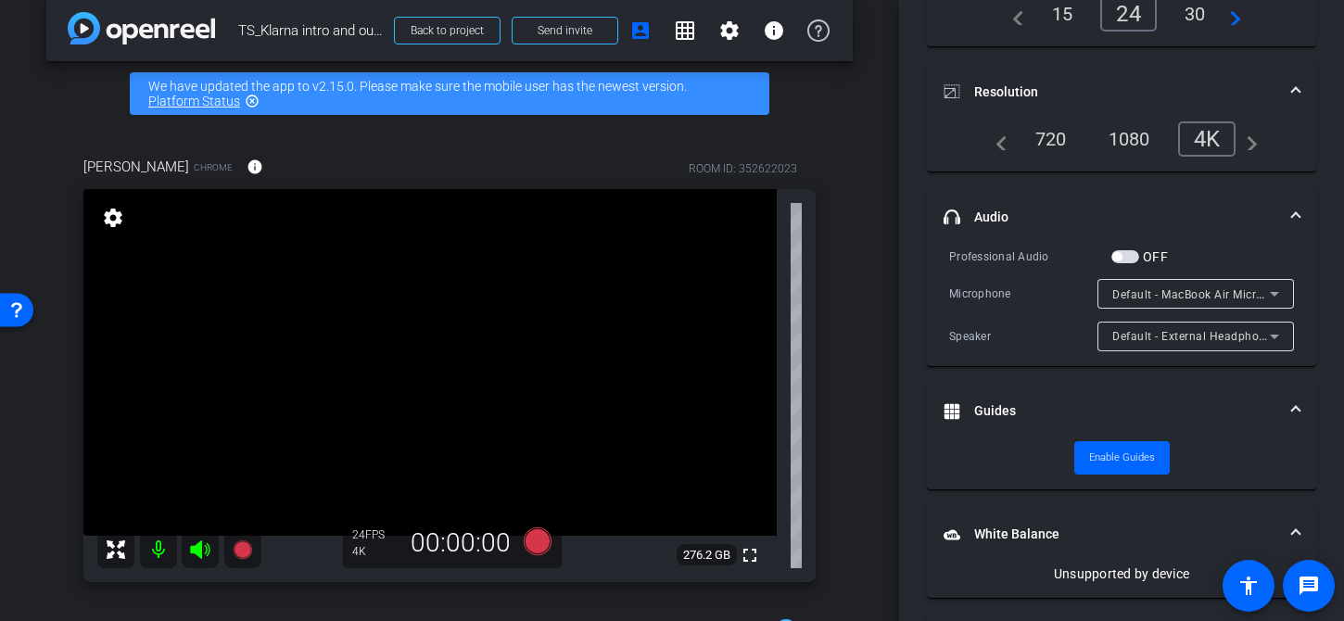
click at [114, 215] on mat-icon "settings" at bounding box center [113, 218] width 26 height 22
click at [109, 212] on mat-icon "settings" at bounding box center [113, 218] width 26 height 22
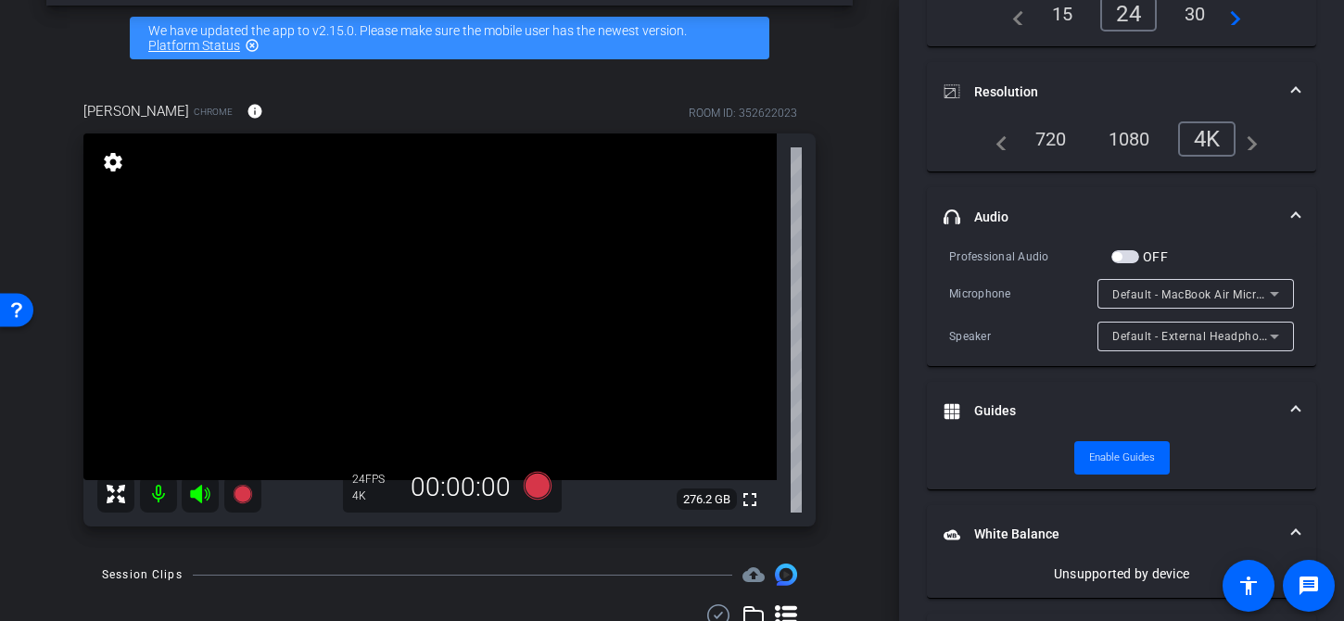
click at [105, 146] on video at bounding box center [430, 307] width 694 height 347
click at [105, 156] on mat-icon "settings" at bounding box center [113, 162] width 26 height 22
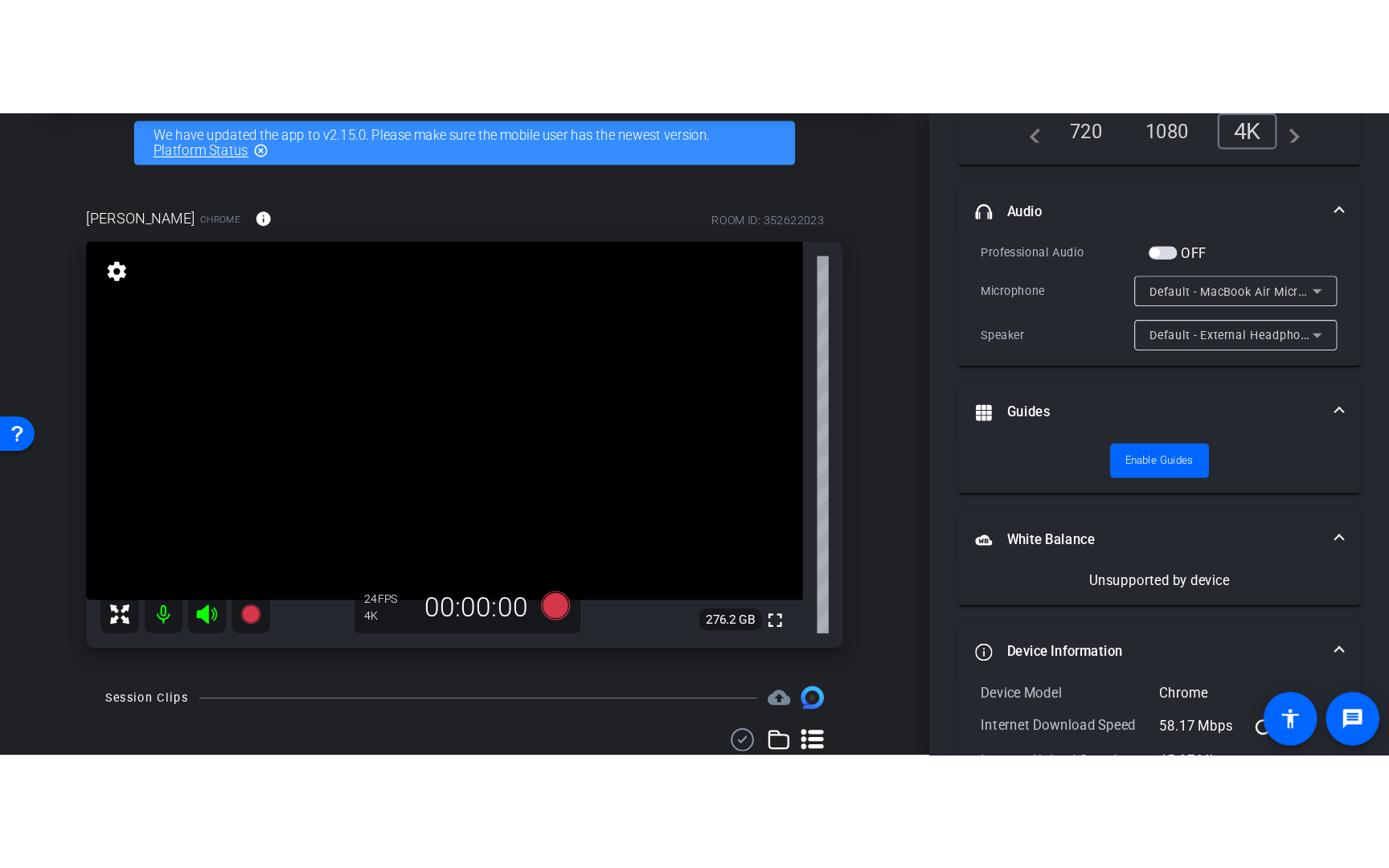
scroll to position [75, 0]
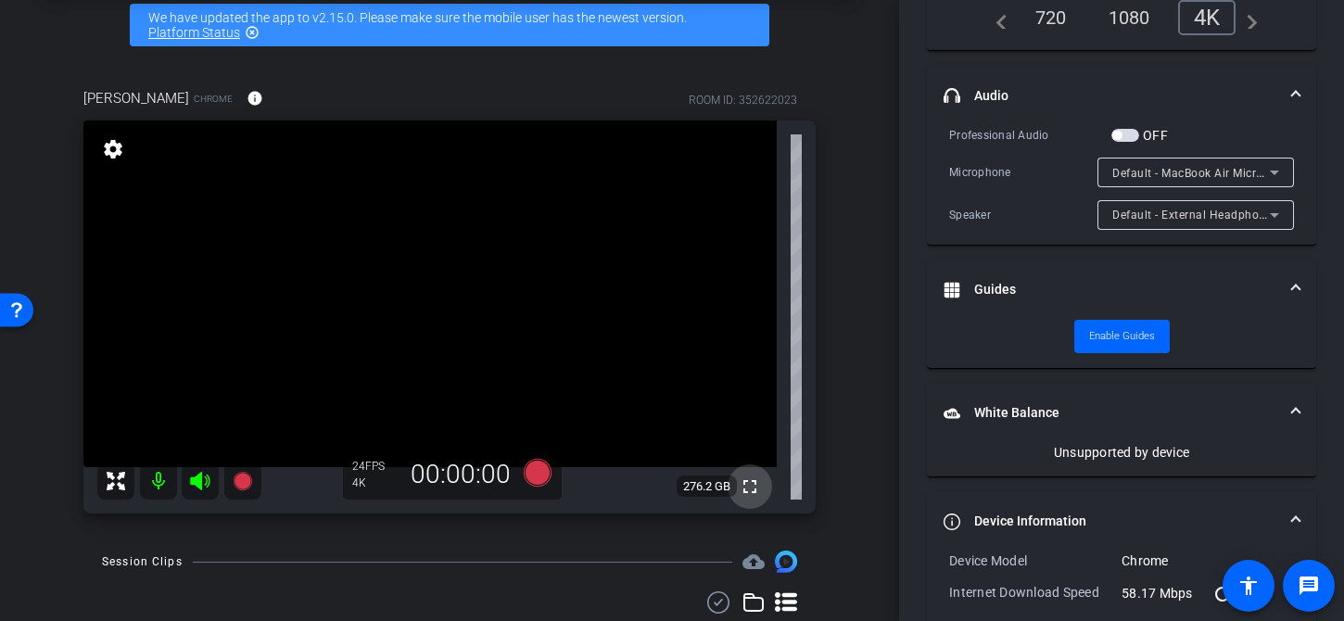
click at [749, 484] on mat-icon "fullscreen" at bounding box center [750, 487] width 22 height 22
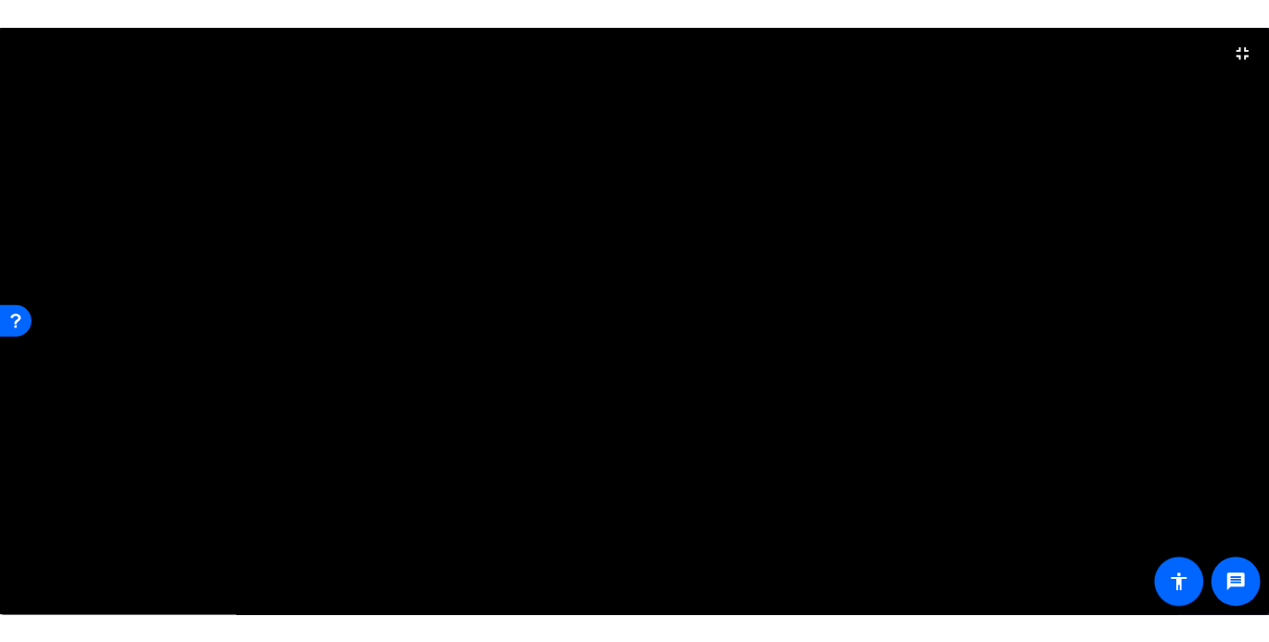
scroll to position [317, 0]
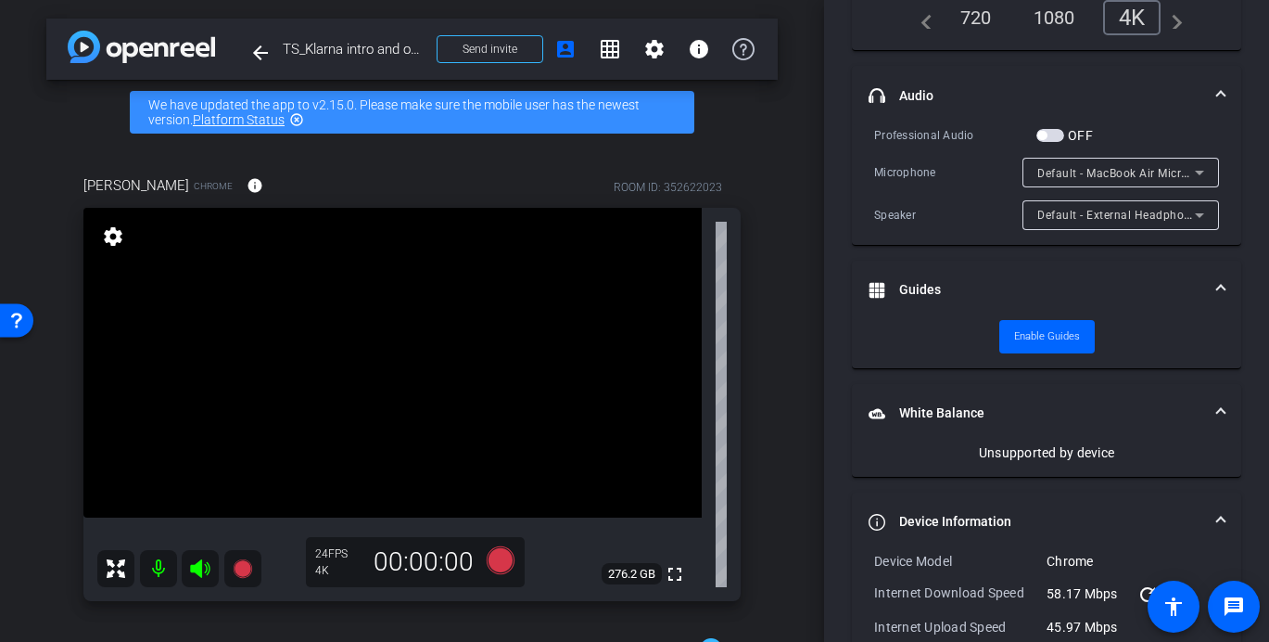
click at [502, 322] on video at bounding box center [392, 363] width 618 height 310
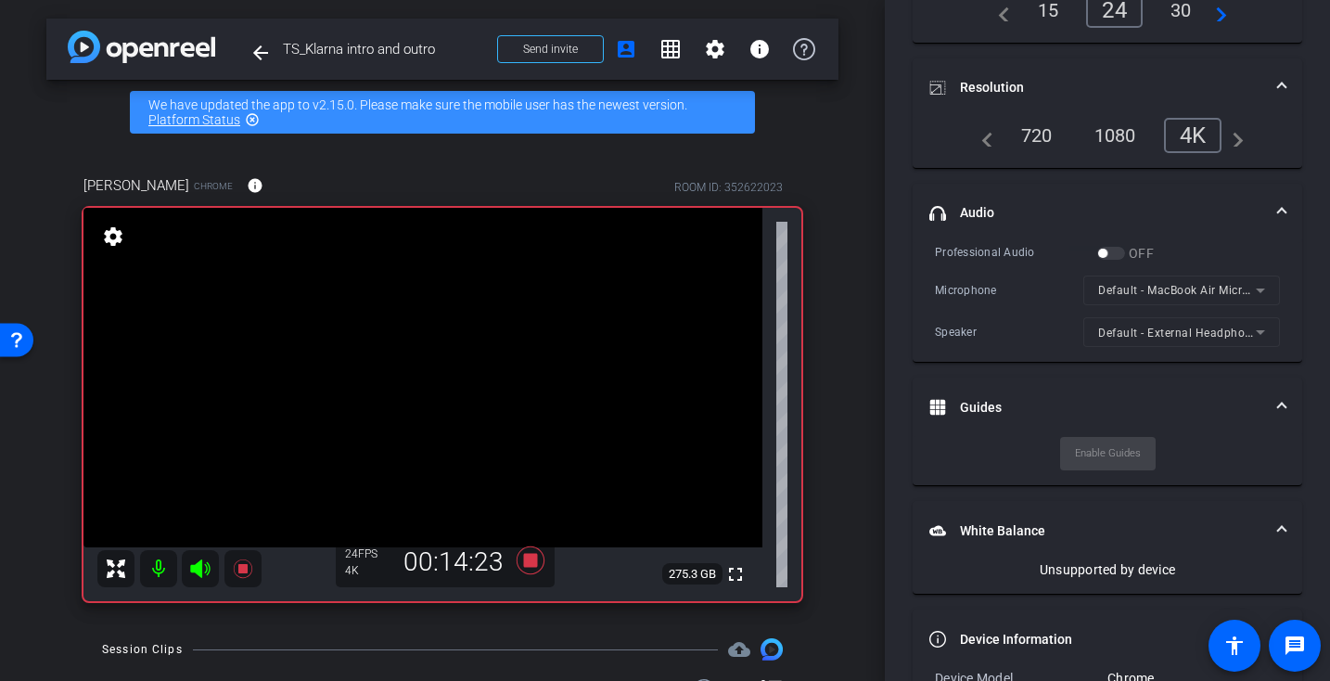
scroll to position [0, 0]
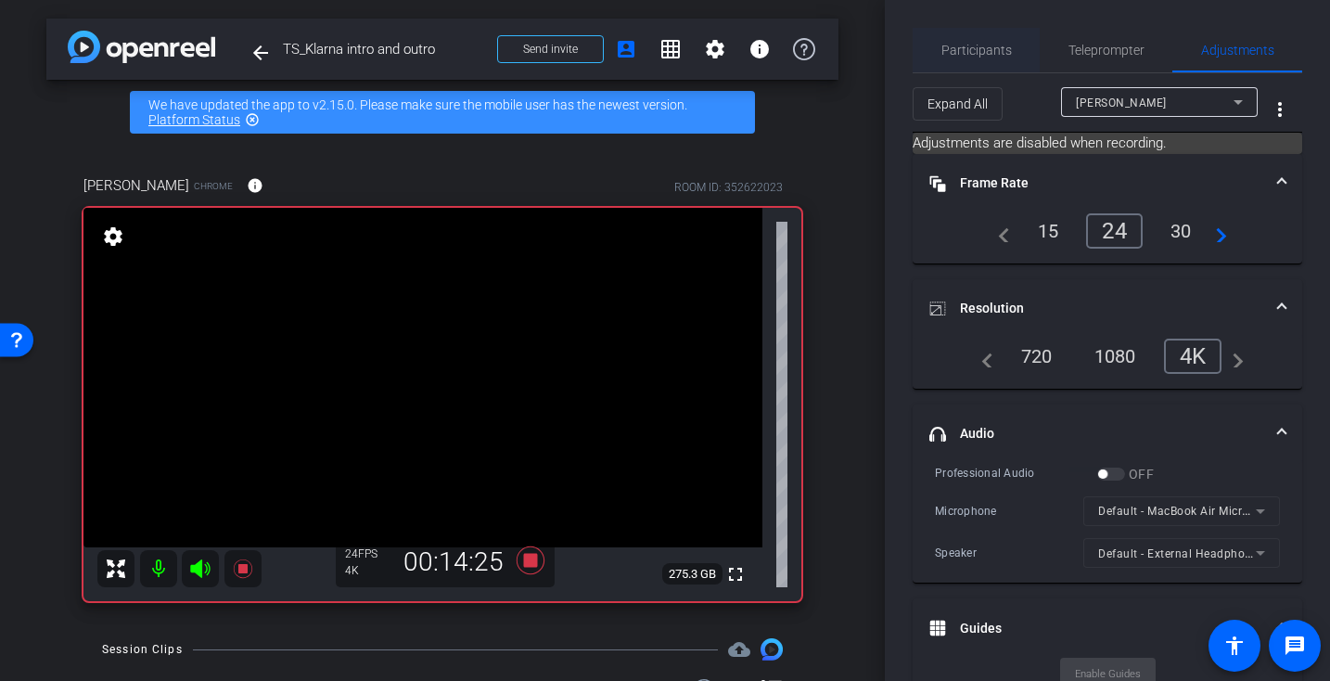
click at [940, 41] on div "Participants" at bounding box center [975, 50] width 127 height 45
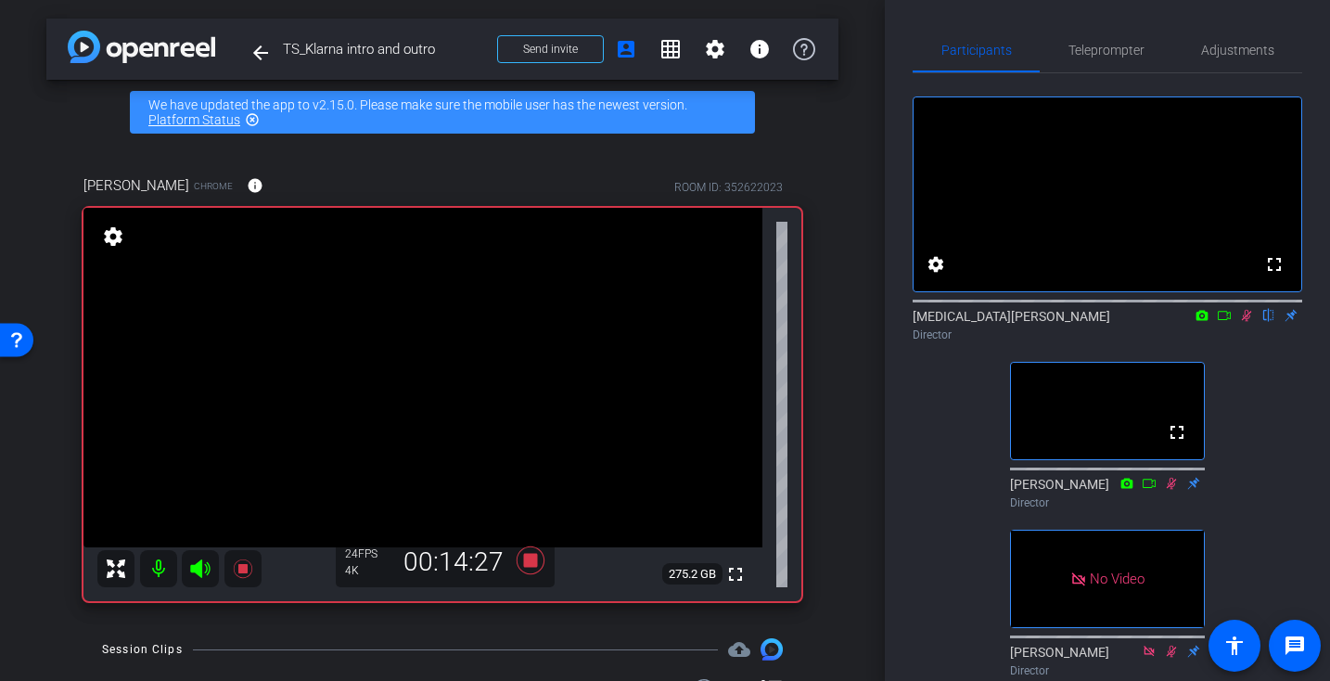
click at [1243, 322] on icon at bounding box center [1246, 315] width 15 height 13
click at [529, 560] on icon at bounding box center [530, 560] width 28 height 28
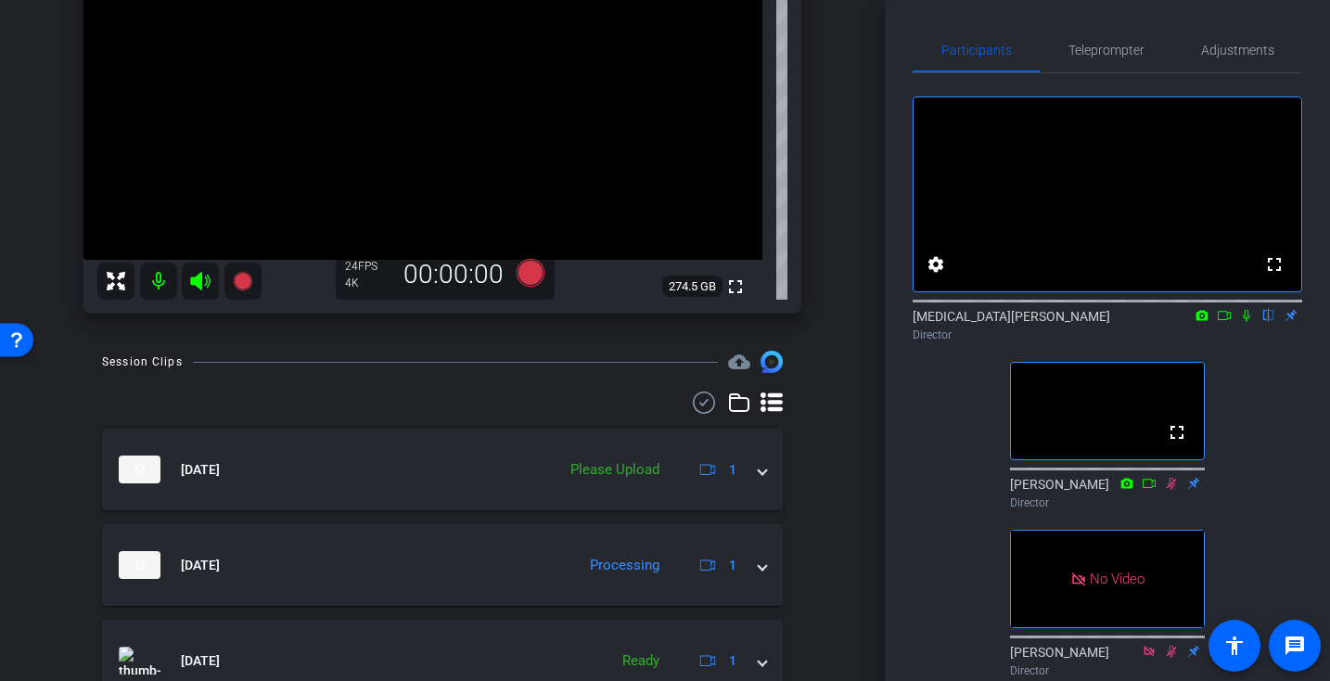
scroll to position [374, 0]
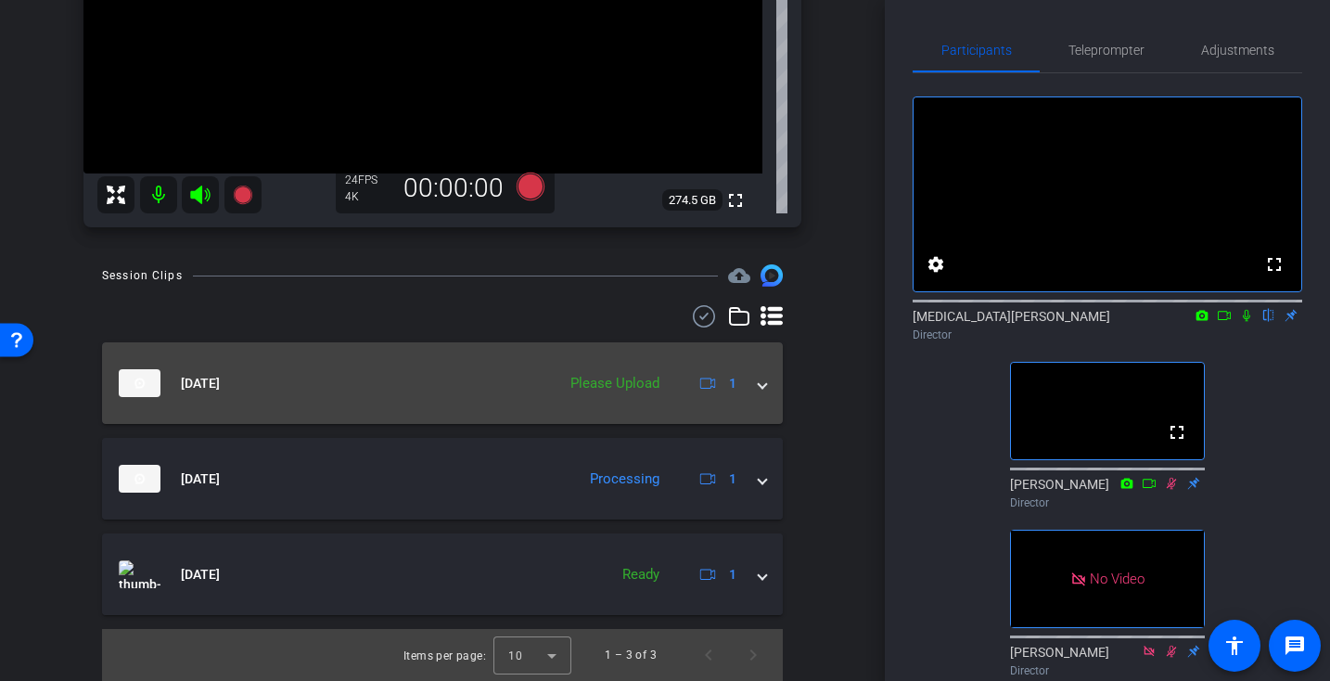
click at [559, 389] on div "Sep 8, 2025 Please Upload 1" at bounding box center [439, 383] width 640 height 28
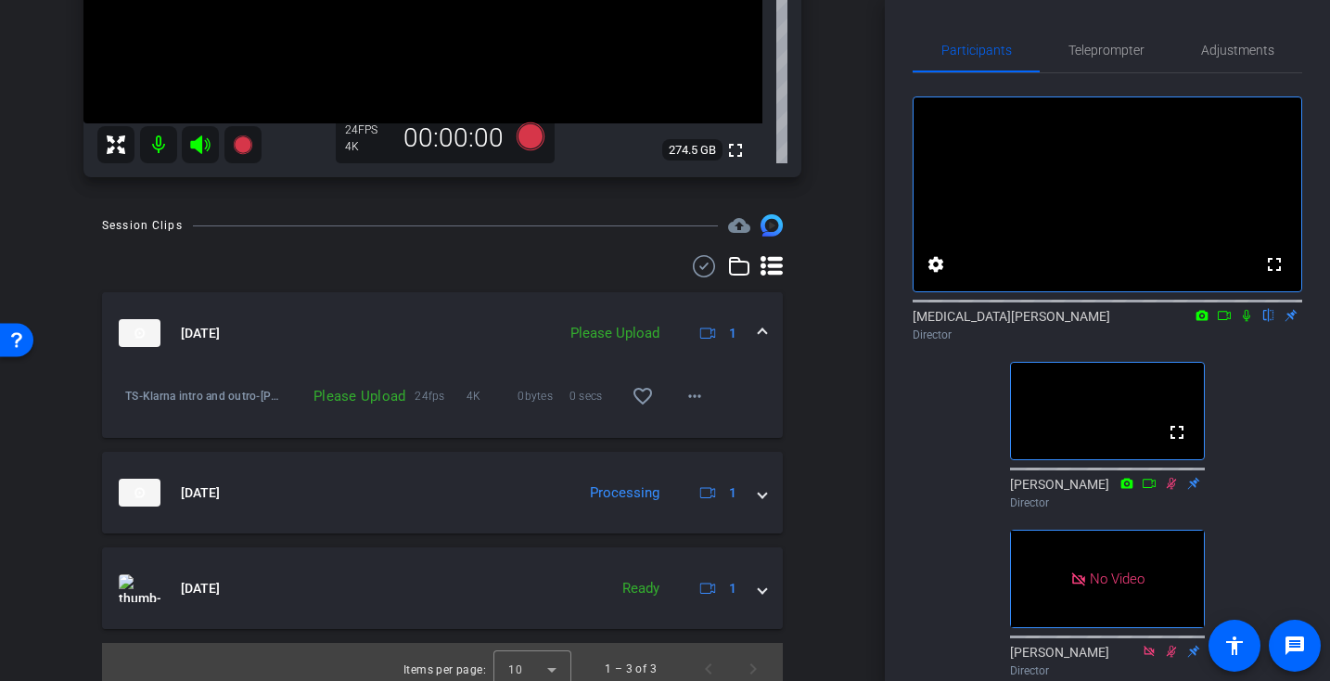
scroll to position [433, 0]
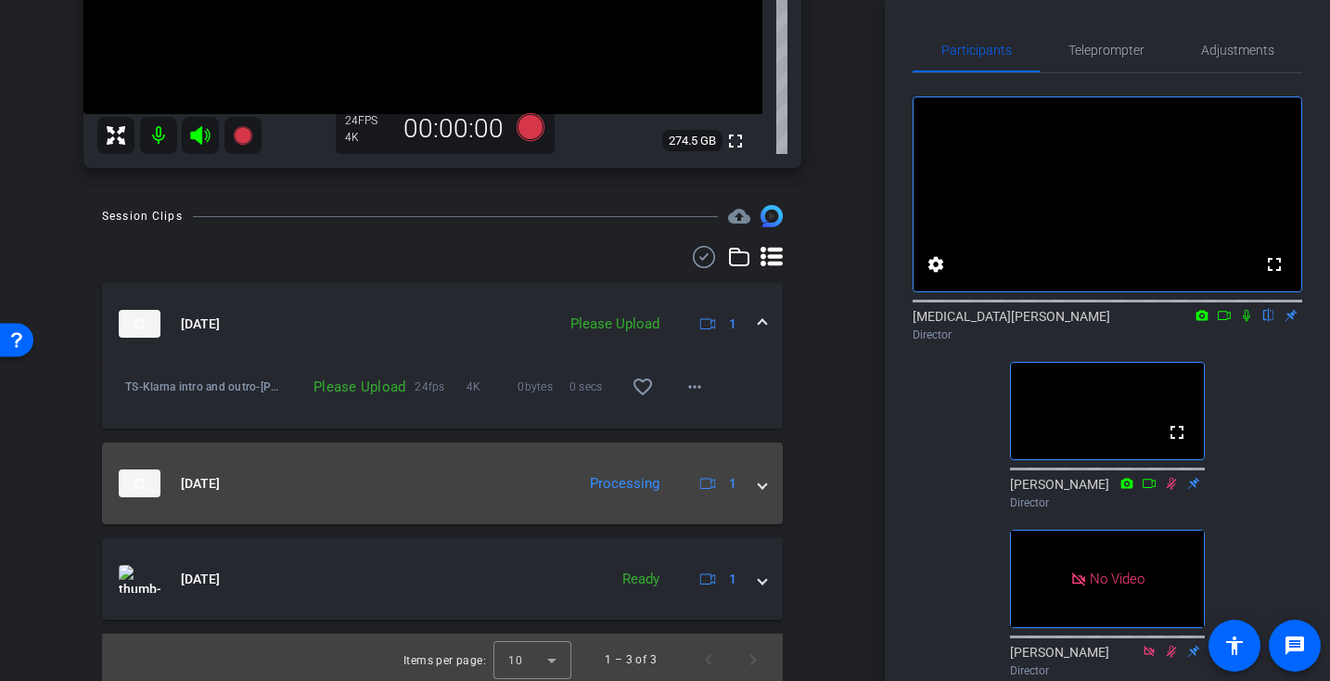
click at [520, 480] on mat-panel-title "Sep 8, 2025" at bounding box center [342, 483] width 447 height 28
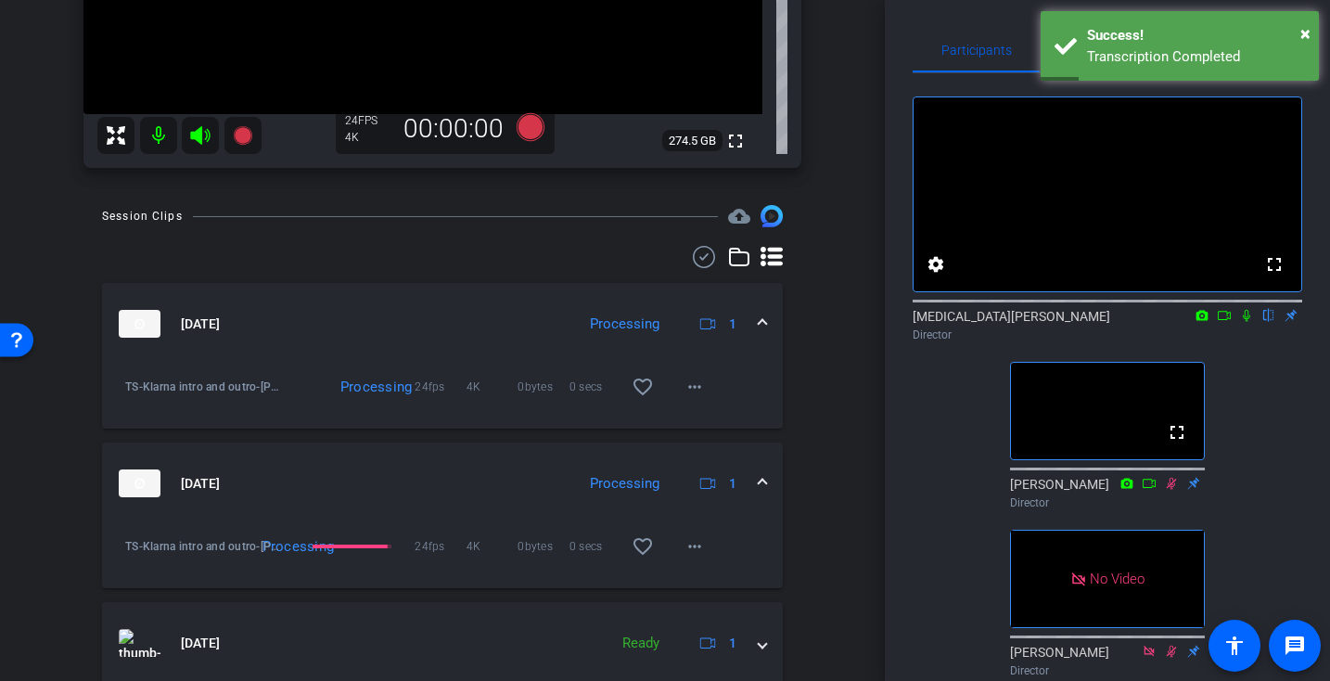
click at [303, 543] on div "Processing" at bounding box center [280, 546] width 54 height 19
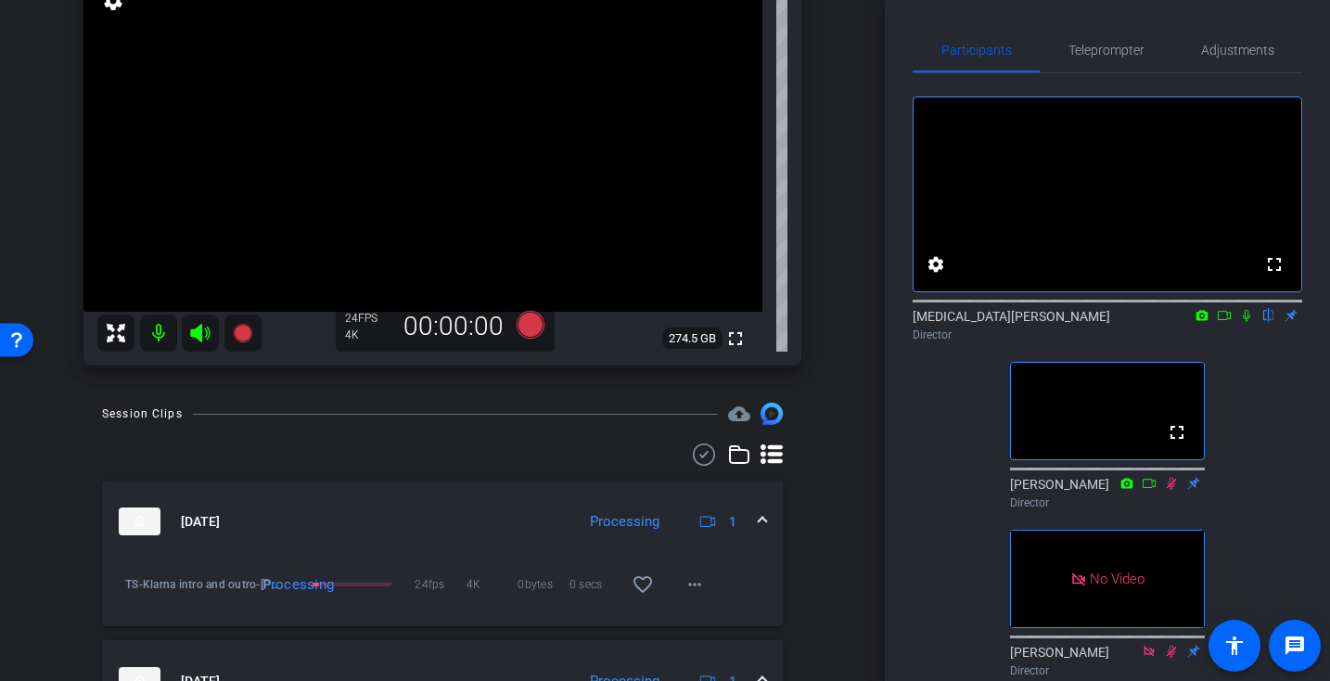
scroll to position [0, 0]
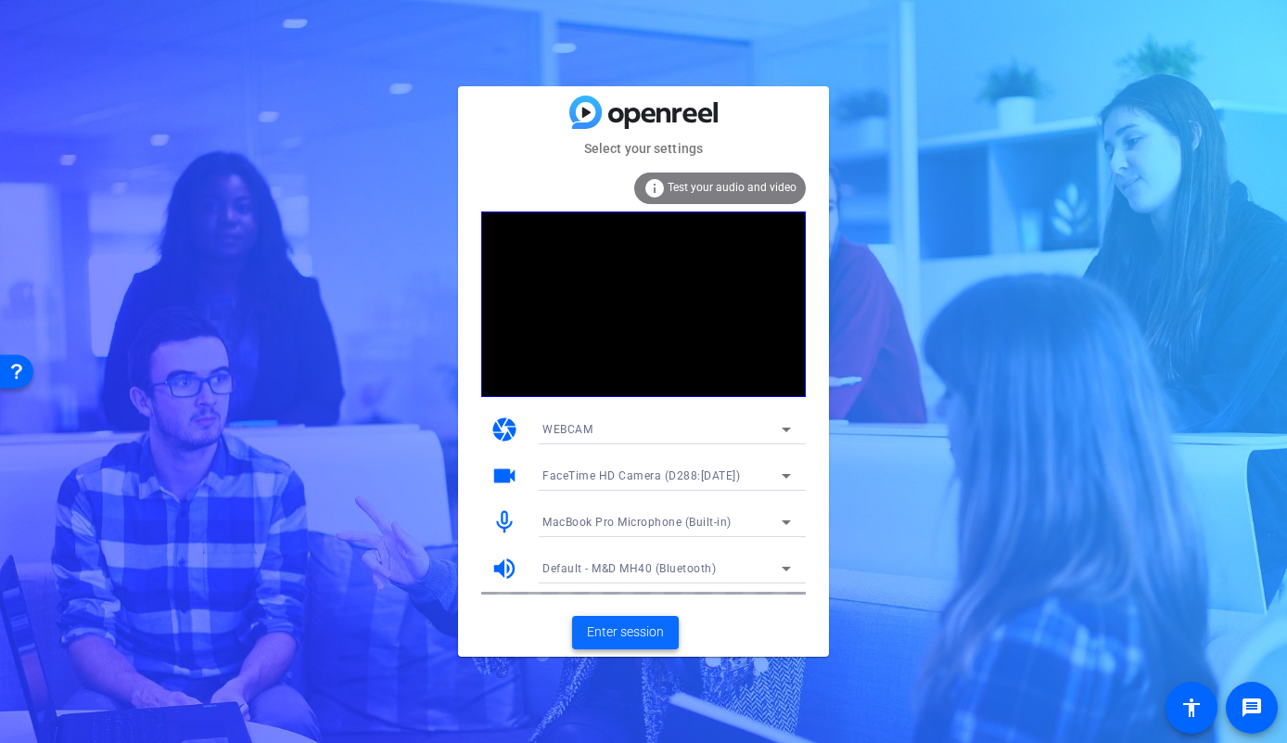
click at [639, 627] on span "Enter session" at bounding box center [625, 631] width 77 height 19
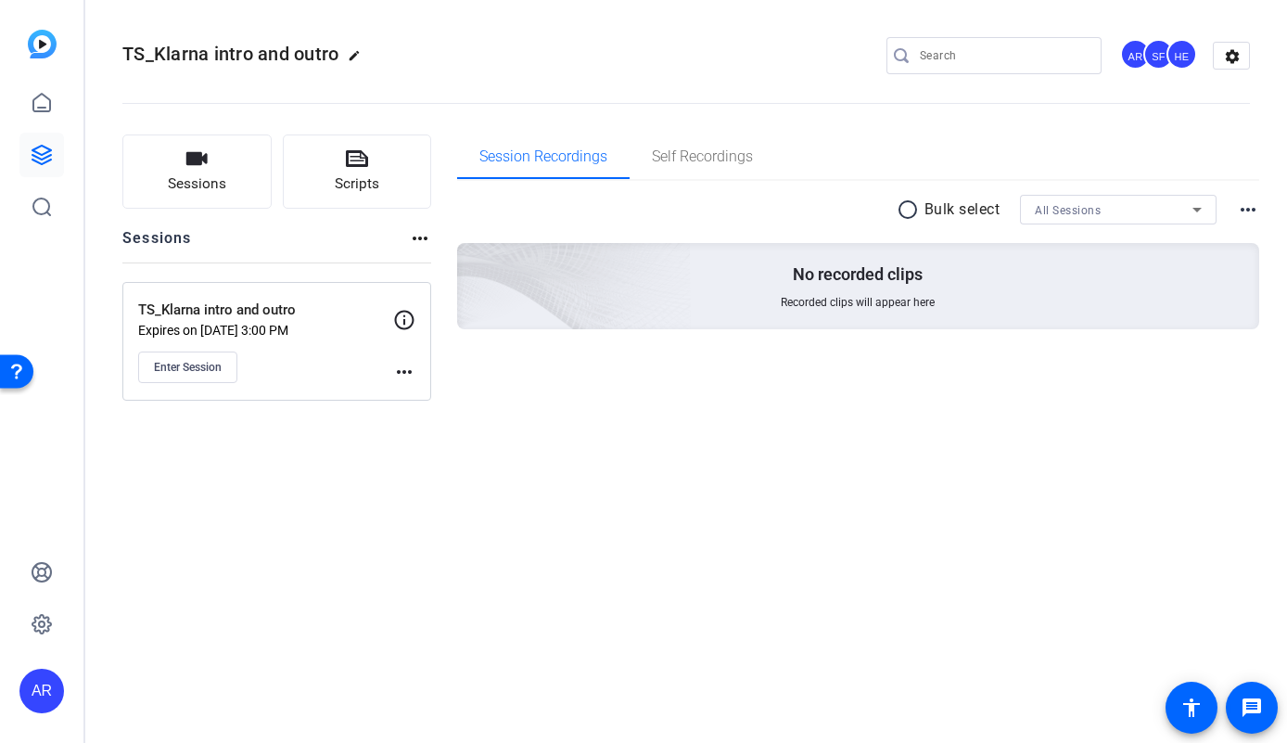
click at [294, 337] on div "TS_Klarna intro and outro Expires on [DATE] 3:00 PM Enter Session" at bounding box center [265, 340] width 255 height 83
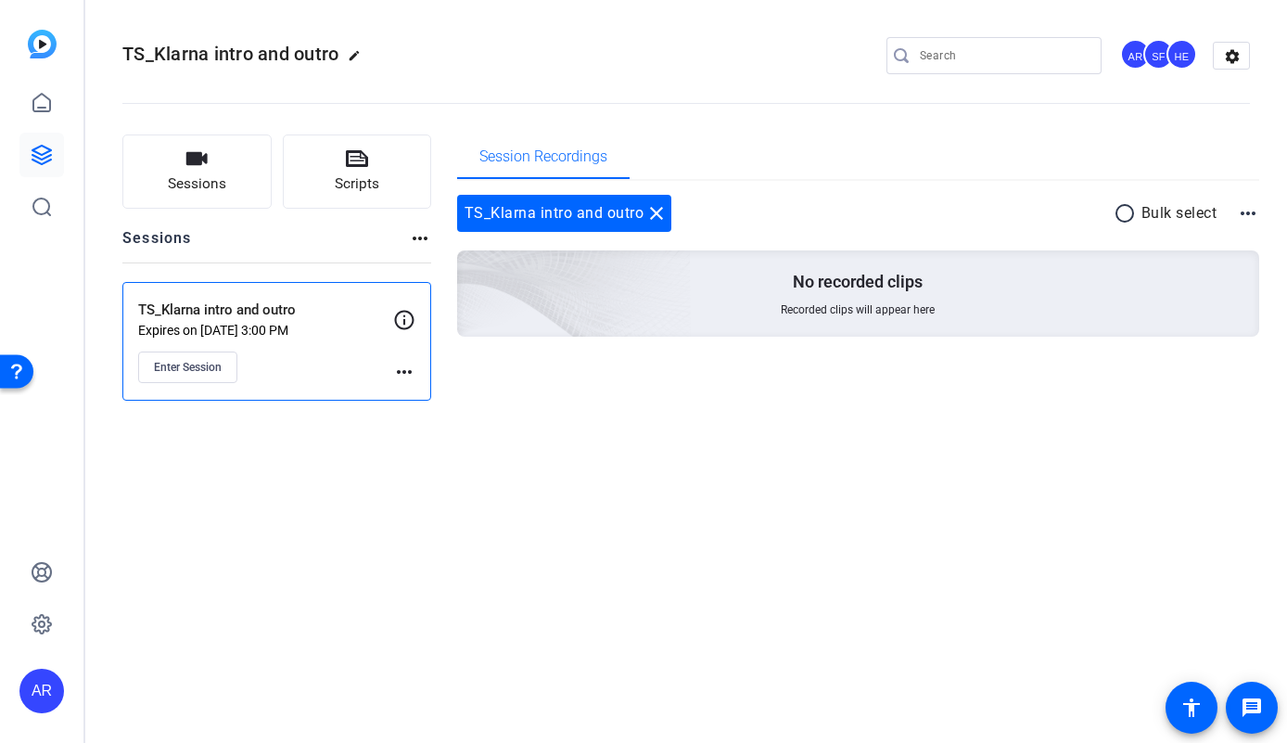
click at [401, 376] on mat-icon "more_horiz" at bounding box center [404, 372] width 22 height 22
click at [429, 396] on span "Edit Session" at bounding box center [450, 399] width 84 height 22
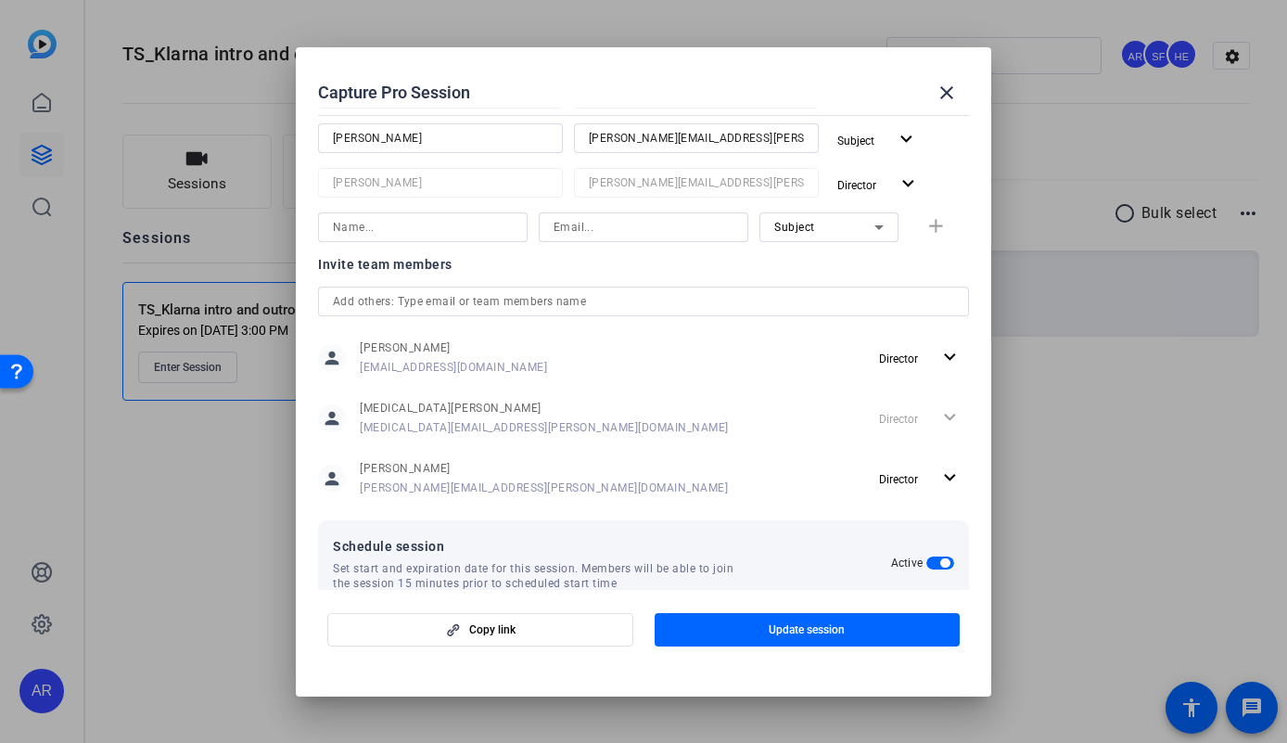
scroll to position [185, 0]
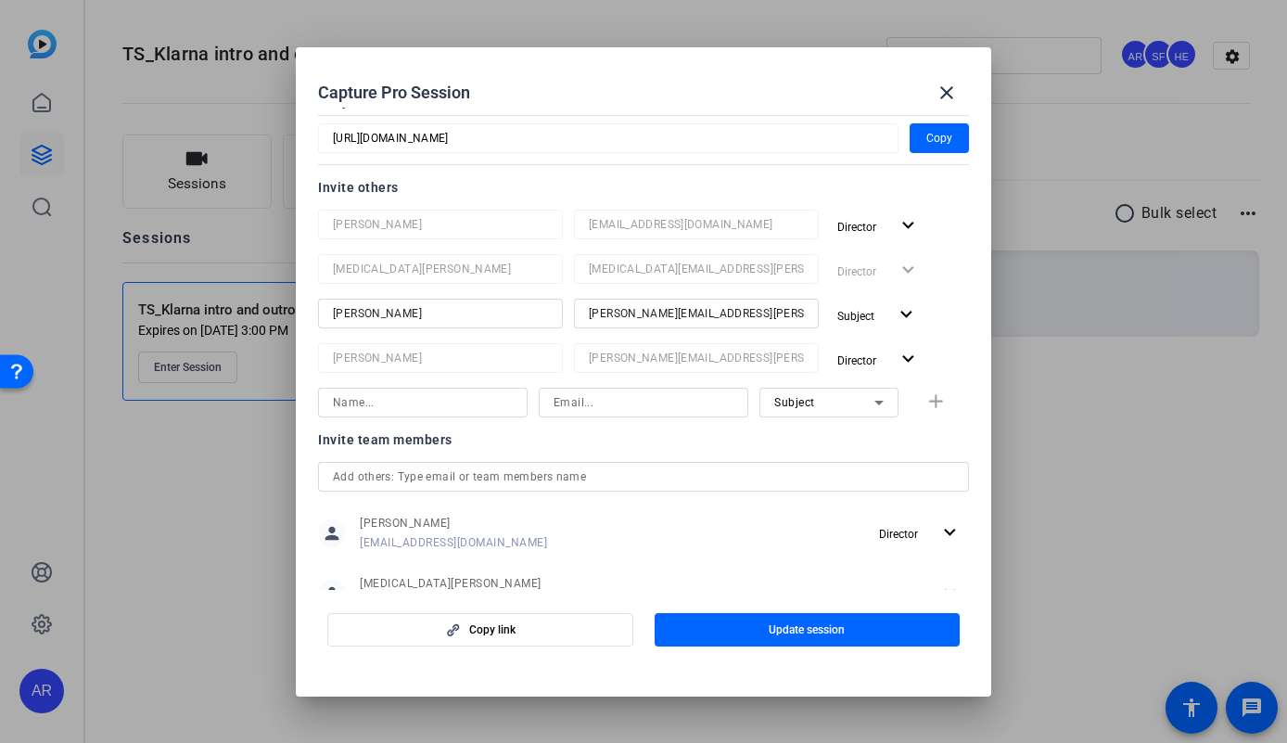
click at [424, 401] on input at bounding box center [423, 402] width 180 height 22
type input "[PERSON_NAME]"
click at [618, 412] on input at bounding box center [644, 402] width 180 height 22
click at [609, 392] on input at bounding box center [644, 402] width 180 height 22
paste input "[PERSON_NAME][EMAIL_ADDRESS][PERSON_NAME][DOMAIN_NAME]"
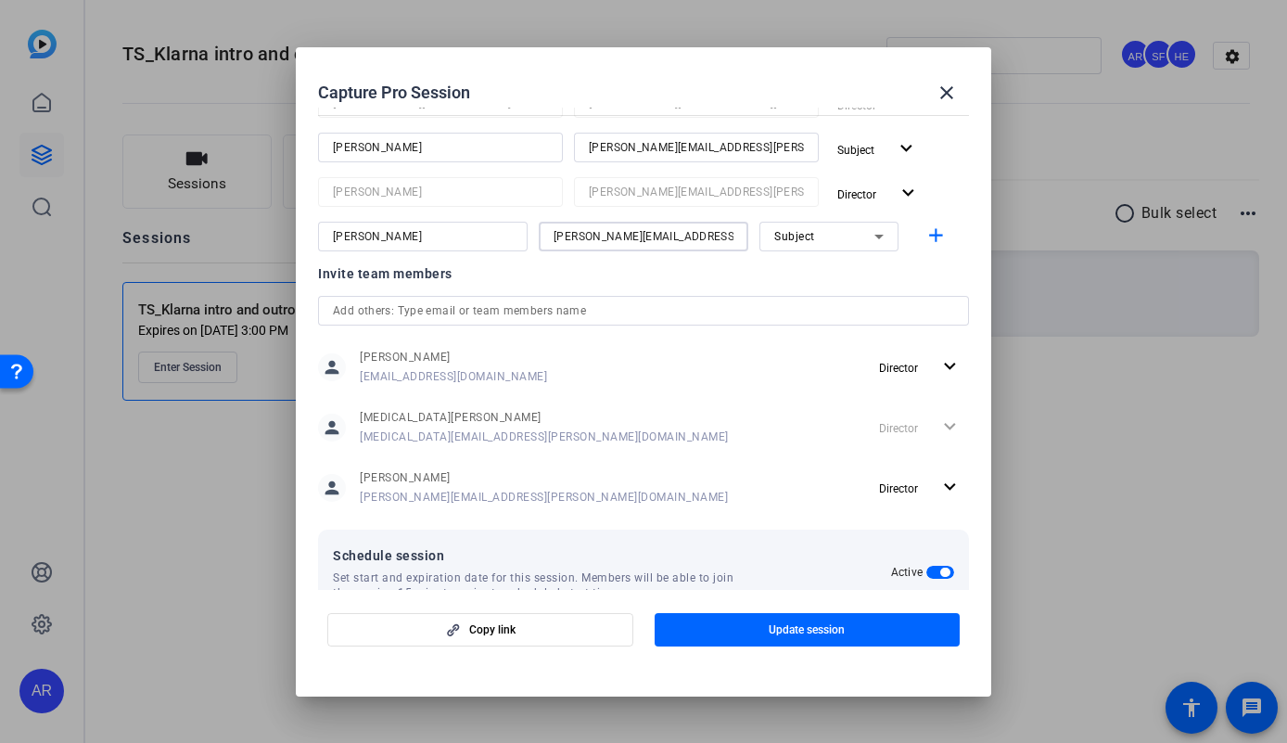
scroll to position [489, 0]
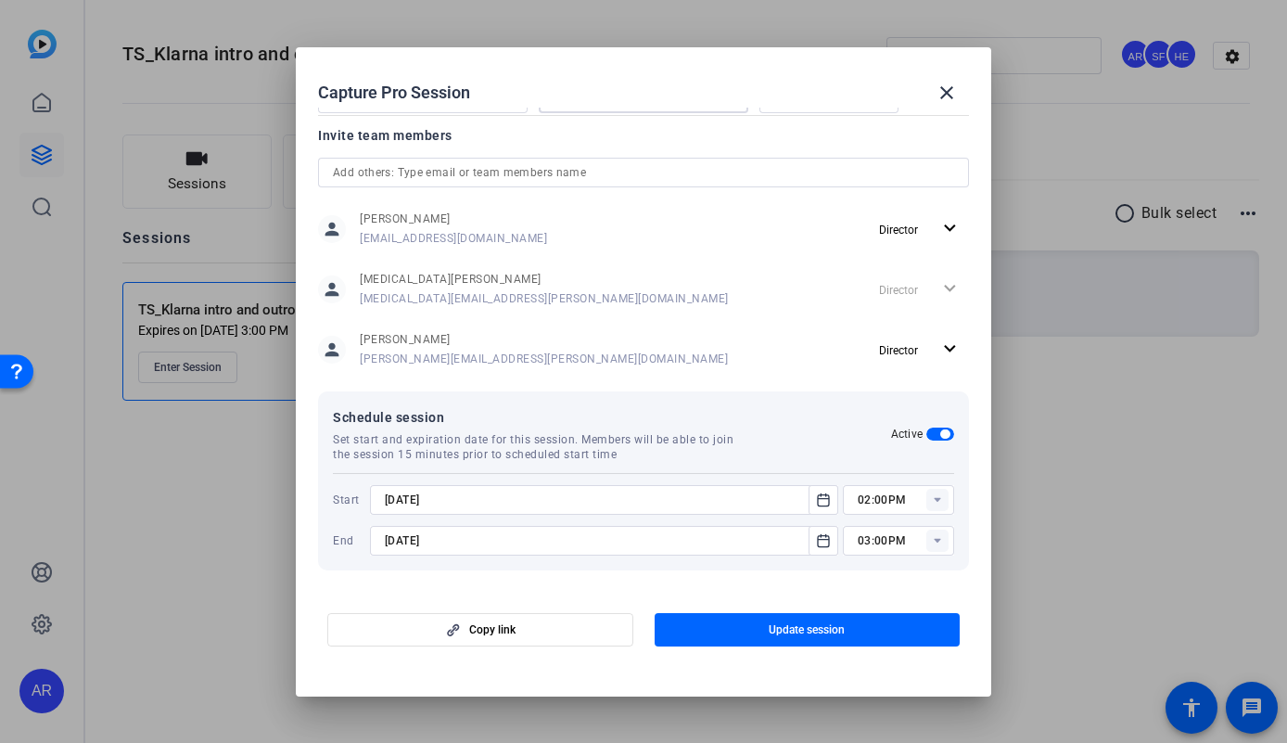
type input "[PERSON_NAME][EMAIL_ADDRESS][PERSON_NAME][DOMAIN_NAME]"
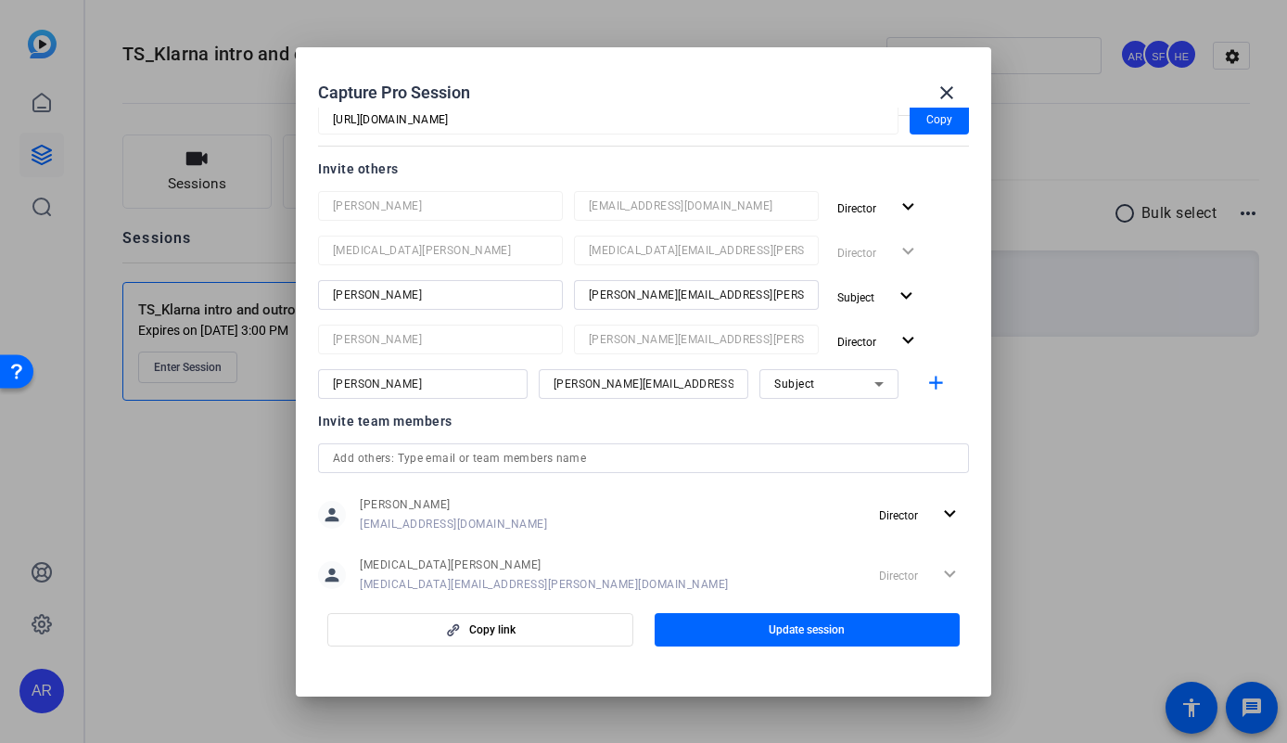
scroll to position [176, 0]
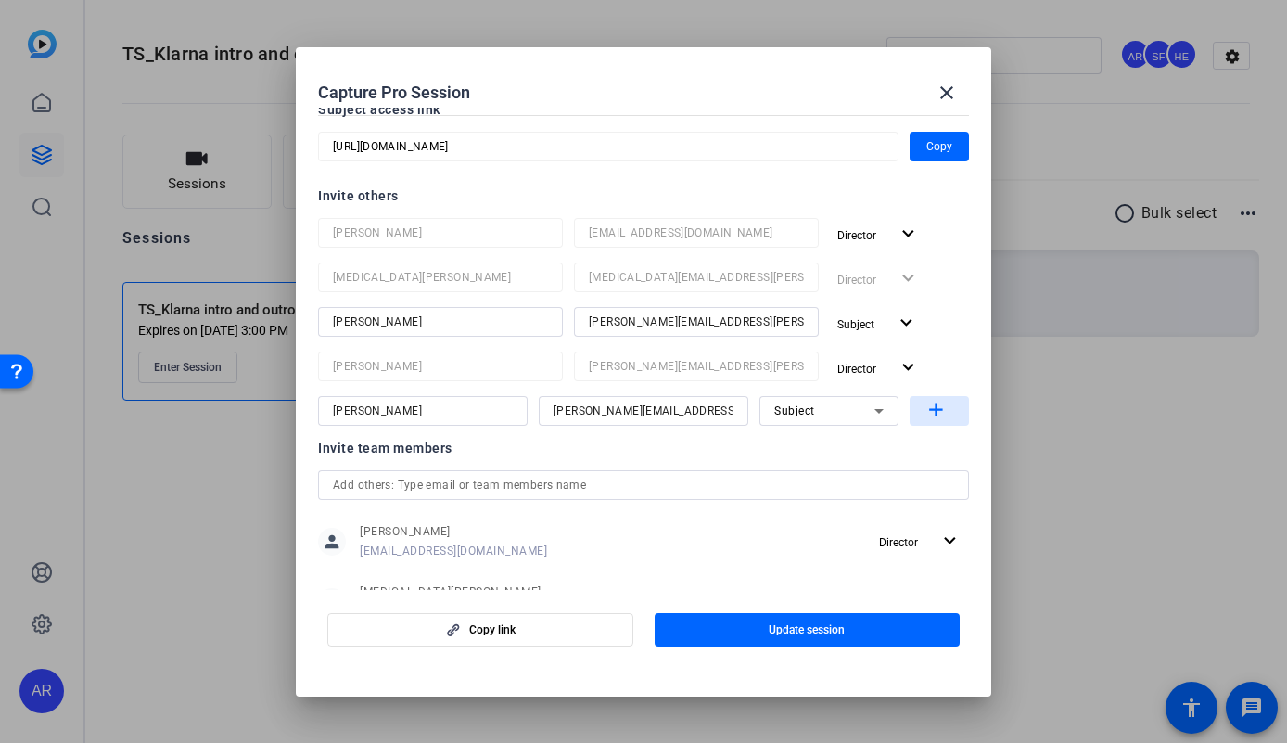
click at [935, 408] on mat-icon "add" at bounding box center [935, 410] width 23 height 23
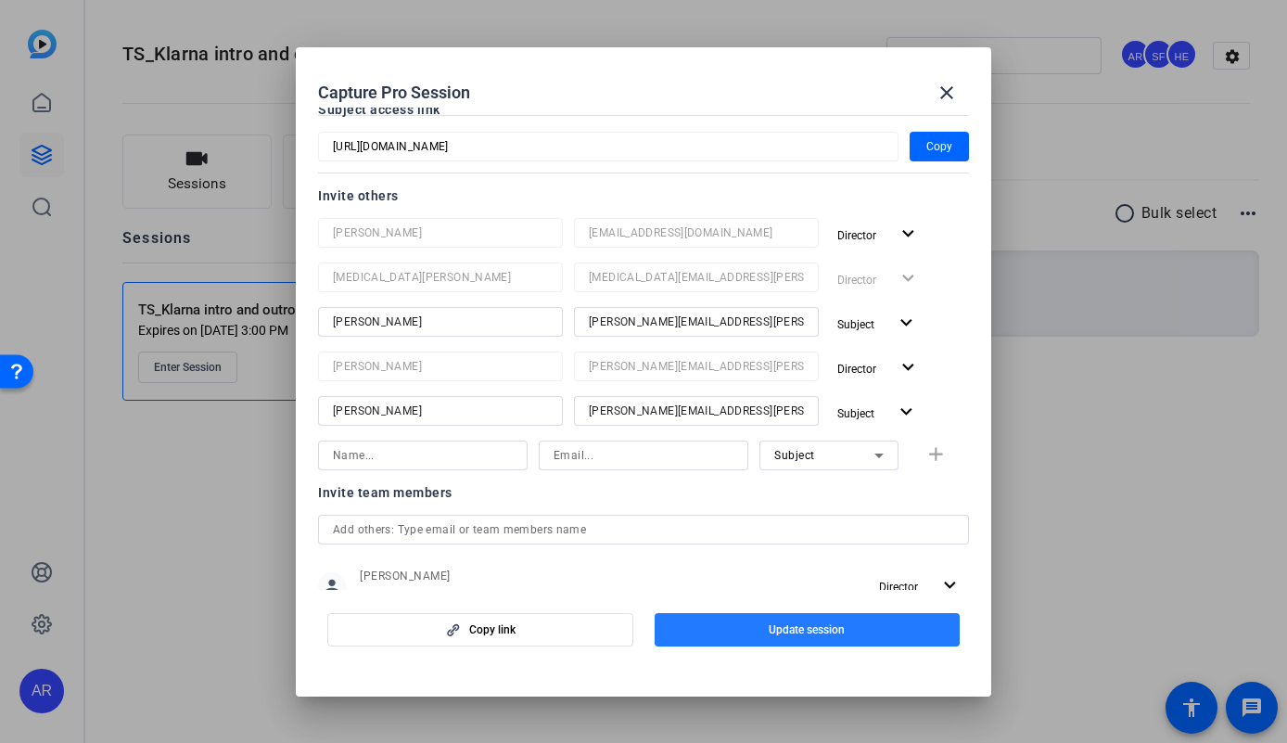
click at [804, 628] on span "Update session" at bounding box center [807, 629] width 76 height 15
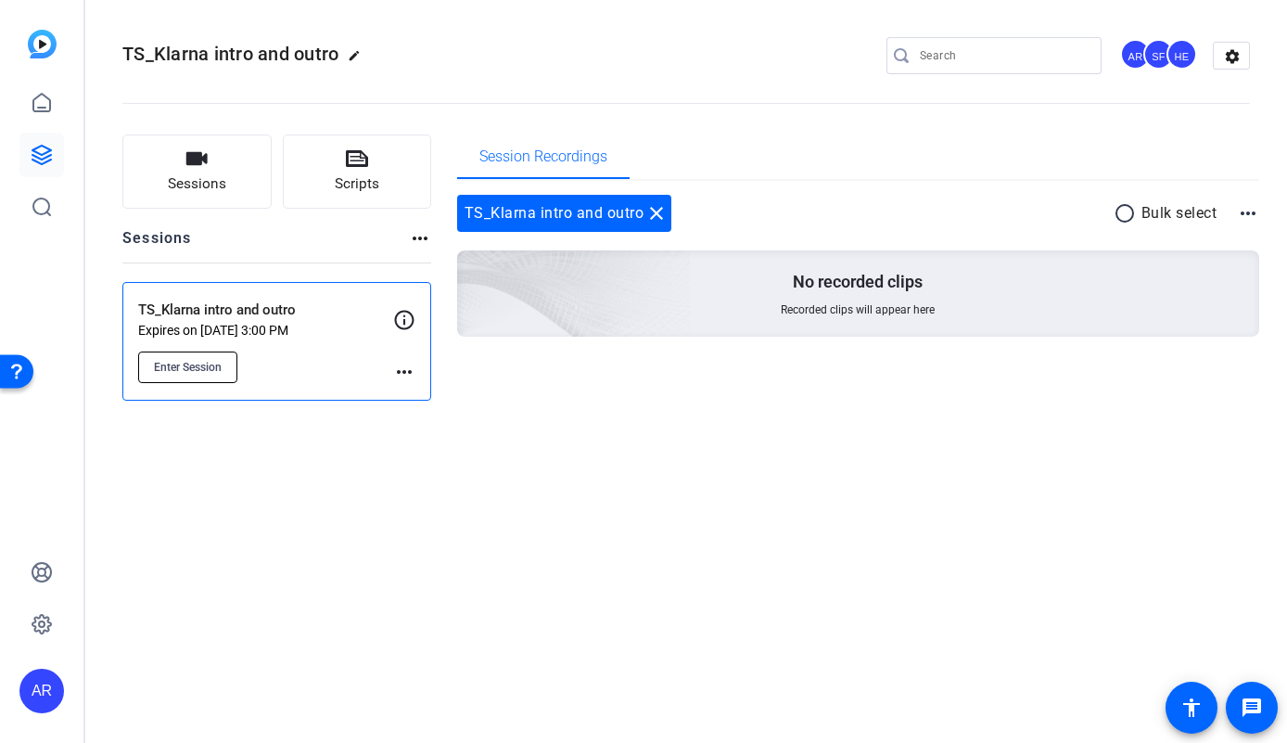
click at [197, 374] on button "Enter Session" at bounding box center [187, 367] width 99 height 32
click at [405, 383] on div "TS_Klarna intro and outro Expires on [DATE] 3:00 PM Enter Session more_horiz" at bounding box center [276, 341] width 309 height 119
click at [378, 323] on p "Expires on [DATE] 3:00 PM" at bounding box center [265, 330] width 255 height 15
click at [415, 371] on div "TS_Klarna intro and outro Expires on [DATE] 3:00 PM Enter Session more_horiz" at bounding box center [276, 341] width 309 height 119
click at [410, 377] on mat-icon "more_horiz" at bounding box center [404, 372] width 22 height 22
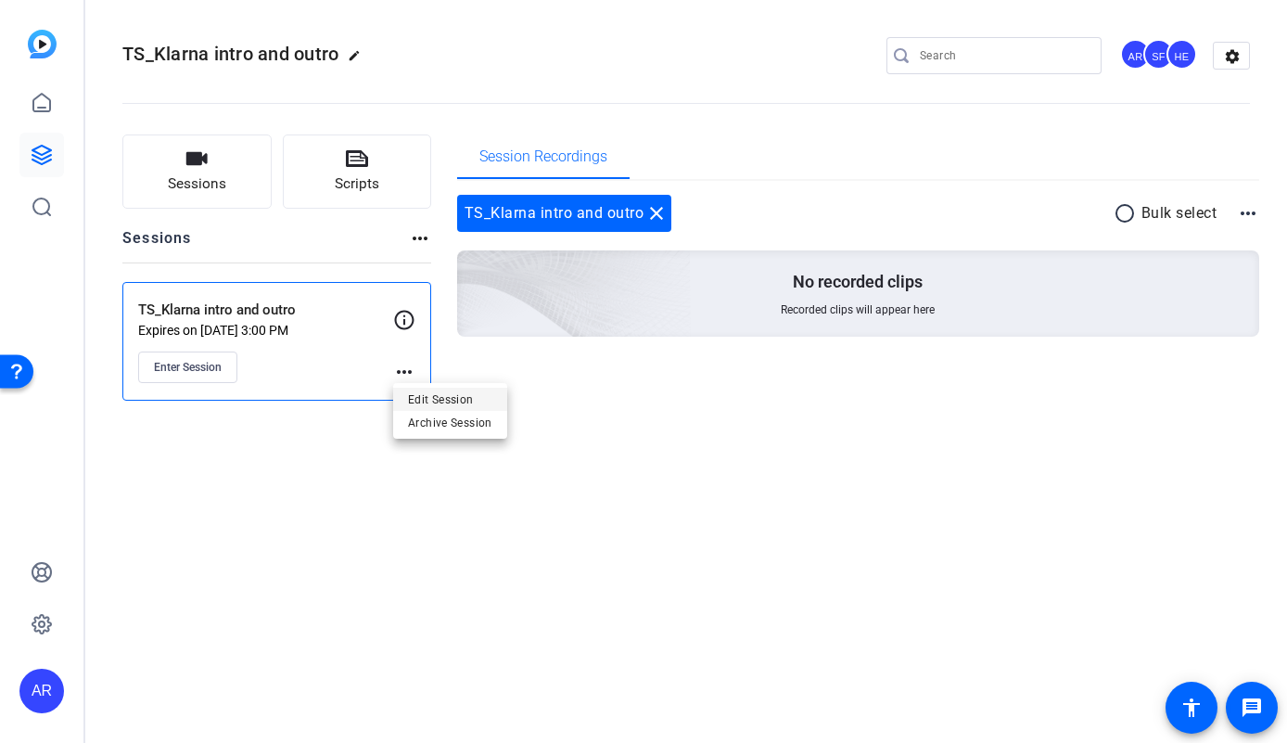
click at [442, 398] on span "Edit Session" at bounding box center [450, 399] width 84 height 22
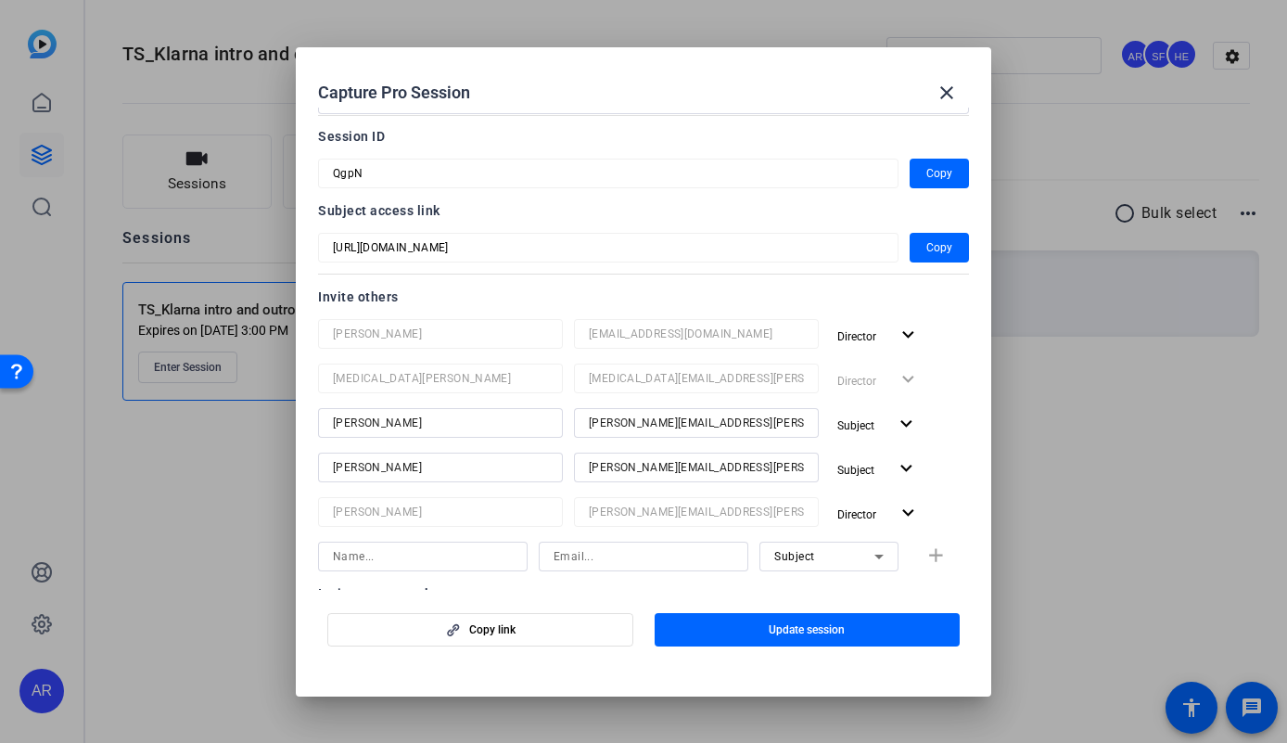
scroll to position [74, 0]
click at [737, 260] on mat-form-field "[URL][DOMAIN_NAME]" at bounding box center [608, 249] width 580 height 30
click at [751, 234] on mat-form-field "[URL][DOMAIN_NAME]" at bounding box center [608, 249] width 580 height 30
click at [929, 259] on span "button" at bounding box center [939, 248] width 59 height 45
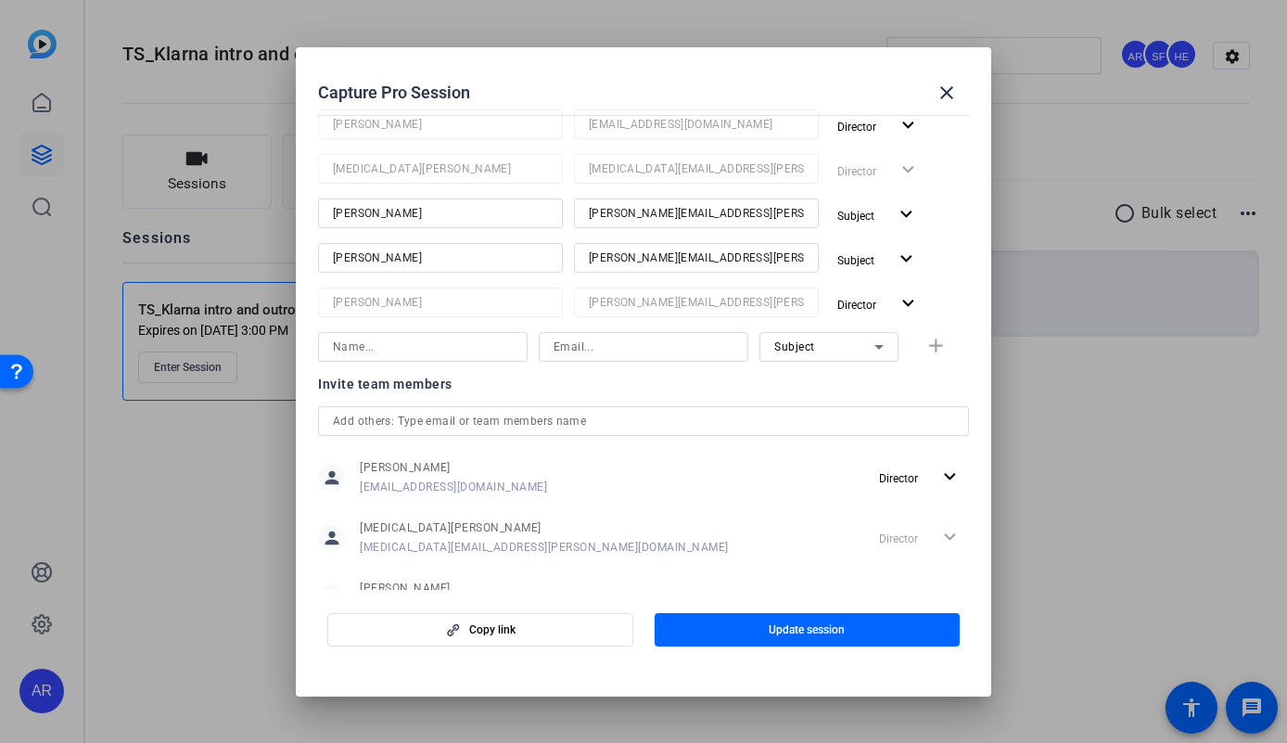
scroll to position [267, 0]
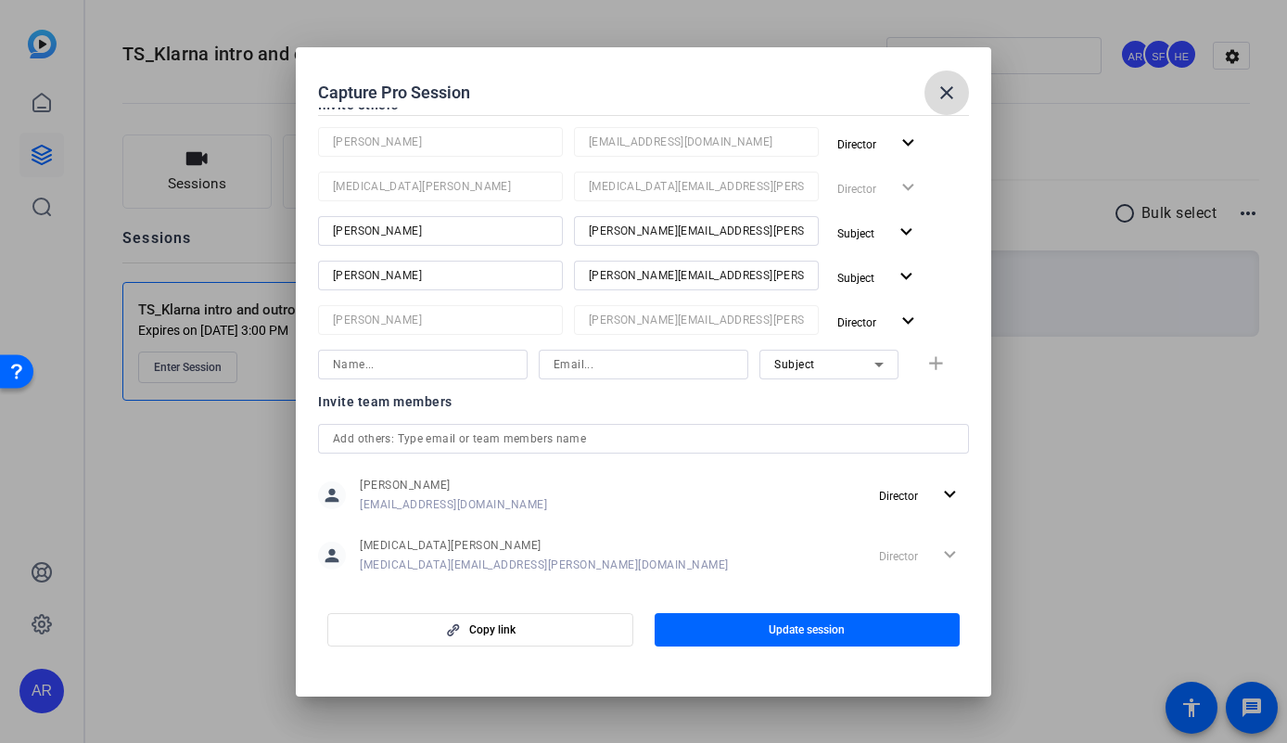
click at [950, 92] on mat-icon "close" at bounding box center [947, 93] width 22 height 22
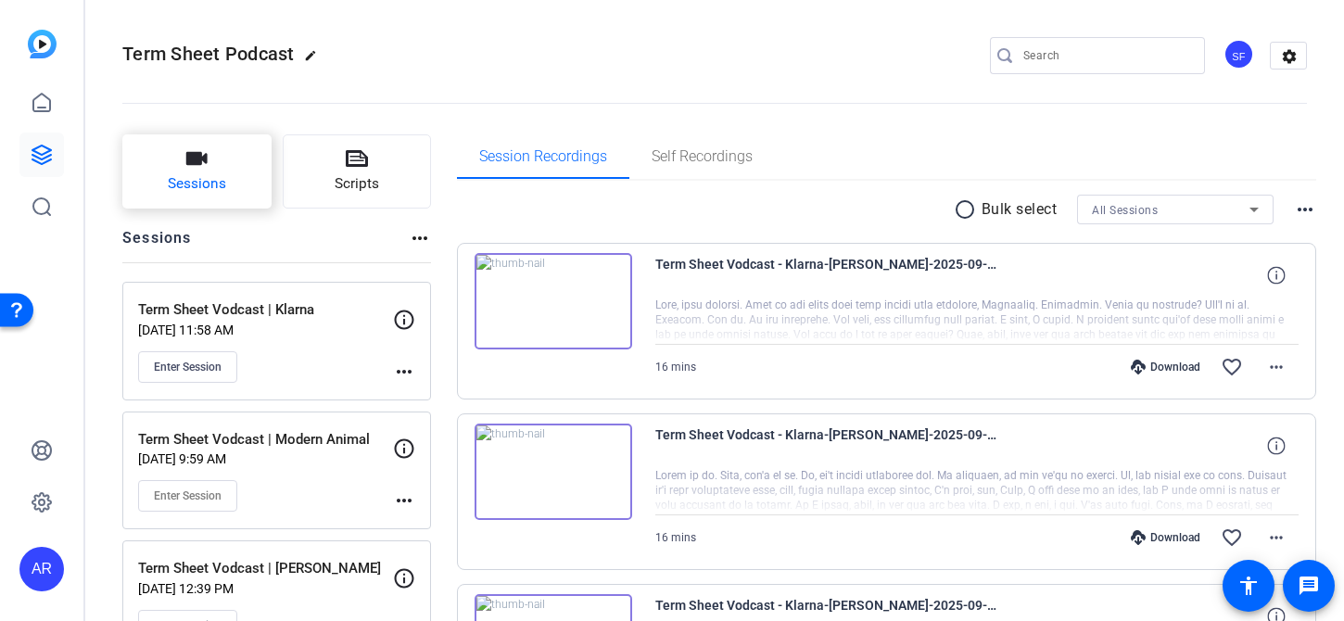
click at [165, 188] on button "Sessions" at bounding box center [196, 171] width 149 height 74
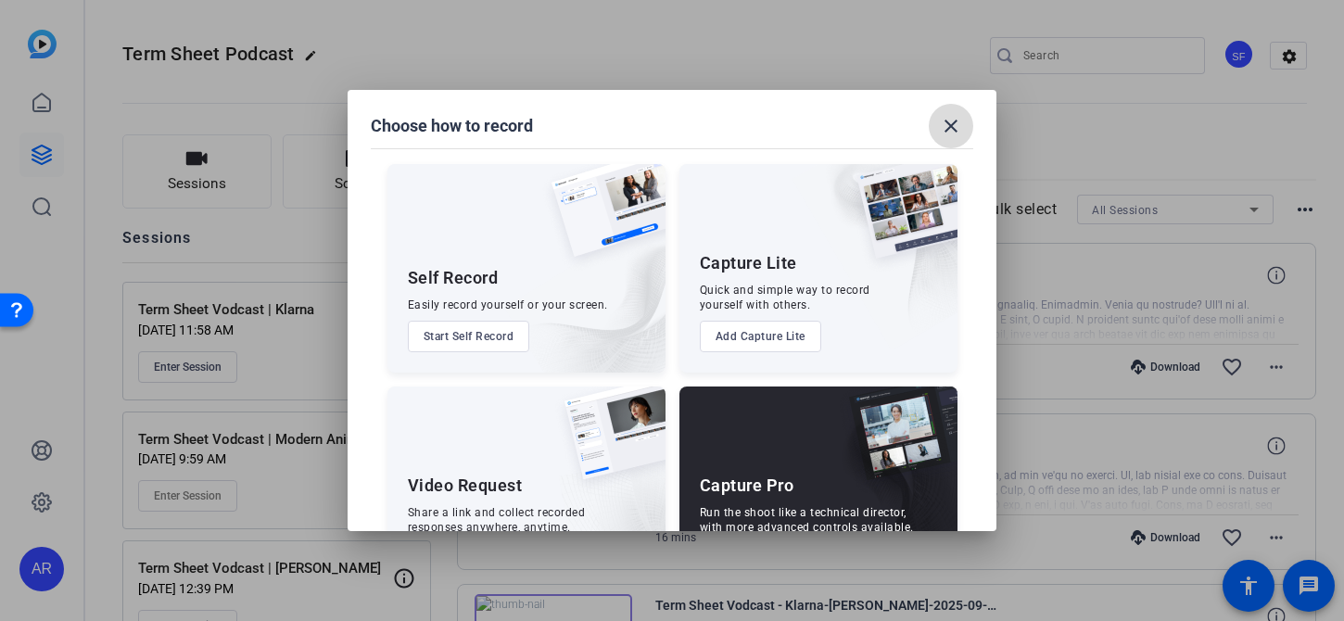
click at [938, 131] on span at bounding box center [951, 126] width 45 height 45
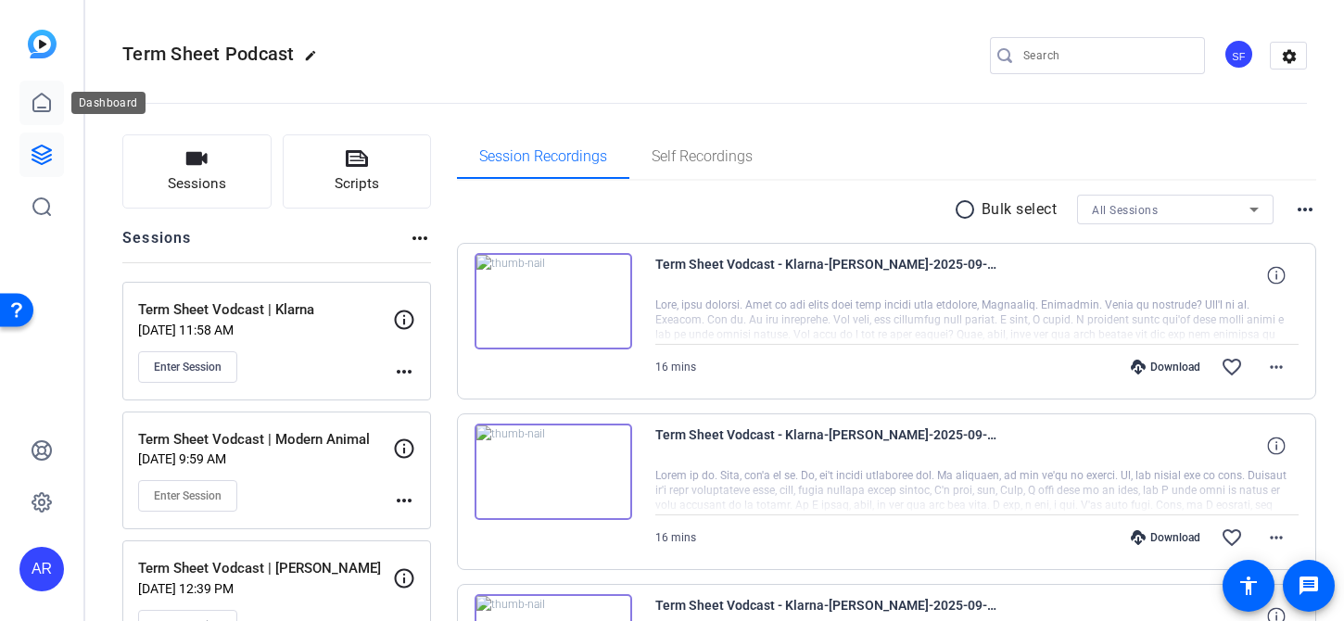
click at [40, 97] on icon at bounding box center [42, 103] width 22 height 22
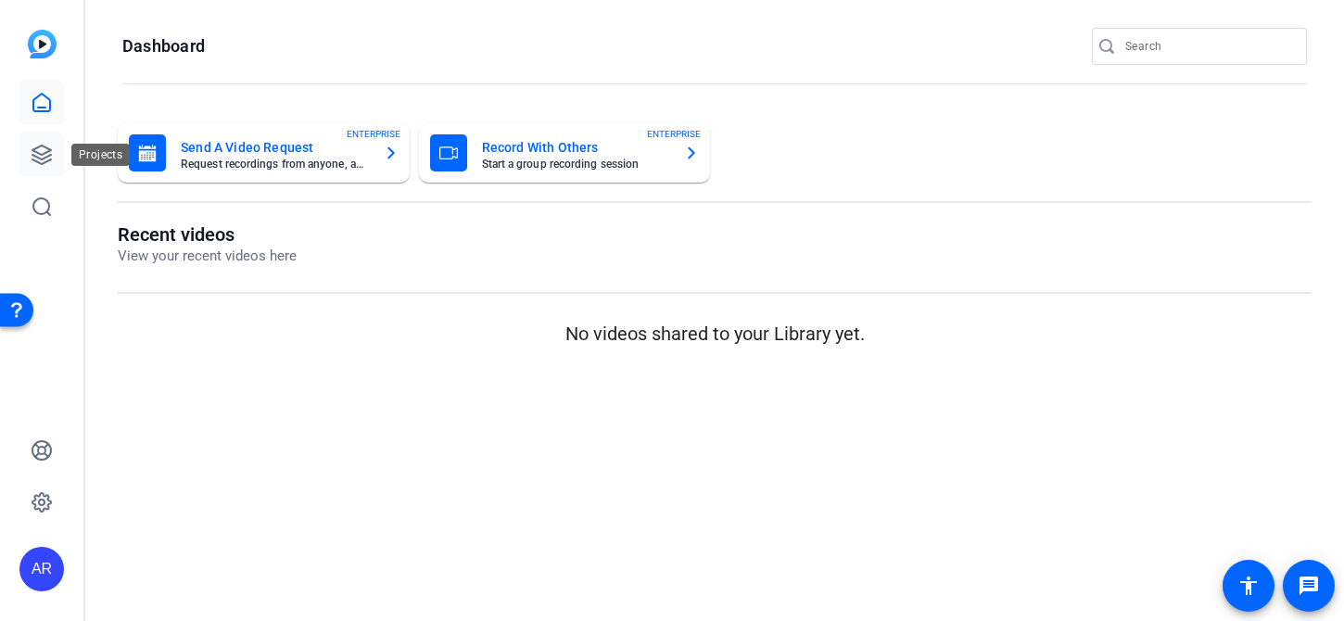
click at [42, 153] on icon at bounding box center [42, 155] width 22 height 22
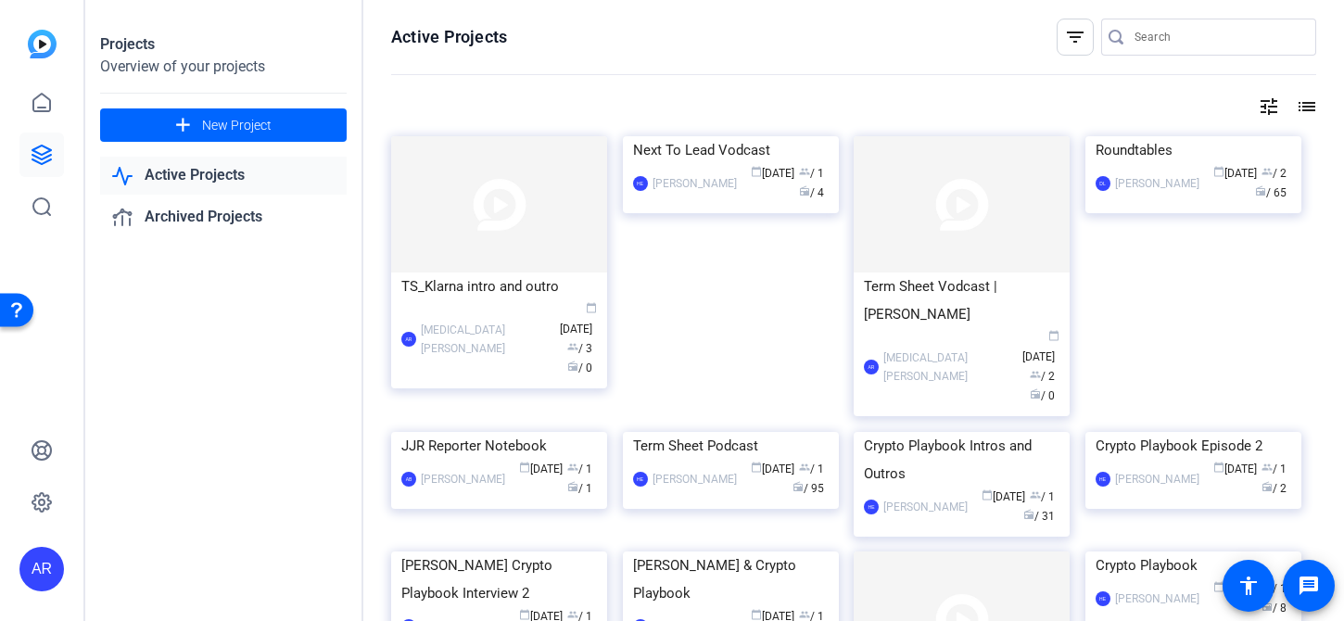
click at [203, 187] on link "Active Projects" at bounding box center [223, 176] width 247 height 38
click at [225, 179] on link "Active Projects" at bounding box center [223, 176] width 247 height 38
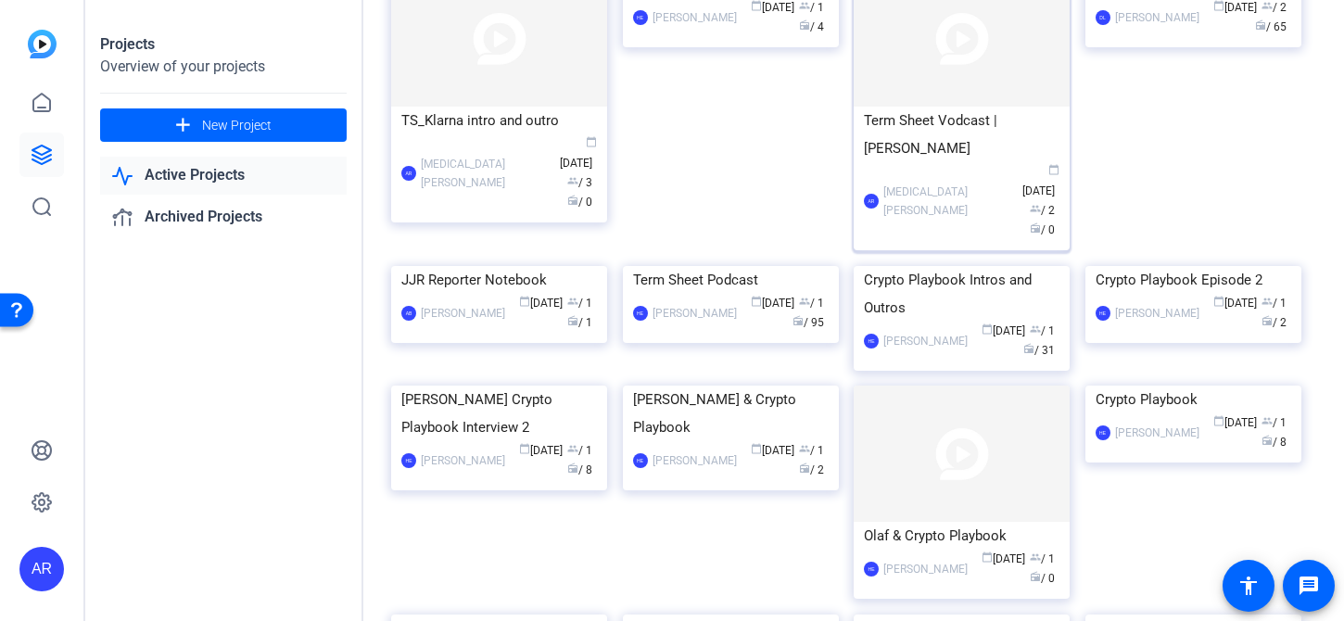
scroll to position [164, 0]
click at [797, 296] on div "Term Sheet Podcast" at bounding box center [731, 282] width 196 height 28
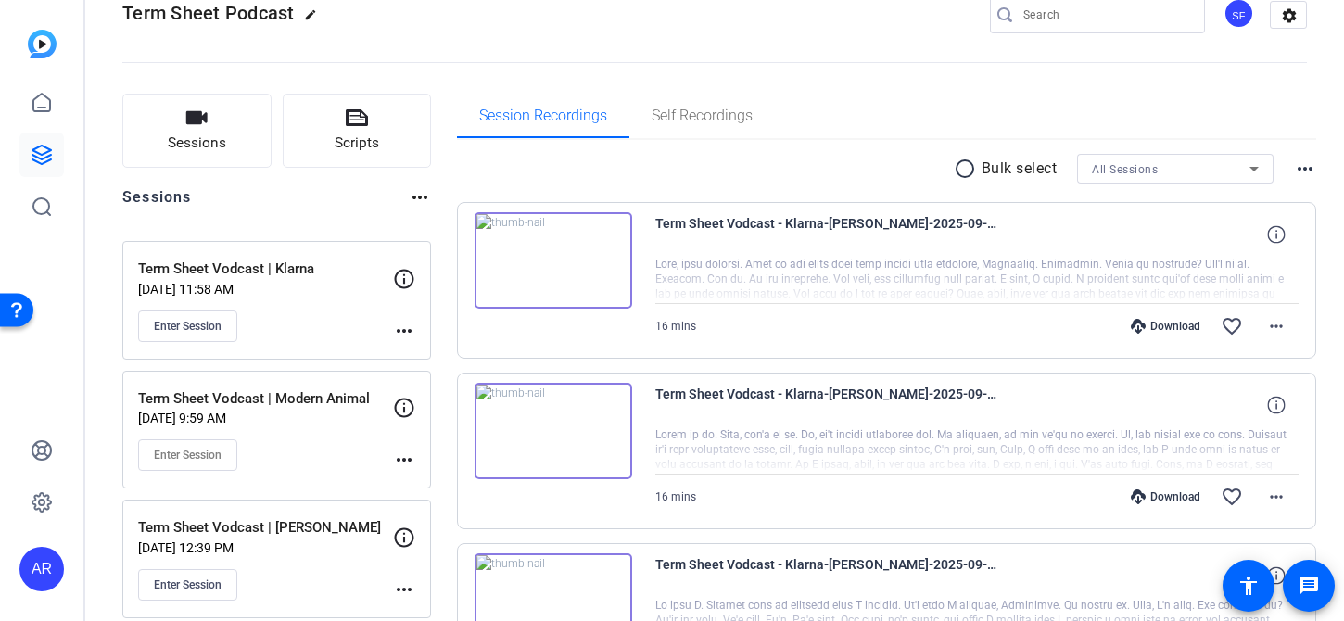
scroll to position [40, 0]
